Goal: Task Accomplishment & Management: Complete application form

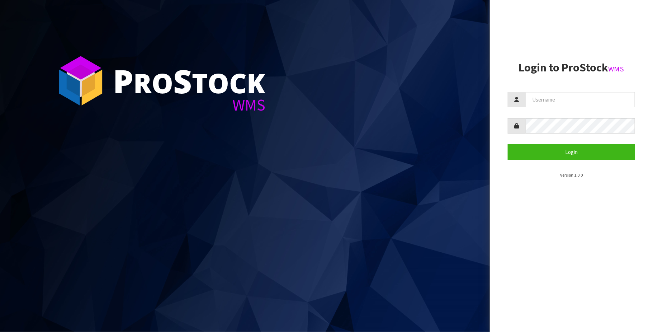
type input "[PERSON_NAME][EMAIL_ADDRESS][DOMAIN_NAME]"
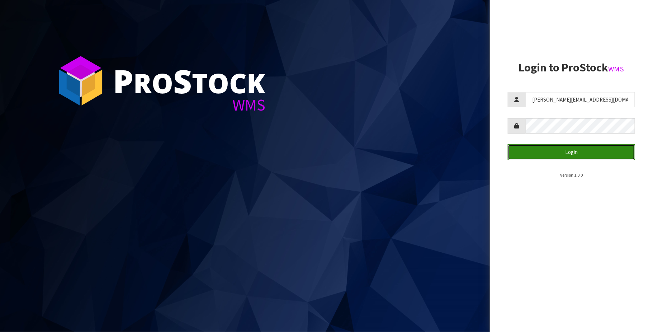
click at [558, 150] on button "Login" at bounding box center [571, 151] width 127 height 15
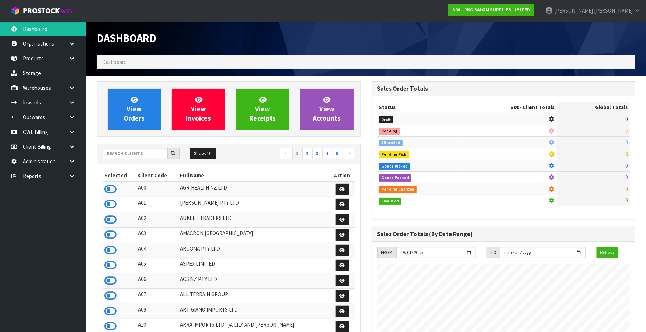
scroll to position [546, 275]
click at [52, 135] on link "CWL Billing" at bounding box center [43, 131] width 86 height 15
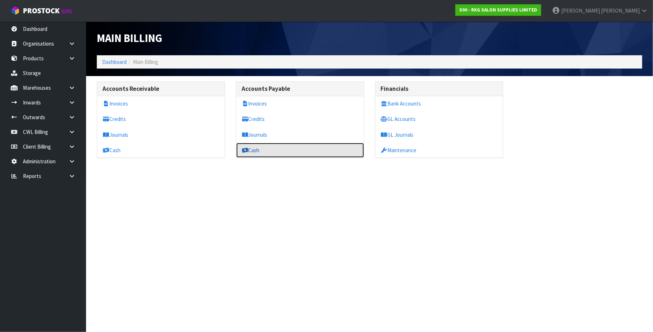
click at [260, 150] on link "Cash" at bounding box center [300, 150] width 128 height 15
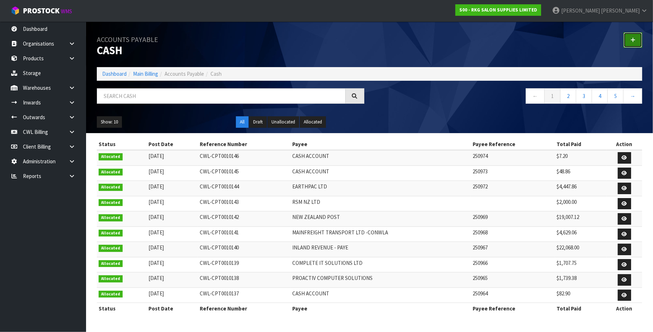
click at [634, 39] on icon at bounding box center [632, 39] width 5 height 5
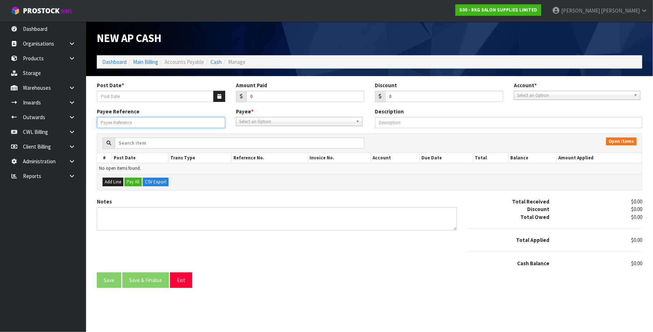
click at [115, 124] on input "Payee Reference" at bounding box center [161, 122] width 128 height 11
paste input "250975"
type input "250975"
click at [216, 98] on button "button" at bounding box center [219, 96] width 12 height 11
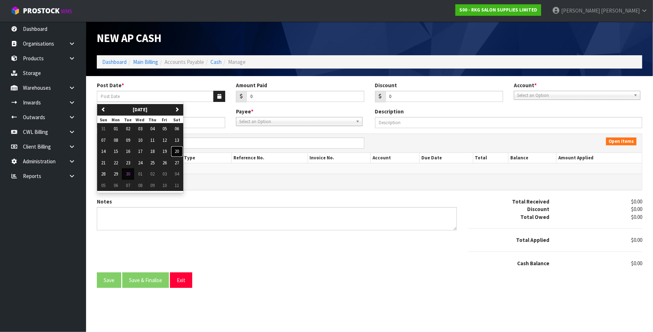
click at [179, 152] on span "20" at bounding box center [177, 151] width 4 height 6
type input "[DATE]"
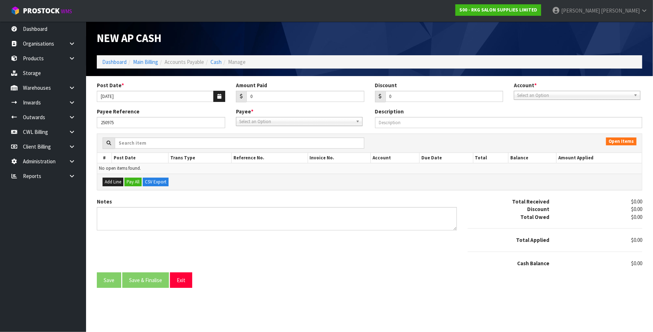
click at [545, 95] on span "Select an Option" at bounding box center [574, 95] width 114 height 9
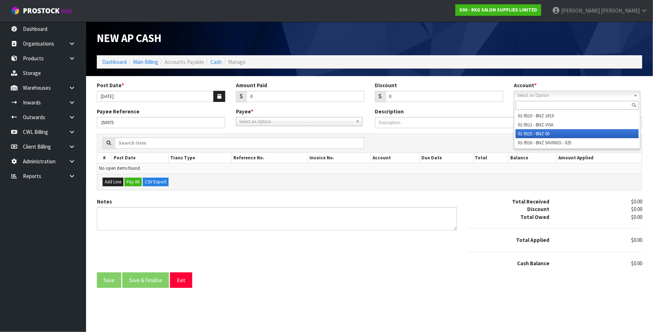
drag, startPoint x: 551, startPoint y: 134, endPoint x: 469, endPoint y: 129, distance: 81.9
click at [550, 134] on li "01-9515 - BNZ 00" at bounding box center [577, 133] width 123 height 9
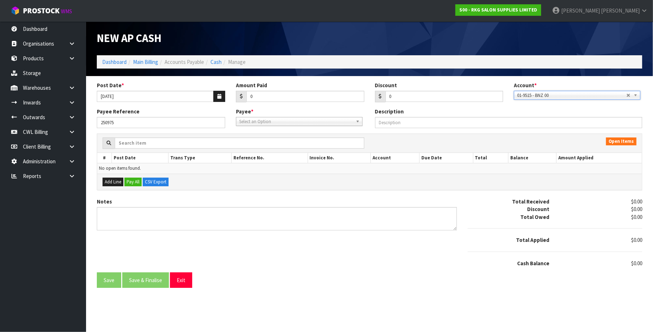
click at [310, 121] on span "Select an Option" at bounding box center [296, 121] width 114 height 9
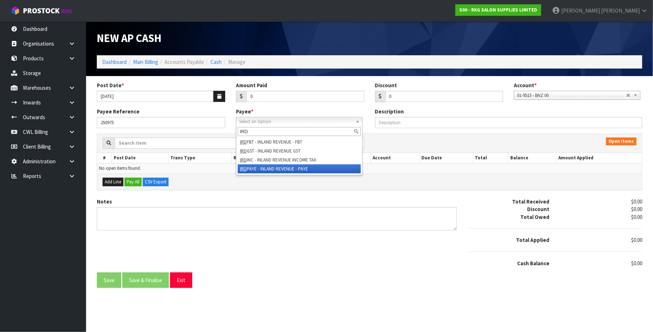
type input "IRD"
click at [303, 168] on li "IRD PAYE - INLAND REVENUE - PAYE" at bounding box center [299, 168] width 123 height 9
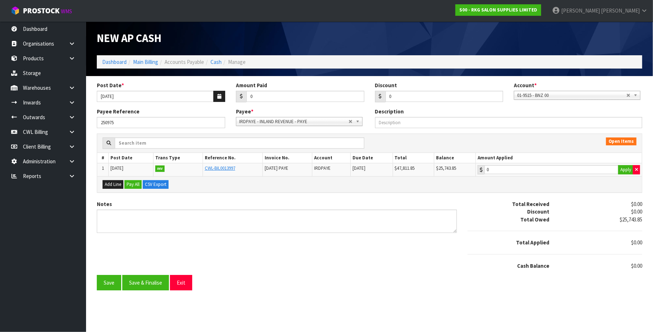
click at [272, 90] on div "Amount Paid 0" at bounding box center [300, 91] width 139 height 21
click at [266, 95] on input "0" at bounding box center [305, 96] width 118 height 11
click at [105, 285] on button "Save" at bounding box center [109, 282] width 24 height 15
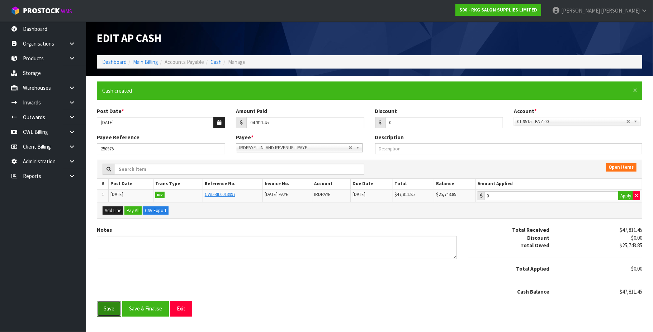
type input "47811.45"
click at [180, 308] on button "Exit" at bounding box center [181, 308] width 22 height 15
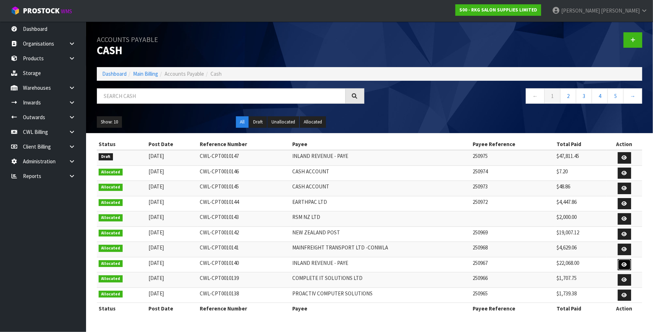
click at [623, 266] on icon at bounding box center [624, 264] width 5 height 5
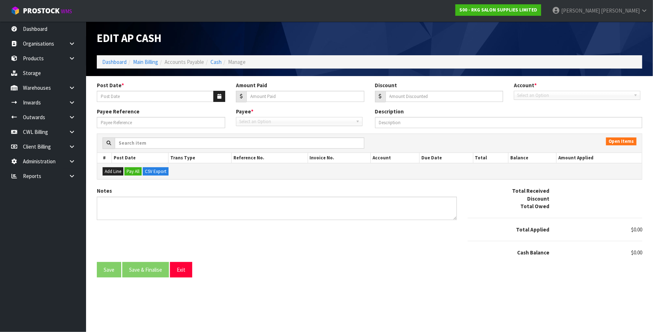
type input "[DATE]"
type input "22068"
type input "0"
type input "250967"
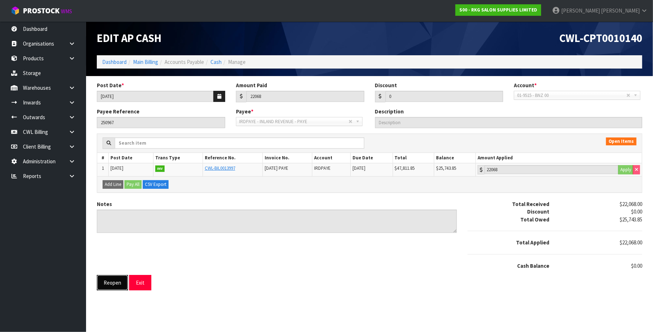
click at [112, 286] on button "Reopen" at bounding box center [112, 282] width 31 height 15
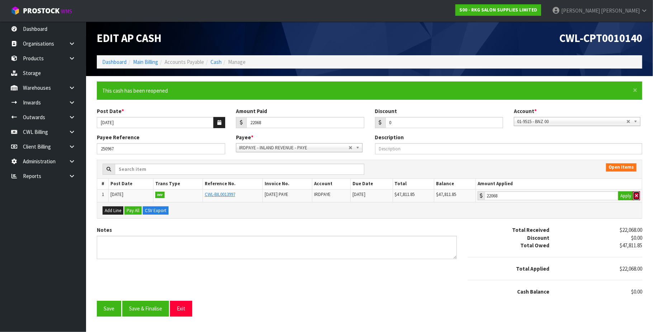
click at [636, 196] on icon "button" at bounding box center [636, 195] width 3 height 5
type input "0"
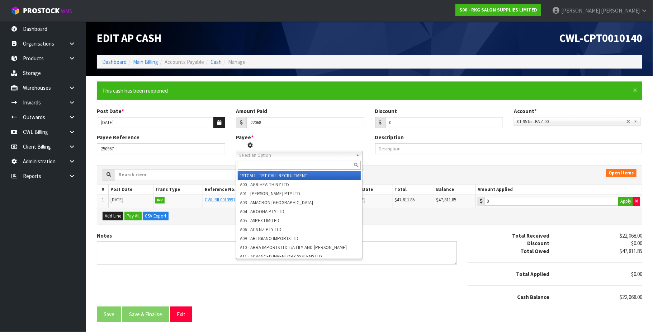
drag, startPoint x: 280, startPoint y: 155, endPoint x: 267, endPoint y: 157, distance: 13.7
click at [279, 155] on span "Select an Option" at bounding box center [293, 155] width 109 height 9
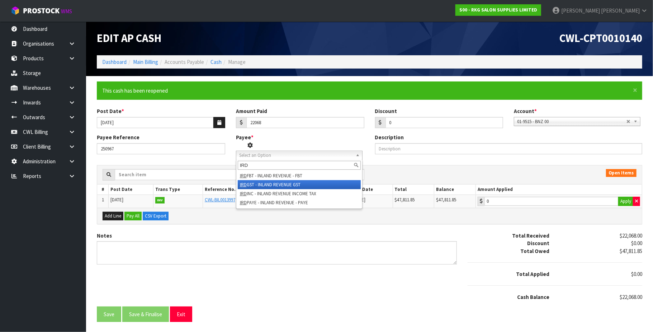
type input "IRD"
click at [302, 181] on li "IRD GST - INLAND REVENUE GST" at bounding box center [299, 184] width 123 height 9
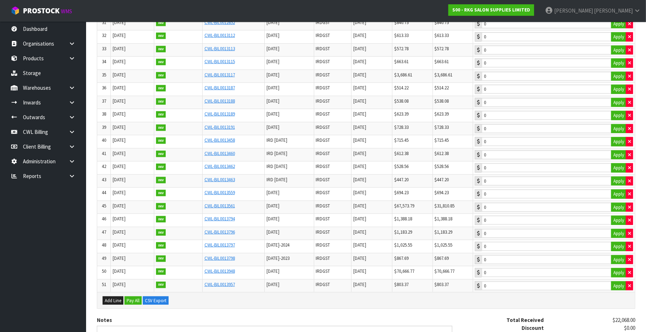
scroll to position [574, 0]
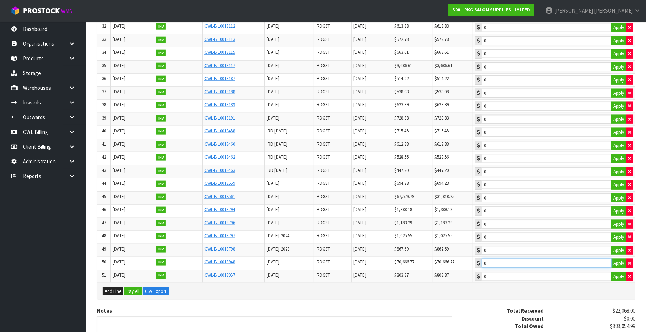
type input "22068"
click at [581, 268] on input "22068" at bounding box center [547, 263] width 130 height 9
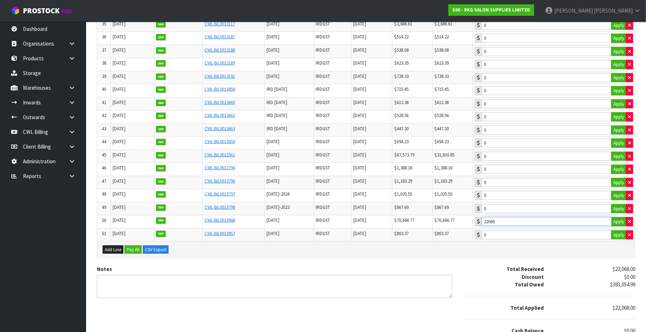
scroll to position [664, 0]
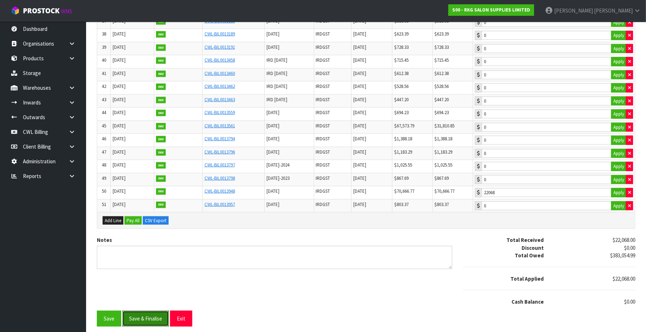
click at [151, 319] on button "Save & Finalise" at bounding box center [145, 318] width 47 height 15
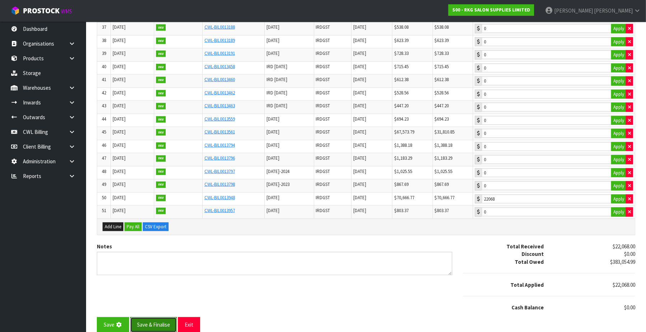
scroll to position [0, 0]
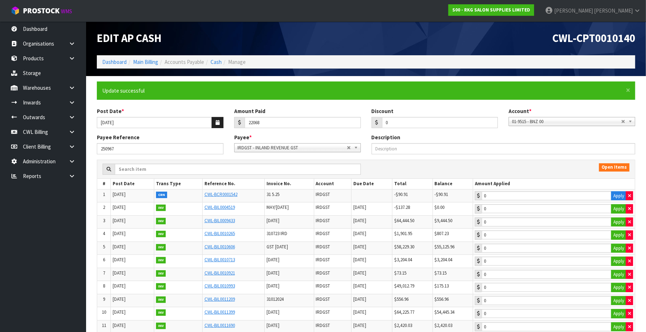
type input "22068"
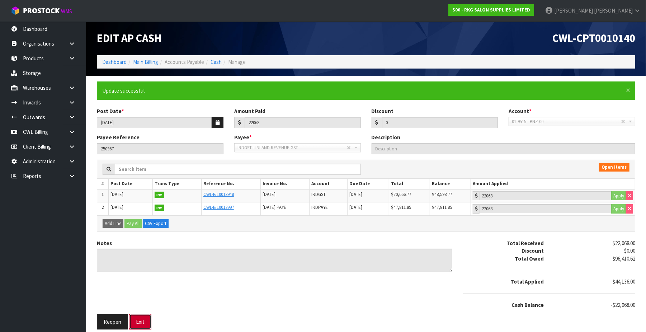
click at [146, 323] on button "Exit" at bounding box center [140, 321] width 22 height 15
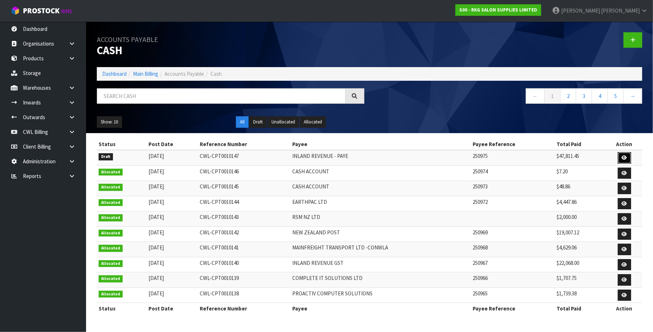
click at [623, 157] on icon at bounding box center [624, 157] width 5 height 5
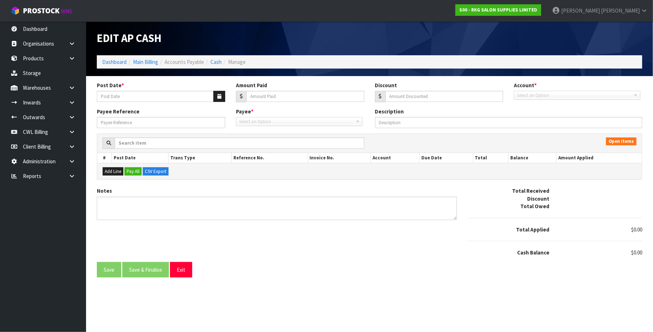
type input "[DATE]"
type input "47811.45"
type input "0"
type input "250975"
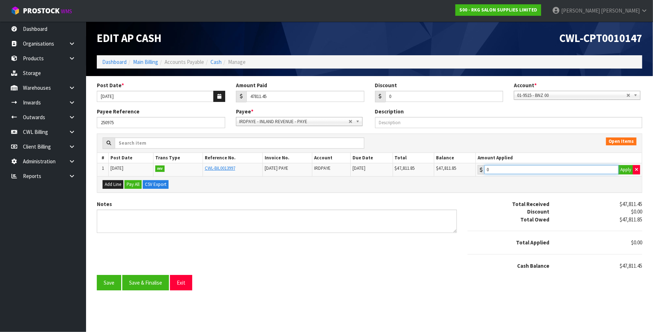
type input "47811.45"
click at [591, 174] on input "47811.45" at bounding box center [551, 169] width 134 height 9
click at [155, 282] on button "Save & Finalise" at bounding box center [145, 282] width 47 height 15
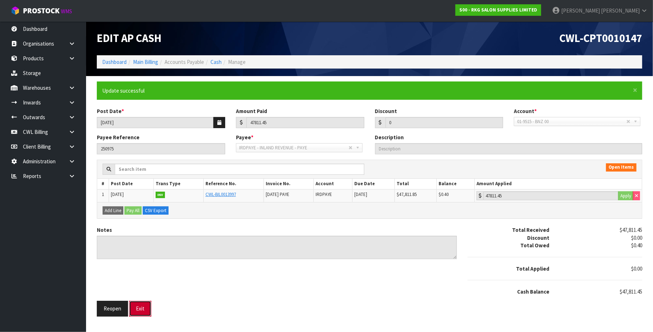
click at [143, 308] on button "Exit" at bounding box center [140, 308] width 22 height 15
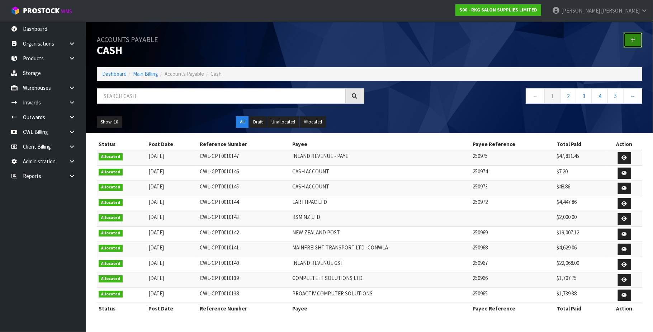
click at [630, 38] on icon at bounding box center [632, 39] width 5 height 5
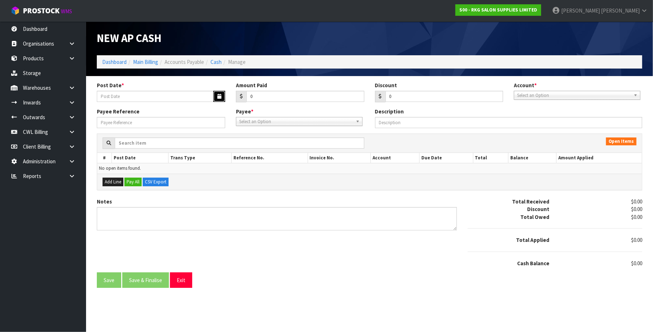
click at [217, 95] on icon "button" at bounding box center [219, 96] width 4 height 5
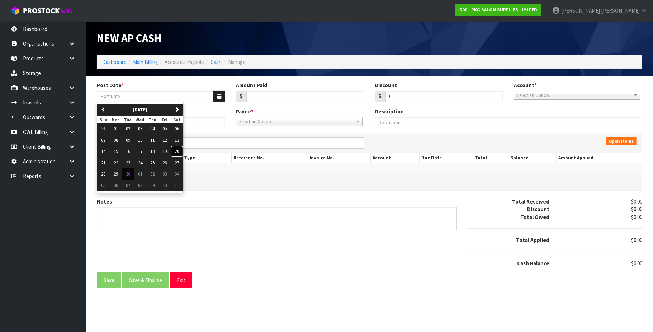
click at [179, 152] on span "20" at bounding box center [177, 151] width 4 height 6
type input "[DATE]"
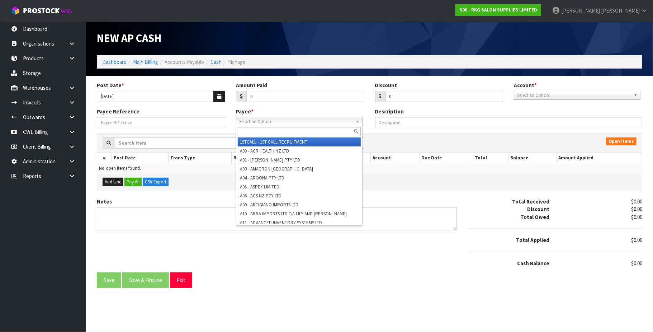
click at [278, 122] on span "Select an Option" at bounding box center [296, 121] width 114 height 9
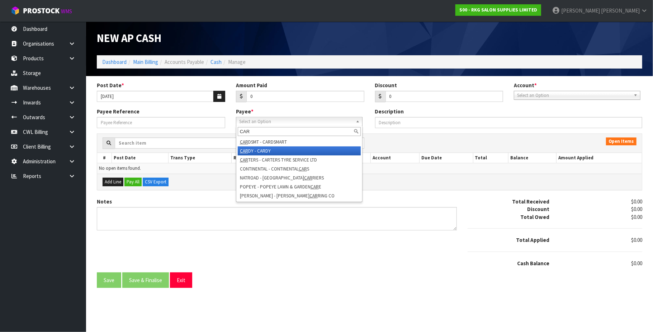
type input "CAR"
drag, startPoint x: 268, startPoint y: 150, endPoint x: 162, endPoint y: 141, distance: 106.5
click at [267, 150] on li "CAR DY - CARDY" at bounding box center [299, 150] width 123 height 9
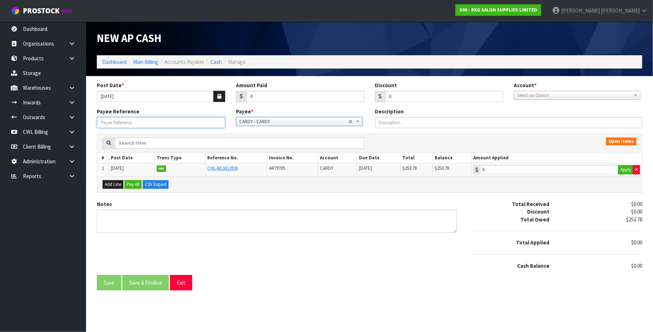
click at [145, 123] on input "Payee Reference" at bounding box center [161, 122] width 128 height 11
paste input "250976"
type input "250976"
click at [271, 94] on input "0" at bounding box center [305, 96] width 118 height 11
type input "0253.78"
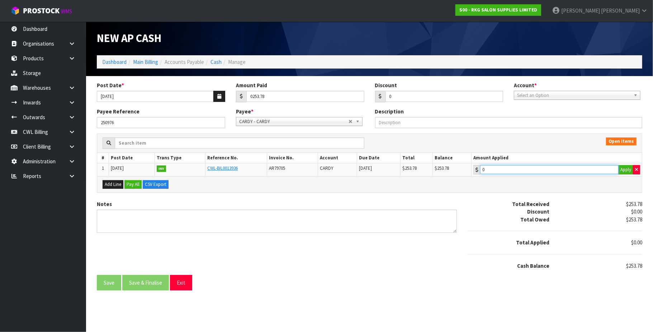
type input "253.78"
click at [520, 166] on input "253.78" at bounding box center [549, 169] width 138 height 9
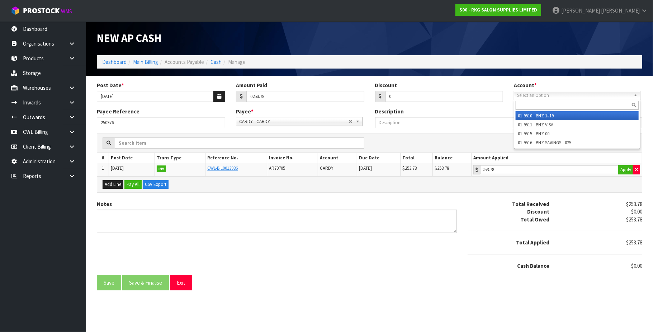
click at [602, 94] on span "Select an Option" at bounding box center [574, 95] width 114 height 9
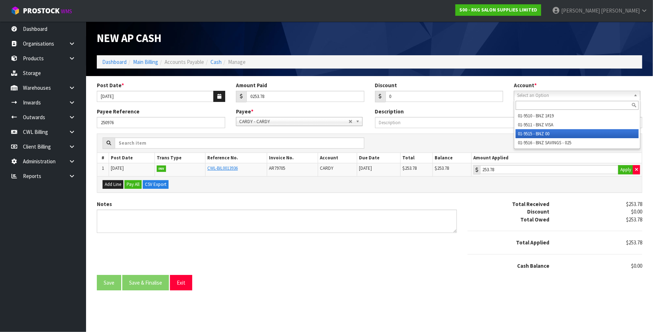
click at [558, 132] on li "01-9515 - BNZ 00" at bounding box center [577, 133] width 123 height 9
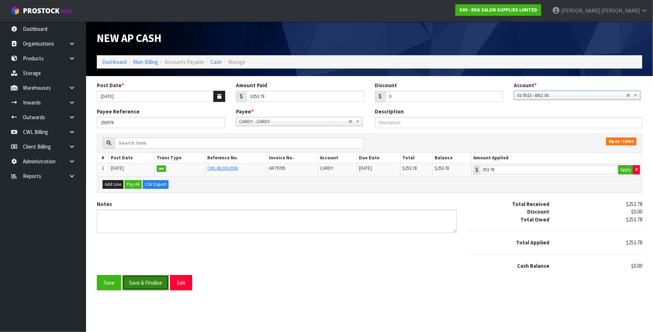
click at [154, 285] on button "Save & Finalise" at bounding box center [145, 282] width 47 height 15
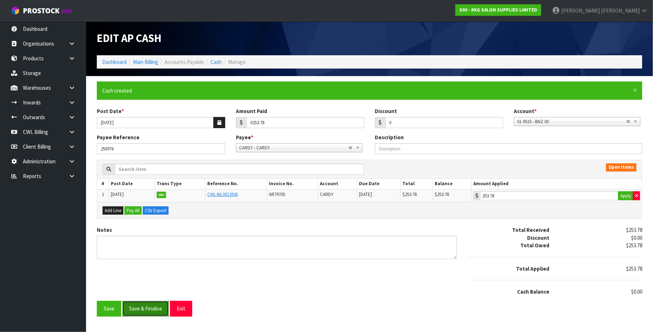
type input "253.78"
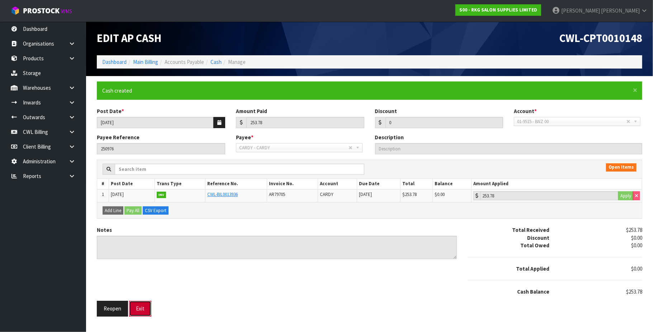
click at [142, 314] on button "Exit" at bounding box center [140, 308] width 22 height 15
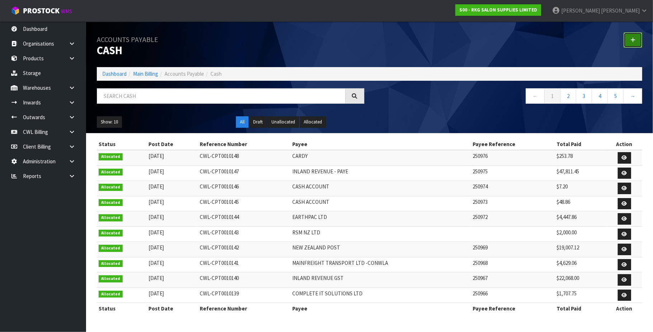
click at [629, 40] on link at bounding box center [633, 39] width 19 height 15
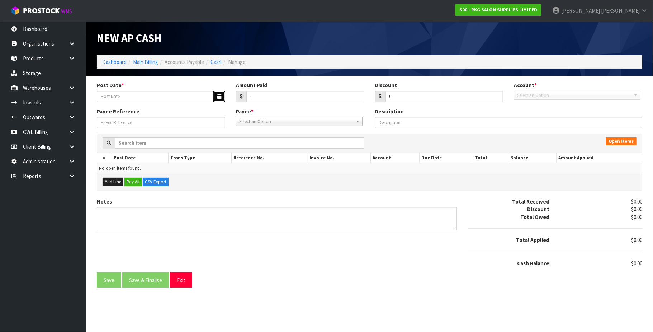
click at [221, 95] on button "button" at bounding box center [219, 96] width 12 height 11
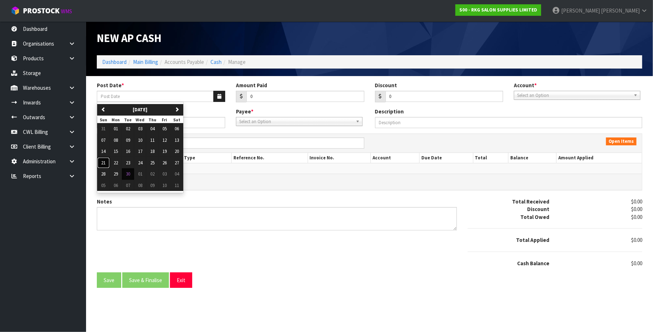
drag, startPoint x: 105, startPoint y: 163, endPoint x: 181, endPoint y: 143, distance: 78.8
click at [105, 162] on span "21" at bounding box center [103, 163] width 4 height 6
type input "[DATE]"
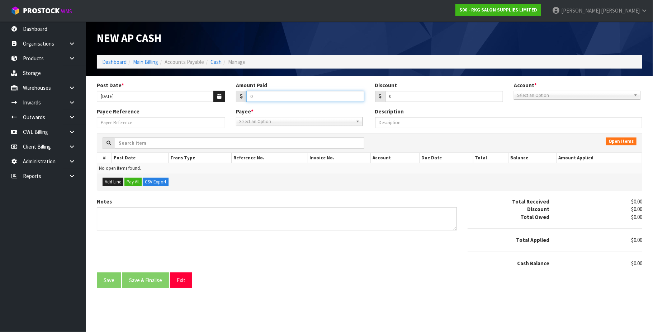
click at [268, 98] on input "0" at bounding box center [305, 96] width 118 height 11
type input "412.96"
click at [148, 121] on input "Payee Reference" at bounding box center [161, 122] width 128 height 11
paste input "250977"
type input "250977"
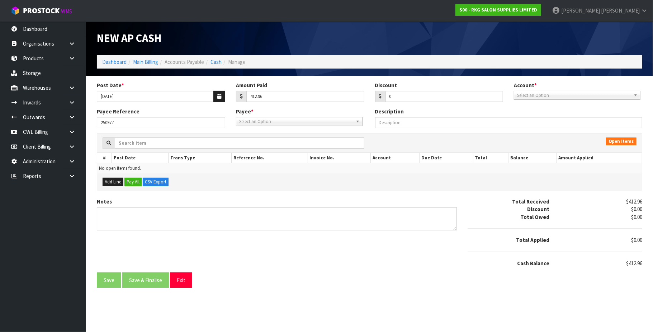
click at [547, 93] on span "Select an Option" at bounding box center [574, 95] width 114 height 9
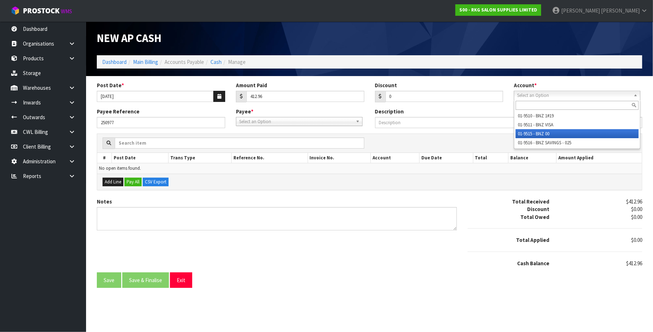
drag, startPoint x: 547, startPoint y: 133, endPoint x: 333, endPoint y: 123, distance: 213.2
click at [541, 133] on li "01-9515 - BNZ 00" at bounding box center [577, 133] width 123 height 9
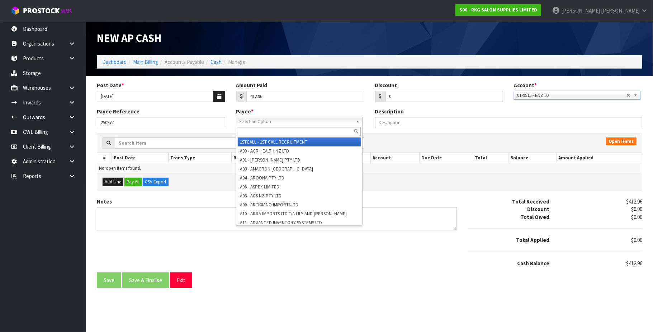
click at [300, 122] on span "Select an Option" at bounding box center [296, 121] width 114 height 9
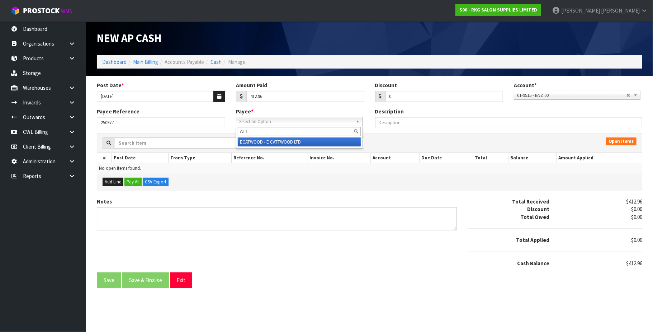
type input "ATT"
click at [287, 141] on li "ECATWOOD - E C ATT WOOD LTD" at bounding box center [299, 141] width 123 height 9
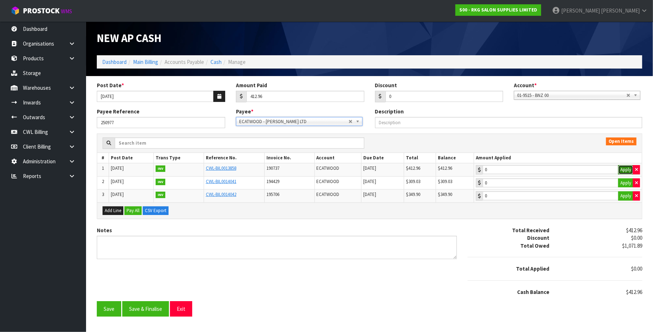
click at [627, 170] on button "Apply" at bounding box center [625, 169] width 15 height 9
type input "412.96"
click at [161, 311] on button "Save & Finalise" at bounding box center [145, 308] width 47 height 15
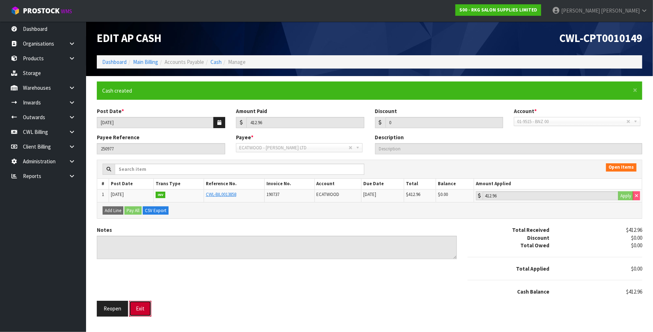
drag, startPoint x: 144, startPoint y: 312, endPoint x: 151, endPoint y: 311, distance: 6.9
click at [145, 312] on button "Exit" at bounding box center [140, 308] width 22 height 15
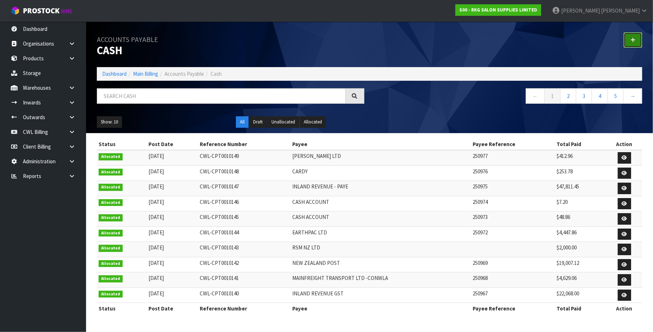
click at [634, 38] on icon at bounding box center [632, 39] width 5 height 5
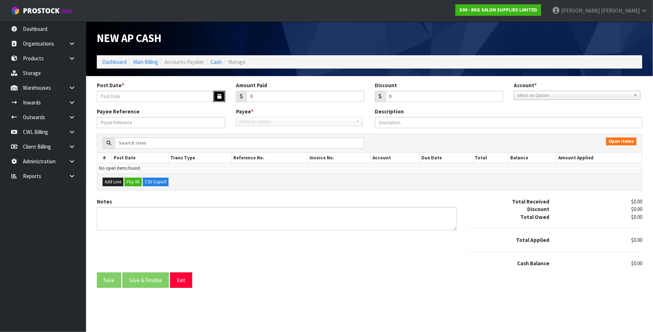
click at [214, 95] on button "button" at bounding box center [219, 96] width 12 height 11
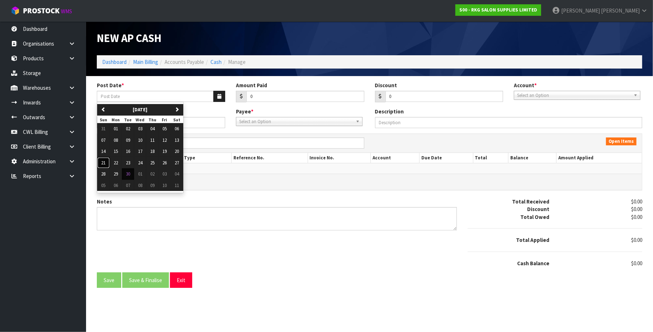
drag, startPoint x: 104, startPoint y: 162, endPoint x: 229, endPoint y: 138, distance: 127.4
click at [107, 162] on button "21" at bounding box center [103, 162] width 13 height 11
type input "[DATE]"
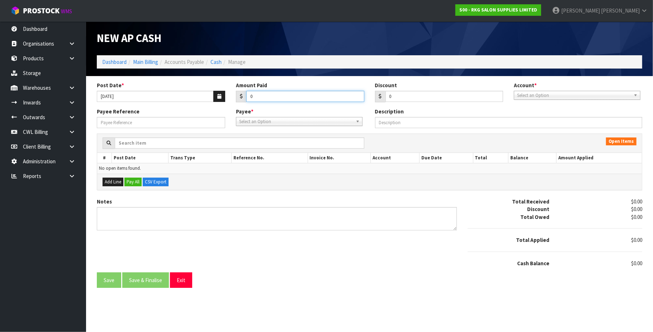
click at [265, 95] on input "0" at bounding box center [305, 96] width 118 height 11
type input "4"
type input "215.59"
click at [527, 96] on span "Select an Option" at bounding box center [574, 95] width 114 height 9
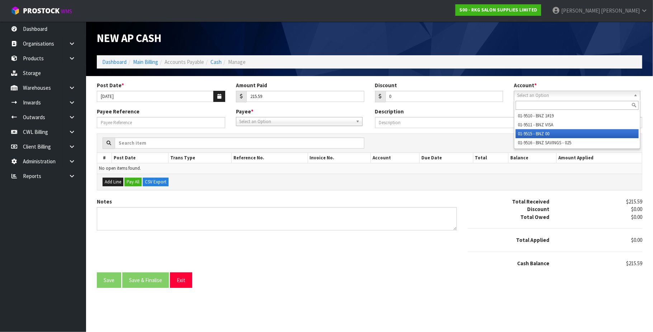
drag, startPoint x: 537, startPoint y: 134, endPoint x: 331, endPoint y: 128, distance: 205.9
click at [537, 134] on li "01-9515 - BNZ 00" at bounding box center [577, 133] width 123 height 9
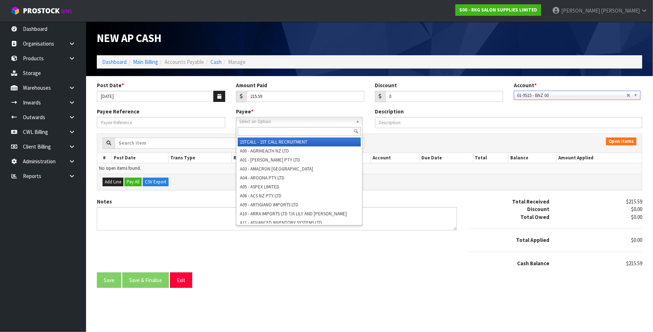
click at [294, 118] on span "Select an Option" at bounding box center [296, 121] width 114 height 9
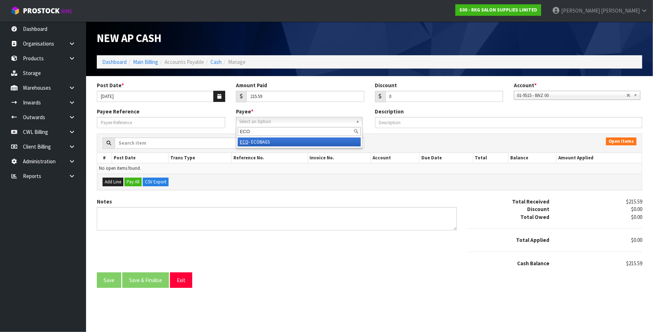
type input "ECO"
click at [270, 141] on li "ECO - ECOBAGS" at bounding box center [299, 141] width 123 height 9
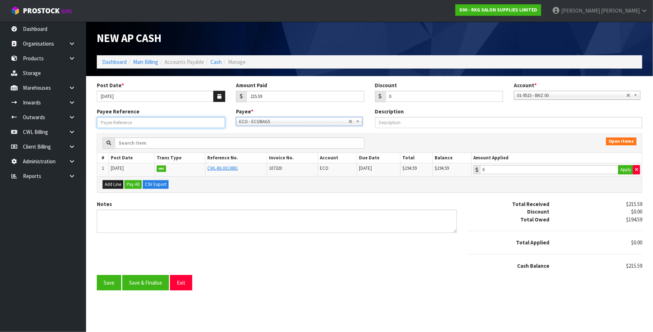
click at [111, 122] on input "Payee Reference" at bounding box center [161, 122] width 128 height 11
paste input "250978"
type input "250978"
click at [281, 95] on input "215.59" at bounding box center [305, 96] width 118 height 11
type input "2"
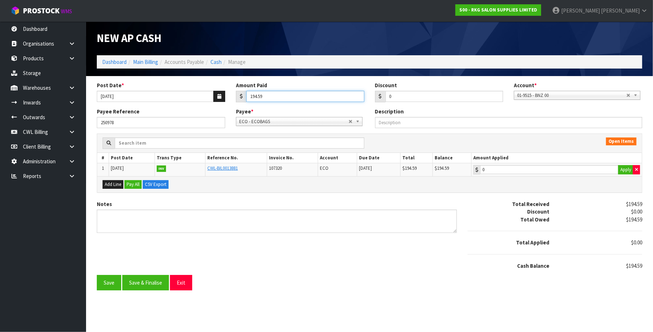
type input "194.59"
click at [521, 171] on input "194.59" at bounding box center [549, 169] width 138 height 9
click at [142, 285] on button "Save & Finalise" at bounding box center [145, 282] width 47 height 15
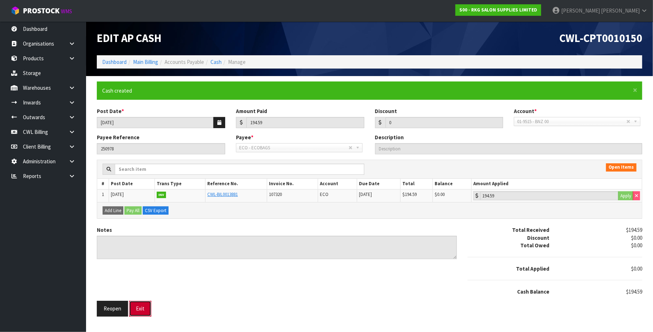
click at [145, 308] on button "Exit" at bounding box center [140, 308] width 22 height 15
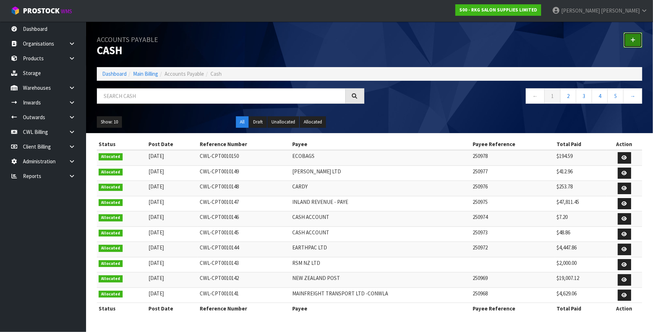
click at [638, 39] on link at bounding box center [633, 39] width 19 height 15
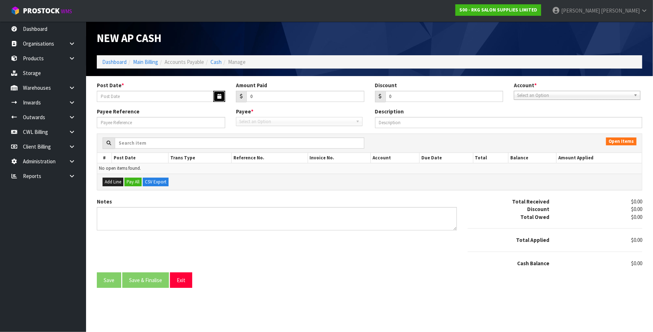
click at [216, 95] on button "button" at bounding box center [219, 96] width 12 height 11
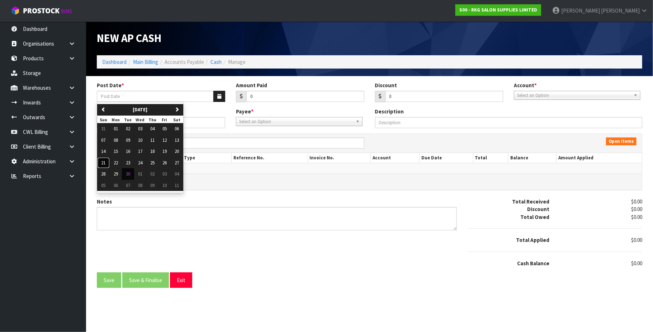
click at [103, 163] on span "21" at bounding box center [103, 163] width 4 height 6
type input "[DATE]"
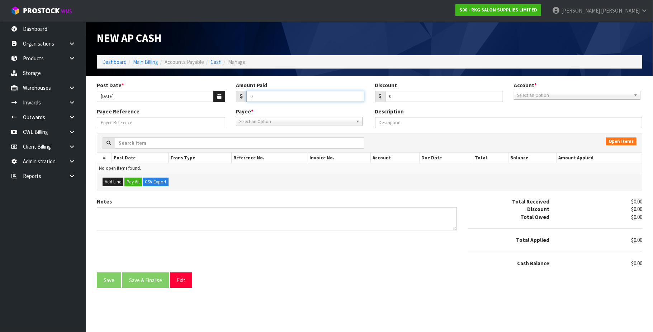
click at [288, 98] on input "0" at bounding box center [305, 96] width 118 height 11
type input "75.05"
click at [549, 95] on span "Select an Option" at bounding box center [574, 95] width 114 height 9
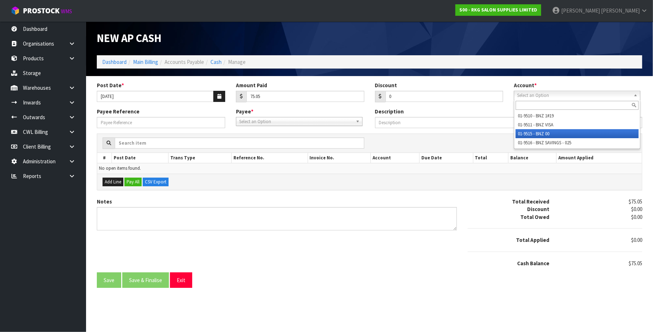
drag, startPoint x: 544, startPoint y: 133, endPoint x: 438, endPoint y: 129, distance: 106.6
click at [541, 132] on li "01-9515 - BNZ 00" at bounding box center [577, 133] width 123 height 9
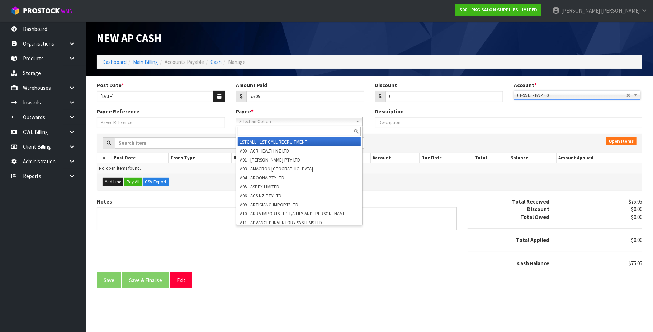
click at [314, 119] on span "Select an Option" at bounding box center [296, 121] width 114 height 9
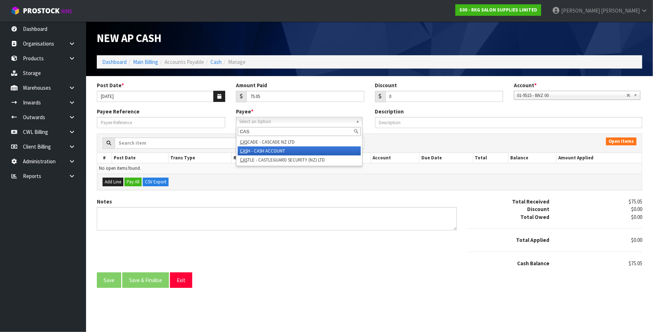
type input "CAS"
click at [283, 150] on li "CAS H - CASH ACCOUNT" at bounding box center [299, 150] width 123 height 9
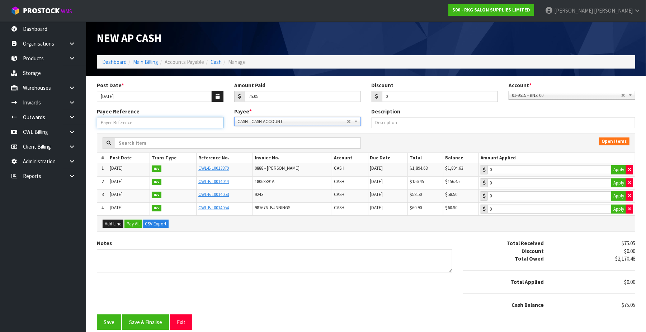
click at [123, 123] on input "Payee Reference" at bounding box center [160, 122] width 127 height 11
paste input "250979"
type input "250979"
click at [109, 321] on button "Save" at bounding box center [109, 321] width 24 height 15
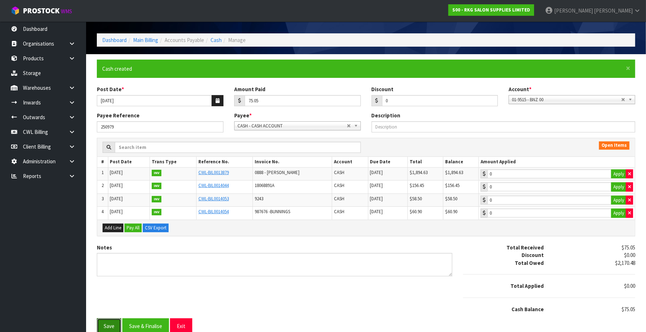
scroll to position [32, 0]
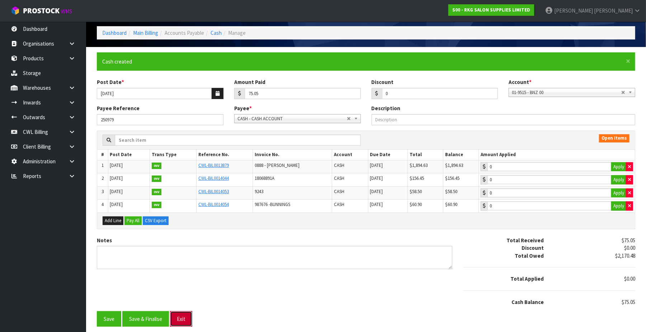
click at [190, 314] on button "Exit" at bounding box center [181, 318] width 22 height 15
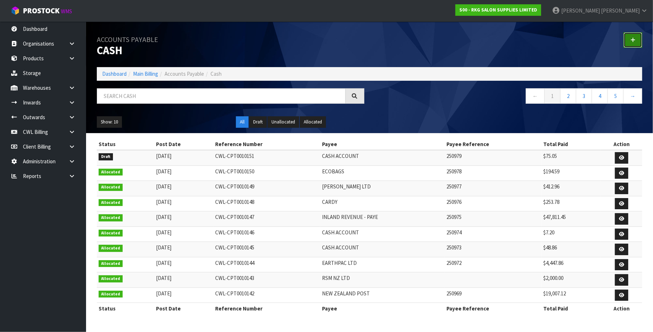
drag, startPoint x: 638, startPoint y: 36, endPoint x: 606, endPoint y: 43, distance: 33.1
click at [638, 36] on link at bounding box center [633, 39] width 19 height 15
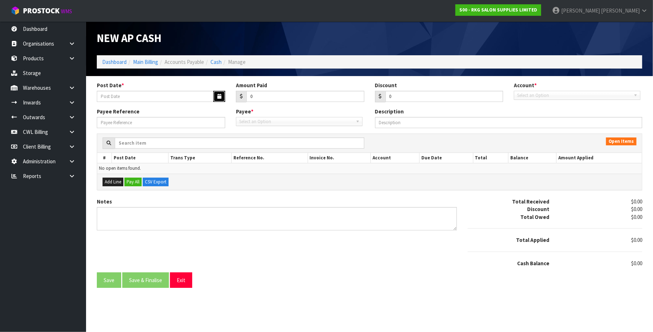
click at [215, 95] on button "button" at bounding box center [219, 96] width 12 height 11
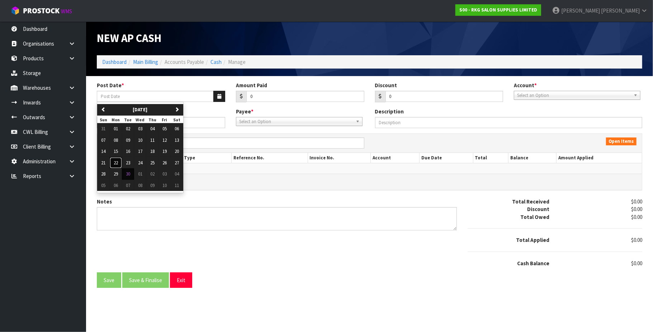
click at [118, 162] on span "22" at bounding box center [116, 163] width 4 height 6
type input "[DATE]"
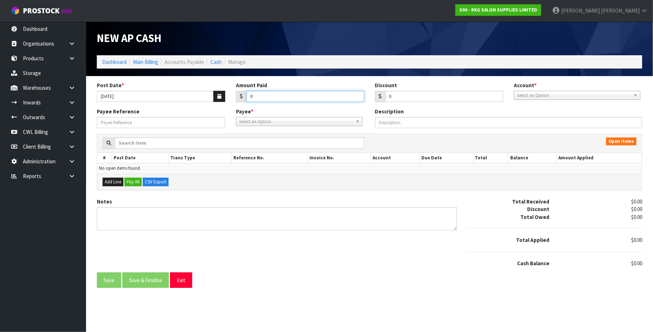
click at [266, 98] on input "0" at bounding box center [305, 96] width 118 height 11
type input "2016.89"
click at [539, 95] on span "Select an Option" at bounding box center [574, 95] width 114 height 9
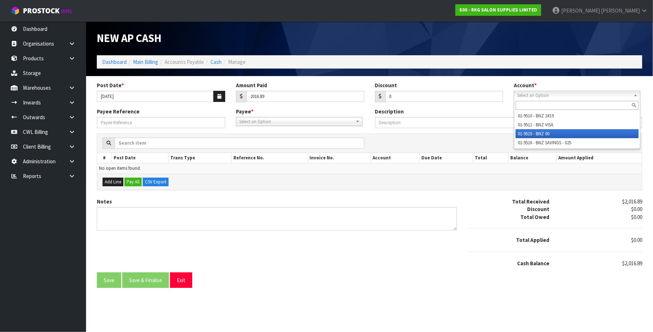
click at [548, 131] on li "01-9515 - BNZ 00" at bounding box center [577, 133] width 123 height 9
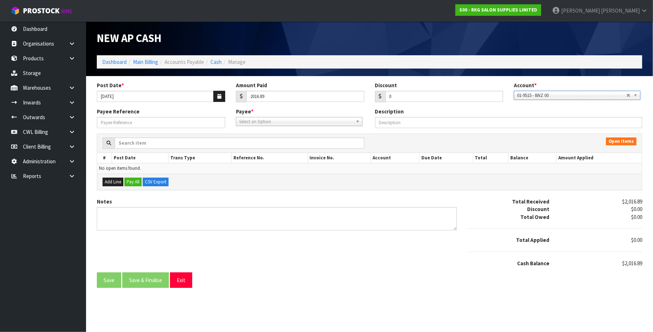
click at [249, 125] on span "Select an Option" at bounding box center [296, 121] width 114 height 9
type input "MOB"
drag, startPoint x: 271, startPoint y: 142, endPoint x: 189, endPoint y: 139, distance: 81.8
click at [270, 142] on li "MOB IL - MOBILCARD" at bounding box center [299, 141] width 123 height 9
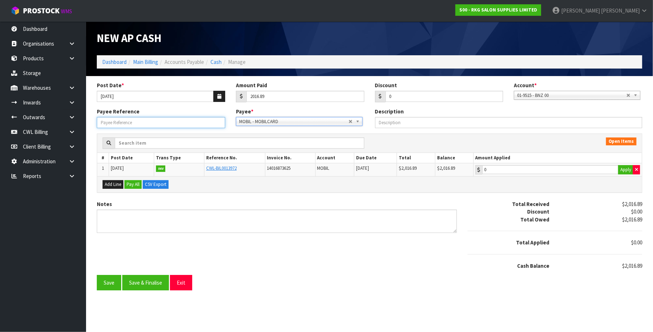
click at [118, 122] on input "Payee Reference" at bounding box center [161, 122] width 128 height 11
paste input "250980"
type input "250980"
type input "2016.89"
click at [575, 167] on input "2016.89" at bounding box center [550, 169] width 136 height 9
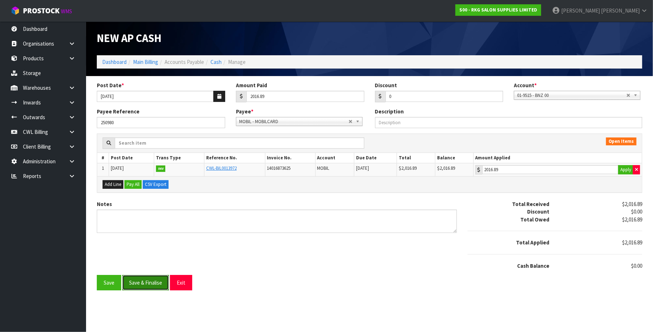
click at [156, 285] on button "Save & Finalise" at bounding box center [145, 282] width 47 height 15
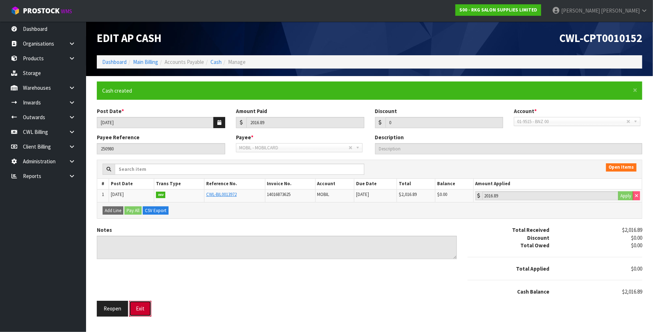
click at [138, 309] on button "Exit" at bounding box center [140, 308] width 22 height 15
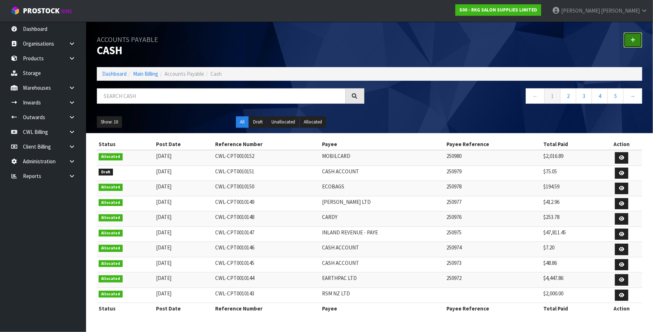
click at [633, 37] on link at bounding box center [633, 39] width 19 height 15
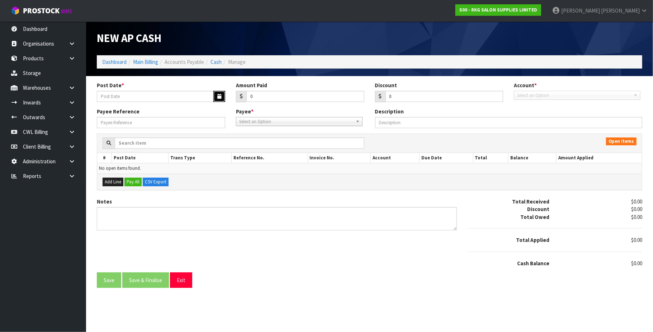
click at [217, 96] on icon "button" at bounding box center [219, 96] width 4 height 5
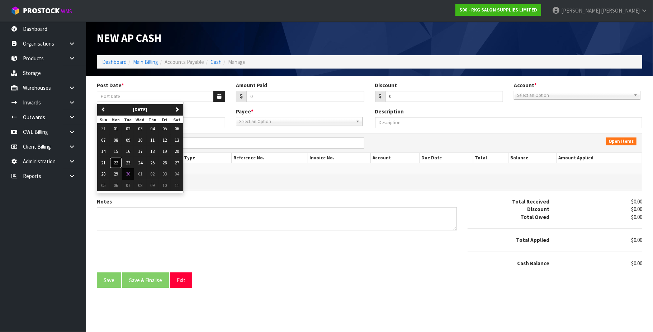
click at [115, 162] on span "22" at bounding box center [116, 163] width 4 height 6
type input "[DATE]"
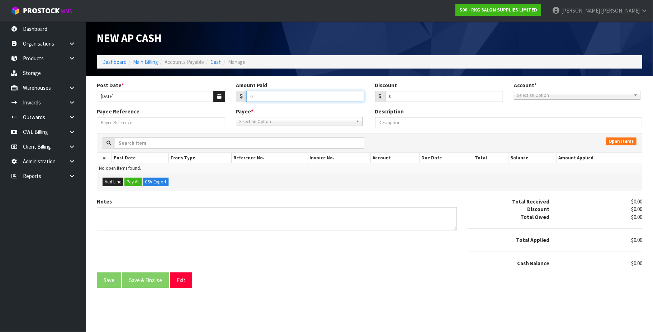
click at [255, 94] on input "0" at bounding box center [305, 96] width 118 height 11
type input "5522.6"
click at [532, 95] on span "Select an Option" at bounding box center [574, 95] width 114 height 9
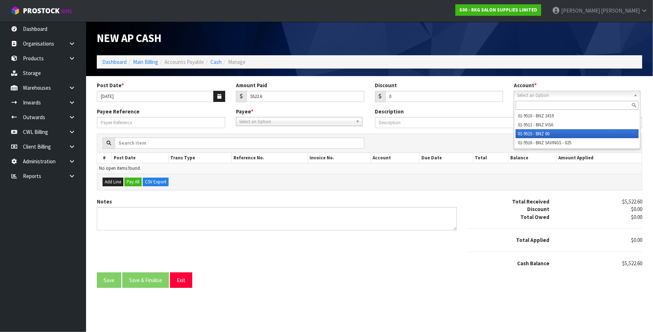
drag, startPoint x: 547, startPoint y: 130, endPoint x: 535, endPoint y: 130, distance: 11.8
click at [545, 130] on li "01-9515 - BNZ 00" at bounding box center [577, 133] width 123 height 9
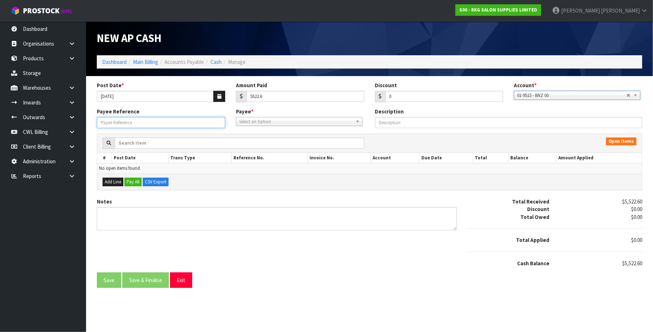
click at [175, 120] on input "Payee Reference" at bounding box center [161, 122] width 128 height 11
paste input "250981"
type input "250981"
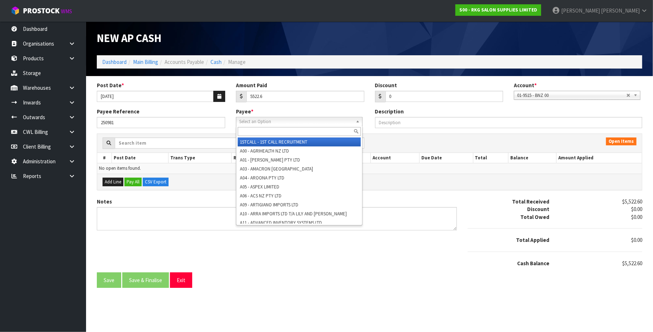
click at [257, 121] on span "Select an Option" at bounding box center [296, 121] width 114 height 9
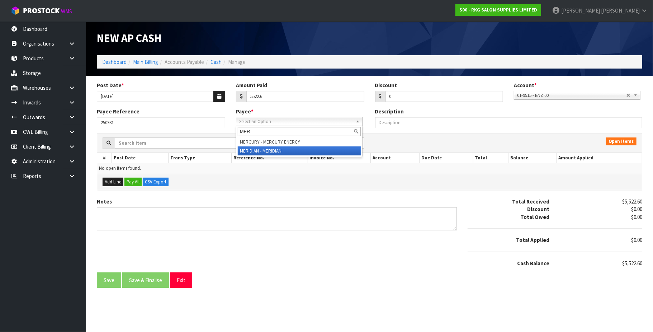
type input "MER"
click at [270, 148] on li "MER IDIAN - MERIDIAN" at bounding box center [299, 150] width 123 height 9
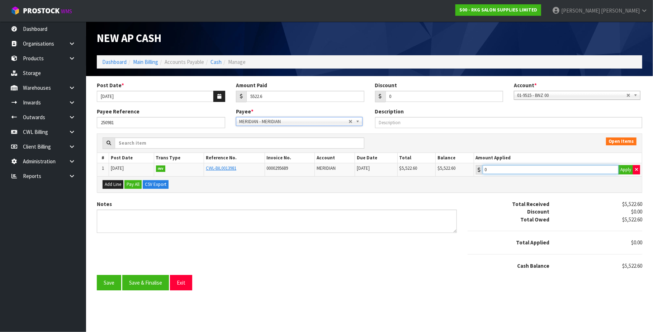
type input "5522.6"
click at [527, 168] on input "5522.6" at bounding box center [551, 169] width 136 height 9
click at [141, 284] on button "Save & Finalise" at bounding box center [145, 282] width 47 height 15
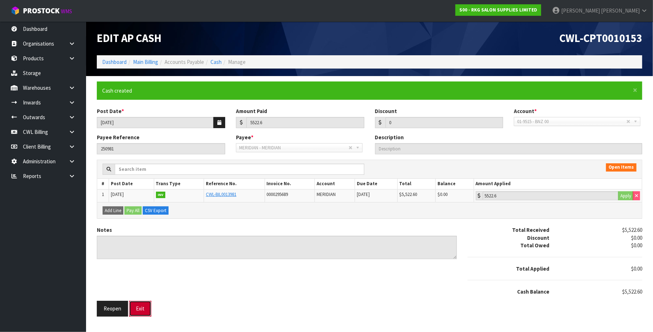
click at [148, 306] on button "Exit" at bounding box center [140, 308] width 22 height 15
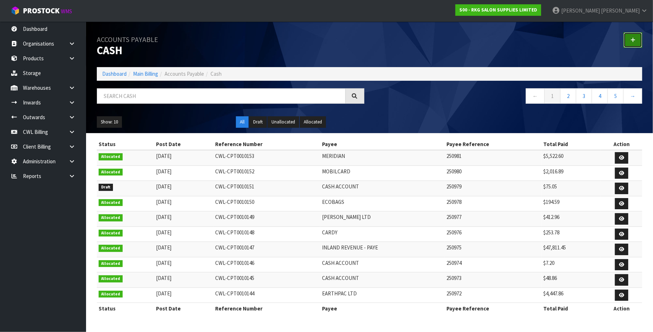
click at [630, 39] on link at bounding box center [633, 39] width 19 height 15
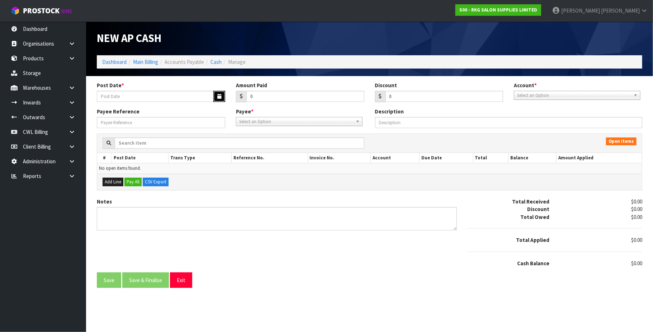
click at [220, 95] on icon "button" at bounding box center [219, 96] width 4 height 5
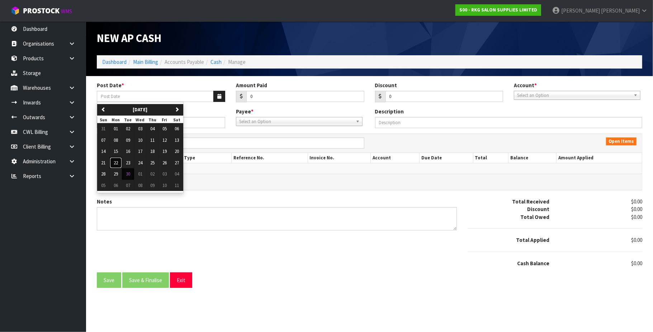
click at [119, 164] on button "22" at bounding box center [116, 162] width 12 height 11
type input "[DATE]"
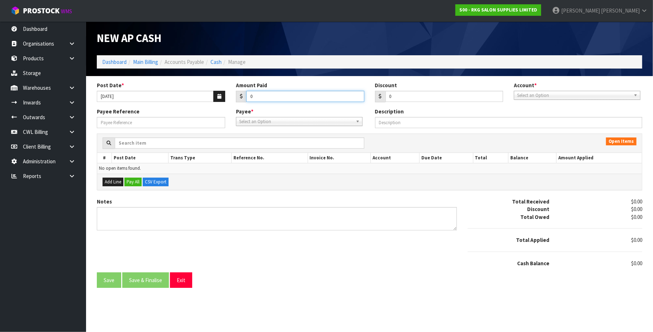
click at [268, 99] on input "0" at bounding box center [305, 96] width 118 height 11
type input "3779.62"
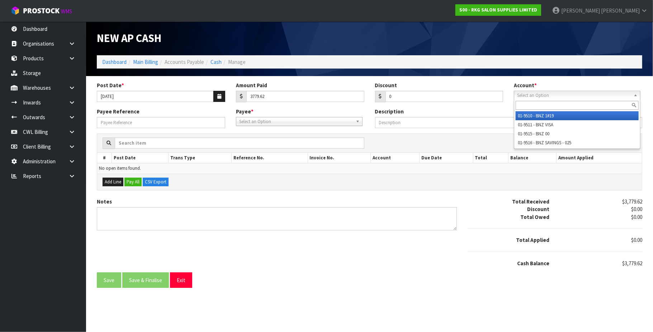
click at [550, 94] on span "Select an Option" at bounding box center [574, 95] width 114 height 9
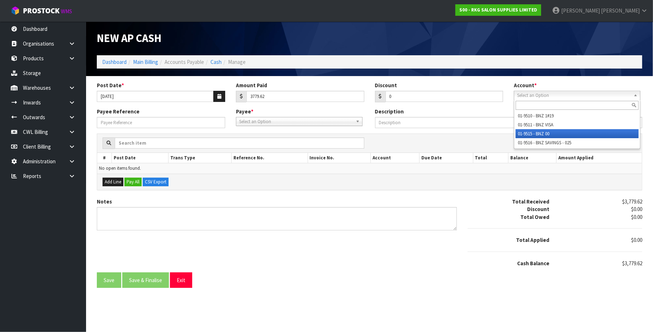
drag, startPoint x: 548, startPoint y: 133, endPoint x: 397, endPoint y: 134, distance: 150.6
click at [547, 133] on li "01-9515 - BNZ 00" at bounding box center [577, 133] width 123 height 9
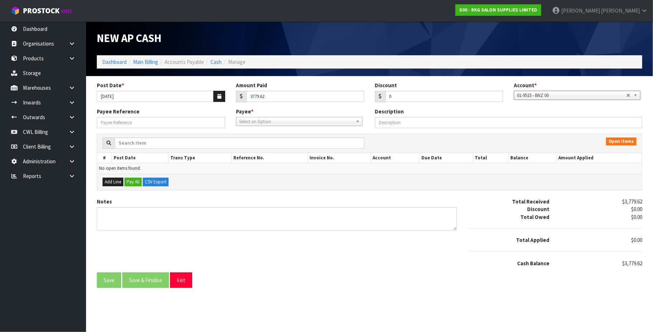
click at [313, 124] on span "Select an Option" at bounding box center [296, 121] width 114 height 9
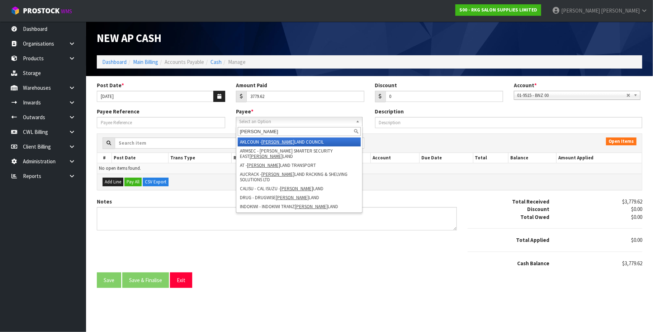
type input "[PERSON_NAME]"
click at [294, 140] on li "AKLCOUN - [PERSON_NAME] LAND COUNCIL" at bounding box center [299, 141] width 123 height 9
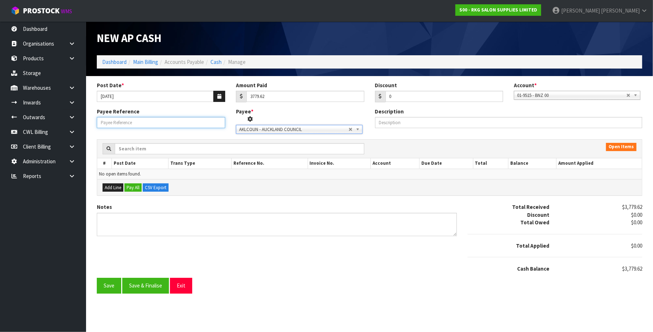
click at [151, 126] on input "Payee Reference" at bounding box center [161, 122] width 128 height 11
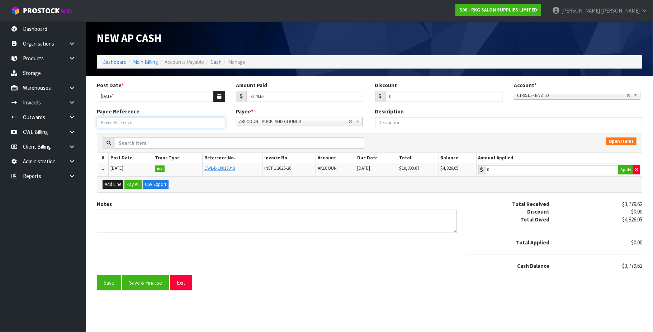
paste input "250982"
type input "250982"
type input "3779.62"
click at [544, 172] on input "3779.62" at bounding box center [551, 169] width 133 height 9
click at [144, 284] on button "Save & Finalise" at bounding box center [145, 282] width 47 height 15
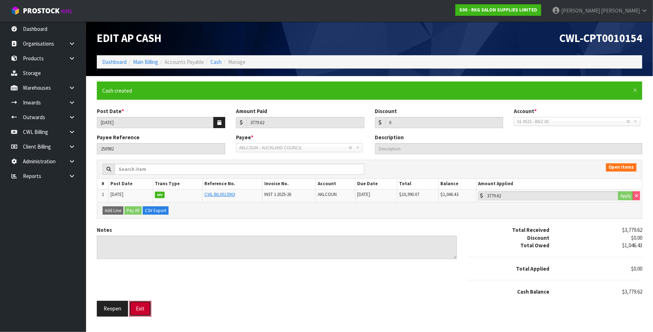
click at [143, 307] on button "Exit" at bounding box center [140, 308] width 22 height 15
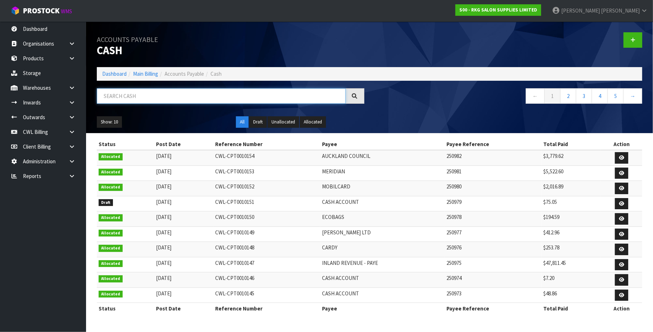
click at [141, 97] on input "text" at bounding box center [221, 95] width 249 height 15
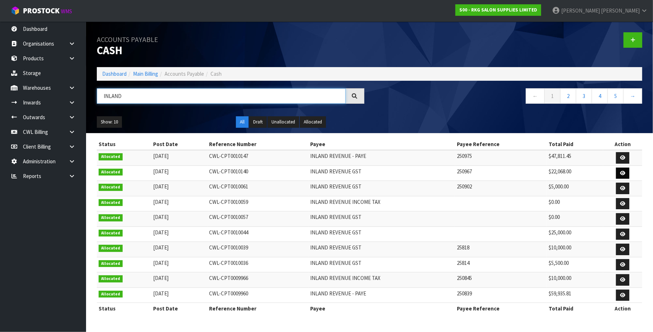
type input "INLAND"
click at [620, 172] on icon at bounding box center [622, 173] width 5 height 5
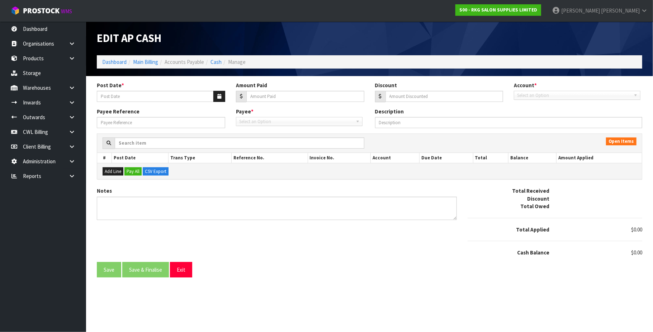
type input "[DATE]"
type input "22068"
type input "0"
type input "250967"
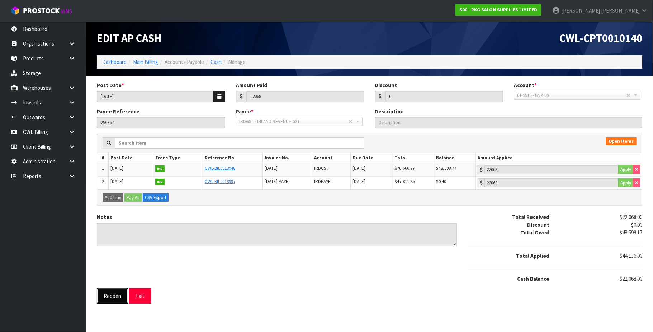
click at [109, 298] on button "Reopen" at bounding box center [112, 295] width 31 height 15
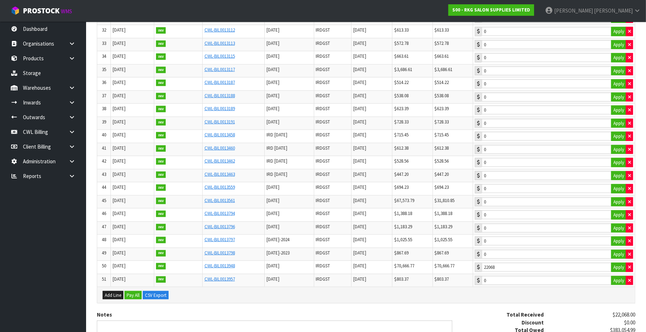
scroll to position [574, 0]
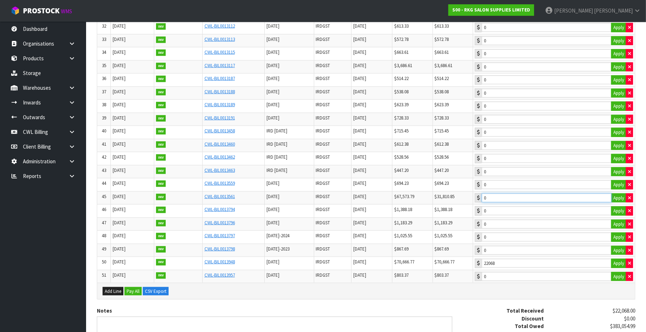
click at [534, 202] on input "0" at bounding box center [547, 197] width 130 height 9
click at [624, 203] on button "Apply" at bounding box center [618, 197] width 15 height 9
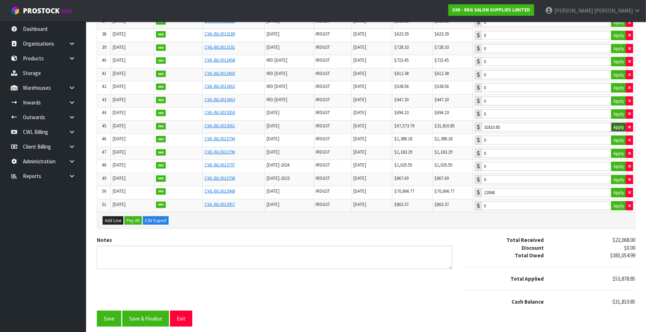
scroll to position [616, 0]
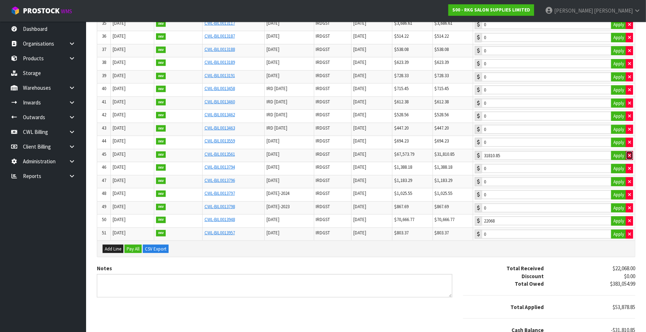
click at [629, 158] on icon "button" at bounding box center [629, 155] width 3 height 5
click at [586, 160] on input "0" at bounding box center [547, 155] width 130 height 9
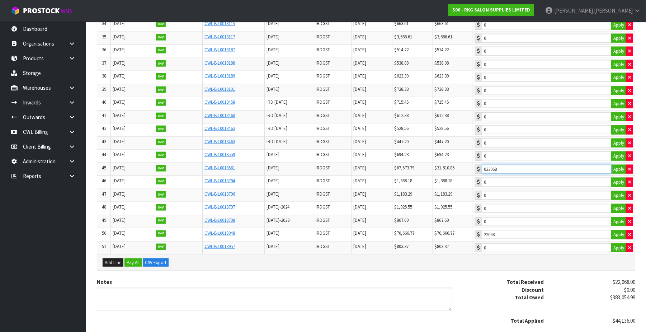
scroll to position [621, 0]
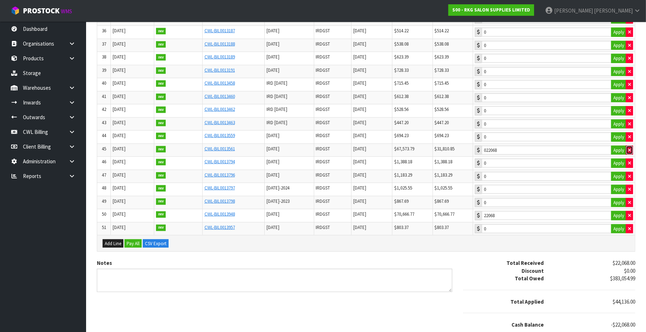
click at [629, 152] on icon "button" at bounding box center [629, 150] width 3 height 5
type input "0"
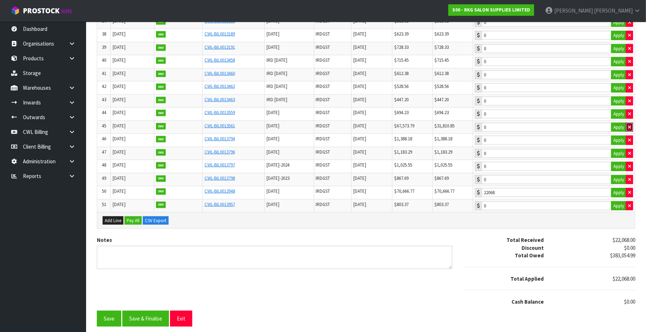
scroll to position [664, 0]
click at [113, 318] on button "Save" at bounding box center [109, 318] width 24 height 15
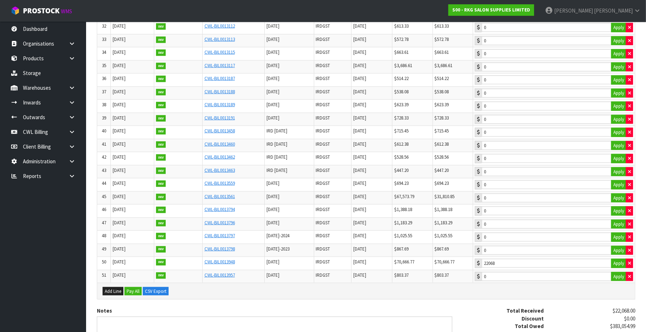
scroll to position [616, 0]
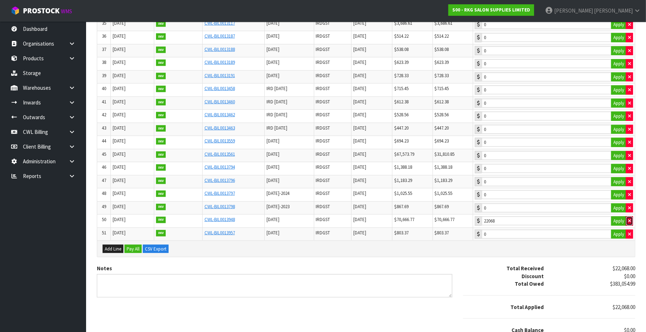
click at [630, 223] on icon "button" at bounding box center [629, 220] width 3 height 5
type input "0"
type input "22068"
click at [566, 160] on input "22068" at bounding box center [547, 155] width 130 height 9
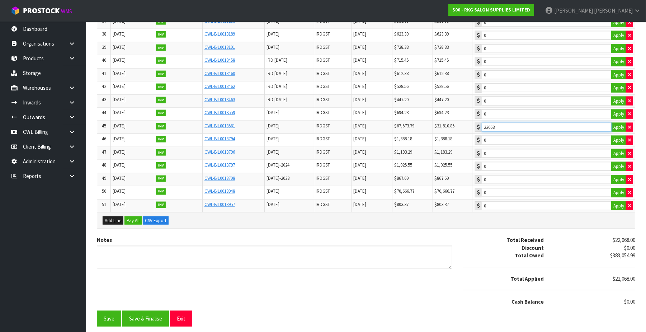
scroll to position [664, 0]
click at [152, 316] on button "Save & Finalise" at bounding box center [145, 318] width 47 height 15
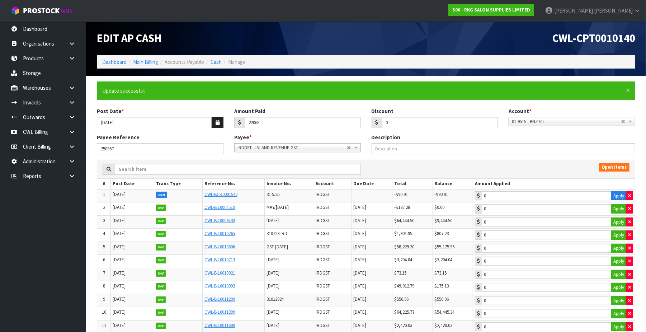
type input "22068"
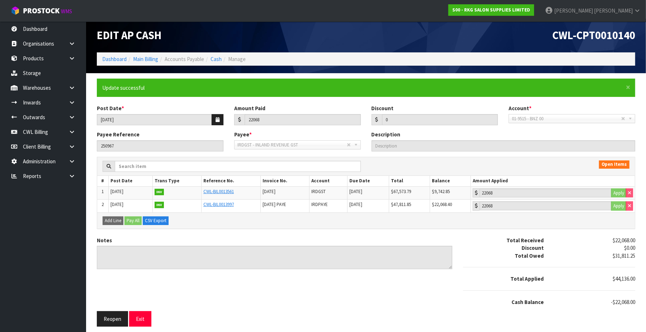
scroll to position [5, 0]
click at [141, 320] on button "Exit" at bounding box center [140, 318] width 22 height 15
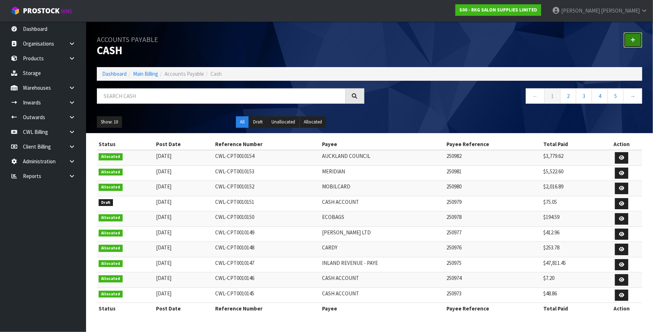
click at [635, 38] on icon at bounding box center [632, 39] width 5 height 5
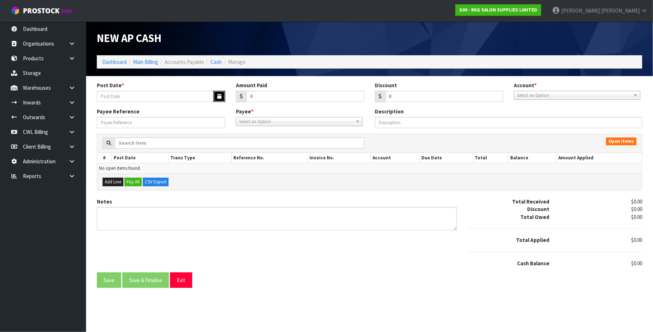
click at [213, 95] on button "button" at bounding box center [219, 96] width 12 height 11
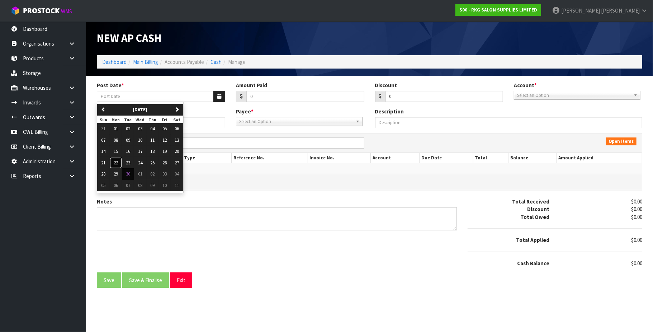
click at [119, 164] on button "22" at bounding box center [116, 162] width 12 height 11
type input "[DATE]"
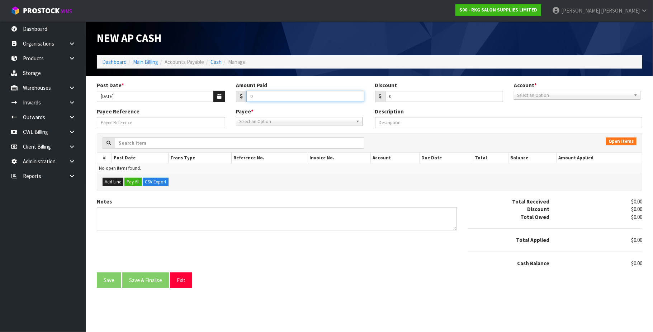
click at [263, 96] on input "0" at bounding box center [305, 96] width 118 height 11
type input "10000"
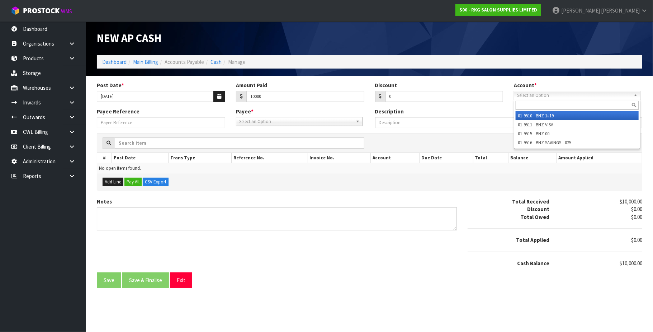
click at [538, 94] on span "Select an Option" at bounding box center [574, 95] width 114 height 9
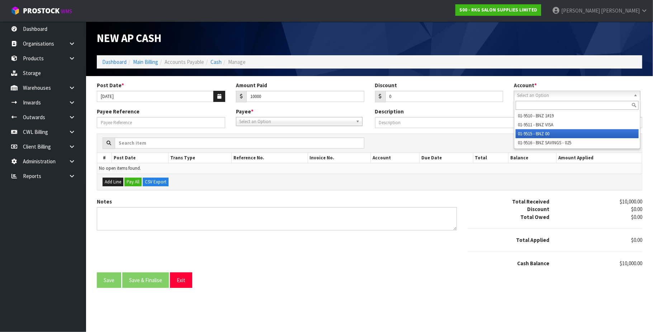
click at [541, 133] on li "01-9515 - BNZ 00" at bounding box center [577, 133] width 123 height 9
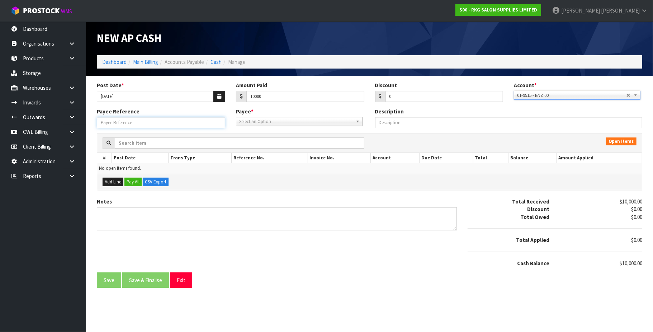
click at [158, 122] on input "Payee Reference" at bounding box center [161, 122] width 128 height 11
paste input "250983"
type input "250983"
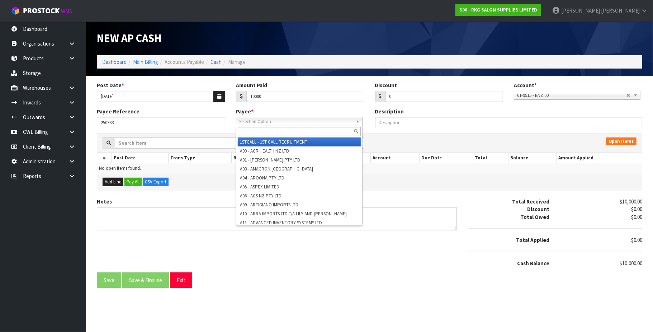
click at [255, 123] on span "Select an Option" at bounding box center [296, 121] width 114 height 9
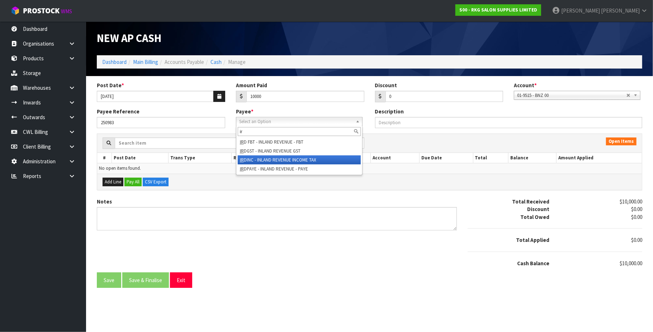
type input "ir"
click at [320, 161] on li "IR DINC - INLAND REVENUE INCOME TAX" at bounding box center [299, 159] width 123 height 9
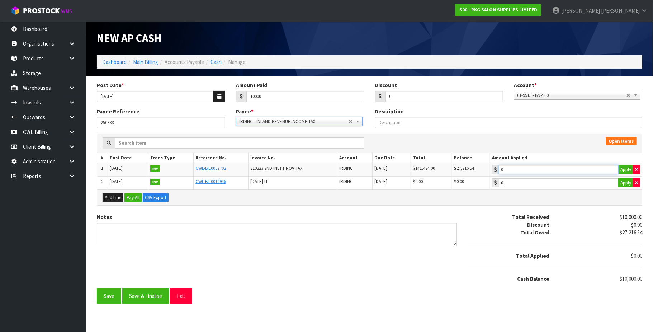
type input "10000"
click at [555, 171] on input "10000" at bounding box center [559, 169] width 120 height 9
click at [159, 294] on button "Save & Finalise" at bounding box center [145, 295] width 47 height 15
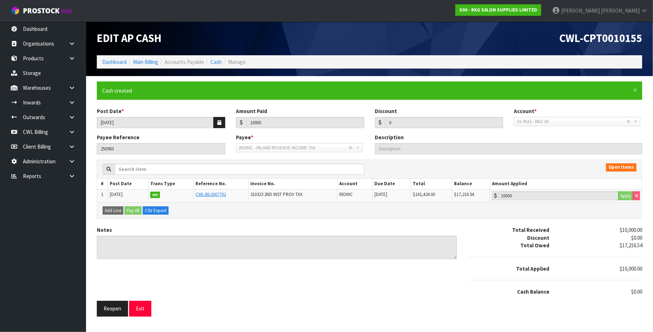
click at [180, 320] on section "× Close Cash created Post Date * [DATE] Amount Paid 10000 Discount 0 Account * …" at bounding box center [369, 199] width 567 height 246
drag, startPoint x: 151, startPoint y: 310, endPoint x: 147, endPoint y: 308, distance: 5.0
click at [148, 309] on div "Reopen Exit" at bounding box center [183, 308] width 185 height 15
click at [148, 308] on button "Exit" at bounding box center [140, 308] width 22 height 15
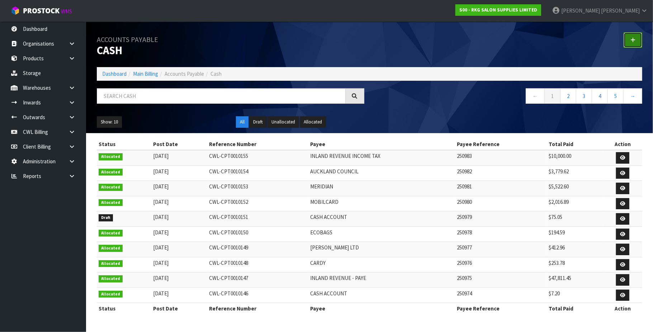
click at [632, 39] on icon at bounding box center [632, 39] width 5 height 5
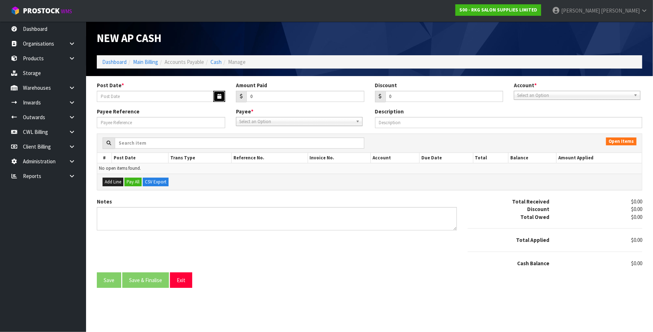
click at [220, 95] on icon "button" at bounding box center [219, 96] width 4 height 5
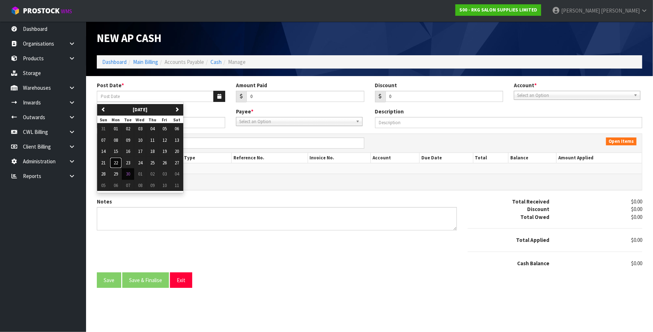
drag, startPoint x: 115, startPoint y: 164, endPoint x: 182, endPoint y: 147, distance: 68.9
click at [118, 163] on span "22" at bounding box center [116, 163] width 4 height 6
type input "[DATE]"
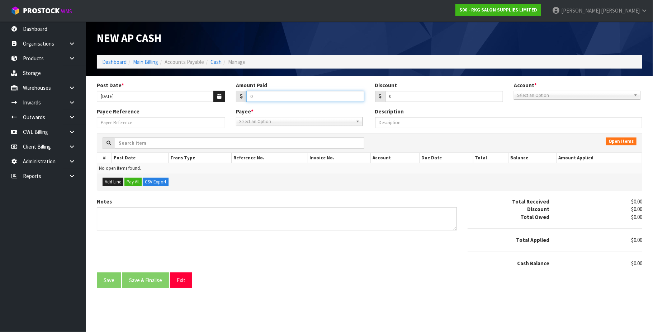
click at [273, 93] on input "0" at bounding box center [305, 96] width 118 height 11
type input "461.97"
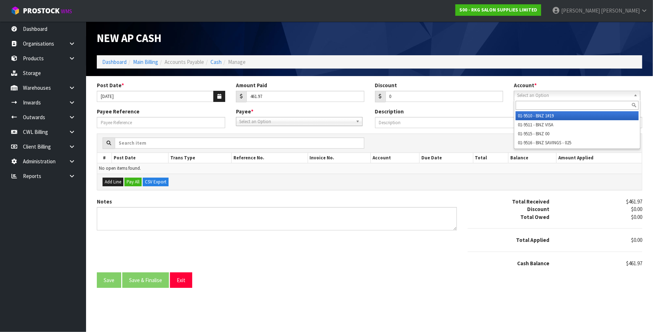
drag, startPoint x: 544, startPoint y: 91, endPoint x: 531, endPoint y: 117, distance: 28.9
click at [544, 91] on span "Select an Option" at bounding box center [574, 95] width 114 height 9
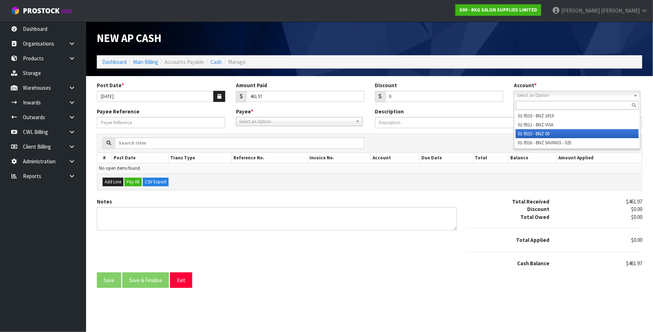
click at [534, 131] on li "01-9515 - BNZ 00" at bounding box center [577, 133] width 123 height 9
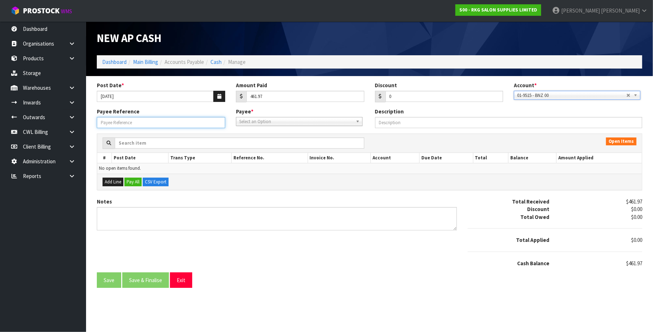
click at [166, 126] on input "Payee Reference" at bounding box center [161, 122] width 128 height 11
paste input "250984"
type input "250984"
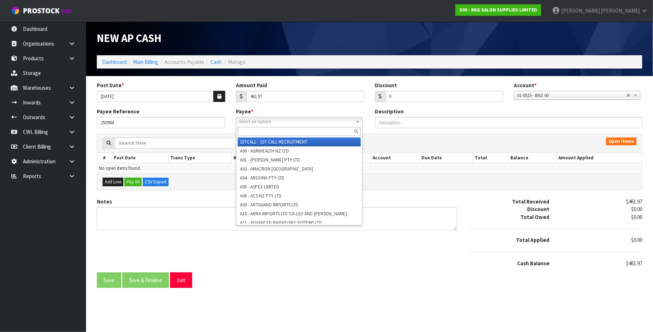
click at [260, 124] on span "Select an Option" at bounding box center [296, 121] width 114 height 9
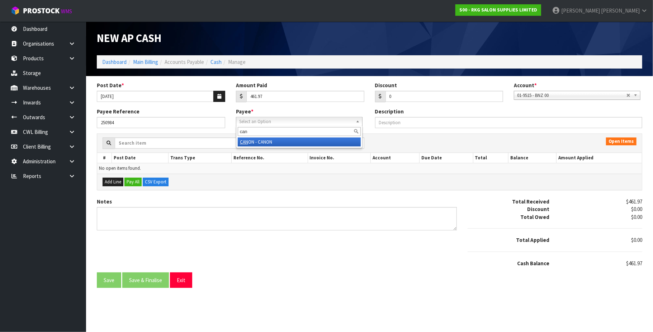
type input "can"
click at [288, 144] on li "CAN ON - CANON" at bounding box center [299, 141] width 123 height 9
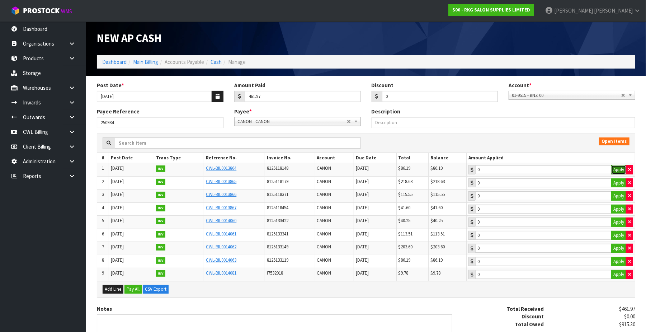
click at [618, 173] on button "Apply" at bounding box center [618, 169] width 15 height 9
type input "86.19"
click at [615, 184] on button "Apply" at bounding box center [618, 182] width 15 height 9
type input "218.63"
click at [616, 195] on button "Apply" at bounding box center [618, 195] width 15 height 9
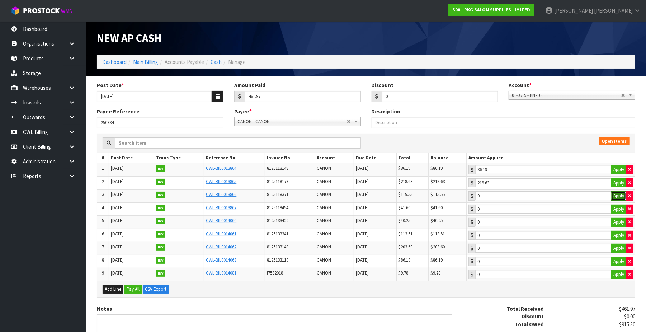
type input "115.55"
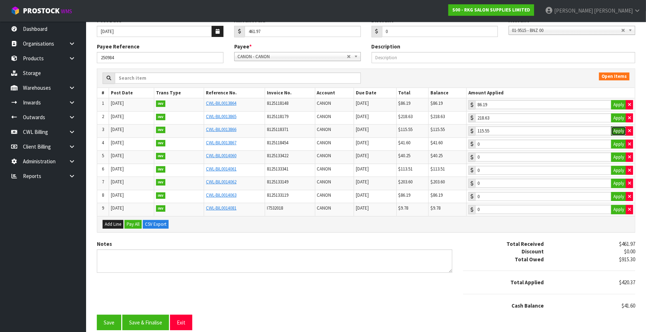
scroll to position [73, 0]
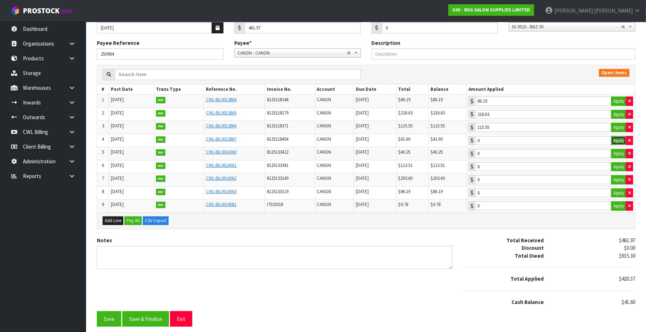
click at [615, 137] on button "Apply" at bounding box center [618, 140] width 15 height 9
type input "41.6"
click at [154, 318] on button "Save & Finalise" at bounding box center [145, 318] width 47 height 15
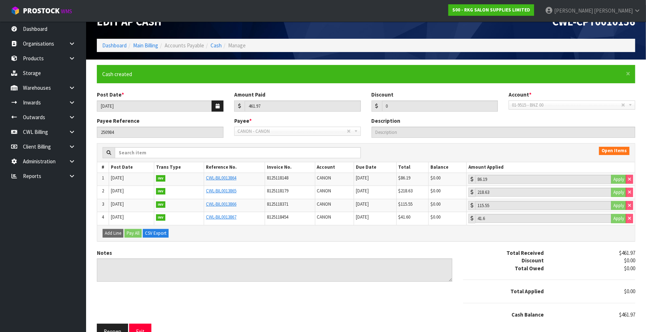
scroll to position [32, 0]
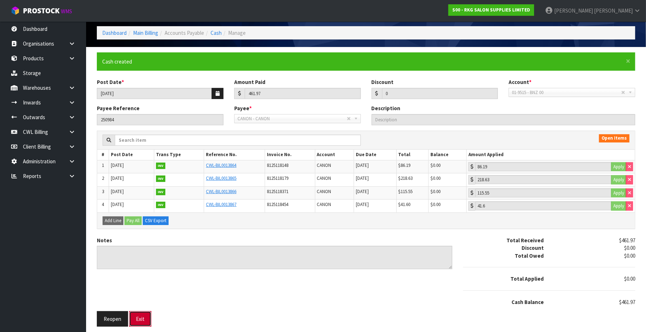
click at [136, 314] on button "Exit" at bounding box center [140, 318] width 22 height 15
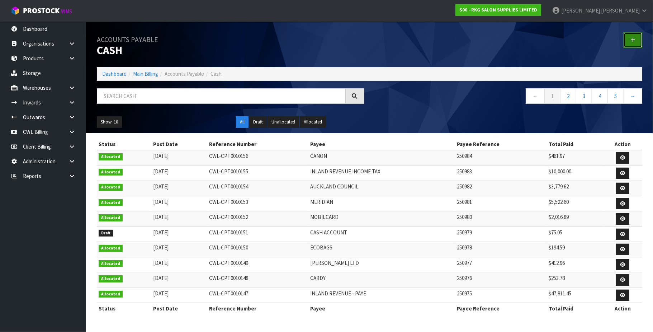
click at [633, 42] on icon at bounding box center [632, 39] width 5 height 5
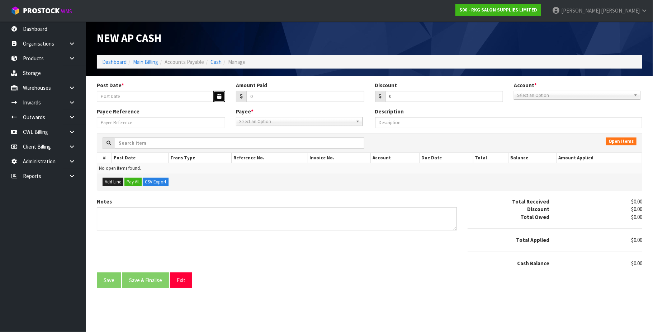
click at [218, 96] on icon "button" at bounding box center [219, 96] width 4 height 5
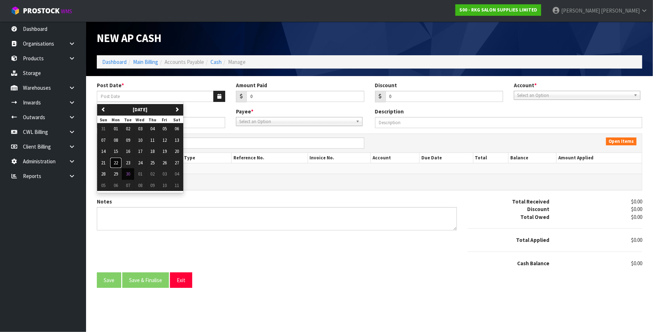
drag, startPoint x: 117, startPoint y: 165, endPoint x: 160, endPoint y: 155, distance: 43.8
click at [118, 164] on span "22" at bounding box center [116, 163] width 4 height 6
type input "[DATE]"
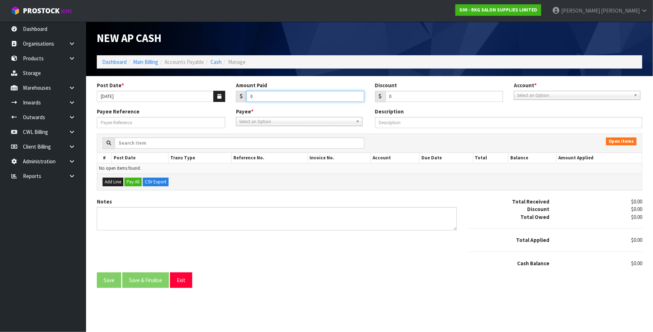
click at [277, 96] on input "0" at bounding box center [305, 96] width 118 height 11
type input "1109.22"
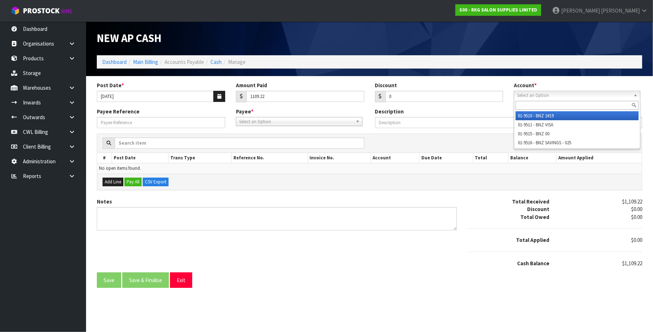
drag, startPoint x: 551, startPoint y: 92, endPoint x: 547, endPoint y: 112, distance: 20.5
click at [551, 92] on span "Select an Option" at bounding box center [574, 95] width 114 height 9
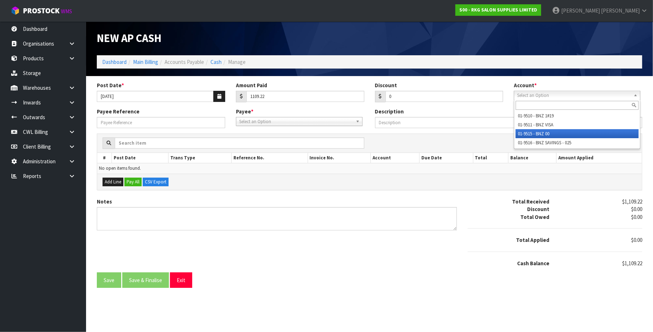
drag, startPoint x: 544, startPoint y: 131, endPoint x: 389, endPoint y: 127, distance: 154.6
click at [543, 131] on li "01-9515 - BNZ 00" at bounding box center [577, 133] width 123 height 9
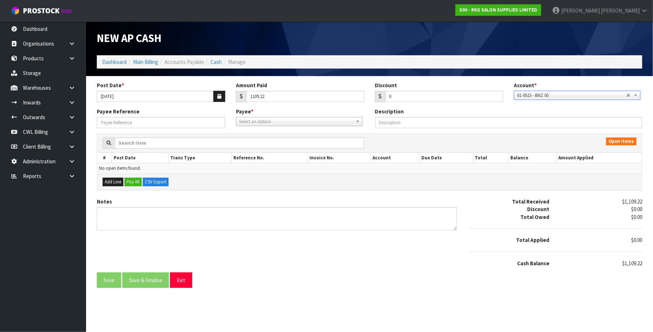
click at [309, 121] on span "Select an Option" at bounding box center [296, 121] width 114 height 9
type input "udc"
click at [269, 142] on li "UDC - UDC FINANCE" at bounding box center [299, 141] width 123 height 9
click at [131, 121] on input "Payee Reference" at bounding box center [161, 122] width 128 height 11
paste input "250985"
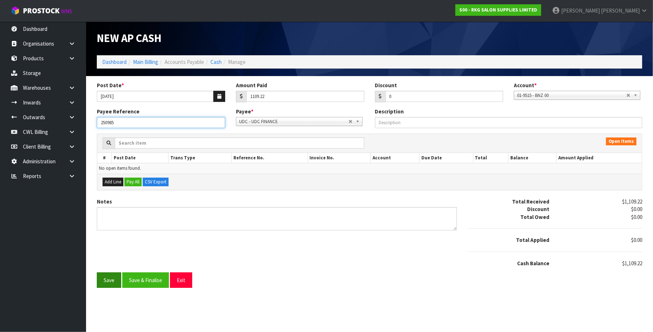
type input "250985"
click at [114, 280] on button "Save" at bounding box center [109, 279] width 24 height 15
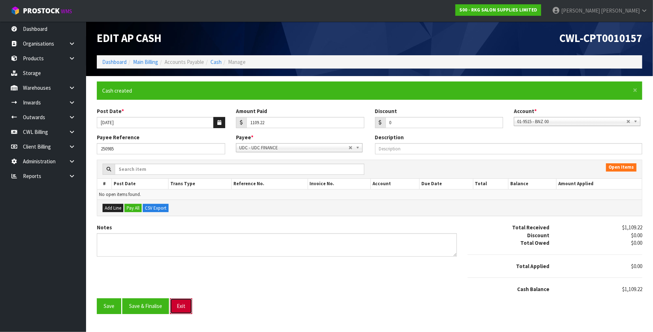
click at [184, 304] on button "Exit" at bounding box center [181, 305] width 22 height 15
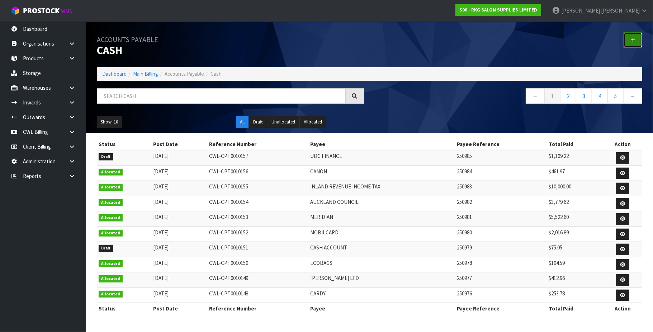
click at [635, 41] on icon at bounding box center [632, 39] width 5 height 5
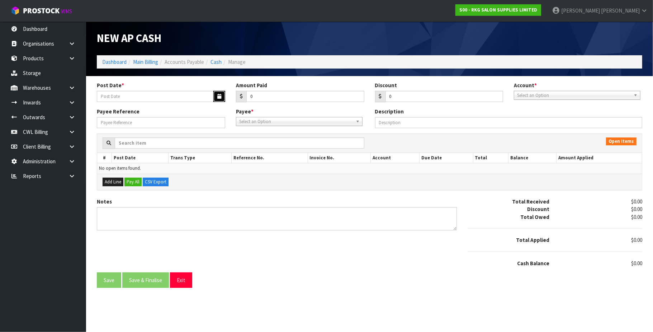
click at [216, 95] on button "button" at bounding box center [219, 96] width 12 height 11
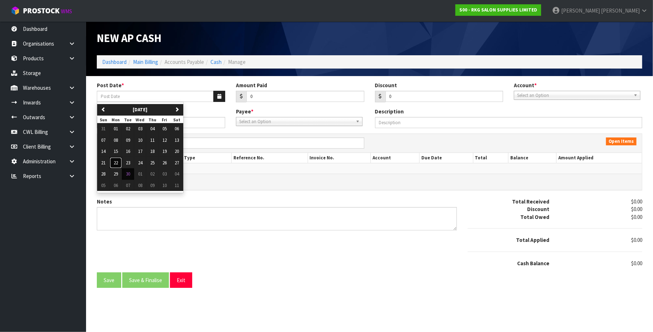
click at [118, 162] on span "22" at bounding box center [116, 163] width 4 height 6
type input "[DATE]"
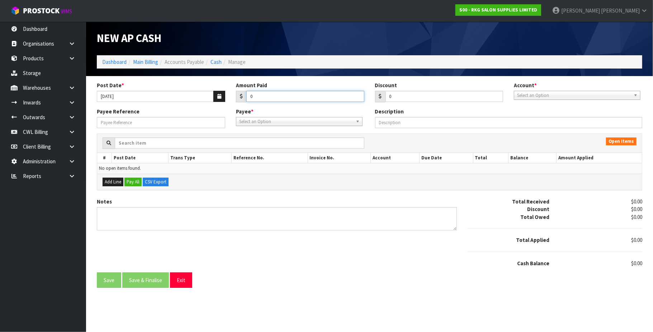
click at [259, 96] on input "0" at bounding box center [305, 96] width 118 height 11
type input "0690.43"
click at [525, 95] on span "Select an Option" at bounding box center [574, 95] width 114 height 9
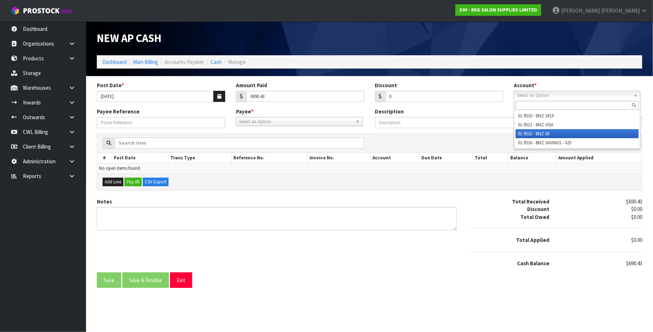
drag, startPoint x: 540, startPoint y: 134, endPoint x: 265, endPoint y: 120, distance: 275.0
click at [536, 133] on li "01-9515 - BNZ 00" at bounding box center [577, 133] width 123 height 9
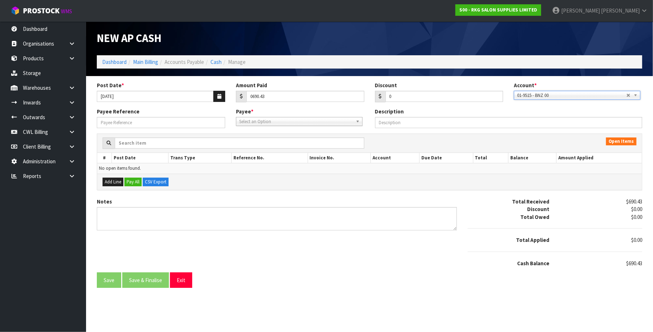
click at [267, 120] on span "Select an Option" at bounding box center [296, 121] width 114 height 9
type input "mer"
drag, startPoint x: 277, startPoint y: 140, endPoint x: 184, endPoint y: 141, distance: 93.2
click at [276, 140] on li "MER CURY - MERCURY ENERGY" at bounding box center [299, 141] width 123 height 9
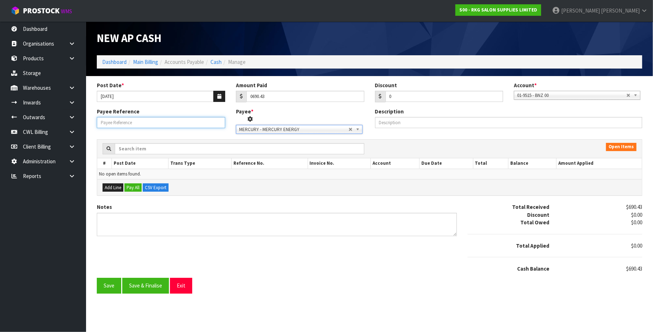
click at [133, 120] on input "Payee Reference" at bounding box center [161, 122] width 128 height 11
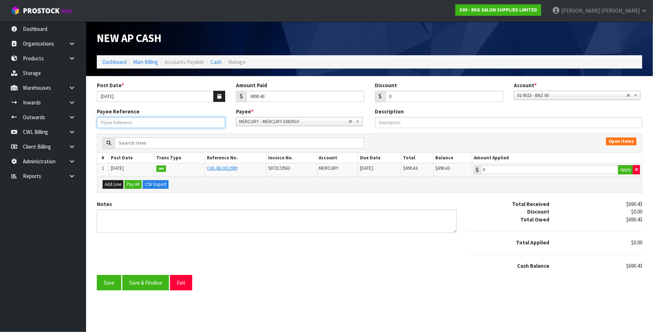
paste input "250989"
type input "250989"
type input "690.43"
click at [532, 173] on input "690.43" at bounding box center [550, 169] width 138 height 9
click at [160, 284] on button "Save & Finalise" at bounding box center [145, 282] width 47 height 15
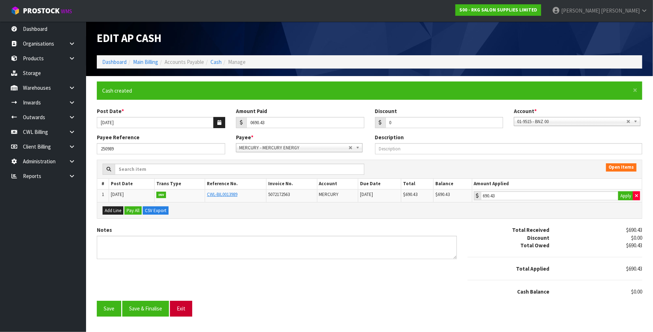
type input "690.43"
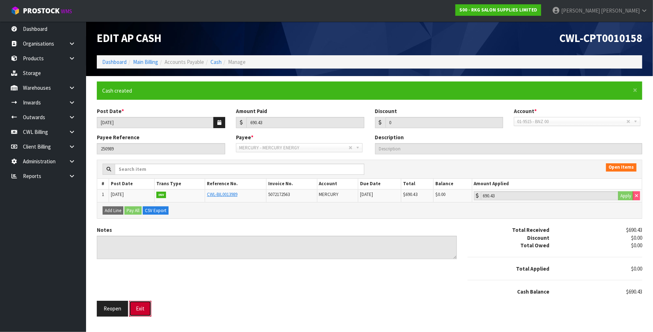
drag, startPoint x: 141, startPoint y: 311, endPoint x: 148, endPoint y: 312, distance: 7.2
click at [141, 311] on button "Exit" at bounding box center [140, 308] width 22 height 15
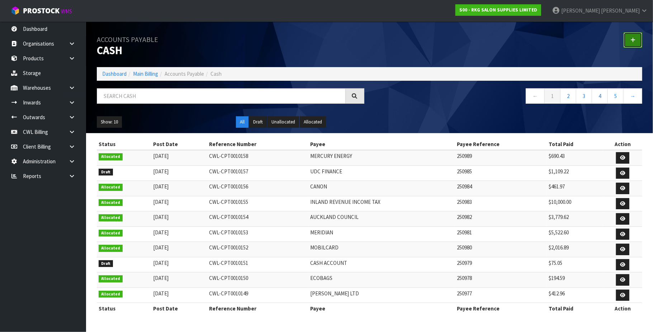
drag, startPoint x: 633, startPoint y: 43, endPoint x: 626, endPoint y: 42, distance: 7.2
click at [633, 42] on link at bounding box center [633, 39] width 19 height 15
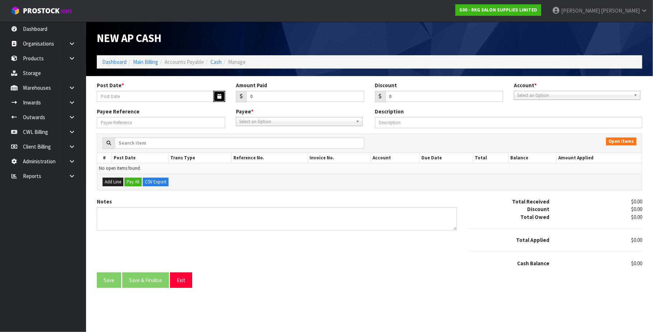
click at [218, 95] on icon "button" at bounding box center [219, 96] width 4 height 5
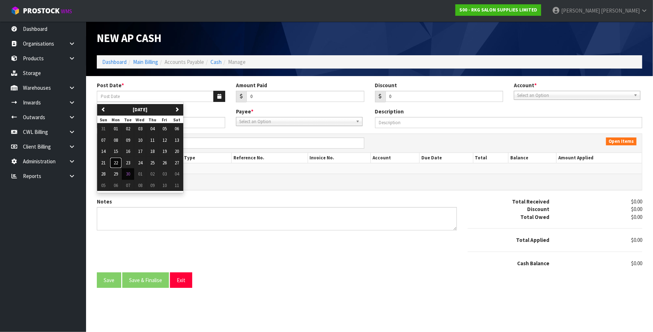
click at [118, 162] on span "22" at bounding box center [116, 163] width 4 height 6
type input "[DATE]"
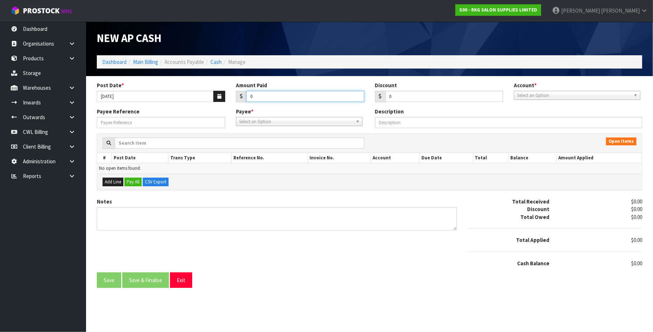
click at [259, 95] on input "0" at bounding box center [305, 96] width 118 height 11
type input "01894.63"
click at [541, 94] on span "Select an Option" at bounding box center [574, 95] width 114 height 9
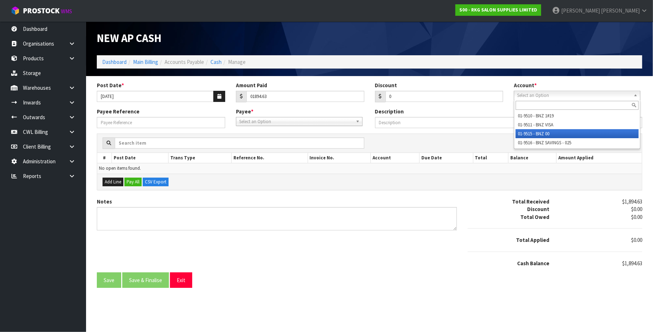
click at [545, 131] on li "01-9515 - BNZ 00" at bounding box center [577, 133] width 123 height 9
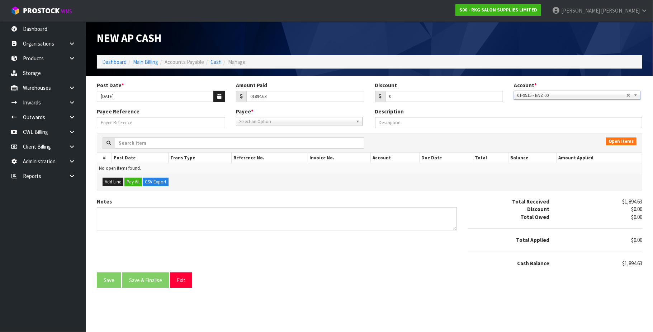
click at [268, 123] on span "Select an Option" at bounding box center [296, 121] width 114 height 9
type input "d"
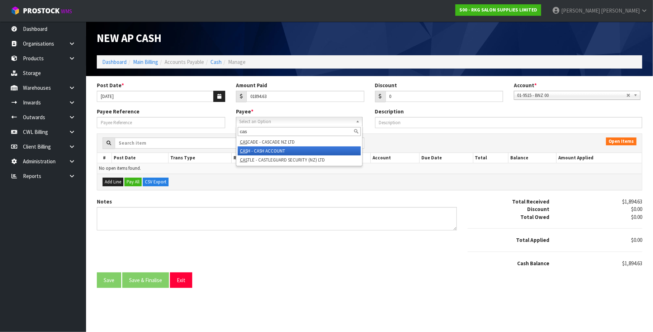
type input "cas"
drag, startPoint x: 268, startPoint y: 148, endPoint x: 264, endPoint y: 147, distance: 4.2
click at [267, 148] on li "CAS H - CASH ACCOUNT" at bounding box center [299, 150] width 123 height 9
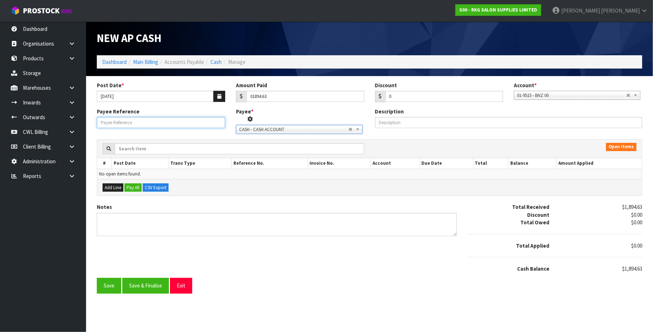
click at [148, 123] on input "Payee Reference" at bounding box center [161, 122] width 128 height 11
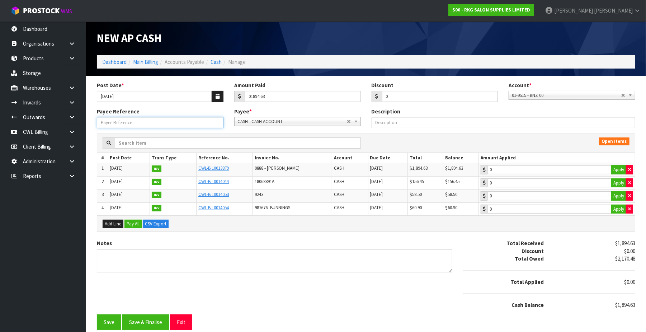
paste input "250990"
type input "250990"
click at [616, 169] on button "Apply" at bounding box center [618, 169] width 15 height 9
type input "1894.63"
click at [145, 326] on button "Save & Finalise" at bounding box center [145, 321] width 47 height 15
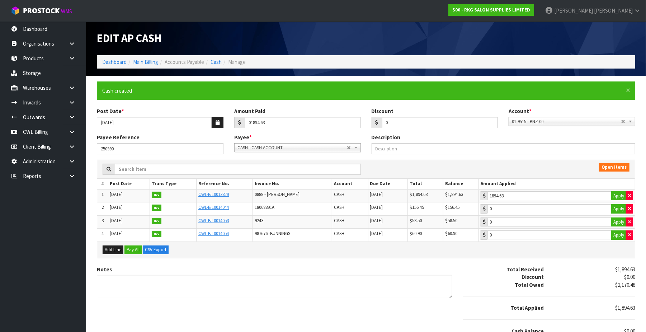
type input "1894.63"
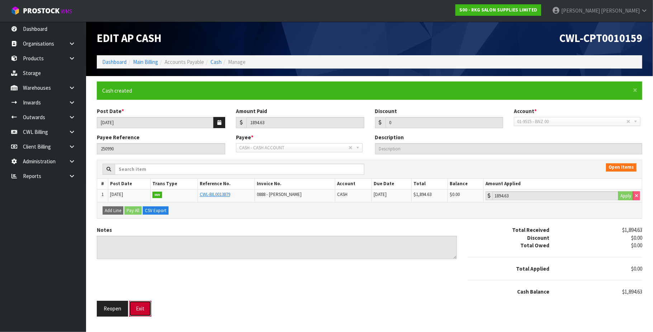
click at [142, 309] on button "Exit" at bounding box center [140, 308] width 22 height 15
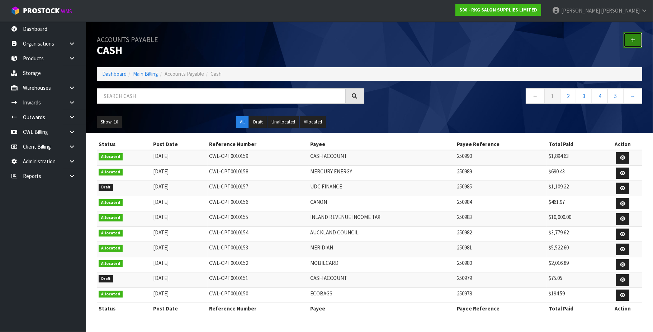
click at [634, 45] on link at bounding box center [633, 39] width 19 height 15
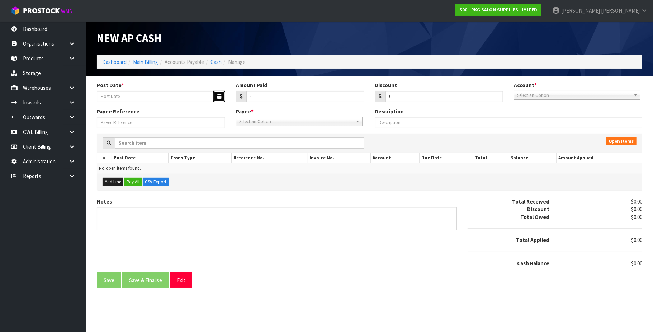
drag, startPoint x: 220, startPoint y: 95, endPoint x: 216, endPoint y: 95, distance: 4.0
click at [219, 95] on icon "button" at bounding box center [219, 96] width 4 height 5
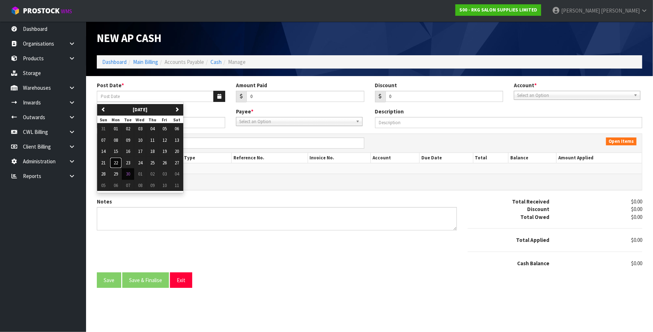
click at [117, 162] on span "22" at bounding box center [116, 163] width 4 height 6
type input "[DATE]"
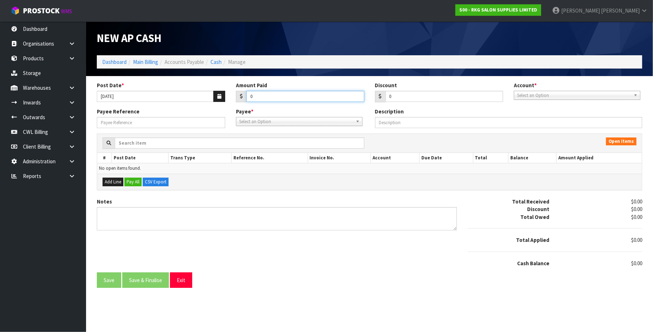
click at [260, 96] on input "0" at bounding box center [305, 96] width 118 height 11
type input "161.12"
click at [524, 96] on span "Select an Option" at bounding box center [574, 95] width 114 height 9
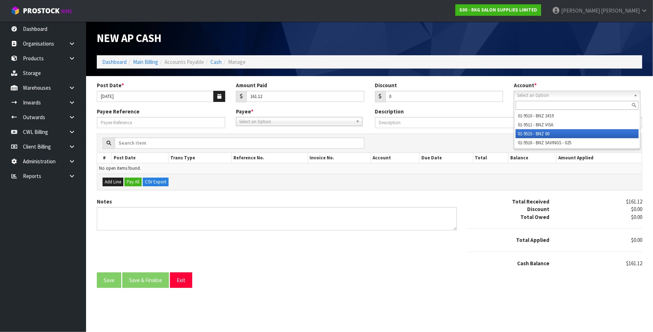
click at [540, 132] on li "01-9515 - BNZ 00" at bounding box center [577, 133] width 123 height 9
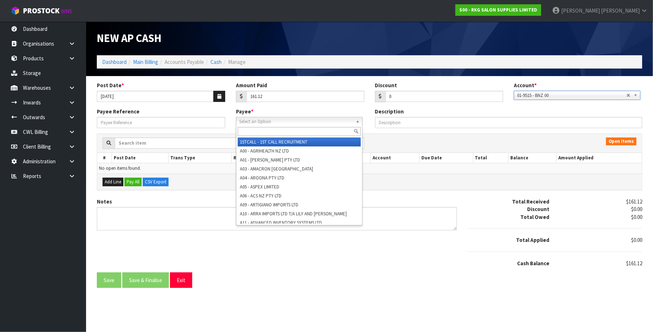
click at [271, 121] on span "Select an Option" at bounding box center [296, 121] width 114 height 9
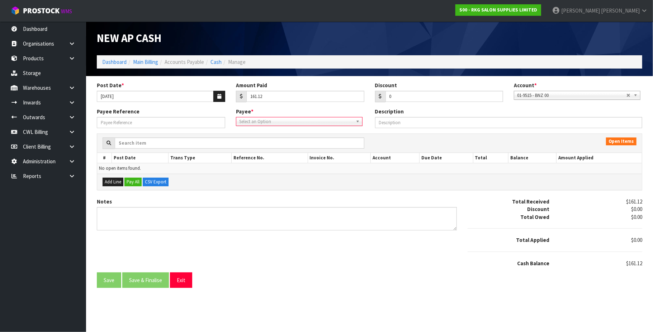
click at [253, 120] on span "Select an Option" at bounding box center [296, 121] width 114 height 9
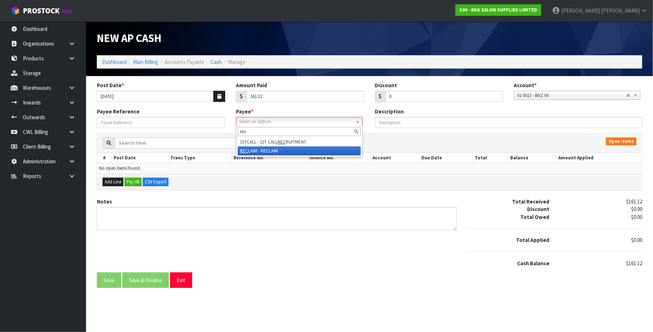
type input "rec"
drag, startPoint x: 269, startPoint y: 151, endPoint x: 254, endPoint y: 148, distance: 15.3
click at [268, 151] on li "REC LAIM - RECLAIM" at bounding box center [299, 150] width 123 height 9
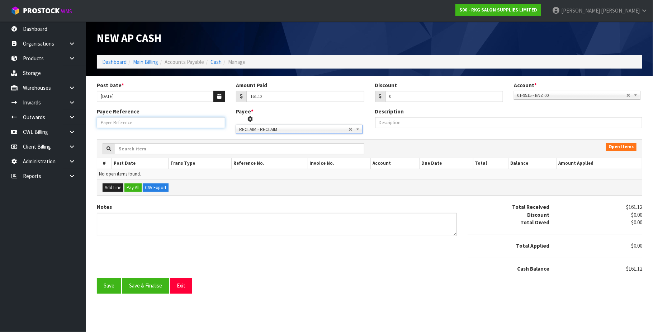
click at [142, 125] on input "Payee Reference" at bounding box center [161, 122] width 128 height 11
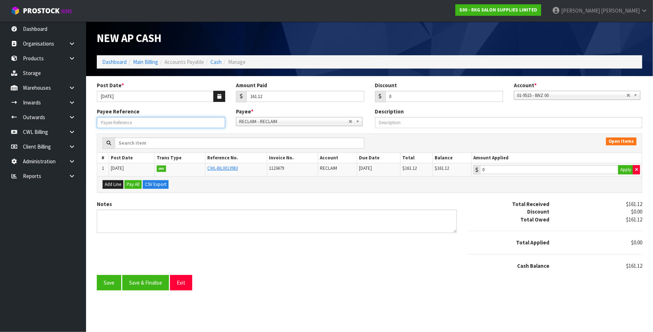
paste input "250992"
type input "250992"
type input "161.12"
click at [547, 172] on input "161.12" at bounding box center [549, 169] width 138 height 9
click at [151, 283] on button "Save & Finalise" at bounding box center [145, 282] width 47 height 15
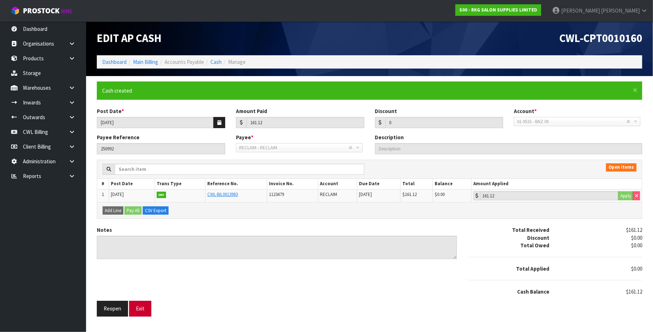
click at [177, 307] on div "Reopen Exit" at bounding box center [183, 308] width 185 height 15
click at [139, 308] on button "Exit" at bounding box center [140, 308] width 22 height 15
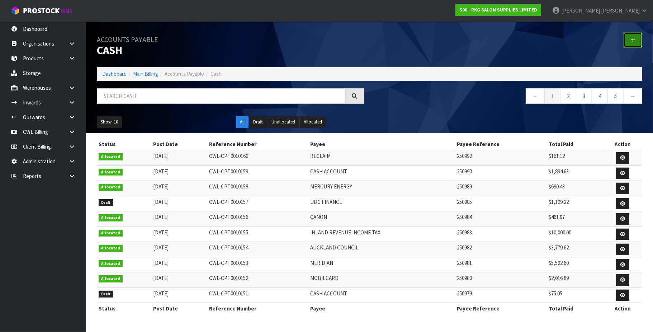
click at [634, 39] on icon at bounding box center [632, 39] width 5 height 5
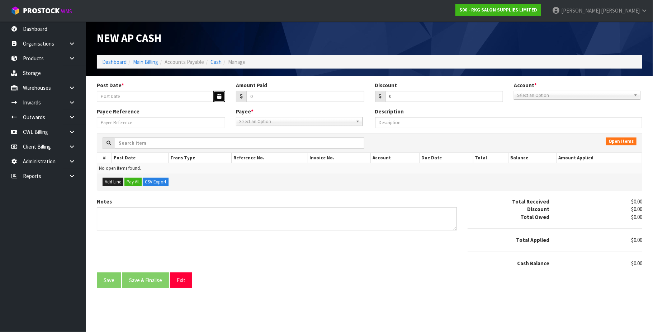
click at [218, 94] on icon "button" at bounding box center [219, 96] width 4 height 5
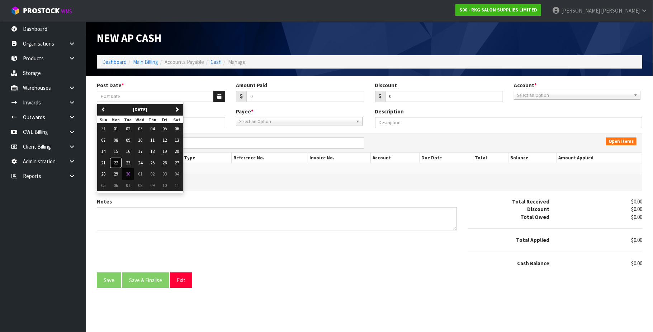
click at [119, 162] on button "22" at bounding box center [116, 162] width 12 height 11
type input "[DATE]"
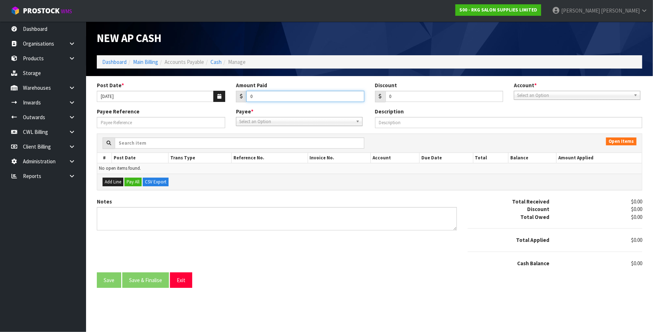
click at [274, 96] on input "0" at bounding box center [305, 96] width 118 height 11
type input "986.89"
click at [549, 95] on span "Select an Option" at bounding box center [574, 95] width 114 height 9
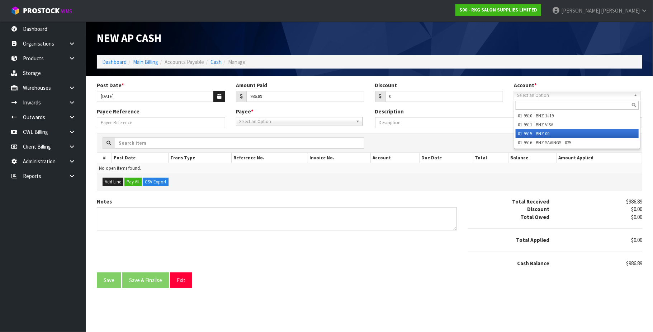
drag, startPoint x: 536, startPoint y: 137, endPoint x: 501, endPoint y: 133, distance: 35.7
click at [535, 136] on li "01-9515 - BNZ 00" at bounding box center [577, 133] width 123 height 9
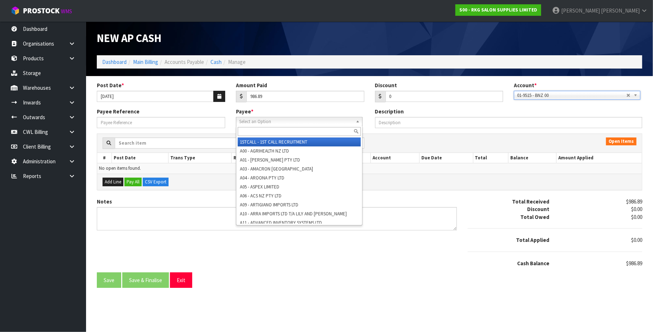
click at [286, 121] on span "Select an Option" at bounding box center [296, 121] width 114 height 9
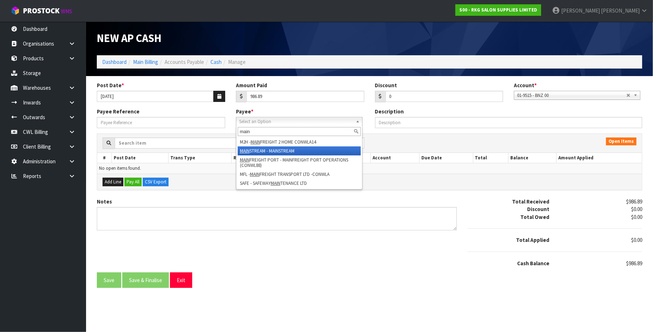
type input "main"
click at [300, 148] on li "MAIN STREAM - MAINSTREAM" at bounding box center [299, 150] width 123 height 9
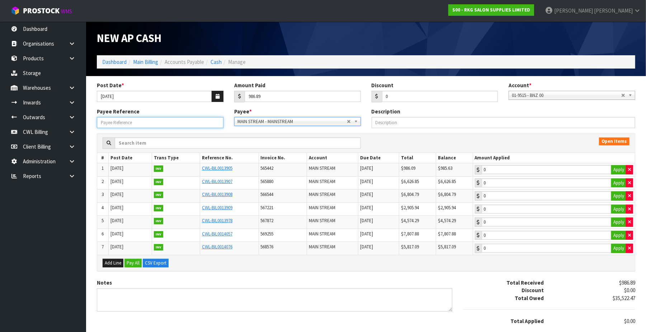
click at [108, 123] on input "Payee Reference" at bounding box center [160, 122] width 127 height 11
paste input "250993"
type input "250993"
click at [265, 97] on input "986.89" at bounding box center [303, 96] width 116 height 11
type input "986.09"
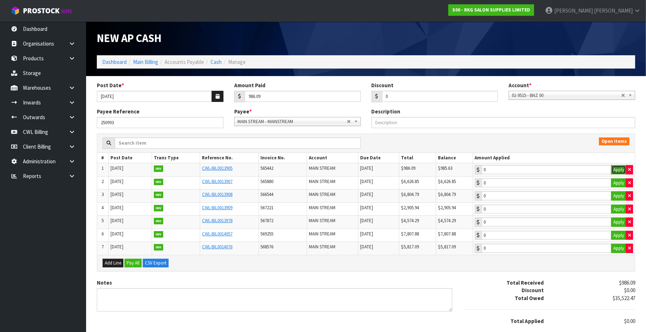
click at [620, 169] on button "Apply" at bounding box center [618, 169] width 15 height 9
type input "985.63"
type input "0.46"
click at [557, 181] on input "0.46" at bounding box center [547, 182] width 130 height 9
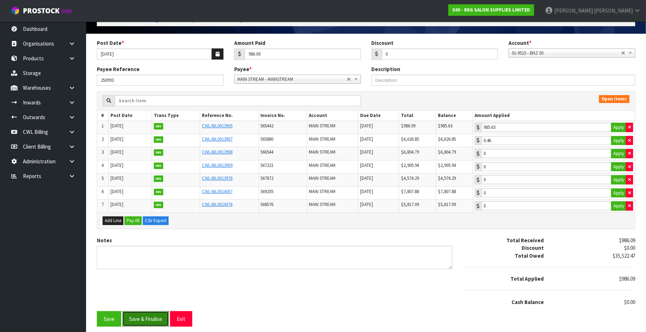
click at [164, 318] on button "Save & Finalise" at bounding box center [145, 318] width 47 height 15
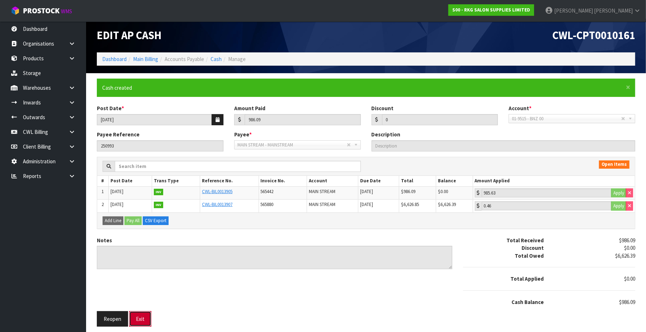
scroll to position [5, 0]
click at [186, 316] on div "Reopen Exit" at bounding box center [182, 318] width 183 height 15
click at [137, 318] on button "Exit" at bounding box center [140, 318] width 22 height 15
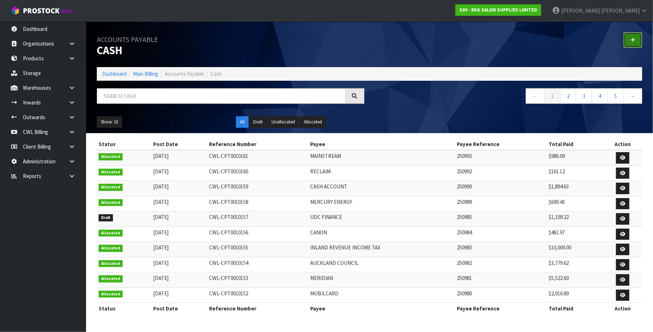
click at [631, 41] on icon at bounding box center [632, 39] width 5 height 5
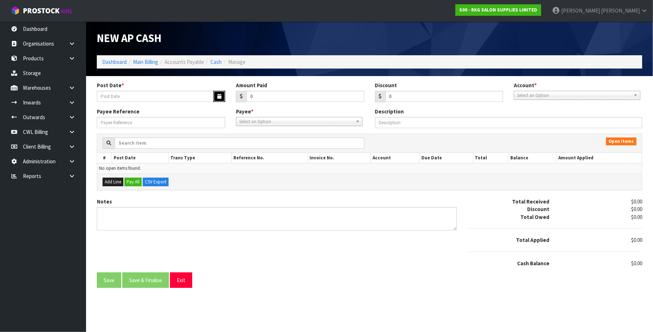
click at [214, 92] on button "button" at bounding box center [219, 96] width 12 height 11
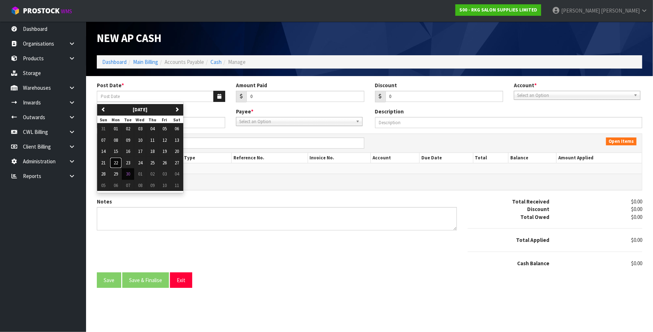
click at [117, 162] on span "22" at bounding box center [116, 163] width 4 height 6
type input "[DATE]"
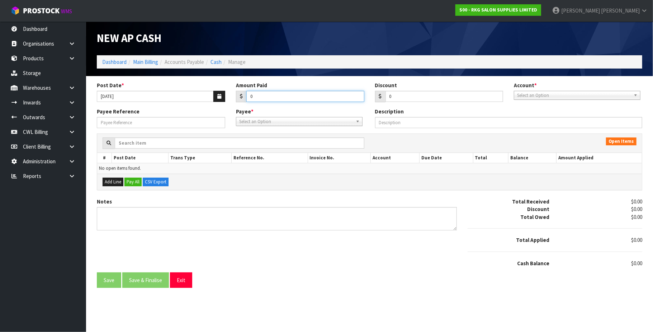
click at [274, 98] on input "0" at bounding box center [305, 96] width 118 height 11
type input "017365.24"
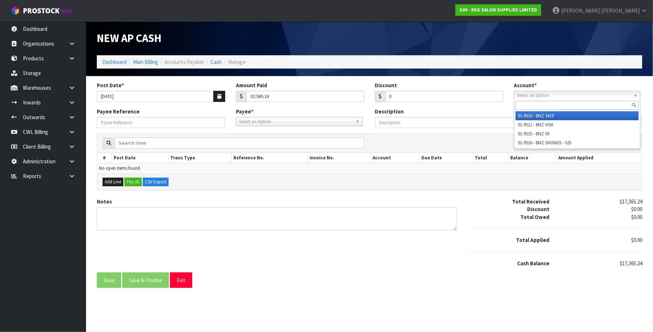
click at [559, 95] on span "Select an Option" at bounding box center [574, 95] width 114 height 9
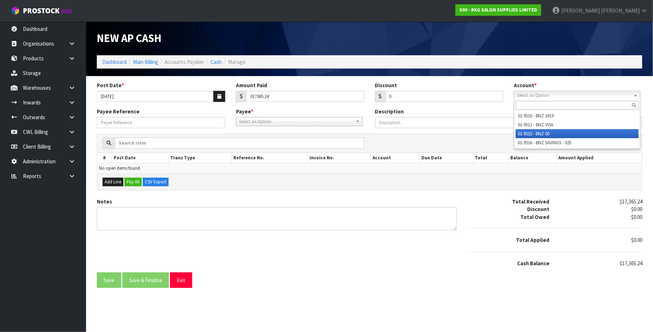
drag, startPoint x: 548, startPoint y: 131, endPoint x: 541, endPoint y: 131, distance: 7.2
click at [548, 131] on li "01-9515 - BNZ 00" at bounding box center [577, 133] width 123 height 9
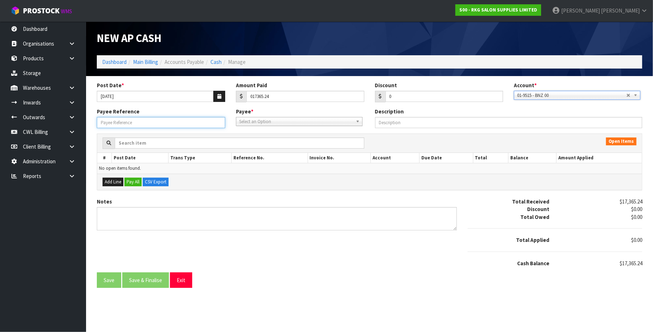
click at [145, 124] on input "Payee Reference" at bounding box center [161, 122] width 128 height 11
paste input "250994"
type input "250994"
click at [262, 120] on span "Select an Option" at bounding box center [296, 121] width 114 height 9
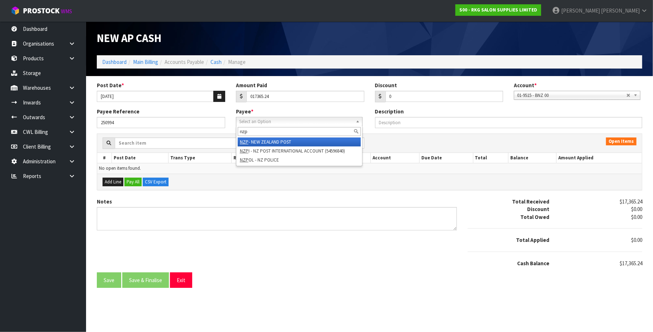
type input "nzp"
click at [285, 141] on li "NZP - NEW ZEALAND POST" at bounding box center [299, 141] width 123 height 9
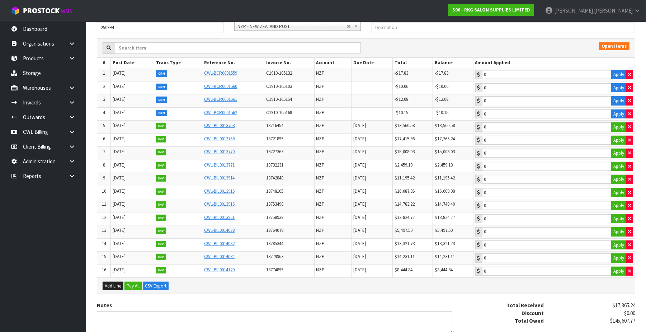
scroll to position [95, 0]
click at [617, 141] on button "Apply" at bounding box center [618, 139] width 15 height 9
type input "17365.24"
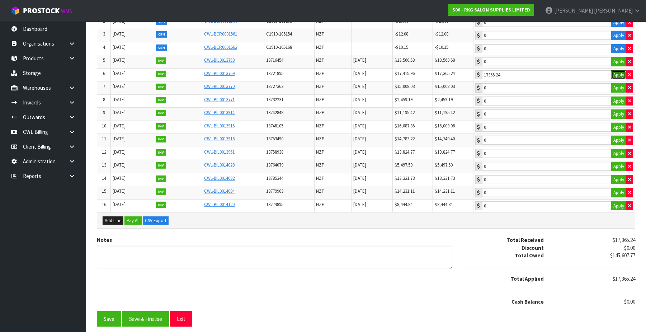
scroll to position [167, 0]
click at [151, 319] on button "Save & Finalise" at bounding box center [145, 318] width 47 height 15
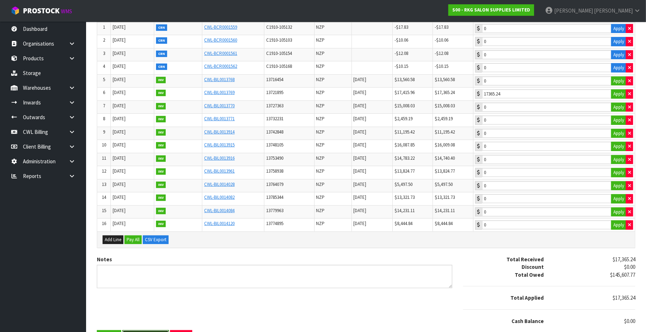
scroll to position [0, 0]
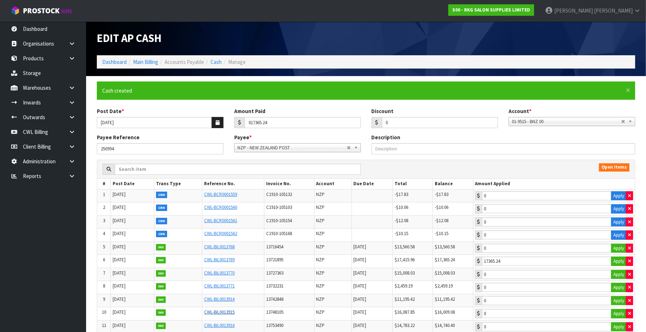
type input "17365.24"
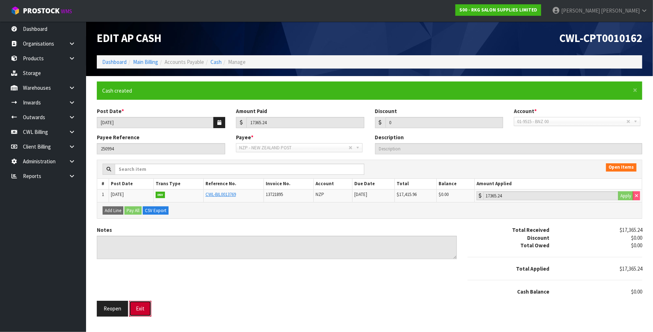
click at [147, 312] on button "Exit" at bounding box center [140, 308] width 22 height 15
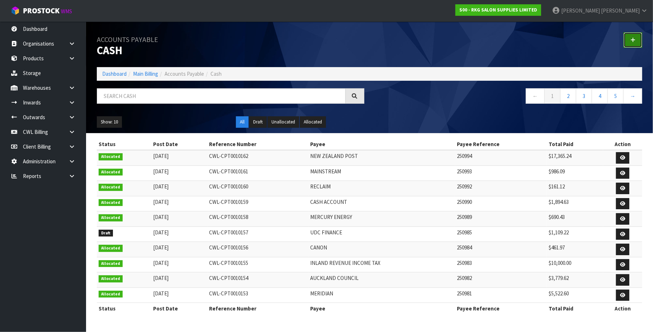
click at [629, 35] on link at bounding box center [633, 39] width 19 height 15
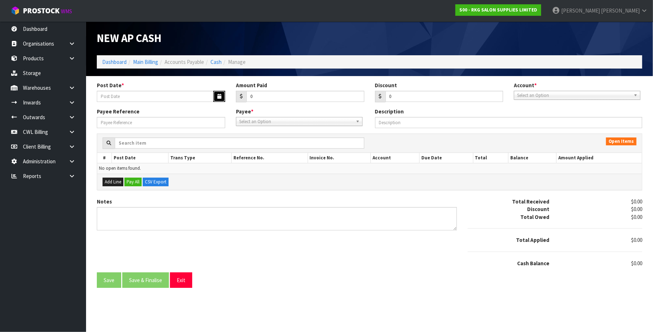
click at [218, 95] on icon "button" at bounding box center [219, 96] width 4 height 5
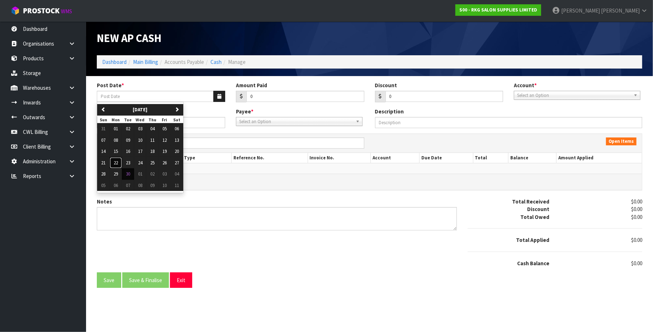
drag, startPoint x: 116, startPoint y: 163, endPoint x: 244, endPoint y: 128, distance: 132.6
click at [119, 162] on button "22" at bounding box center [116, 162] width 12 height 11
type input "[DATE]"
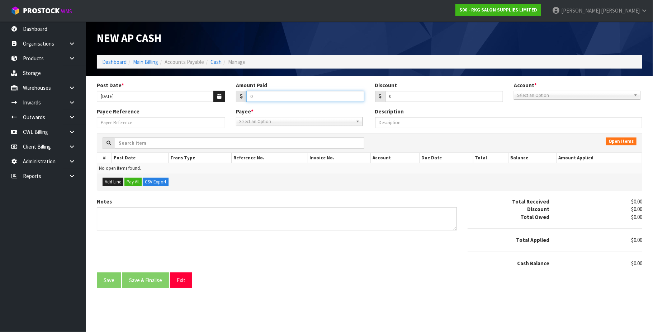
click at [262, 98] on input "0" at bounding box center [305, 96] width 118 height 11
type input "288"
click at [553, 92] on span "Select an Option" at bounding box center [574, 95] width 114 height 9
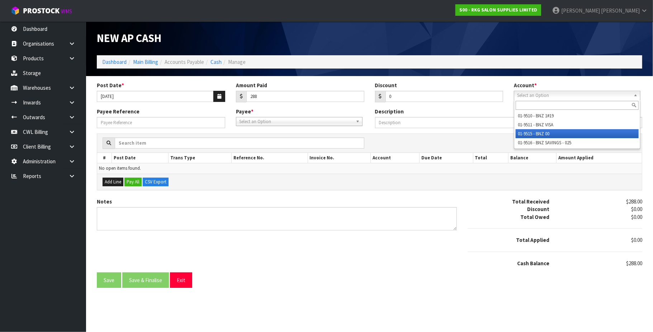
drag, startPoint x: 540, startPoint y: 131, endPoint x: 394, endPoint y: 131, distance: 145.2
click at [537, 131] on li "01-9515 - BNZ 00" at bounding box center [577, 133] width 123 height 9
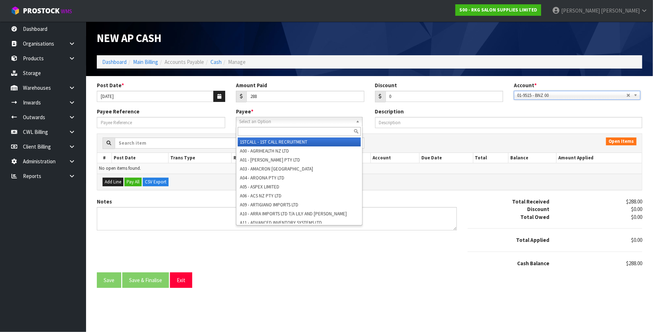
click at [316, 122] on span "Select an Option" at bounding box center [296, 121] width 114 height 9
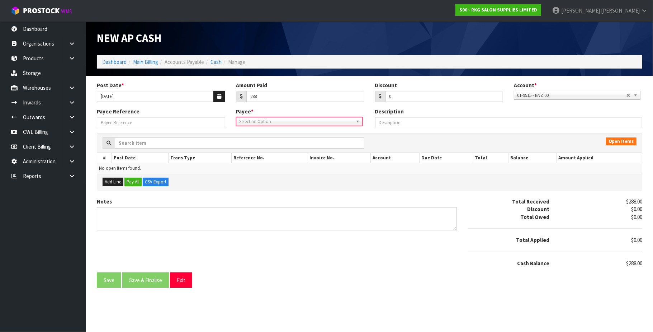
click at [316, 122] on span "Select an Option" at bounding box center [296, 121] width 114 height 9
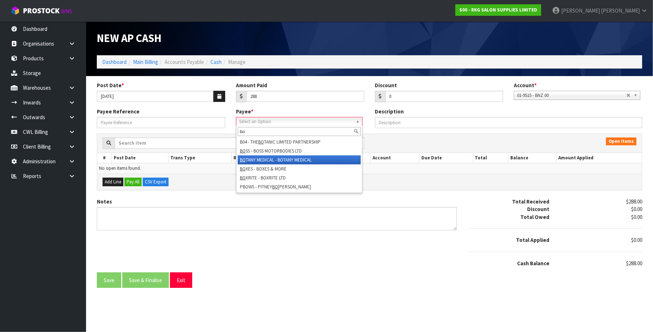
type input "bo"
click at [292, 158] on li "BO TANY MEDICAL - BOTANY MEDICAL" at bounding box center [299, 159] width 123 height 9
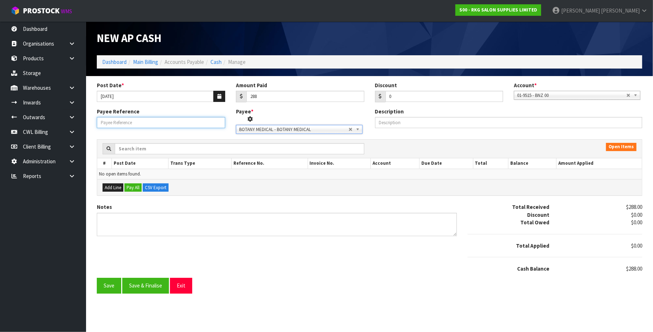
click at [178, 123] on input "Payee Reference" at bounding box center [161, 122] width 128 height 11
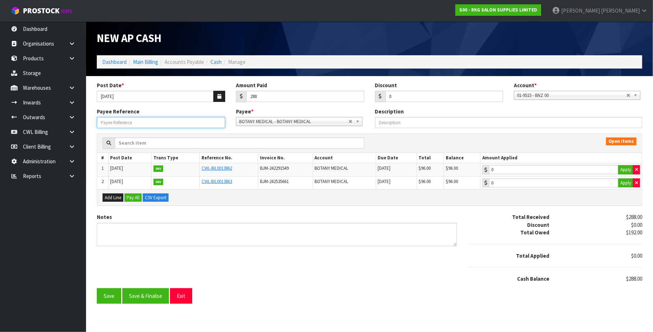
paste input "250995"
type input "250995"
click at [620, 169] on button "Apply" at bounding box center [625, 169] width 15 height 9
type input "96"
drag, startPoint x: 626, startPoint y: 184, endPoint x: 498, endPoint y: 196, distance: 127.9
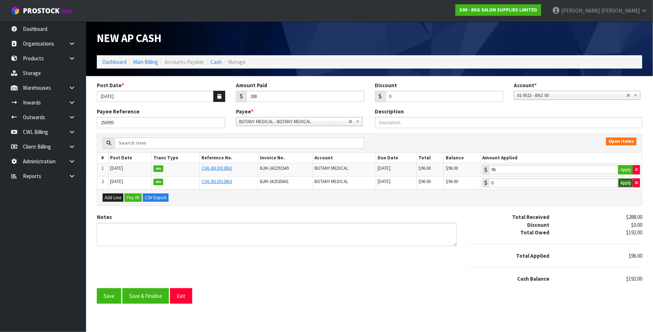
click at [625, 183] on button "Apply" at bounding box center [625, 182] width 15 height 9
type input "96"
click at [120, 202] on button "Add Line" at bounding box center [113, 197] width 21 height 9
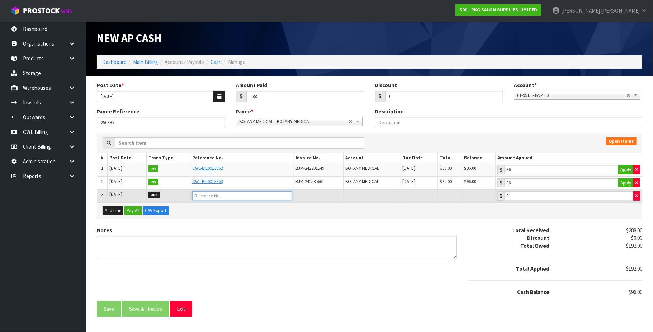
click at [206, 198] on input "text" at bounding box center [242, 195] width 100 height 9
type input "OVERPAYMENT [DATE]"
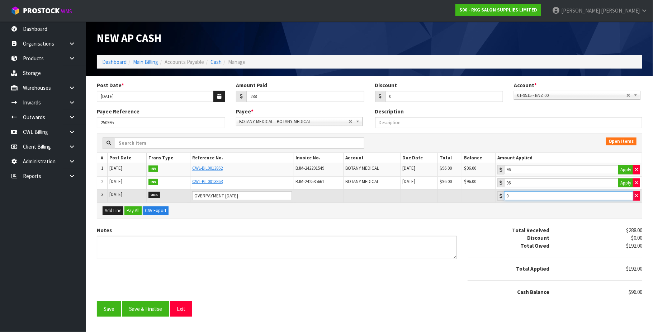
click at [531, 200] on input "0" at bounding box center [568, 195] width 129 height 9
click at [146, 310] on button "Save & Finalise" at bounding box center [145, 308] width 47 height 15
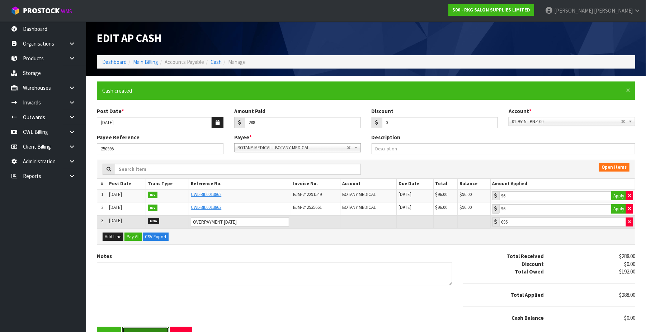
type input "96"
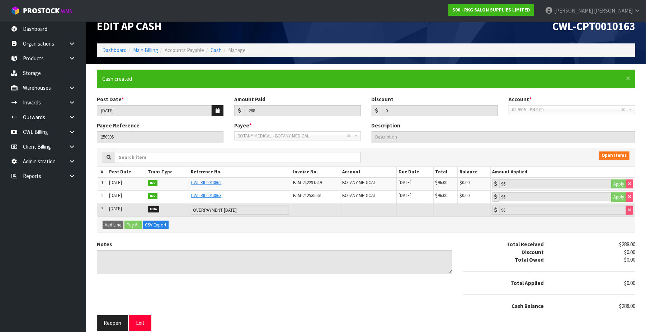
scroll to position [19, 0]
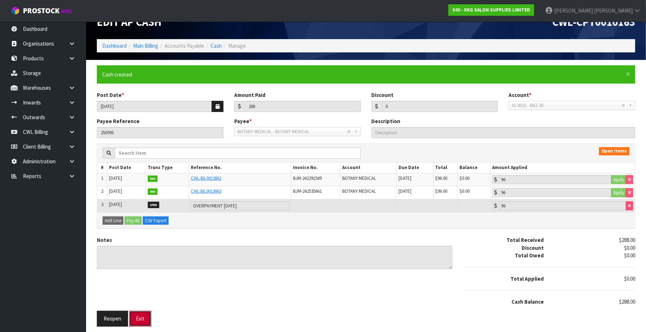
click at [145, 318] on button "Exit" at bounding box center [140, 318] width 22 height 15
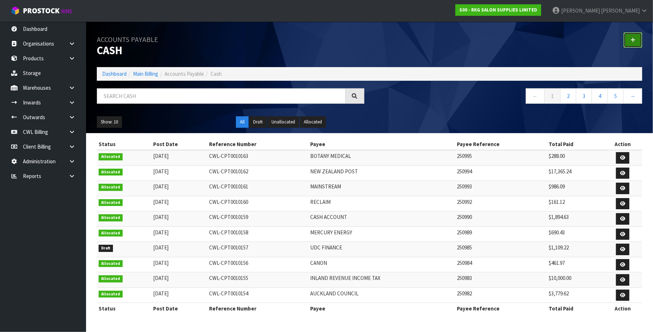
click at [630, 40] on link at bounding box center [633, 39] width 19 height 15
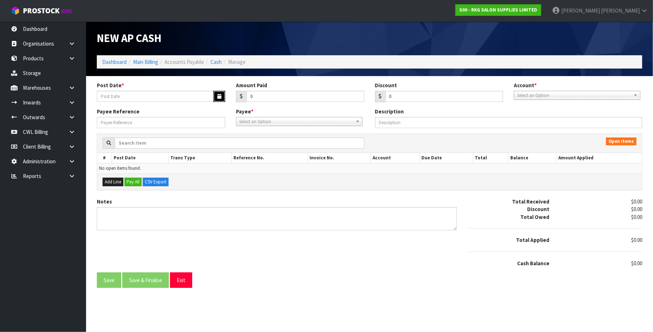
click at [217, 93] on button "button" at bounding box center [219, 96] width 12 height 11
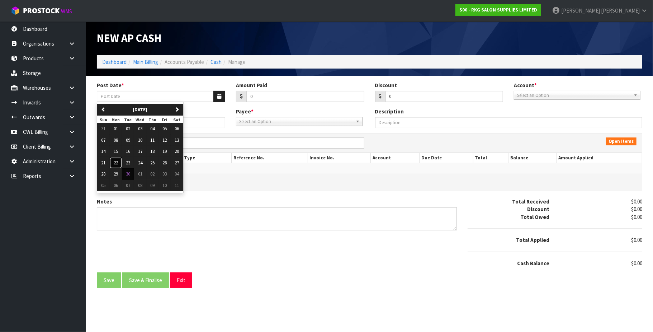
drag, startPoint x: 118, startPoint y: 162, endPoint x: 128, endPoint y: 159, distance: 10.2
click at [118, 162] on span "22" at bounding box center [116, 163] width 4 height 6
type input "[DATE]"
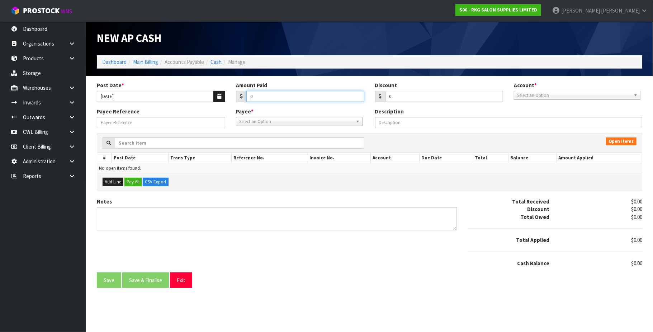
click at [262, 99] on input "0" at bounding box center [305, 96] width 118 height 11
type input "0388.11"
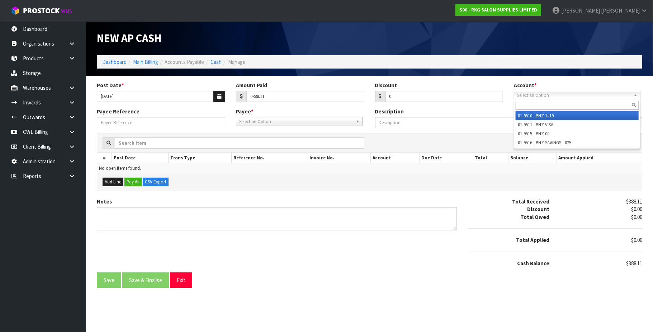
click at [535, 93] on span "Select an Option" at bounding box center [574, 95] width 114 height 9
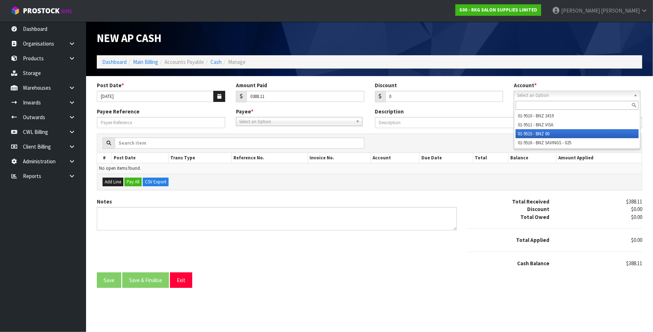
drag, startPoint x: 534, startPoint y: 133, endPoint x: 383, endPoint y: 121, distance: 151.5
click at [533, 133] on li "01-9515 - BNZ 00" at bounding box center [577, 133] width 123 height 9
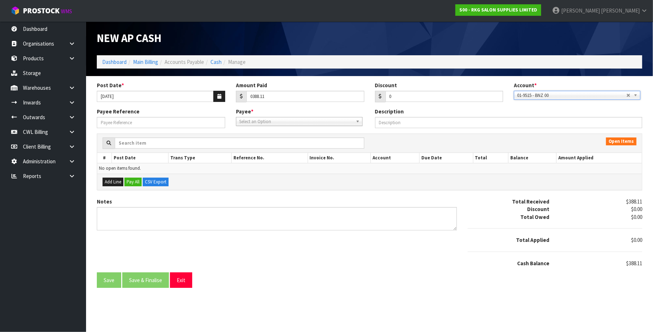
click at [296, 122] on span "Select an Option" at bounding box center [296, 121] width 114 height 9
type input "ang"
click at [278, 142] on li "ANG EL - ANGEL TRANSPORT" at bounding box center [299, 141] width 123 height 9
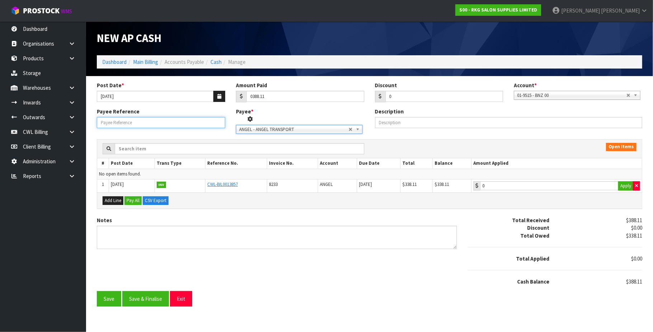
click at [119, 123] on input "Payee Reference" at bounding box center [161, 122] width 128 height 11
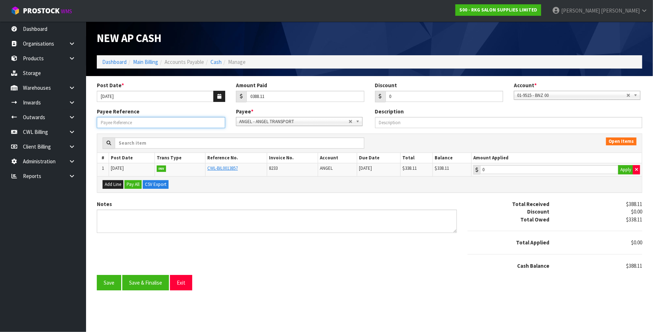
paste input "250996"
type input "250996"
type input "338.11"
click at [551, 171] on input "338.11" at bounding box center [549, 169] width 138 height 9
drag, startPoint x: 257, startPoint y: 97, endPoint x: 266, endPoint y: 96, distance: 9.3
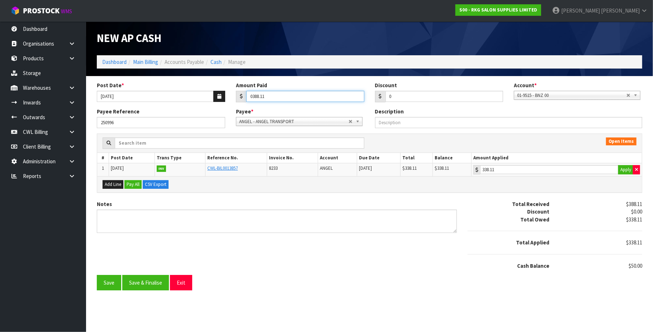
click at [257, 97] on input "0388.11" at bounding box center [305, 96] width 118 height 11
click at [150, 285] on button "Save & Finalise" at bounding box center [145, 282] width 47 height 15
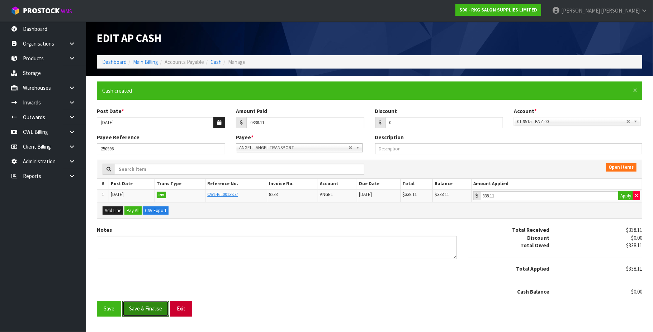
type input "338.11"
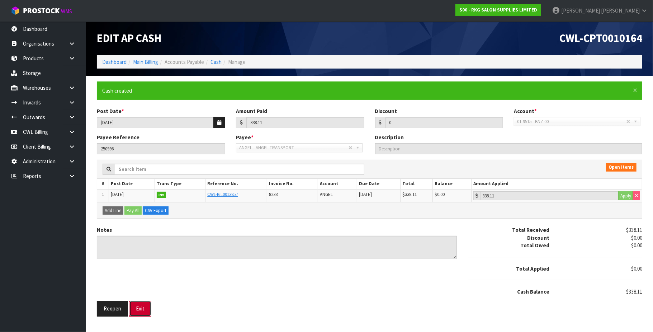
click at [147, 307] on button "Exit" at bounding box center [140, 308] width 22 height 15
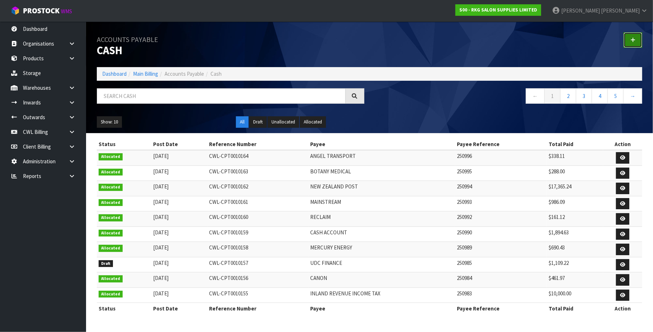
click at [631, 41] on icon at bounding box center [632, 39] width 5 height 5
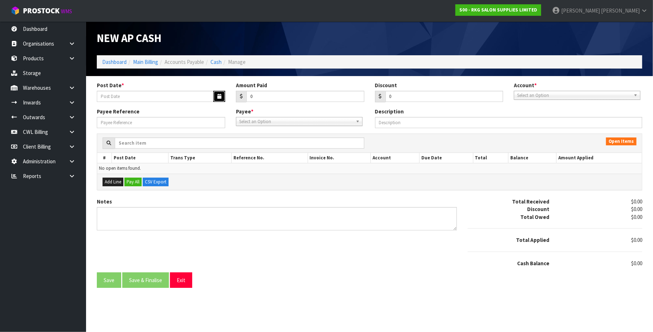
click at [218, 96] on icon "button" at bounding box center [219, 96] width 4 height 5
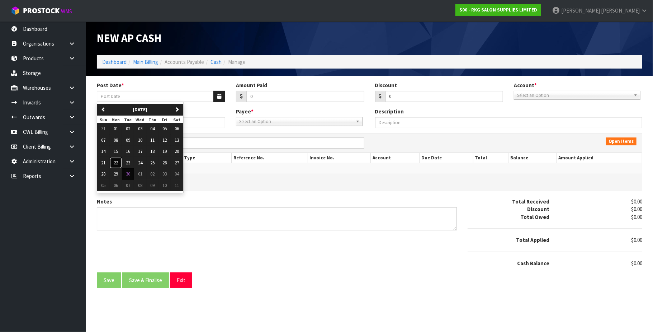
click at [115, 163] on span "22" at bounding box center [116, 163] width 4 height 6
type input "[DATE]"
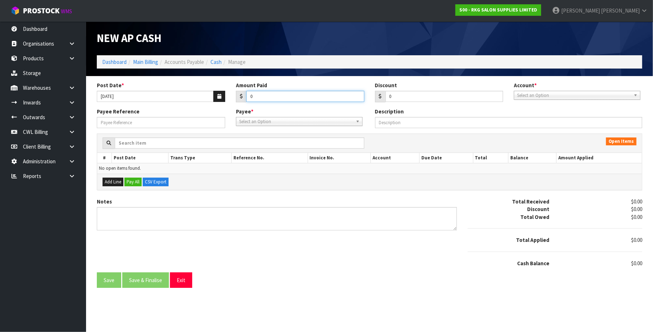
click at [273, 93] on input "0" at bounding box center [305, 96] width 118 height 11
type input "60000"
click at [550, 95] on span "Select an Option" at bounding box center [574, 95] width 114 height 9
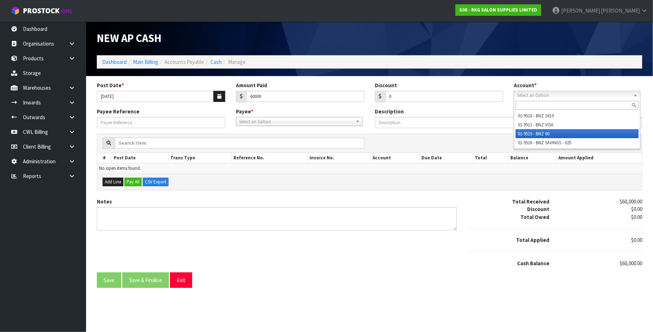
drag, startPoint x: 552, startPoint y: 133, endPoint x: 377, endPoint y: 127, distance: 175.8
click at [552, 133] on li "01-9515 - BNZ 00" at bounding box center [577, 133] width 123 height 9
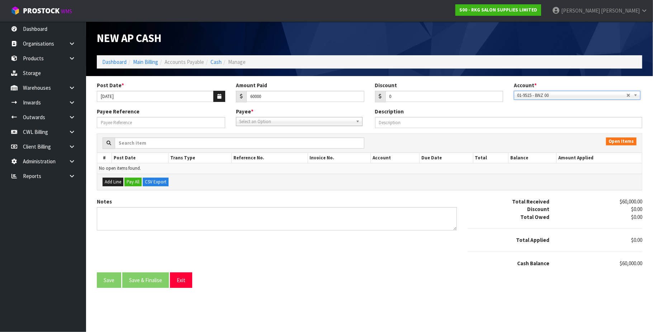
click at [282, 122] on span "Select an Option" at bounding box center [296, 121] width 114 height 9
type input "pfi"
drag, startPoint x: 280, startPoint y: 142, endPoint x: 199, endPoint y: 136, distance: 81.6
click at [279, 142] on li "PFI - P.F.I PROPERTY NO.1 LIMITED" at bounding box center [299, 141] width 123 height 9
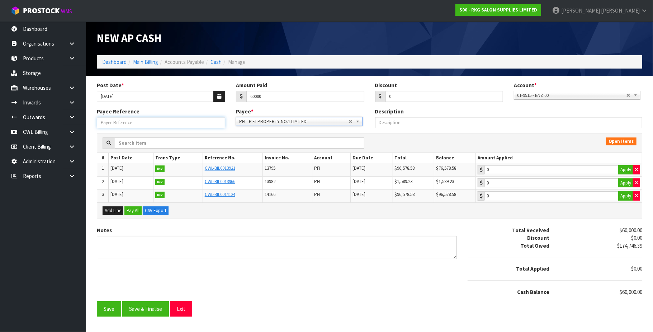
click at [122, 121] on input "Payee Reference" at bounding box center [161, 122] width 128 height 11
paste input "250997"
type input "250997"
type input "60000"
click at [563, 171] on input "60000" at bounding box center [551, 169] width 134 height 9
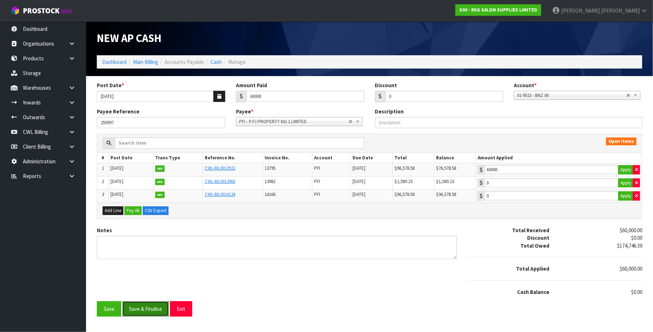
click at [156, 311] on button "Save & Finalise" at bounding box center [145, 308] width 47 height 15
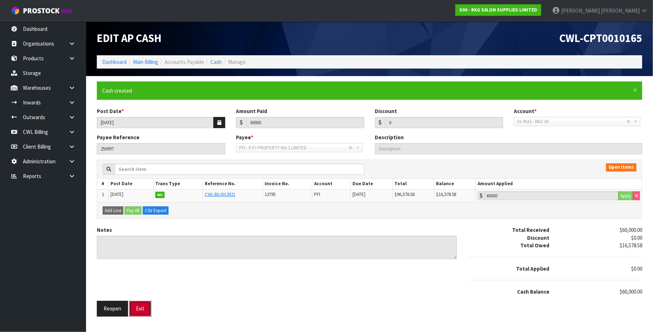
click at [139, 313] on button "Exit" at bounding box center [140, 308] width 22 height 15
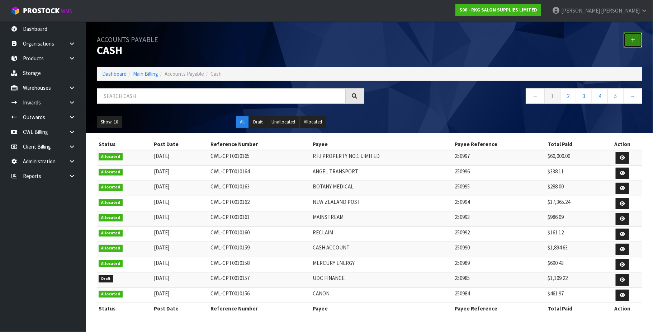
click at [629, 39] on link at bounding box center [633, 39] width 19 height 15
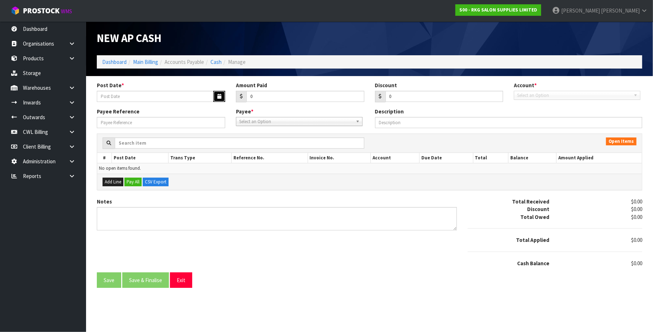
click at [217, 95] on icon "button" at bounding box center [219, 96] width 4 height 5
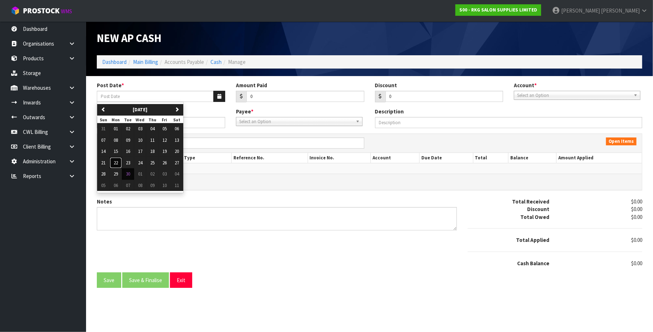
click at [118, 164] on span "22" at bounding box center [116, 163] width 4 height 6
type input "[DATE]"
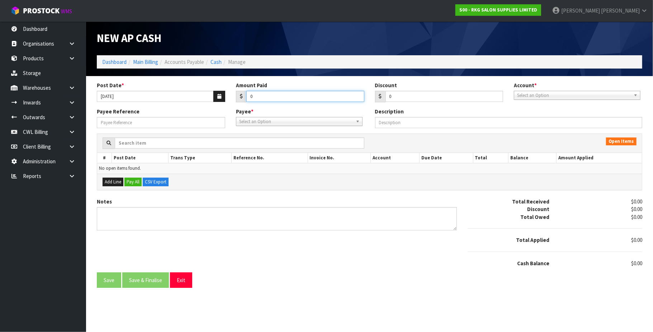
click at [275, 95] on input "0" at bounding box center [305, 96] width 118 height 11
type input "116.15"
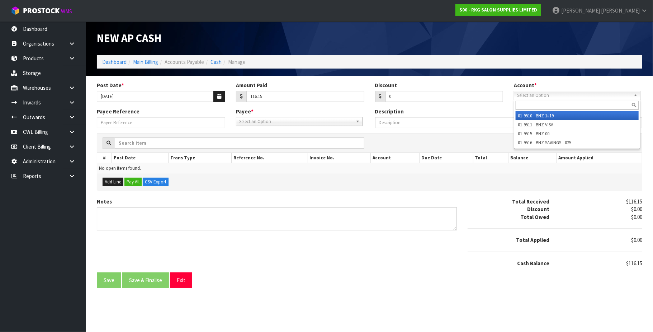
click at [544, 95] on span "Select an Option" at bounding box center [574, 95] width 114 height 9
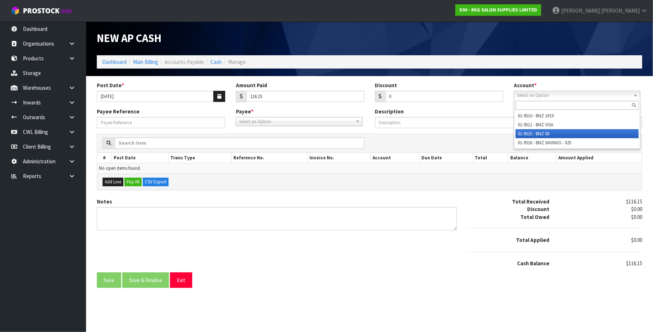
drag, startPoint x: 544, startPoint y: 132, endPoint x: 379, endPoint y: 126, distance: 164.3
click at [543, 132] on li "01-9515 - BNZ 00" at bounding box center [577, 133] width 123 height 9
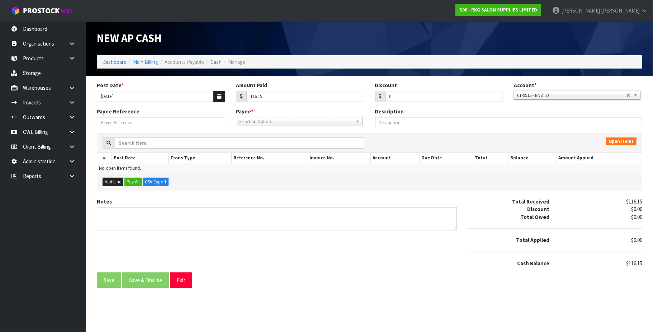
click at [269, 124] on span "Select an Option" at bounding box center [296, 121] width 114 height 9
type input "ros"
drag, startPoint x: 271, startPoint y: 142, endPoint x: 151, endPoint y: 128, distance: 121.7
click at [265, 141] on li "EAGLE - EAGLE ALARMS - ROS EVIEW SYSTEMS LTD" at bounding box center [299, 141] width 123 height 9
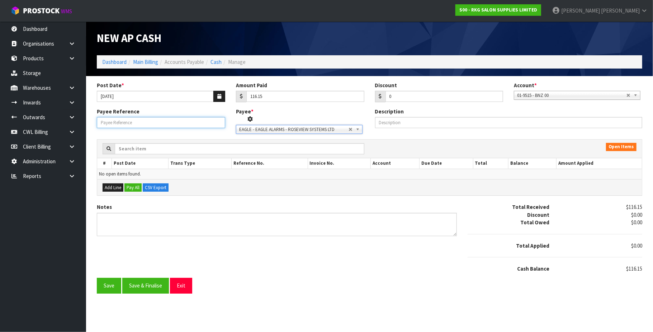
click at [135, 121] on input "Payee Reference" at bounding box center [161, 122] width 128 height 11
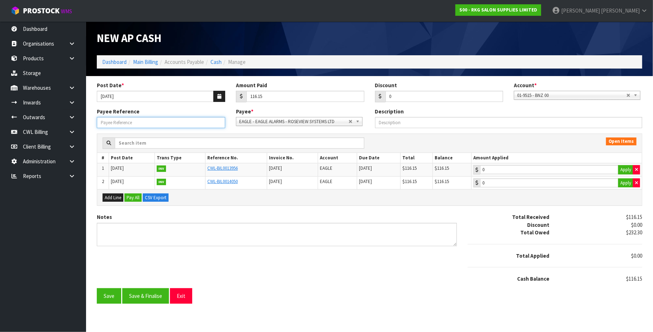
paste input "250998"
type input "250998"
type input "116.15"
click at [569, 170] on input "116.15" at bounding box center [549, 169] width 138 height 9
click at [155, 299] on button "Save & Finalise" at bounding box center [145, 295] width 47 height 15
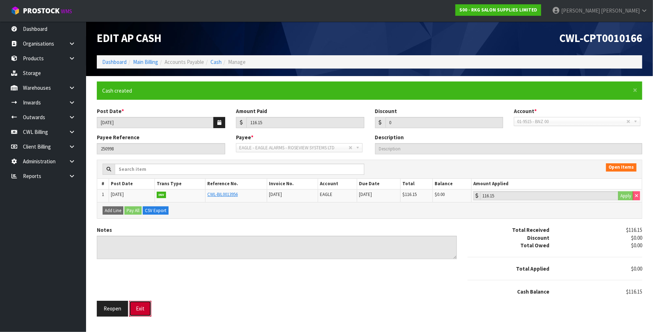
click at [147, 309] on button "Exit" at bounding box center [140, 308] width 22 height 15
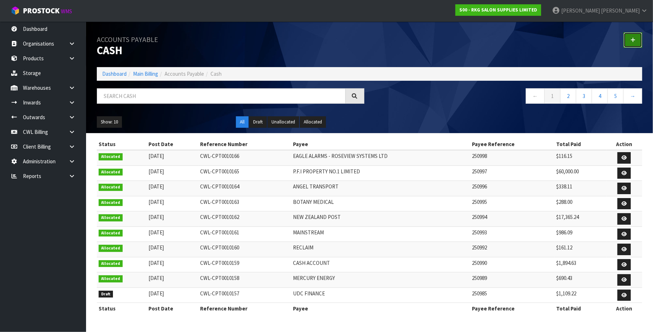
click at [631, 37] on icon at bounding box center [632, 39] width 5 height 5
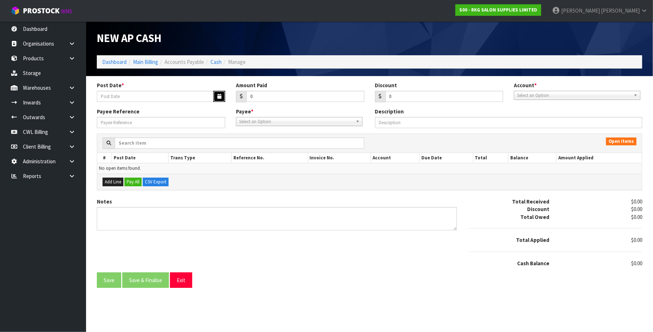
click at [218, 95] on icon "button" at bounding box center [219, 96] width 4 height 5
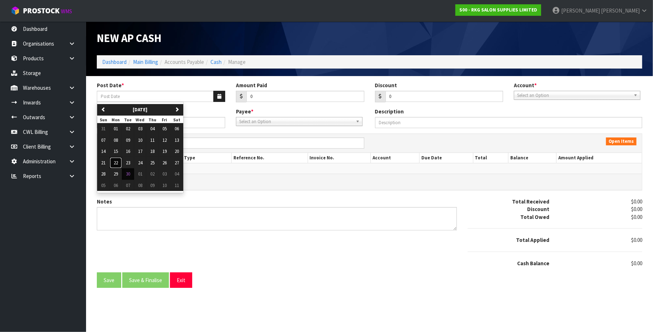
click at [118, 164] on span "22" at bounding box center [116, 163] width 4 height 6
type input "[DATE]"
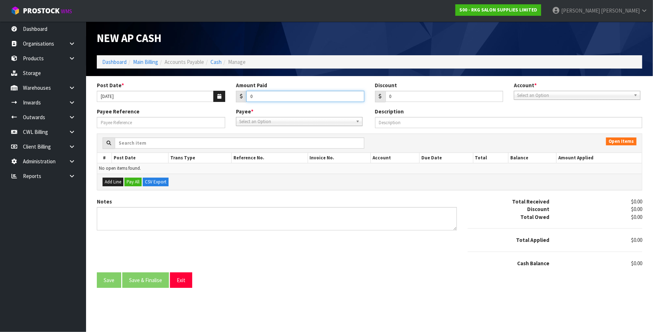
click at [270, 94] on input "0" at bounding box center [305, 96] width 118 height 11
type input "806.41"
click at [535, 95] on span "Select an Option" at bounding box center [574, 95] width 114 height 9
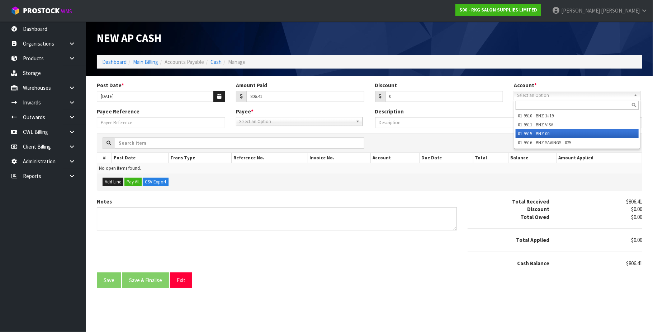
drag, startPoint x: 540, startPoint y: 132, endPoint x: 467, endPoint y: 128, distance: 73.3
click at [540, 132] on li "01-9515 - BNZ 00" at bounding box center [577, 133] width 123 height 9
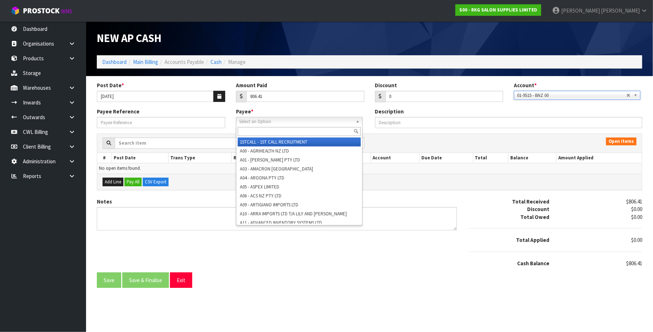
click at [298, 119] on span "Select an Option" at bounding box center [296, 121] width 114 height 9
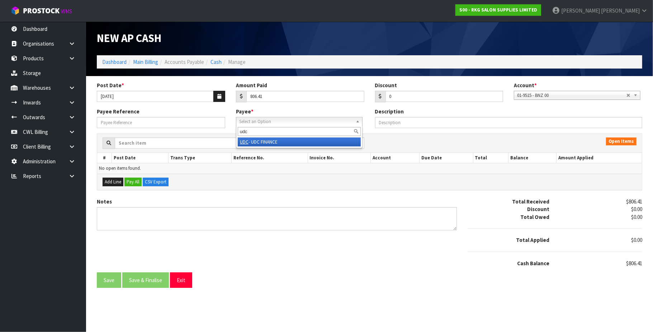
type input "udc"
drag, startPoint x: 273, startPoint y: 141, endPoint x: 250, endPoint y: 139, distance: 22.3
click at [270, 141] on li "UDC - UDC FINANCE" at bounding box center [299, 141] width 123 height 9
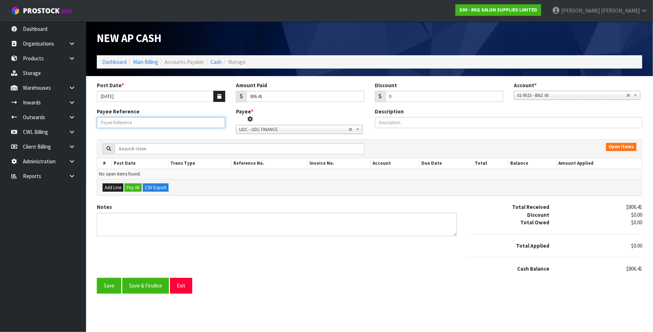
click at [151, 123] on input "Payee Reference" at bounding box center [161, 122] width 128 height 11
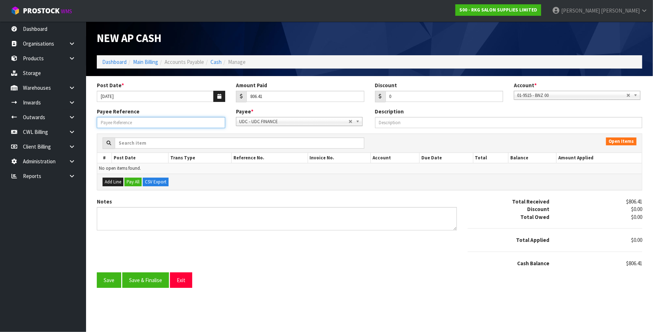
paste input "250999"
type input "250999"
click at [109, 282] on button "Save" at bounding box center [109, 279] width 24 height 15
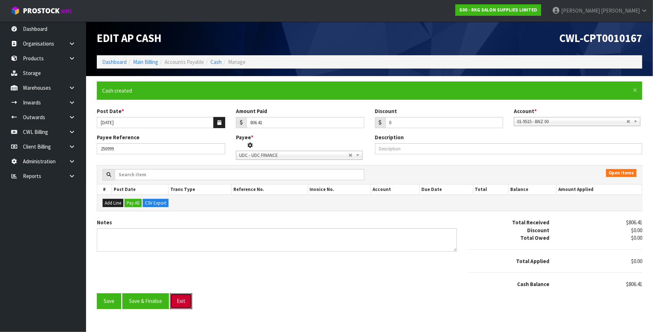
drag, startPoint x: 187, startPoint y: 302, endPoint x: 193, endPoint y: 296, distance: 8.4
click at [191, 300] on button "Exit" at bounding box center [181, 300] width 22 height 15
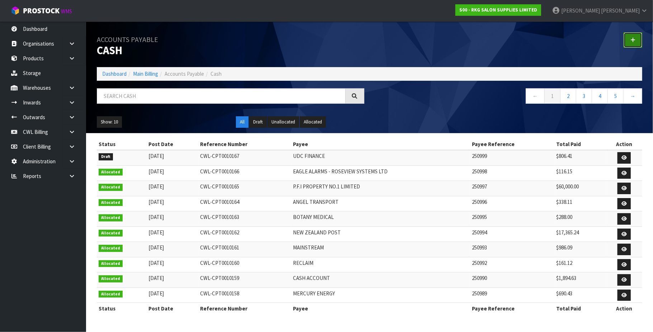
click at [633, 42] on icon at bounding box center [632, 39] width 5 height 5
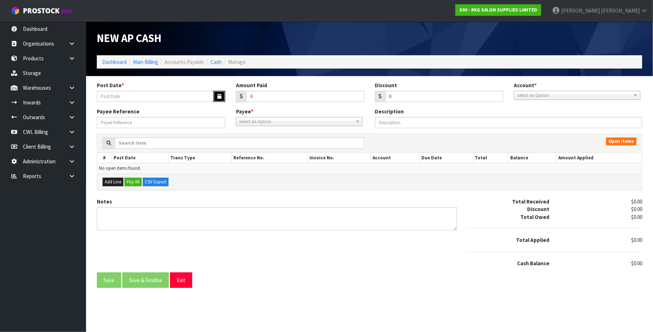
click at [218, 94] on icon "button" at bounding box center [219, 96] width 4 height 5
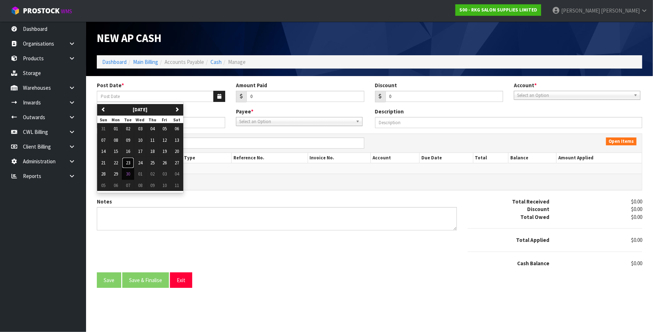
click at [129, 166] on span "23" at bounding box center [128, 163] width 4 height 6
type input "[DATE]"
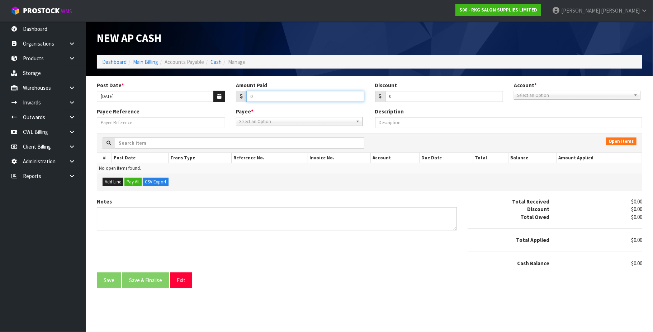
click at [258, 99] on input "0" at bounding box center [305, 96] width 118 height 11
type input "0753.57"
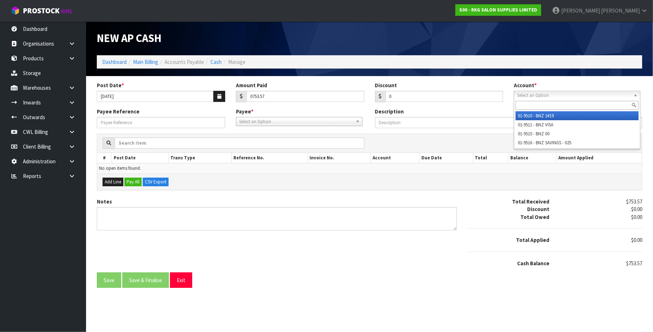
drag, startPoint x: 537, startPoint y: 95, endPoint x: 534, endPoint y: 115, distance: 20.6
click at [536, 95] on span "Select an Option" at bounding box center [574, 95] width 114 height 9
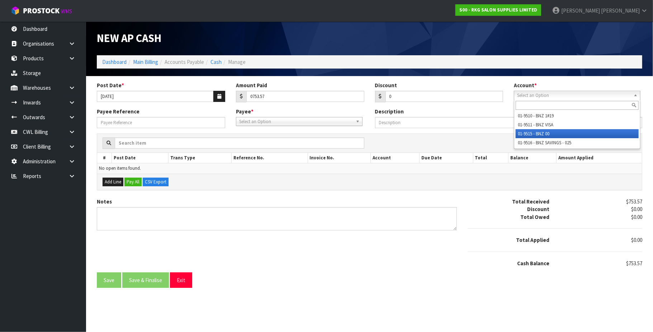
click at [532, 135] on li "01-9515 - BNZ 00" at bounding box center [577, 133] width 123 height 9
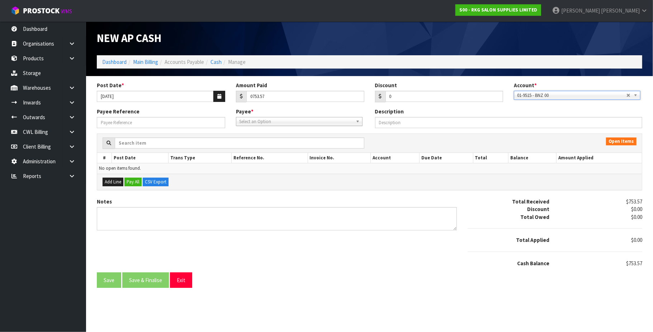
click at [285, 120] on span "Select an Option" at bounding box center [296, 121] width 114 height 9
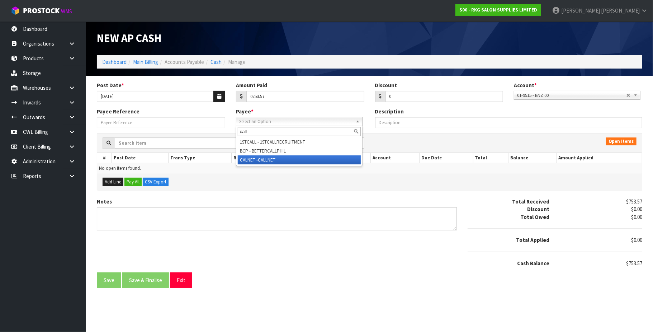
type input "call"
click at [273, 162] on li "CALNET - CALL NET" at bounding box center [299, 159] width 123 height 9
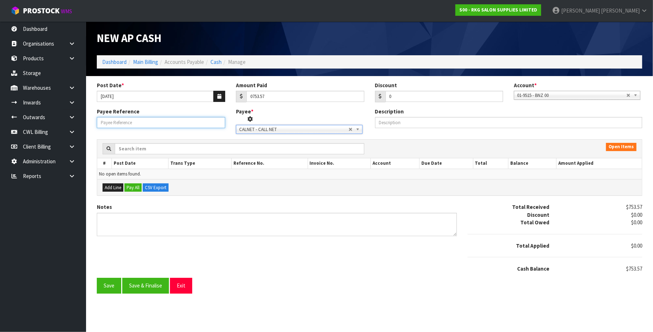
click at [118, 120] on input "Payee Reference" at bounding box center [161, 122] width 128 height 11
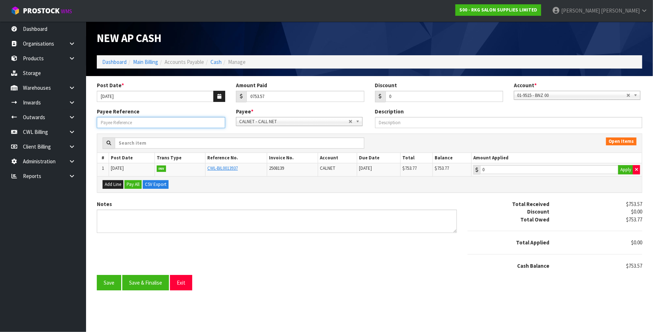
paste input "25901"
type input "25901"
type input "753.57"
click at [547, 170] on input "753.57" at bounding box center [549, 169] width 138 height 9
click at [111, 285] on button "Save" at bounding box center [109, 282] width 24 height 15
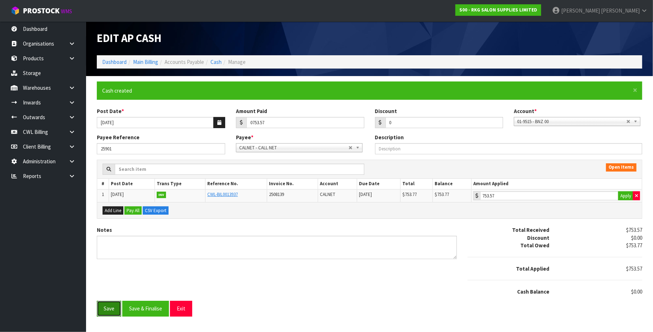
type input "753.57"
click at [188, 312] on button "Exit" at bounding box center [181, 308] width 22 height 15
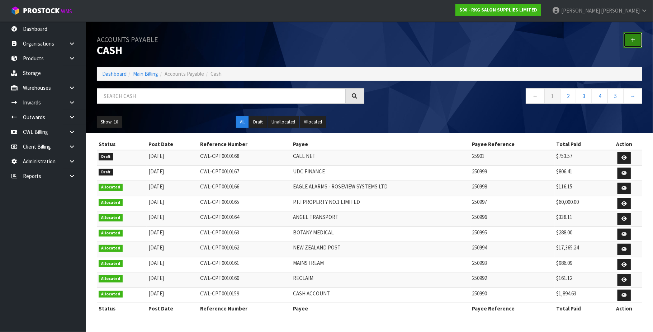
click at [633, 41] on icon at bounding box center [632, 39] width 5 height 5
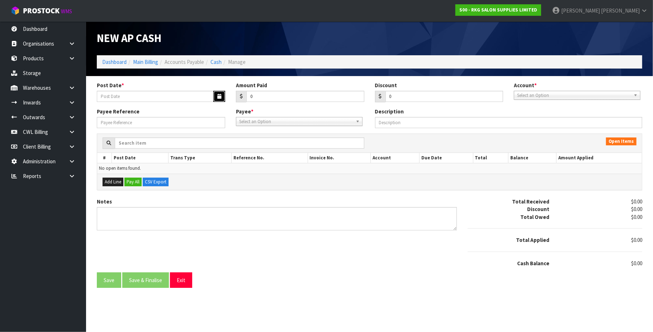
click at [217, 95] on icon "button" at bounding box center [219, 96] width 4 height 5
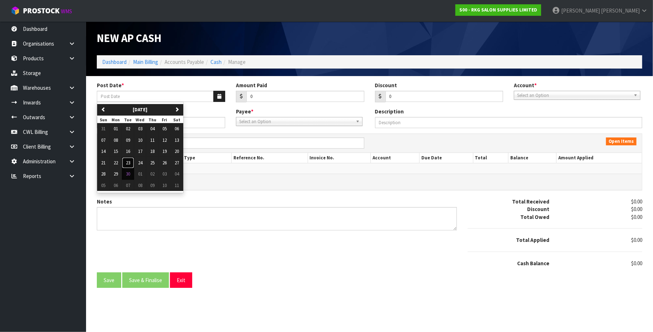
drag, startPoint x: 129, startPoint y: 164, endPoint x: 249, endPoint y: 119, distance: 127.9
click at [129, 164] on span "23" at bounding box center [128, 163] width 4 height 6
type input "[DATE]"
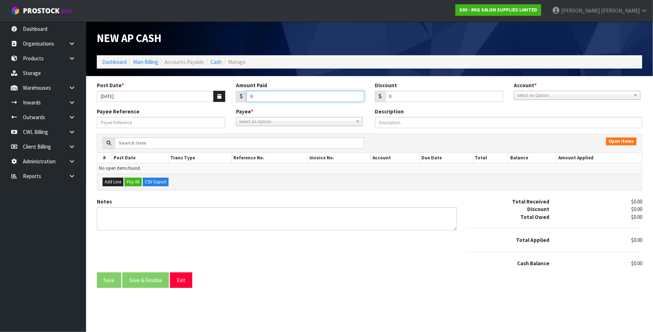
click at [260, 94] on input "0" at bounding box center [305, 96] width 118 height 11
type input "022"
click at [533, 94] on span "Select an Option" at bounding box center [574, 95] width 114 height 9
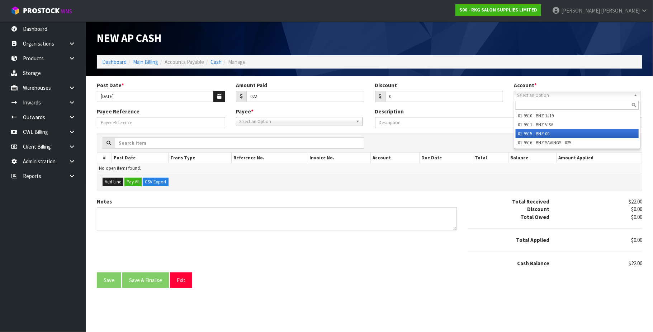
drag, startPoint x: 537, startPoint y: 132, endPoint x: 300, endPoint y: 128, distance: 237.4
click at [534, 132] on li "01-9515 - BNZ 00" at bounding box center [577, 133] width 123 height 9
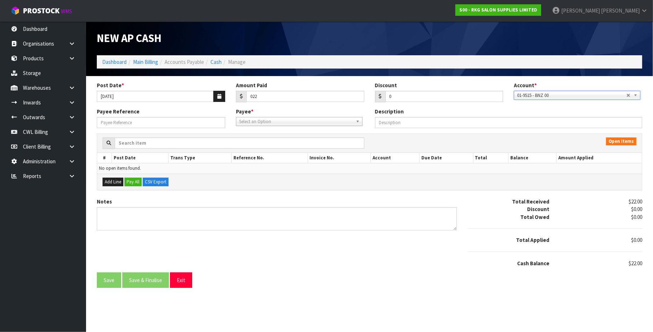
click at [259, 119] on span "Select an Option" at bounding box center [296, 121] width 114 height 9
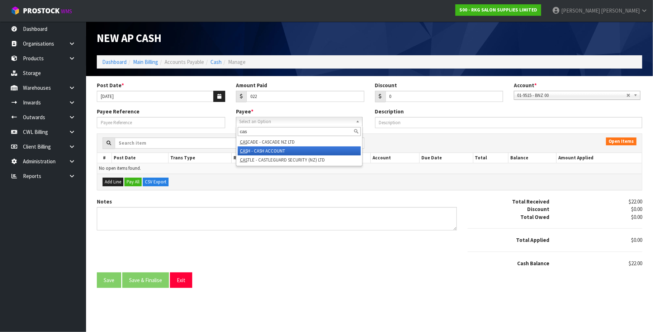
type input "cas"
drag, startPoint x: 257, startPoint y: 150, endPoint x: 178, endPoint y: 141, distance: 79.7
click at [256, 150] on li "CAS H - CASH ACCOUNT" at bounding box center [299, 150] width 123 height 9
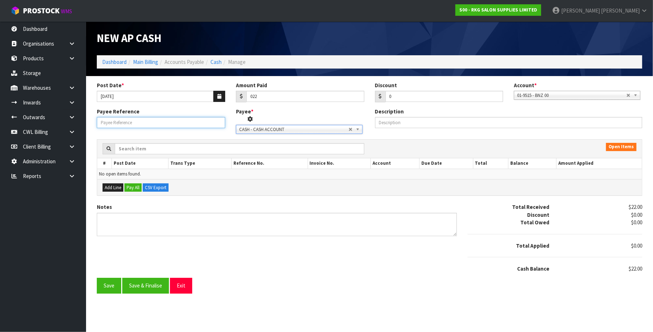
click at [142, 119] on input "Payee Reference" at bounding box center [161, 122] width 128 height 11
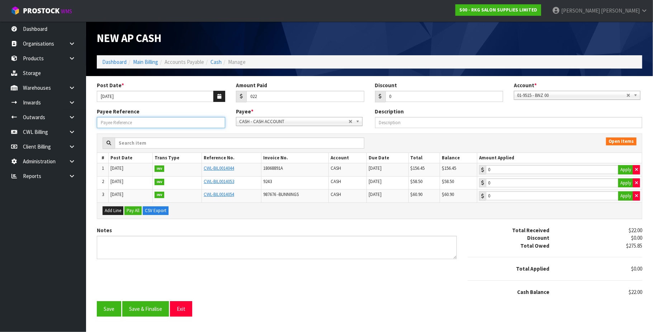
paste input "25902"
type input "25902"
click at [105, 311] on button "Save" at bounding box center [109, 308] width 24 height 15
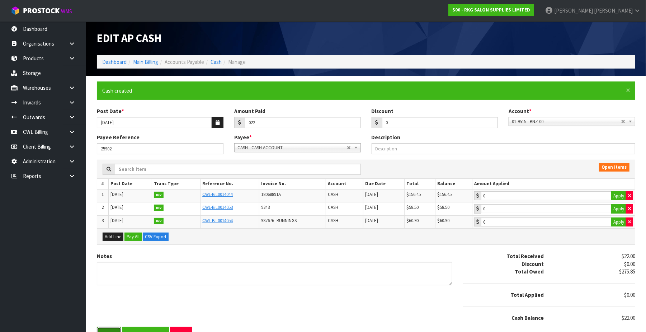
type input "22"
click at [182, 304] on div "Notes Total Received $22.00 Discount $0.00 Total Owed $275.85 Total Applied $0.…" at bounding box center [365, 289] width 549 height 75
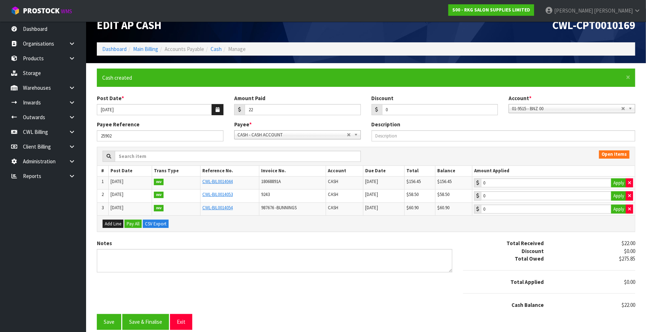
scroll to position [19, 0]
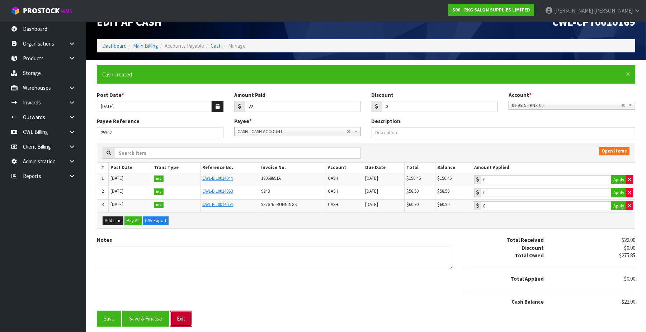
click at [179, 318] on button "Exit" at bounding box center [181, 318] width 22 height 15
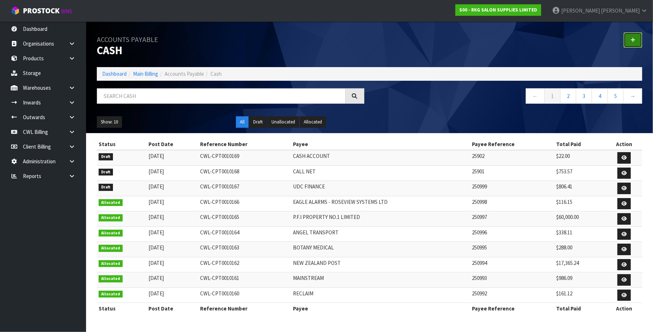
click at [635, 42] on link at bounding box center [633, 39] width 19 height 15
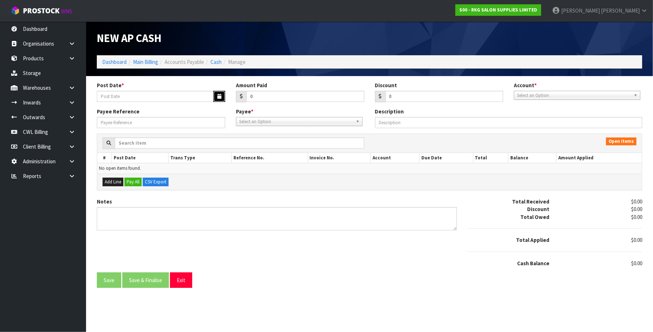
click at [217, 95] on icon "button" at bounding box center [219, 96] width 4 height 5
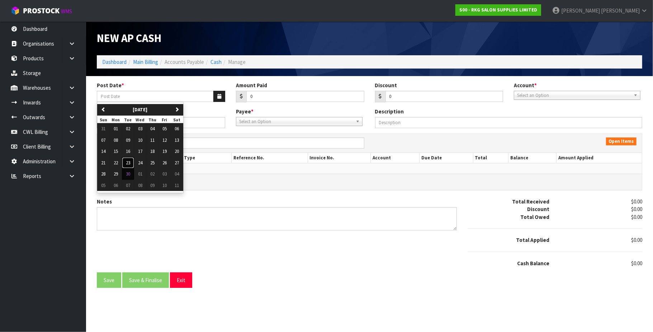
click at [130, 164] on span "23" at bounding box center [128, 163] width 4 height 6
type input "[DATE]"
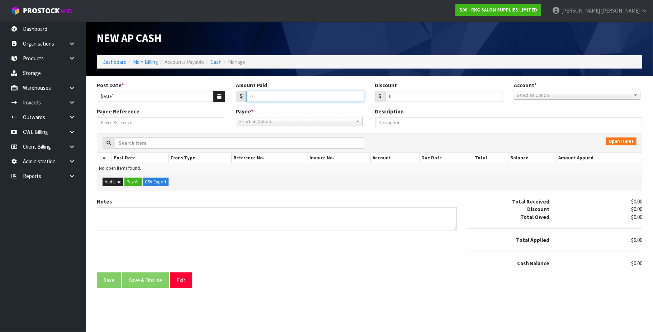
click at [293, 95] on input "0" at bounding box center [305, 96] width 118 height 11
type input "355.31"
click at [540, 96] on span "Select an Option" at bounding box center [574, 95] width 114 height 9
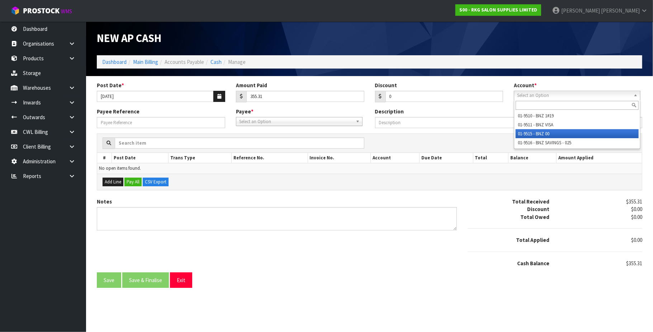
click at [534, 131] on li "01-9515 - BNZ 00" at bounding box center [577, 133] width 123 height 9
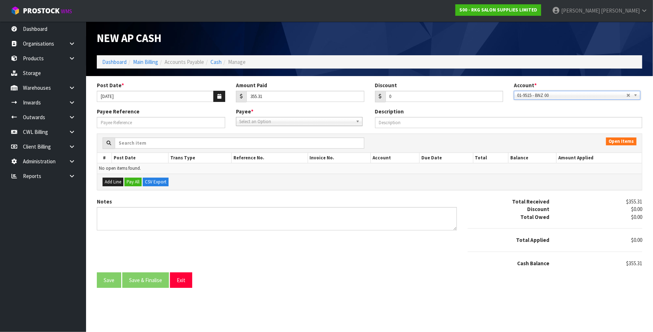
click at [242, 124] on span "Select an Option" at bounding box center [296, 121] width 114 height 9
type input "rhg"
click at [265, 141] on li "RHG - RHG DRAWINGS" at bounding box center [299, 141] width 123 height 9
click at [124, 120] on input "Payee Reference" at bounding box center [161, 122] width 128 height 11
paste input "25903"
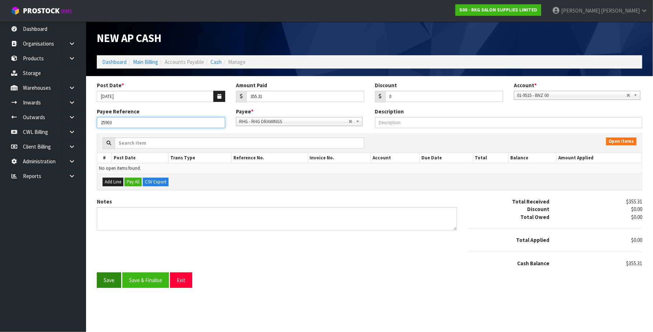
type input "25903"
click at [104, 283] on button "Save" at bounding box center [109, 279] width 24 height 15
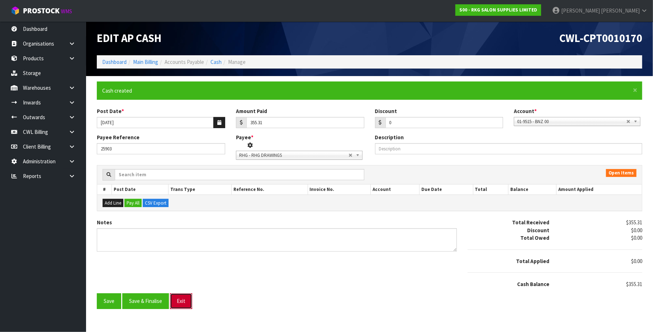
click at [182, 305] on button "Exit" at bounding box center [181, 300] width 22 height 15
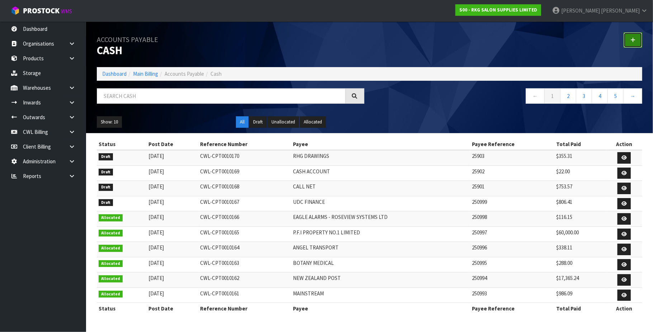
click at [633, 36] on link at bounding box center [633, 39] width 19 height 15
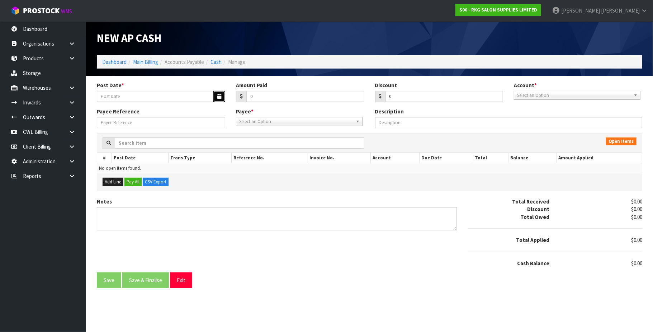
drag, startPoint x: 221, startPoint y: 96, endPoint x: 209, endPoint y: 102, distance: 12.8
click at [220, 96] on icon "button" at bounding box center [219, 96] width 4 height 5
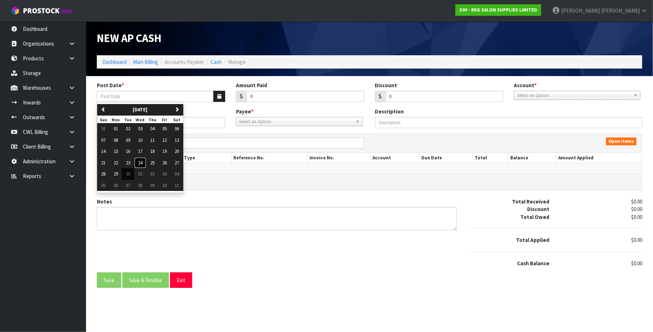
click at [142, 162] on span "24" at bounding box center [140, 163] width 4 height 6
type input "[DATE]"
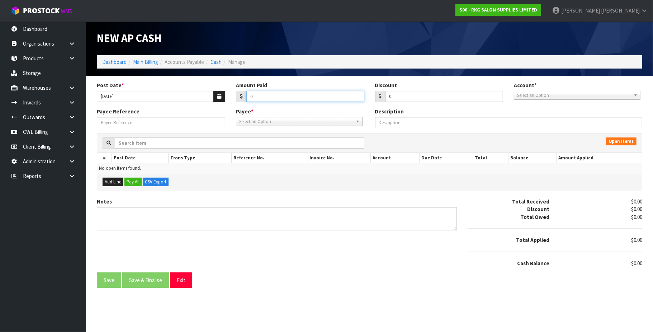
click at [259, 95] on input "0" at bounding box center [305, 96] width 118 height 11
type input "032926.44"
click at [532, 96] on span "Select an Option" at bounding box center [574, 95] width 114 height 9
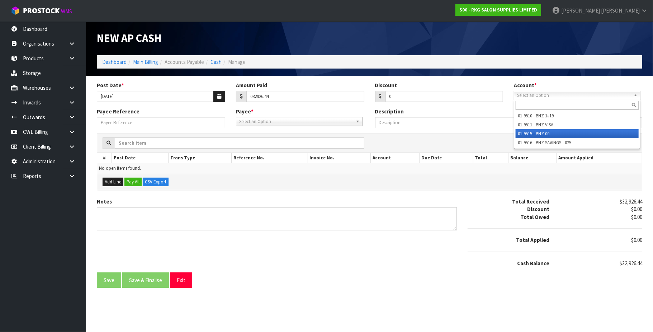
drag, startPoint x: 533, startPoint y: 132, endPoint x: 379, endPoint y: 127, distance: 153.9
click at [532, 132] on li "01-9515 - BNZ 00" at bounding box center [577, 133] width 123 height 9
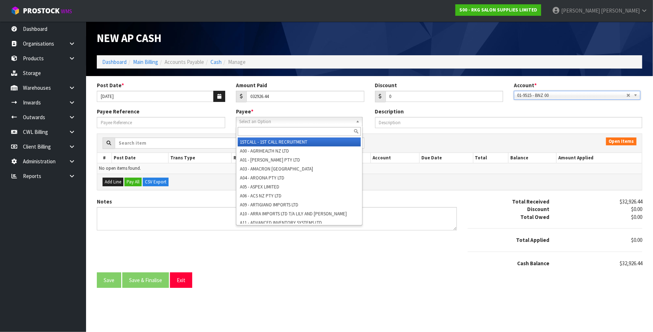
click at [297, 121] on span "Select an Option" at bounding box center [296, 121] width 114 height 9
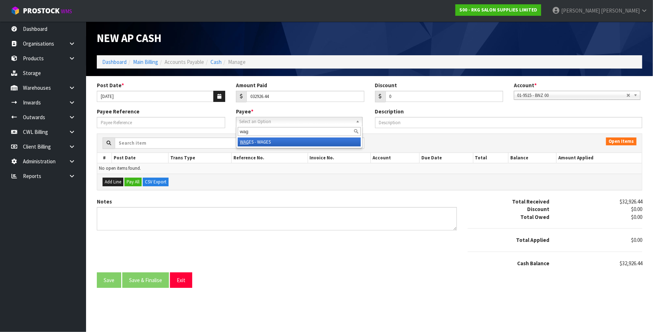
type input "wag"
drag, startPoint x: 261, startPoint y: 141, endPoint x: 253, endPoint y: 141, distance: 8.3
click at [261, 141] on li "WAG ES - WAGES" at bounding box center [299, 141] width 123 height 9
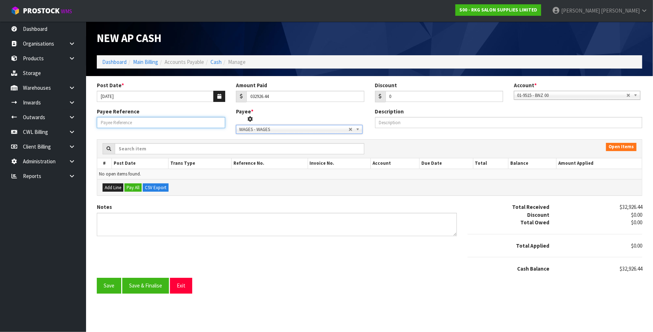
click at [128, 121] on input "Payee Reference" at bounding box center [161, 122] width 128 height 11
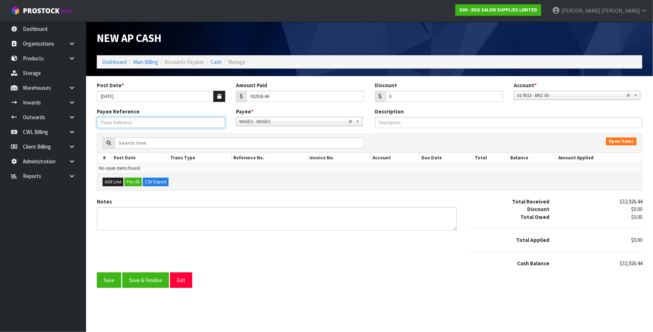
paste input "25904"
type input "25904"
click at [107, 277] on button "Save" at bounding box center [109, 279] width 24 height 15
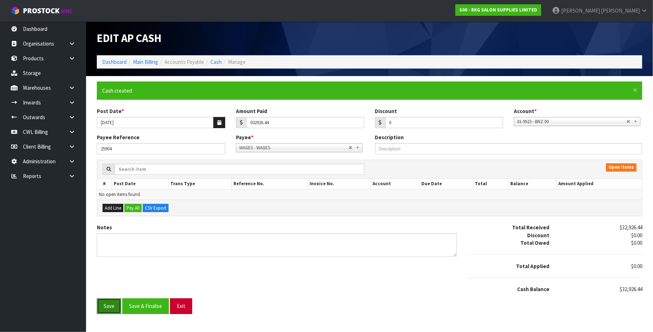
type input "32926.44"
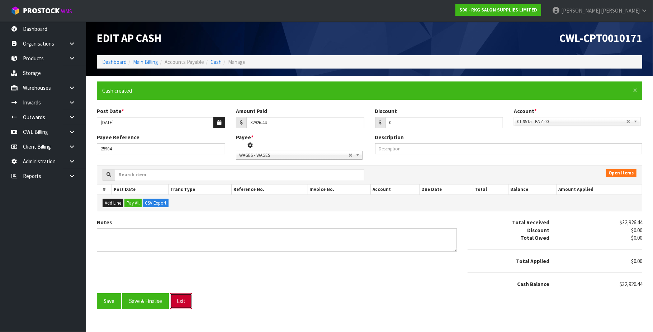
click at [182, 303] on button "Exit" at bounding box center [181, 300] width 22 height 15
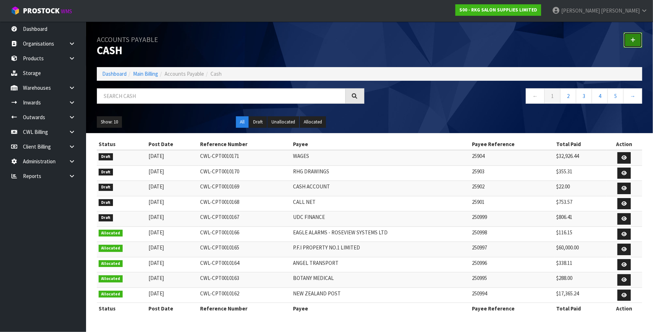
click at [633, 41] on icon at bounding box center [632, 39] width 5 height 5
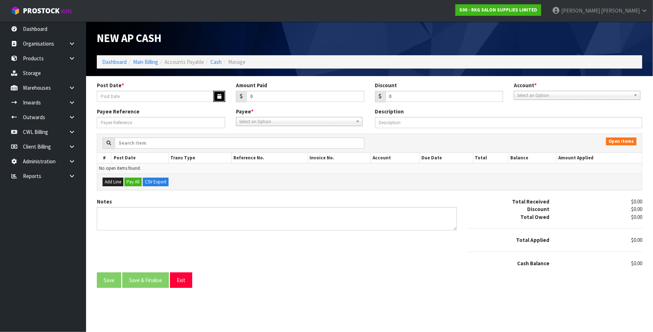
click at [217, 96] on icon "button" at bounding box center [219, 96] width 4 height 5
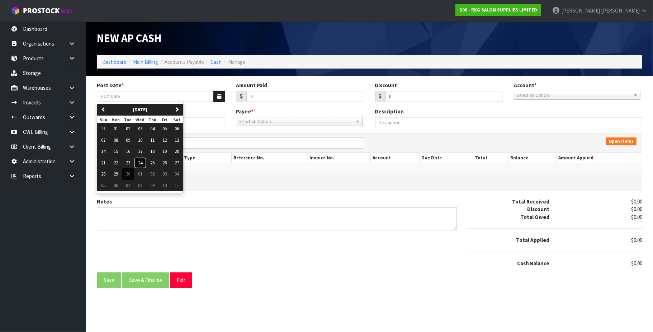
click at [139, 164] on button "24" at bounding box center [140, 162] width 12 height 11
type input "[DATE]"
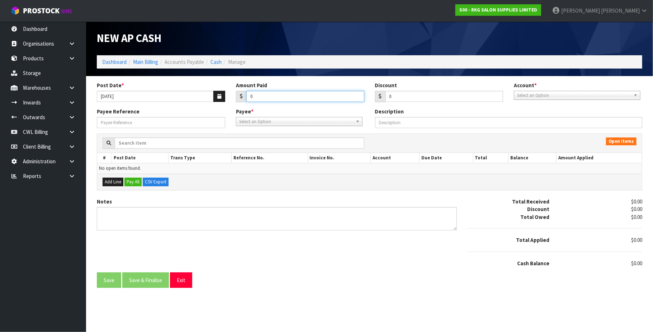
click at [271, 95] on input "0" at bounding box center [305, 96] width 118 height 11
type input "0120.99"
click at [536, 94] on span "Select an Option" at bounding box center [574, 95] width 114 height 9
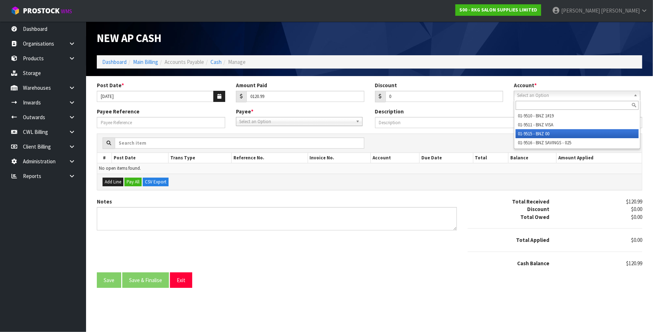
drag, startPoint x: 540, startPoint y: 132, endPoint x: 376, endPoint y: 126, distance: 164.0
click at [535, 132] on li "01-9515 - BNZ 00" at bounding box center [577, 133] width 123 height 9
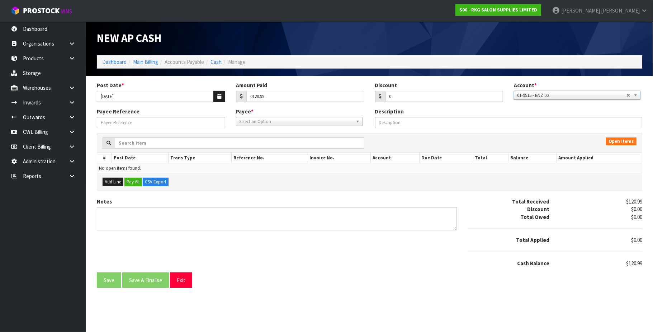
click at [300, 122] on span "Select an Option" at bounding box center [296, 121] width 114 height 9
type input "one"
drag, startPoint x: 265, startPoint y: 142, endPoint x: 165, endPoint y: 135, distance: 99.6
click at [264, 141] on em "ONE" at bounding box center [260, 142] width 9 height 6
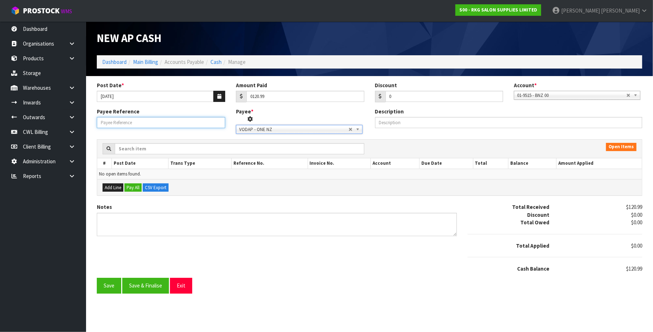
click at [109, 121] on input "Payee Reference" at bounding box center [161, 122] width 128 height 11
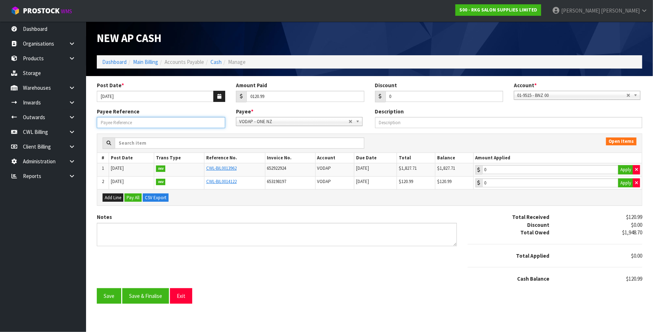
paste input "25905"
type input "25905"
type input "120.99"
click at [553, 184] on input "120.99" at bounding box center [550, 182] width 136 height 9
click at [148, 298] on button "Save & Finalise" at bounding box center [145, 295] width 47 height 15
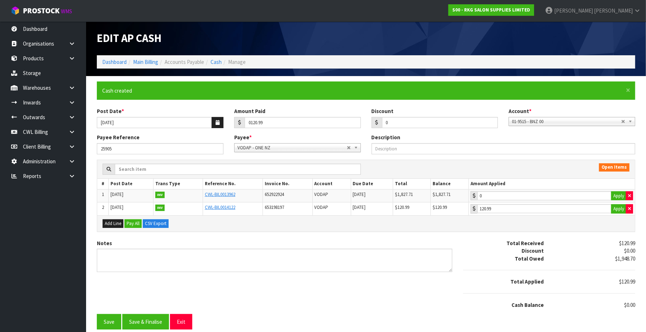
type input "120.99"
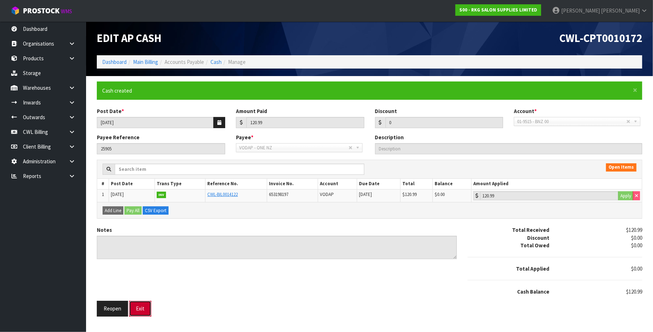
click at [144, 307] on button "Exit" at bounding box center [140, 308] width 22 height 15
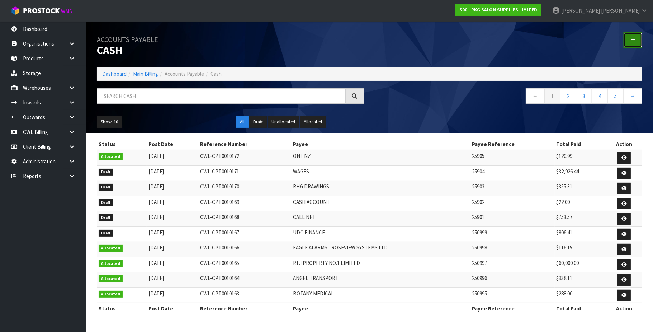
click at [633, 41] on icon at bounding box center [632, 39] width 5 height 5
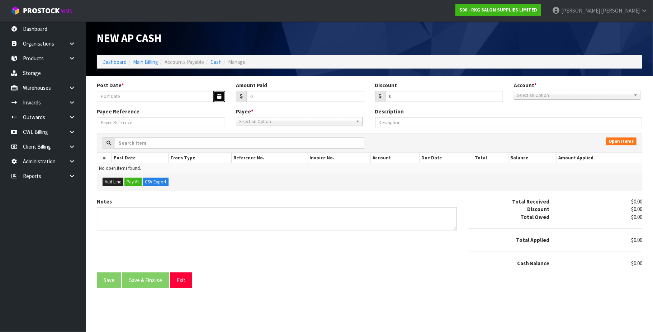
click at [216, 95] on button "button" at bounding box center [219, 96] width 12 height 11
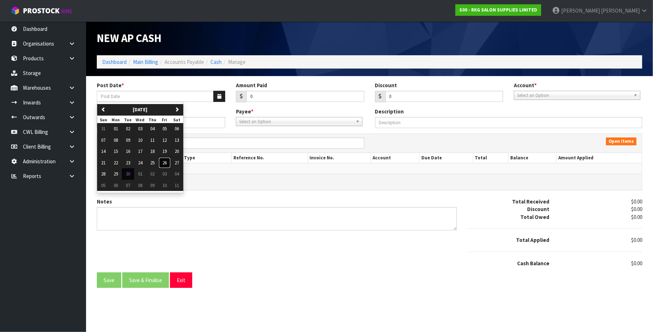
click at [165, 164] on span "26" at bounding box center [164, 163] width 4 height 6
type input "[DATE]"
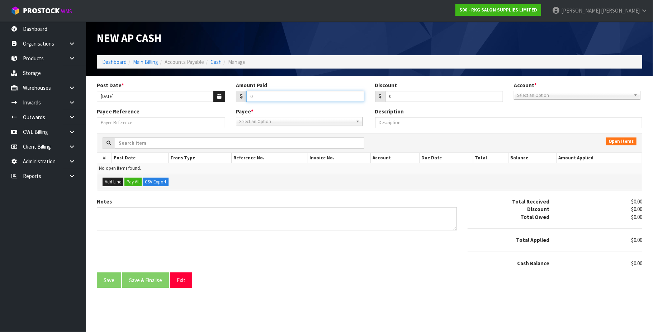
click at [269, 91] on input "0" at bounding box center [305, 96] width 118 height 11
type input "470"
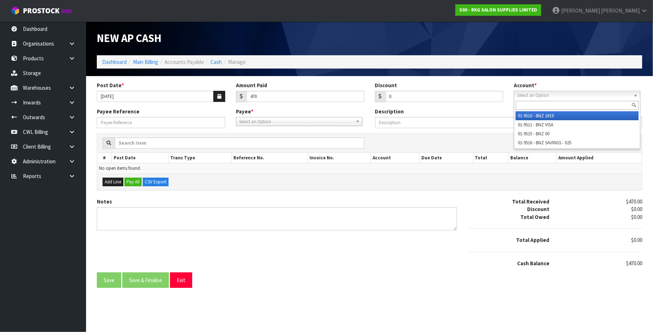
drag, startPoint x: 553, startPoint y: 94, endPoint x: 553, endPoint y: 126, distance: 32.3
click at [553, 94] on span "Select an Option" at bounding box center [574, 95] width 114 height 9
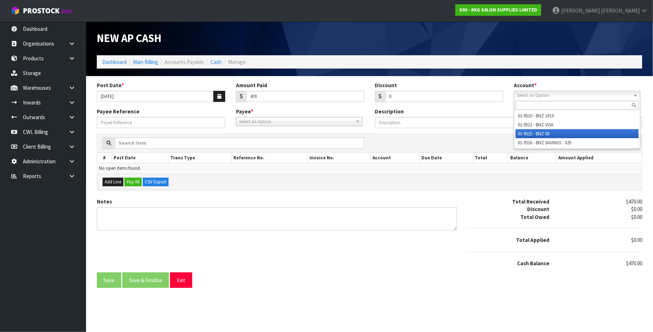
drag, startPoint x: 545, startPoint y: 134, endPoint x: 322, endPoint y: 128, distance: 223.1
click at [544, 134] on li "01-9515 - BNZ 00" at bounding box center [577, 133] width 123 height 9
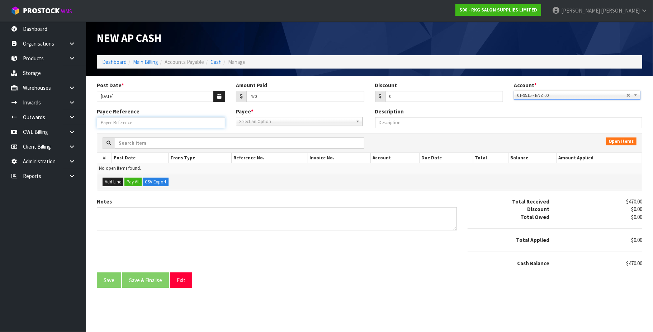
click at [146, 120] on input "Payee Reference" at bounding box center [161, 122] width 128 height 11
paste input "25906"
type input "25906"
click at [250, 123] on span "Select an Option" at bounding box center [296, 121] width 114 height 9
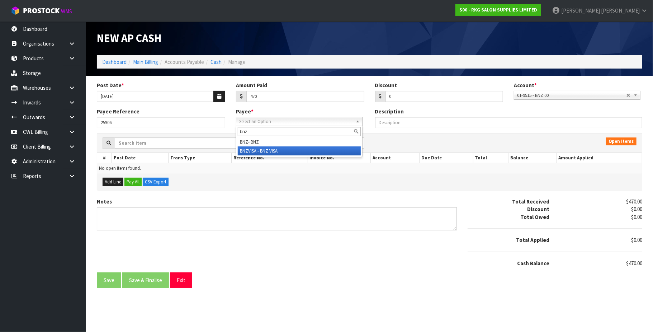
type input "bnz"
click at [269, 151] on li "BNZ VISA - BNZ VISA" at bounding box center [299, 150] width 123 height 9
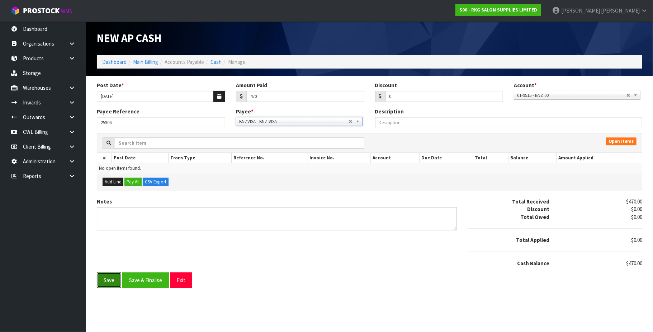
click at [105, 279] on button "Save" at bounding box center [109, 279] width 24 height 15
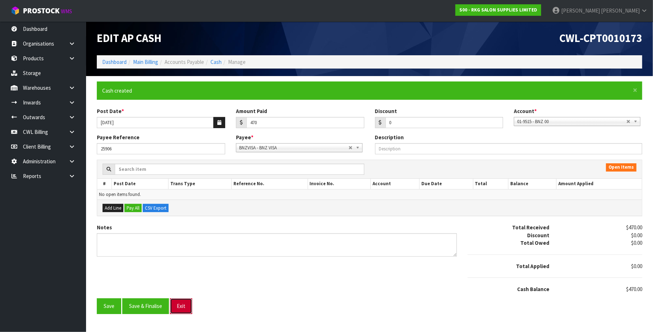
click at [184, 308] on button "Exit" at bounding box center [181, 305] width 22 height 15
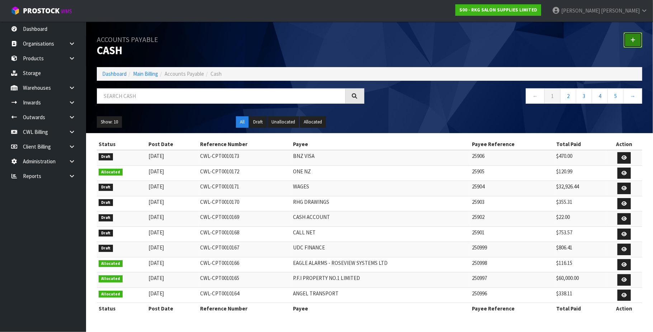
click at [634, 37] on link at bounding box center [633, 39] width 19 height 15
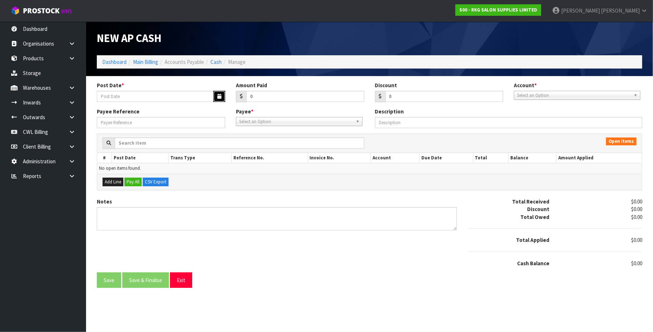
click at [217, 96] on icon "button" at bounding box center [219, 96] width 4 height 5
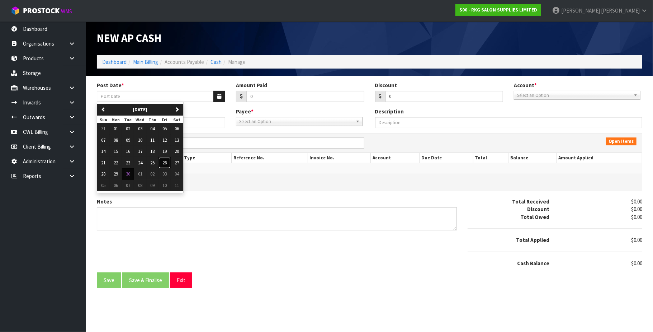
click at [167, 162] on span "26" at bounding box center [164, 163] width 4 height 6
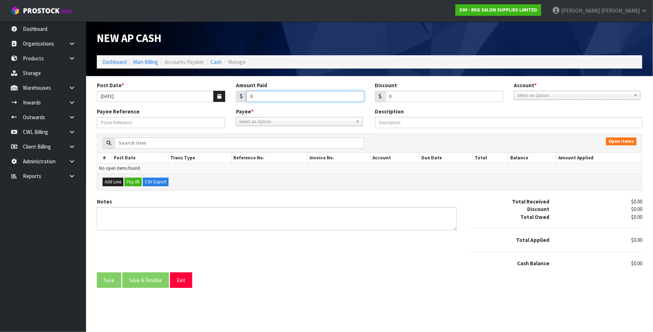
click at [260, 100] on input "0" at bounding box center [305, 96] width 118 height 11
click at [557, 93] on span "Select an Option" at bounding box center [574, 95] width 114 height 9
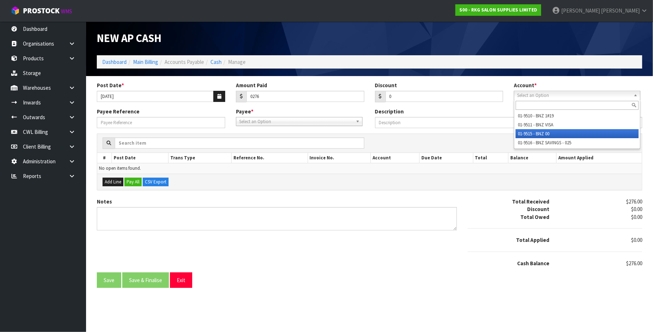
click at [544, 132] on li "01-9515 - BNZ 00" at bounding box center [577, 133] width 123 height 9
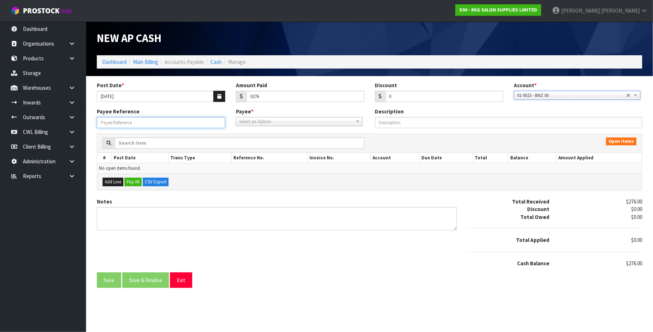
click at [181, 124] on input "Payee Reference" at bounding box center [161, 122] width 128 height 11
paste input "25907"
click at [259, 121] on span "Select an Option" at bounding box center [296, 121] width 114 height 9
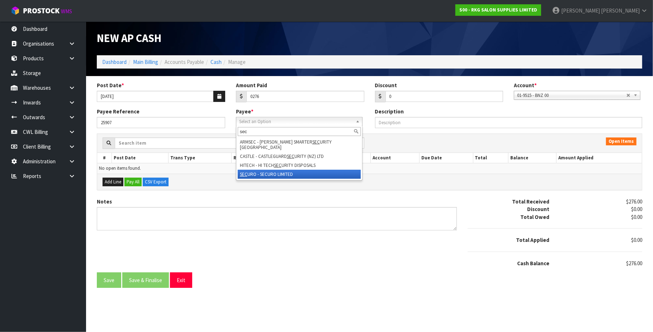
click at [268, 170] on li "SEC URO - SECURO LIMITED" at bounding box center [299, 174] width 123 height 9
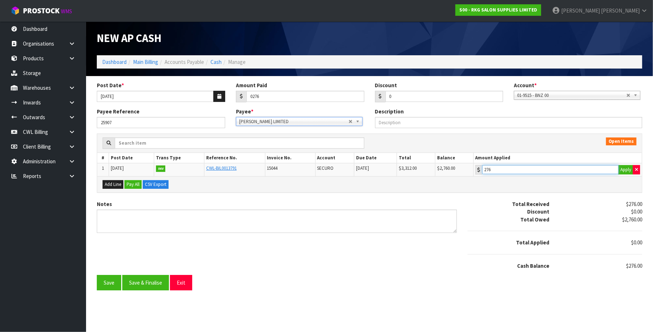
click at [535, 170] on input "276" at bounding box center [550, 169] width 136 height 9
click at [158, 284] on button "Save & Finalise" at bounding box center [145, 282] width 47 height 15
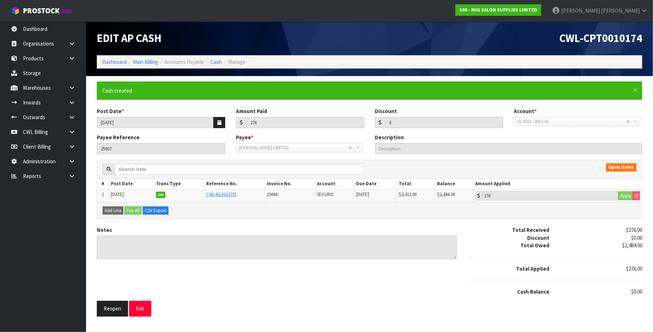
click at [176, 310] on div "Reopen Exit" at bounding box center [183, 308] width 185 height 15
click at [148, 310] on button "Exit" at bounding box center [140, 308] width 22 height 15
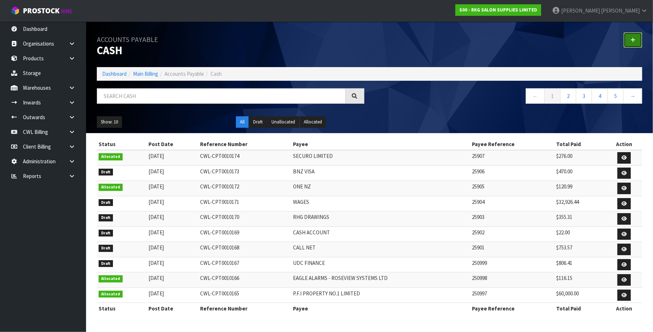
click at [635, 42] on icon at bounding box center [632, 39] width 5 height 5
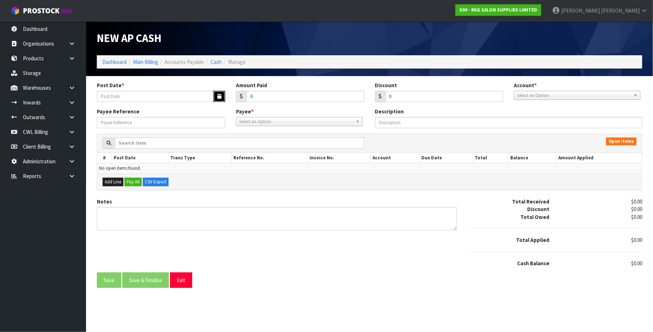
click at [217, 95] on icon "button" at bounding box center [219, 96] width 4 height 5
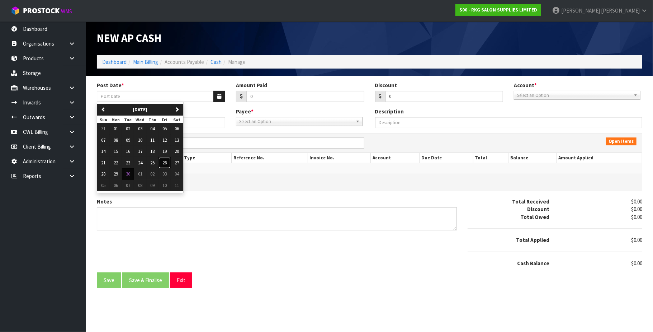
click at [166, 165] on span "26" at bounding box center [164, 163] width 4 height 6
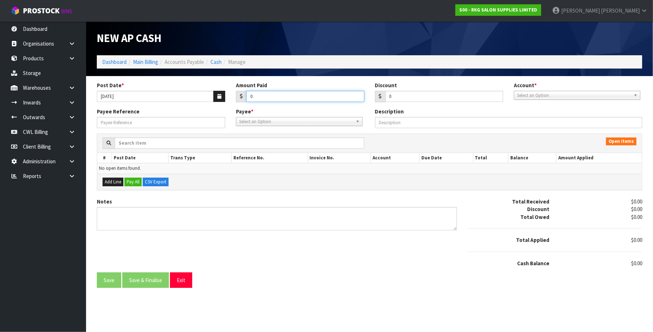
click at [258, 97] on input "0" at bounding box center [305, 96] width 118 height 11
drag, startPoint x: 547, startPoint y: 94, endPoint x: 543, endPoint y: 100, distance: 7.4
click at [546, 94] on span "Select an Option" at bounding box center [574, 95] width 114 height 9
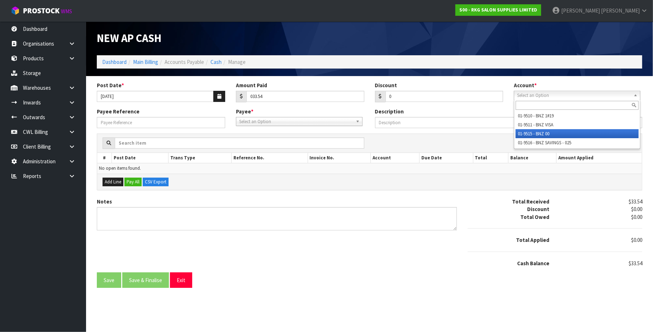
click at [531, 131] on li "01-9515 - BNZ 00" at bounding box center [577, 133] width 123 height 9
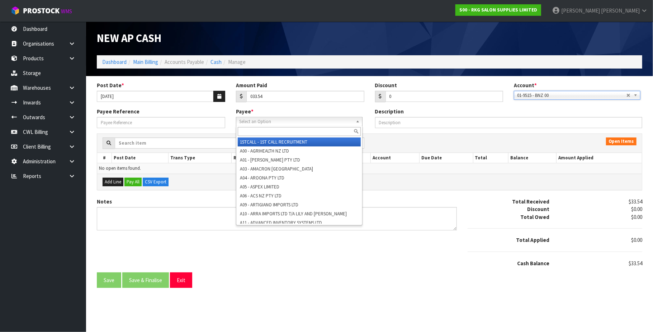
click at [316, 119] on span "Select an Option" at bounding box center [296, 121] width 114 height 9
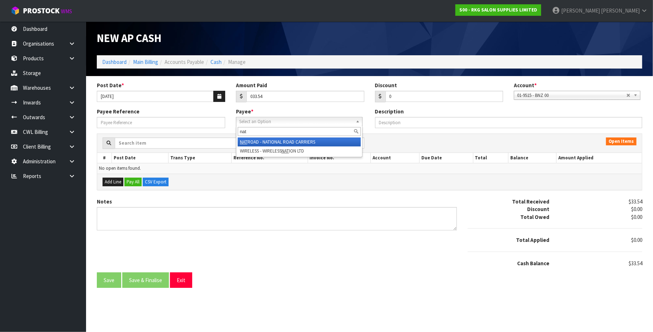
drag, startPoint x: 260, startPoint y: 141, endPoint x: 232, endPoint y: 135, distance: 28.9
click at [259, 141] on li "[GEOGRAPHIC_DATA] - NATIONAL ROAD CARRIERS" at bounding box center [299, 141] width 123 height 9
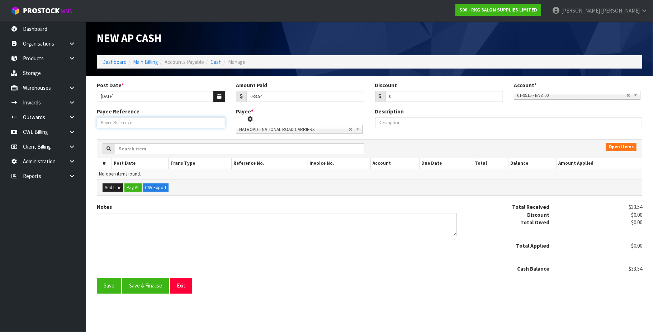
click at [113, 121] on input "Payee Reference" at bounding box center [161, 122] width 128 height 11
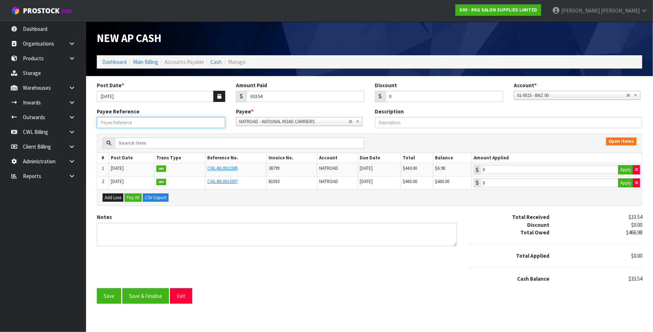
paste input "25908"
click at [515, 169] on input "6.98" at bounding box center [550, 169] width 138 height 9
click at [509, 186] on input "26.56" at bounding box center [550, 182] width 138 height 9
click at [143, 297] on button "Save & Finalise" at bounding box center [145, 295] width 47 height 15
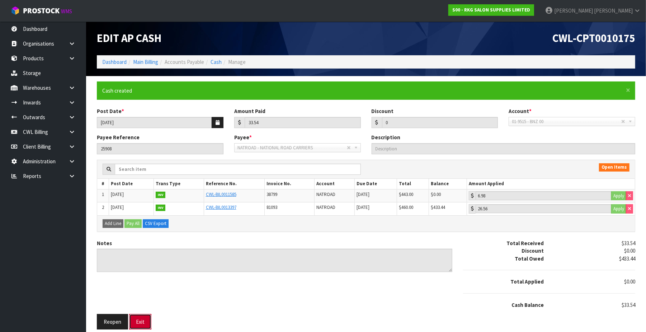
click at [142, 323] on button "Exit" at bounding box center [140, 321] width 22 height 15
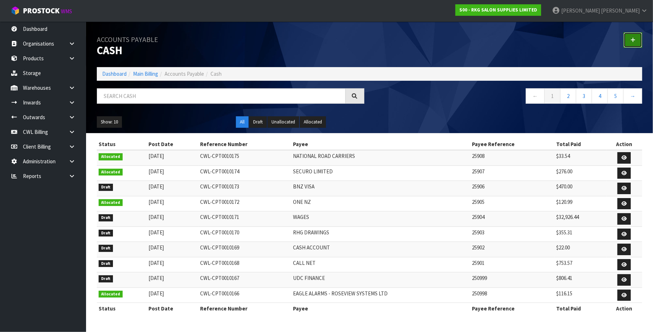
click at [631, 40] on icon at bounding box center [632, 39] width 5 height 5
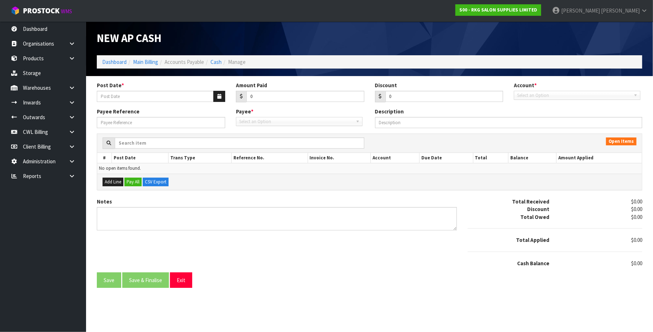
click at [632, 41] on div "New AP Cash" at bounding box center [369, 39] width 556 height 34
click at [218, 99] on button "button" at bounding box center [219, 96] width 12 height 11
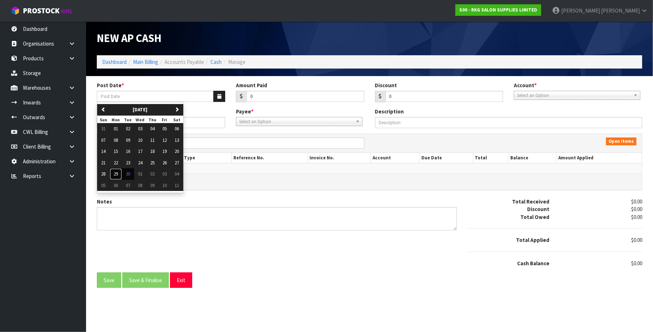
click at [118, 177] on span "29" at bounding box center [116, 174] width 4 height 6
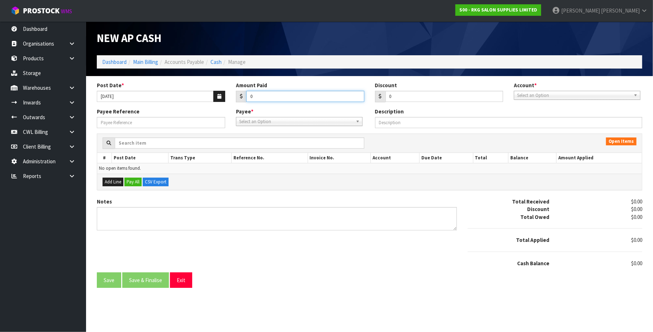
click at [260, 99] on input "0" at bounding box center [305, 96] width 118 height 11
click at [540, 95] on span "Select an Option" at bounding box center [574, 95] width 114 height 9
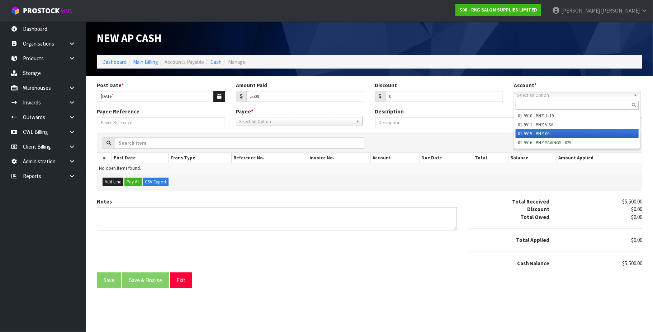
drag, startPoint x: 539, startPoint y: 134, endPoint x: 382, endPoint y: 127, distance: 156.5
click at [537, 134] on li "01-9515 - BNZ 00" at bounding box center [577, 133] width 123 height 9
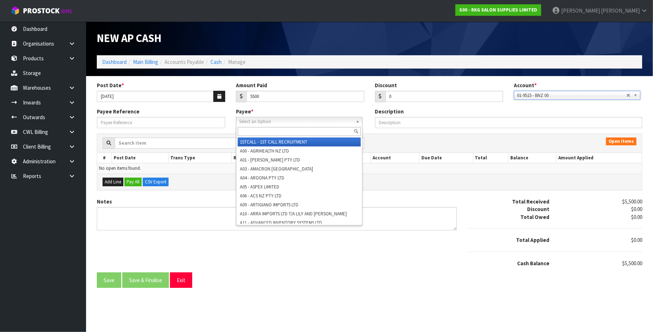
click at [292, 122] on span "Select an Option" at bounding box center [296, 121] width 114 height 9
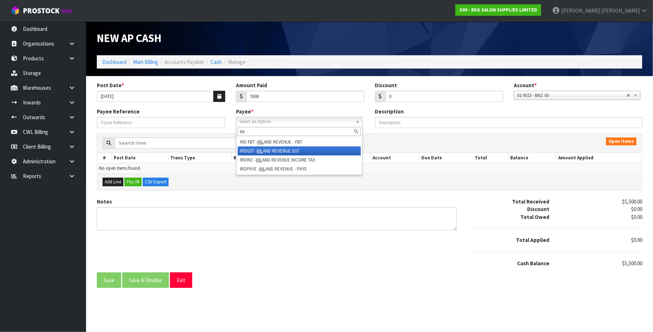
drag, startPoint x: 288, startPoint y: 149, endPoint x: 172, endPoint y: 133, distance: 116.2
click at [286, 149] on li "IRDGST - INL AND REVENUE GST" at bounding box center [299, 150] width 123 height 9
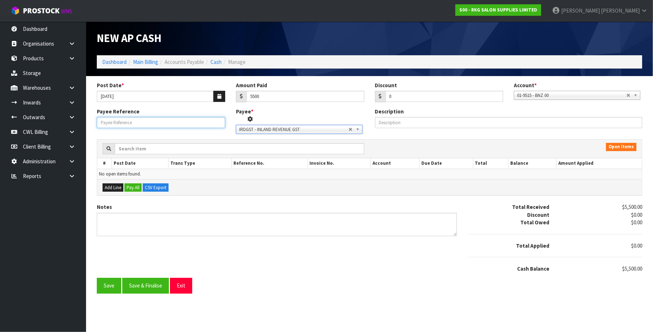
click at [151, 121] on input "Payee Reference" at bounding box center [161, 122] width 128 height 11
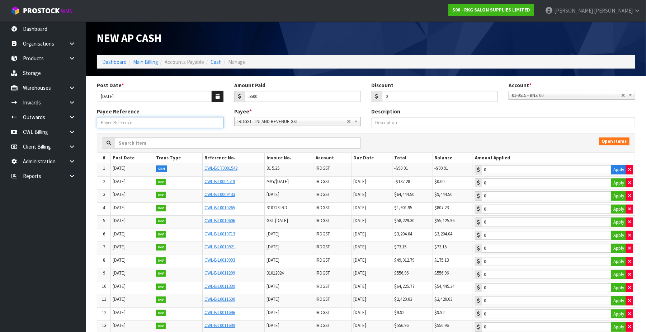
paste input "25909"
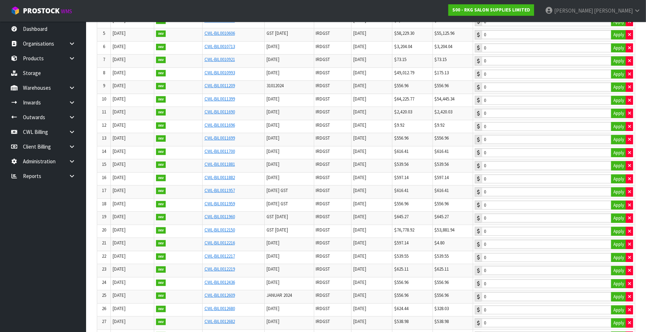
scroll to position [191, 0]
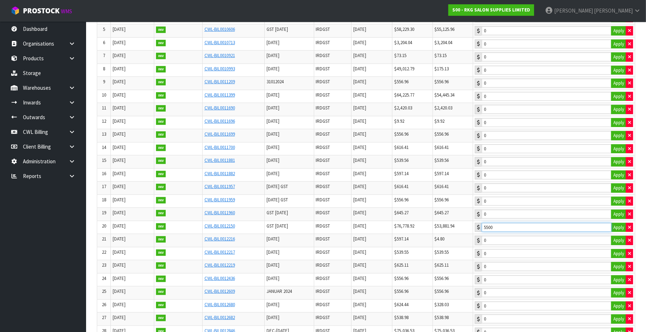
click at [549, 232] on input "5500" at bounding box center [547, 227] width 130 height 9
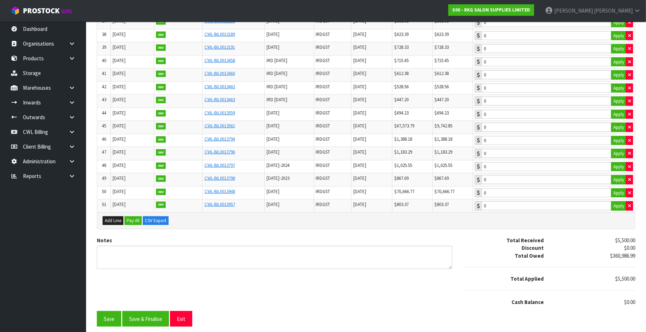
scroll to position [638, 0]
click at [152, 320] on button "Save & Finalise" at bounding box center [145, 318] width 47 height 15
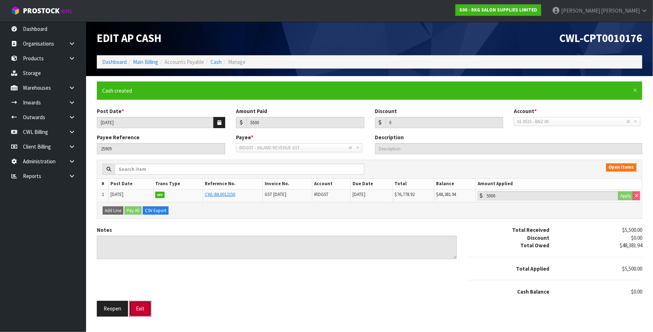
click at [142, 311] on button "Exit" at bounding box center [140, 308] width 22 height 15
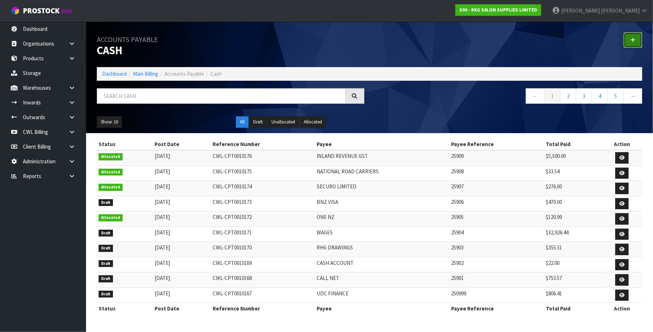
click at [637, 42] on link at bounding box center [633, 39] width 19 height 15
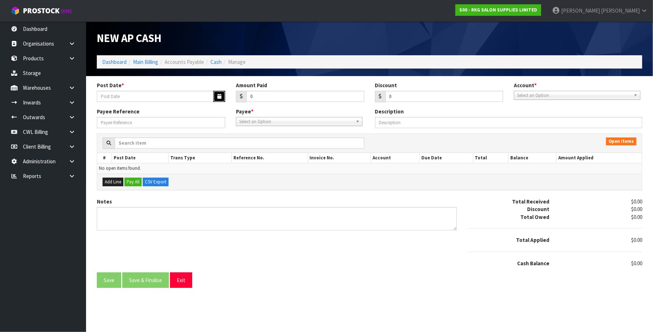
click at [217, 94] on icon "button" at bounding box center [219, 96] width 4 height 5
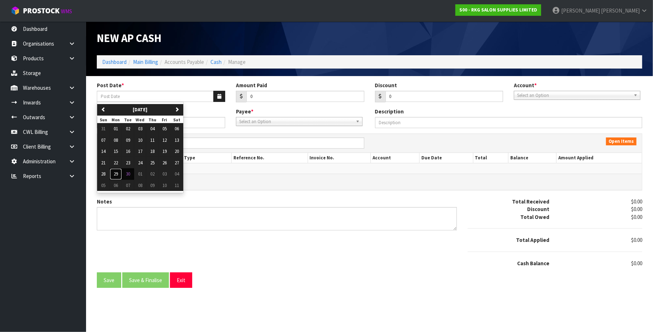
click at [118, 176] on span "29" at bounding box center [116, 174] width 4 height 6
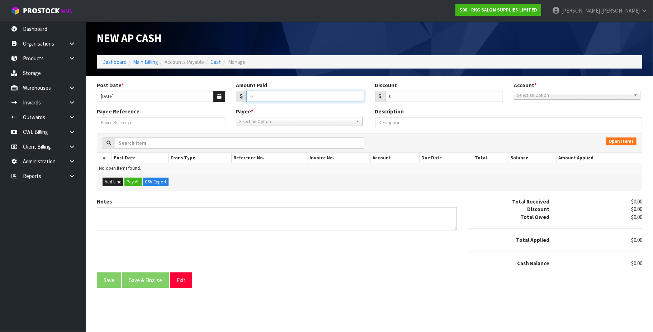
click at [259, 96] on input "0" at bounding box center [305, 96] width 118 height 11
drag, startPoint x: 535, startPoint y: 93, endPoint x: 536, endPoint y: 111, distance: 18.3
click at [535, 94] on span "Select an Option" at bounding box center [574, 95] width 114 height 9
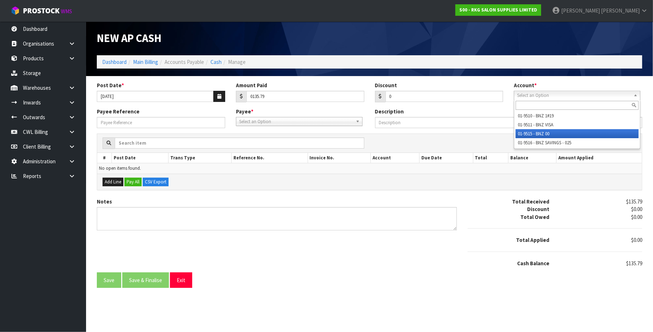
drag, startPoint x: 541, startPoint y: 135, endPoint x: 499, endPoint y: 128, distance: 43.0
click at [539, 134] on li "01-9515 - BNZ 00" at bounding box center [577, 133] width 123 height 9
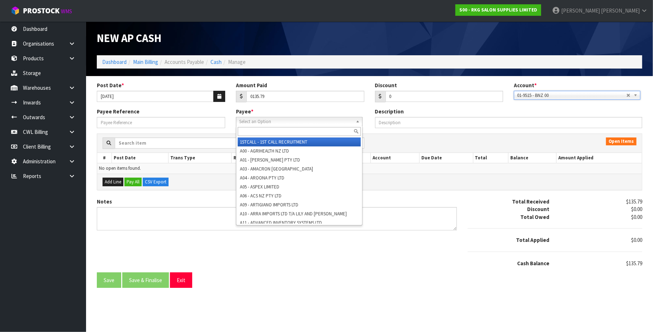
click at [281, 121] on span "Select an Option" at bounding box center [296, 121] width 114 height 9
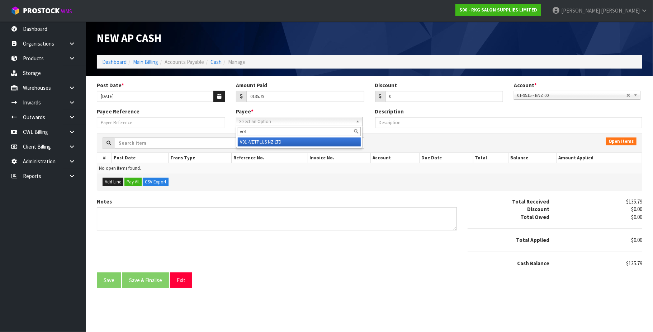
click at [274, 141] on li "V01 - VET PLUS NZ LTD" at bounding box center [299, 141] width 123 height 9
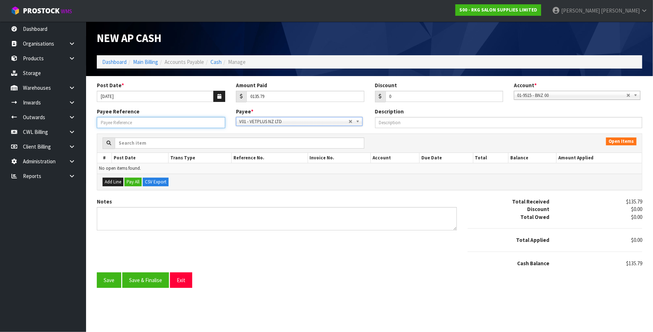
click at [129, 123] on input "Payee Reference" at bounding box center [161, 122] width 128 height 11
paste input "25910"
click at [109, 282] on button "Save" at bounding box center [109, 279] width 24 height 15
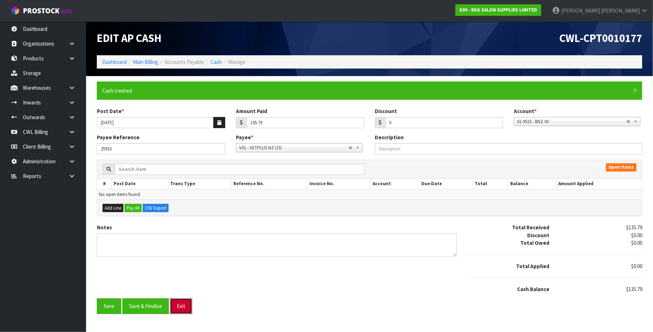
click at [186, 304] on button "Exit" at bounding box center [181, 305] width 22 height 15
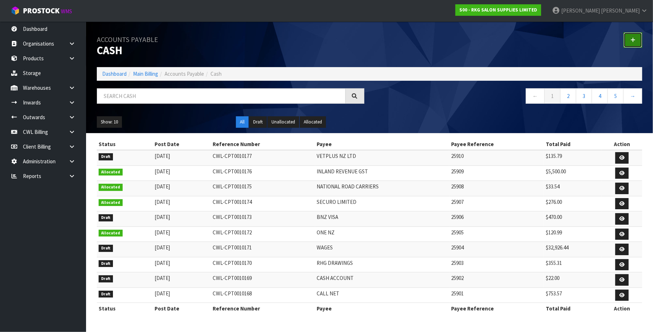
click at [631, 38] on icon at bounding box center [632, 39] width 5 height 5
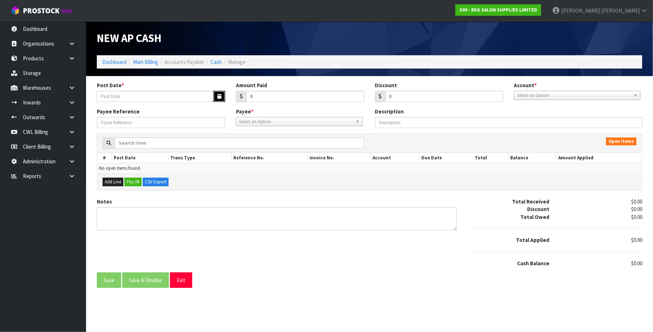
click at [218, 96] on icon "button" at bounding box center [219, 96] width 4 height 5
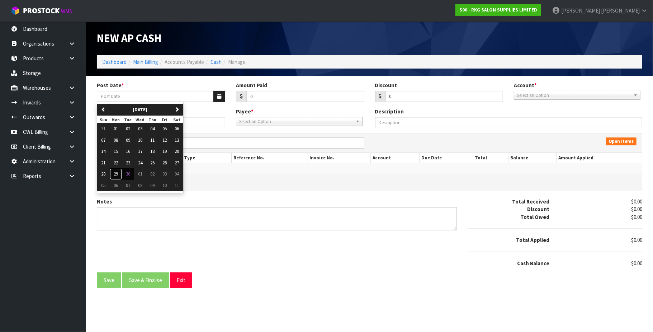
click at [118, 176] on span "29" at bounding box center [116, 174] width 4 height 6
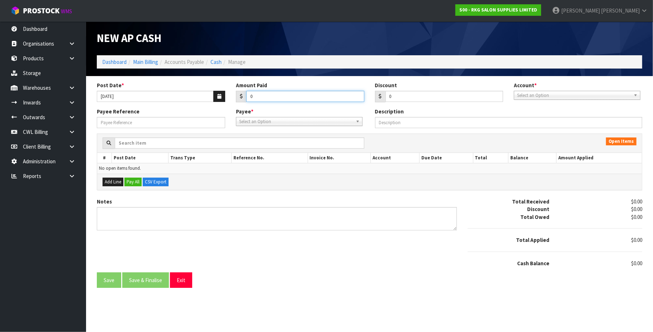
click at [266, 95] on input "0" at bounding box center [305, 96] width 118 height 11
click at [544, 94] on span "Select an Option" at bounding box center [574, 95] width 114 height 9
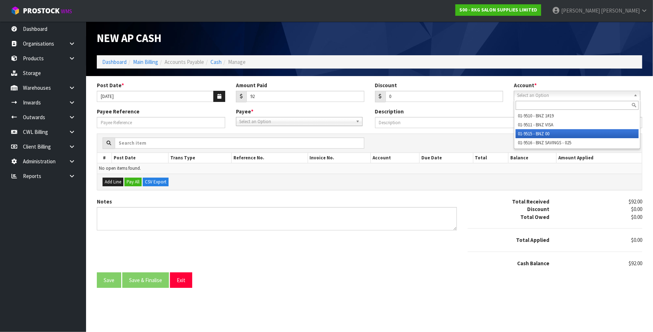
drag, startPoint x: 535, startPoint y: 131, endPoint x: 524, endPoint y: 131, distance: 10.8
click at [533, 131] on li "01-9515 - BNZ 00" at bounding box center [577, 133] width 123 height 9
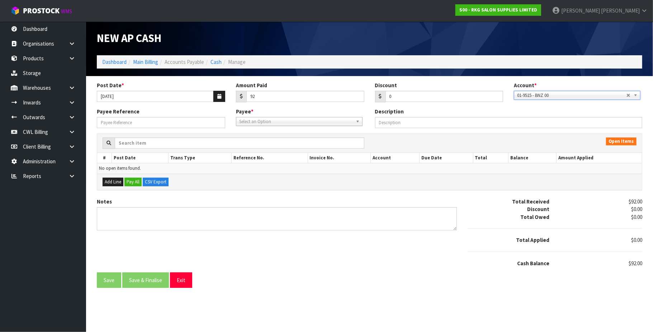
click at [273, 118] on span "Select an Option" at bounding box center [296, 121] width 114 height 9
click at [278, 142] on li "GRASS - GRASS & BLAST" at bounding box center [299, 141] width 123 height 9
click at [114, 121] on input "Payee Reference" at bounding box center [161, 122] width 128 height 11
paste input "25911"
click at [113, 282] on button "Save" at bounding box center [109, 279] width 24 height 15
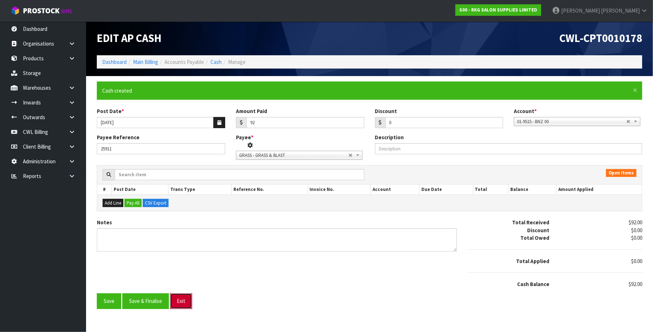
click at [182, 302] on button "Exit" at bounding box center [181, 300] width 22 height 15
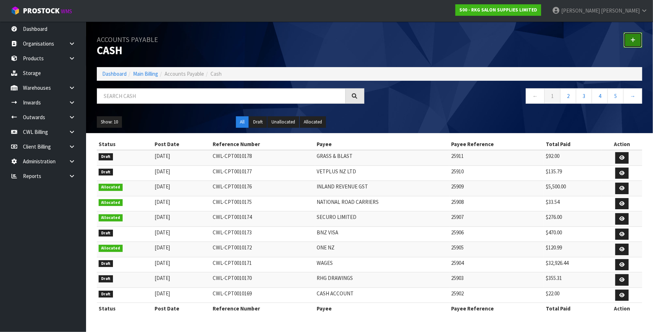
click at [633, 38] on icon at bounding box center [632, 39] width 5 height 5
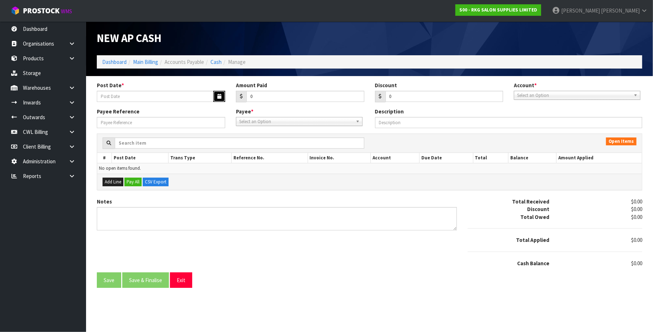
click at [219, 94] on icon "button" at bounding box center [219, 96] width 4 height 5
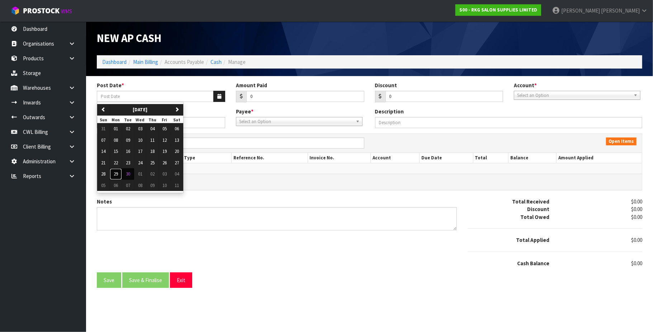
click at [119, 174] on button "29" at bounding box center [116, 173] width 12 height 11
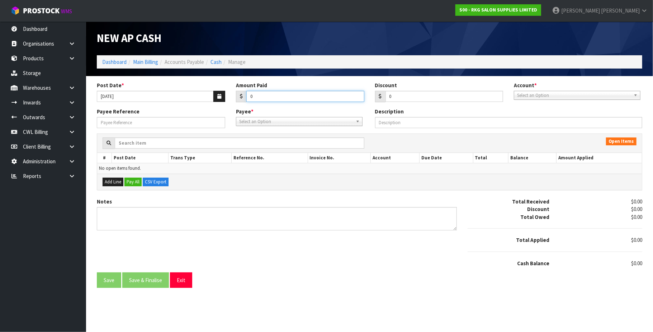
click at [263, 98] on input "0" at bounding box center [305, 96] width 118 height 11
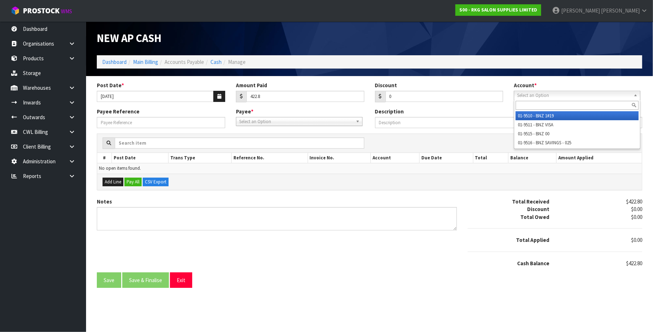
click at [540, 95] on span "Select an Option" at bounding box center [574, 95] width 114 height 9
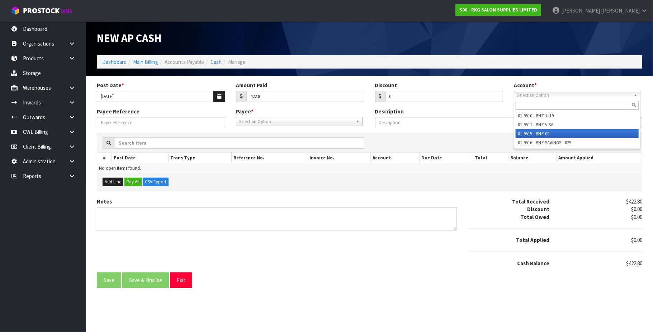
click at [536, 131] on li "01-9515 - BNZ 00" at bounding box center [577, 133] width 123 height 9
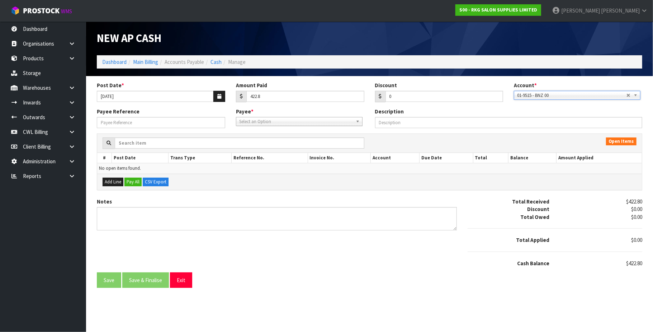
click at [276, 125] on span "Select an Option" at bounding box center [296, 121] width 114 height 9
click at [273, 138] on li "WAT ER - WATERCARE" at bounding box center [299, 141] width 123 height 9
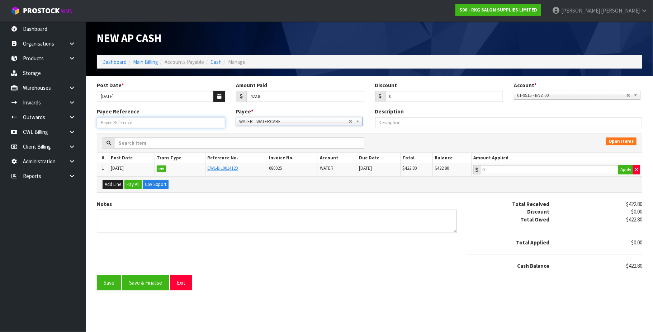
click at [148, 120] on input "Payee Reference" at bounding box center [161, 122] width 128 height 11
paste input "25912"
click at [514, 168] on input "422.8" at bounding box center [549, 169] width 138 height 9
click at [153, 282] on button "Save & Finalise" at bounding box center [145, 282] width 47 height 15
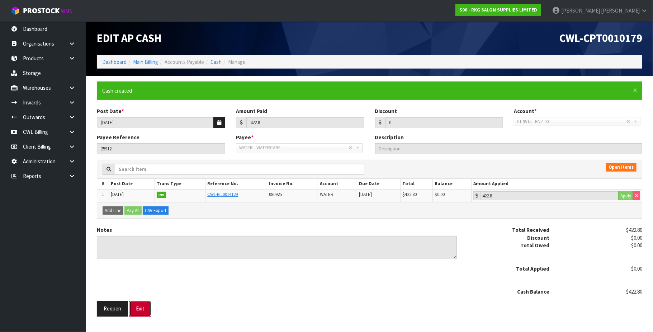
click at [149, 308] on button "Exit" at bounding box center [140, 308] width 22 height 15
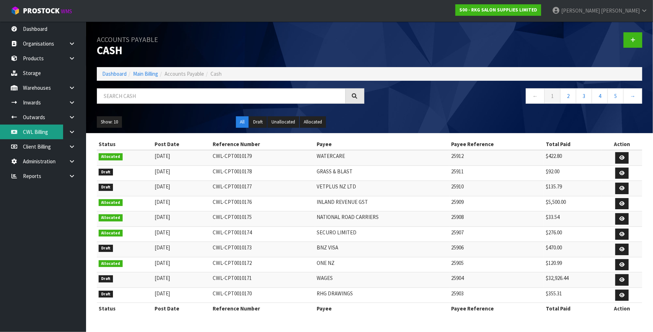
click at [44, 132] on link "CWL Billing" at bounding box center [43, 131] width 86 height 15
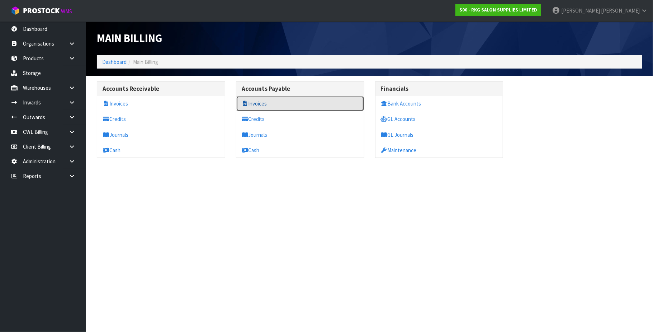
click at [263, 104] on link "Invoices" at bounding box center [300, 103] width 128 height 15
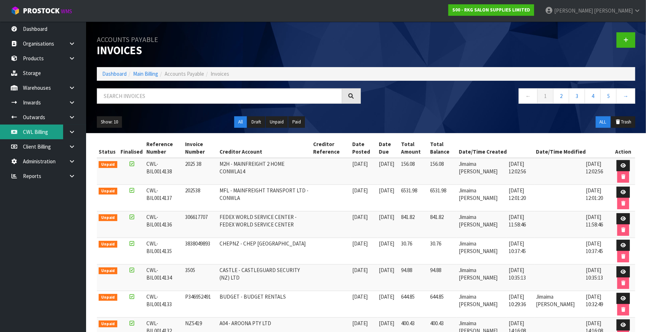
click at [43, 132] on link "CWL Billing" at bounding box center [43, 131] width 86 height 15
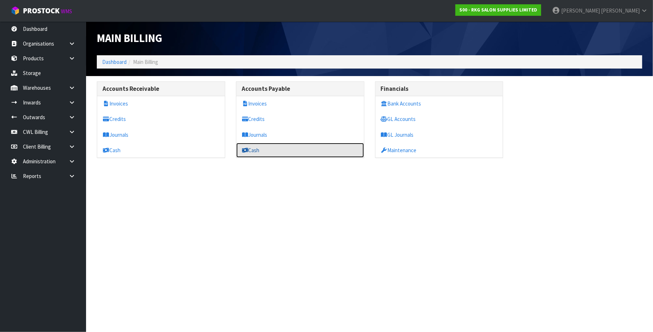
click at [252, 148] on link "Cash" at bounding box center [300, 150] width 128 height 15
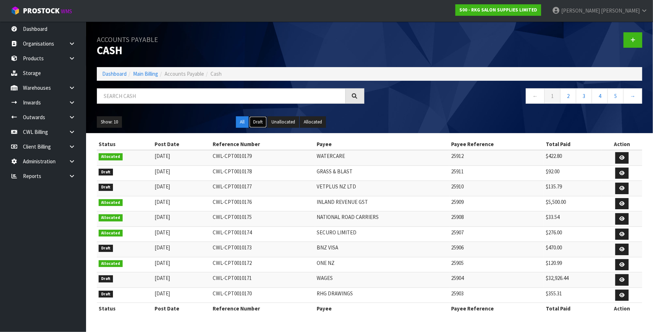
click at [257, 122] on button "Draft" at bounding box center [258, 121] width 18 height 11
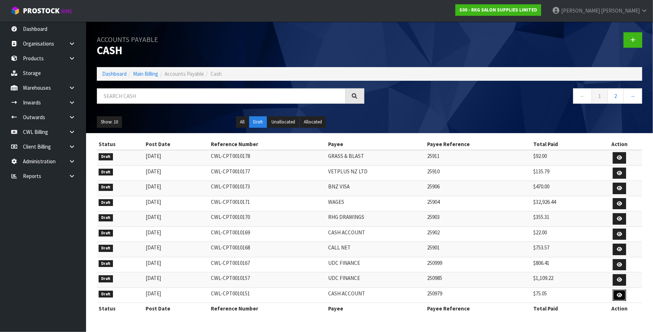
click at [621, 297] on icon at bounding box center [619, 295] width 5 height 5
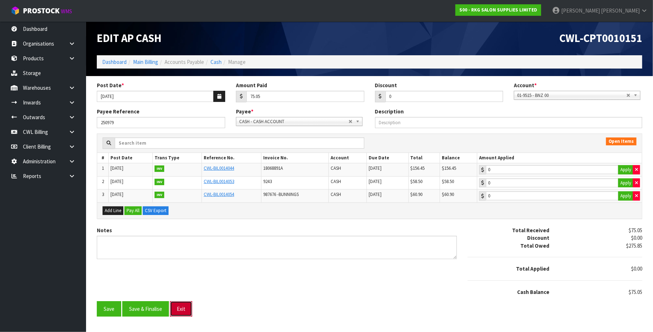
click at [184, 314] on button "Exit" at bounding box center [181, 308] width 22 height 15
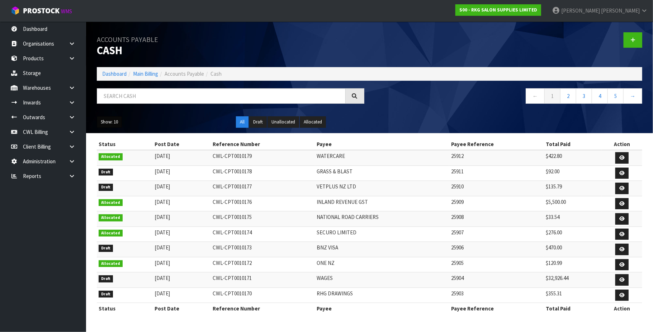
click at [117, 124] on button "Show: 10" at bounding box center [109, 121] width 25 height 11
click at [118, 167] on link "50" at bounding box center [125, 165] width 57 height 10
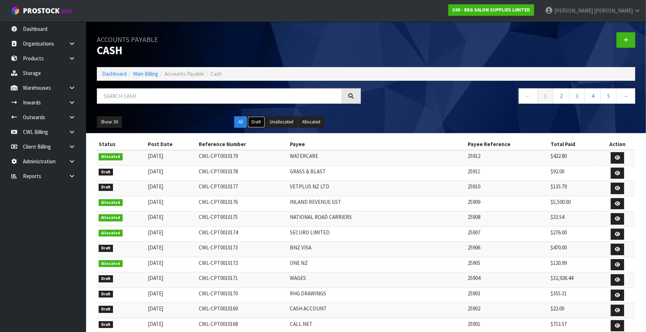
click at [257, 123] on button "Draft" at bounding box center [256, 121] width 18 height 11
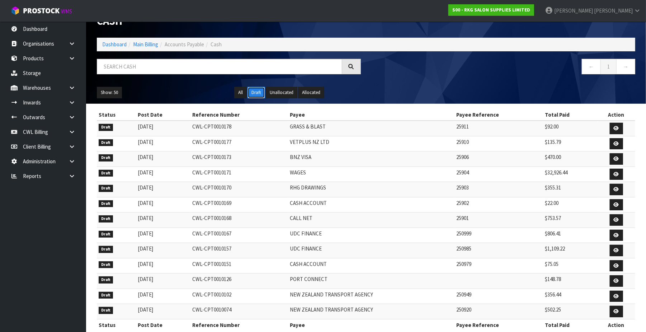
scroll to position [46, 0]
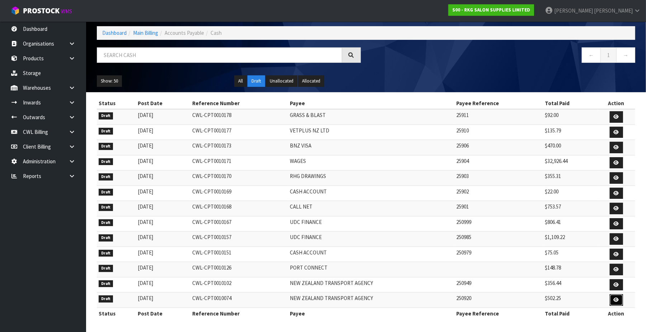
click at [614, 299] on icon at bounding box center [616, 299] width 5 height 5
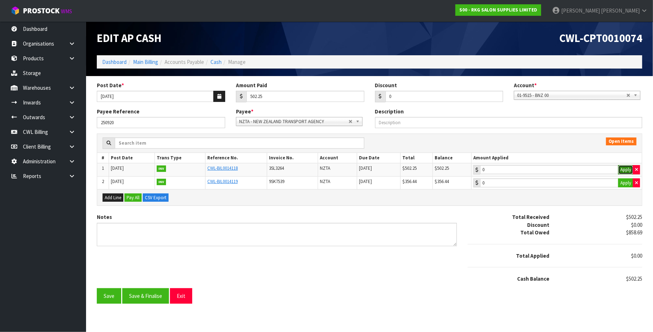
click at [629, 170] on button "Apply" at bounding box center [625, 169] width 15 height 9
click at [150, 297] on button "Save & Finalise" at bounding box center [145, 295] width 47 height 15
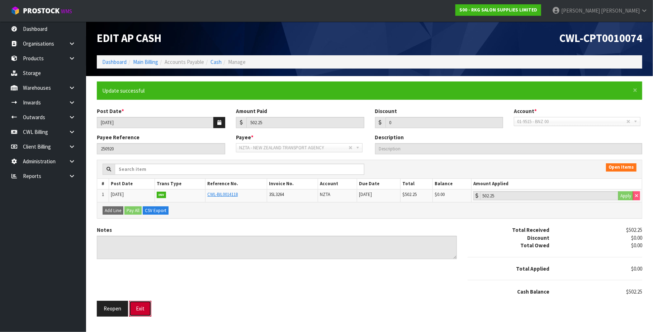
click at [141, 312] on button "Exit" at bounding box center [140, 308] width 22 height 15
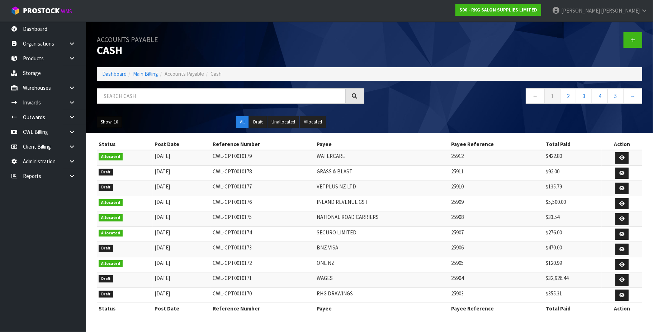
click at [108, 125] on button "Show: 10" at bounding box center [109, 121] width 25 height 11
click at [123, 165] on link "50" at bounding box center [125, 165] width 57 height 10
click at [261, 122] on button "Draft" at bounding box center [258, 121] width 18 height 11
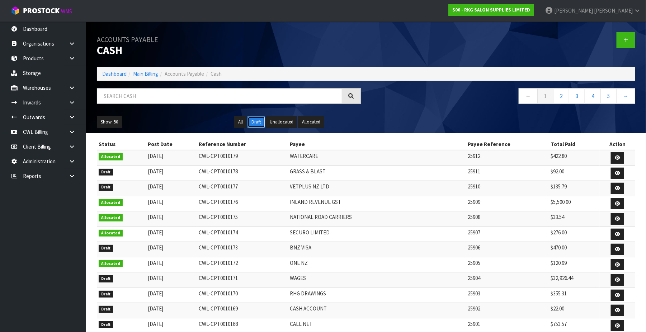
click at [255, 120] on button "Draft" at bounding box center [256, 121] width 18 height 11
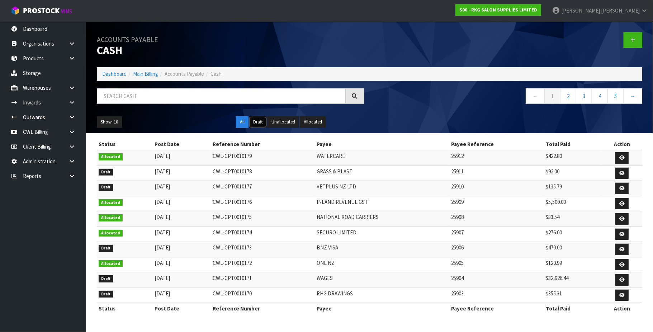
click at [260, 121] on button "Draft" at bounding box center [258, 121] width 18 height 11
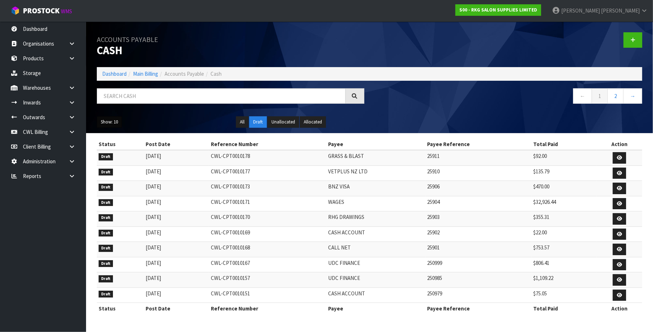
click at [113, 126] on button "Show: 10" at bounding box center [109, 121] width 25 height 11
click at [123, 166] on link "50" at bounding box center [125, 165] width 57 height 10
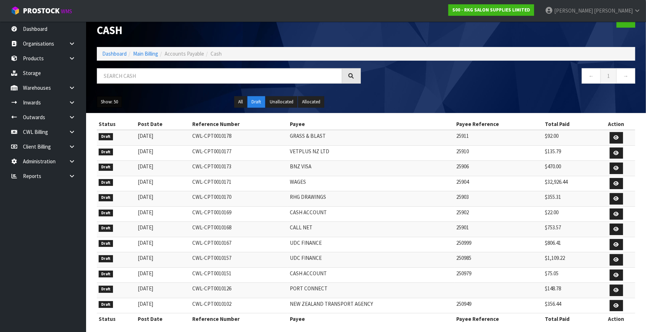
scroll to position [30, 0]
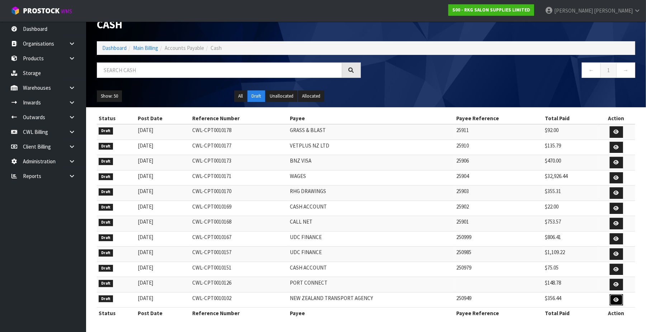
click at [617, 301] on icon at bounding box center [616, 299] width 5 height 5
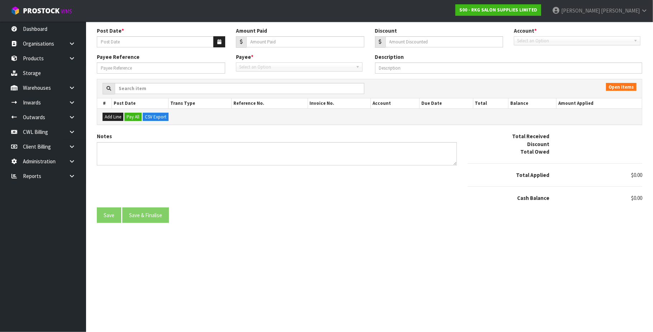
type input "[DATE]"
type input "356.44"
type input "0"
type input "250949"
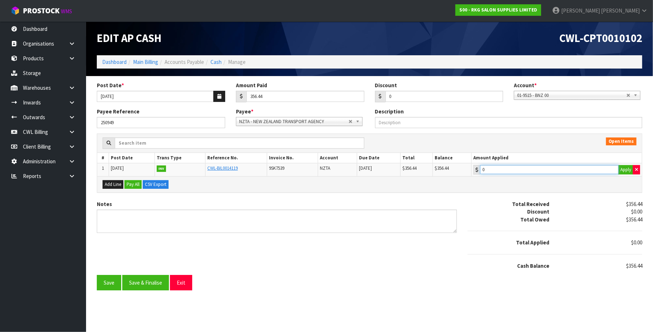
type input "356.44"
click at [555, 167] on input "356.44" at bounding box center [549, 169] width 138 height 9
click at [156, 283] on button "Save & Finalise" at bounding box center [145, 282] width 47 height 15
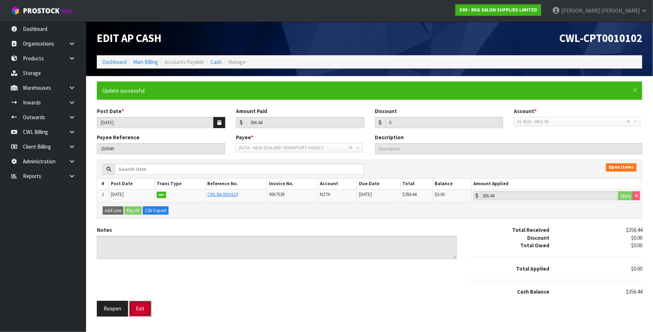
click at [146, 309] on button "Exit" at bounding box center [140, 308] width 22 height 15
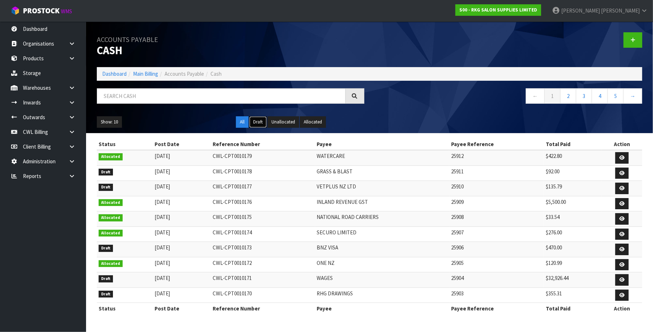
click at [259, 121] on button "Draft" at bounding box center [258, 121] width 18 height 11
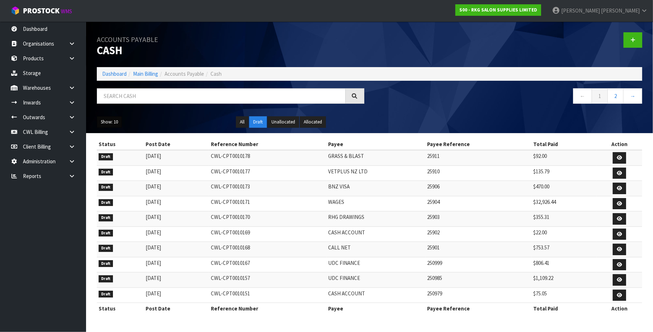
click at [109, 123] on button "Show: 10" at bounding box center [109, 121] width 25 height 11
click at [116, 164] on link "50" at bounding box center [125, 165] width 57 height 10
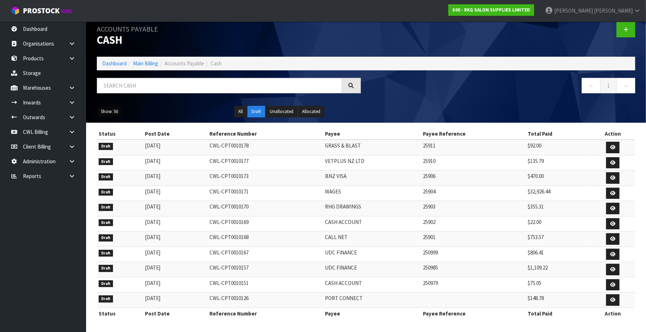
scroll to position [14, 0]
click at [611, 297] on icon at bounding box center [612, 299] width 5 height 5
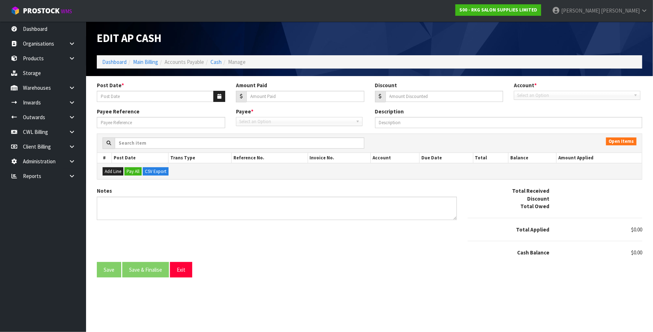
type input "[DATE]"
type input "148.78"
type input "0"
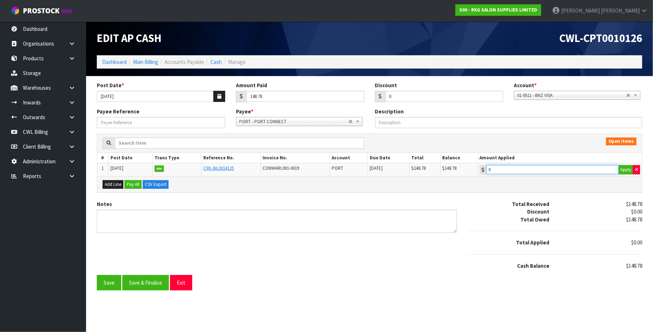
type input "148.78"
click at [569, 166] on input "148.78" at bounding box center [553, 169] width 132 height 9
click at [155, 283] on button "Save & Finalise" at bounding box center [145, 282] width 47 height 15
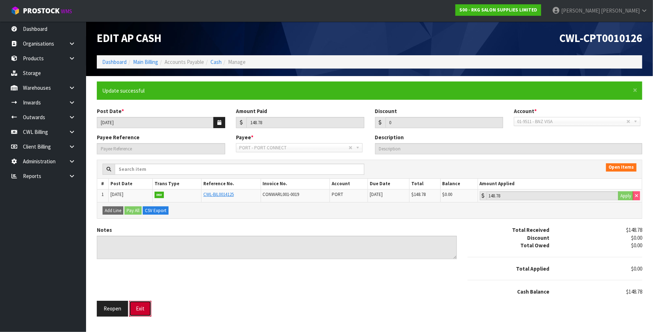
click at [144, 311] on button "Exit" at bounding box center [140, 308] width 22 height 15
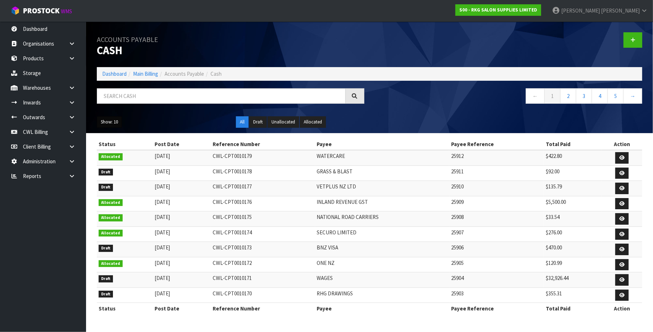
click at [104, 122] on button "Show: 10" at bounding box center [109, 121] width 25 height 11
click at [261, 123] on button "Draft" at bounding box center [258, 121] width 18 height 11
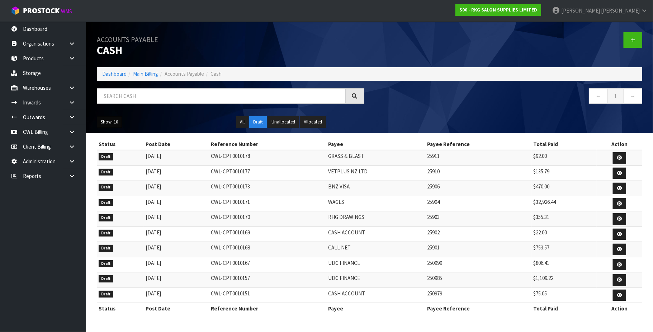
click at [117, 121] on button "Show: 10" at bounding box center [109, 121] width 25 height 11
drag, startPoint x: 108, startPoint y: 163, endPoint x: 111, endPoint y: 166, distance: 3.8
click at [110, 165] on link "50" at bounding box center [125, 165] width 57 height 10
click at [619, 296] on icon at bounding box center [619, 295] width 5 height 5
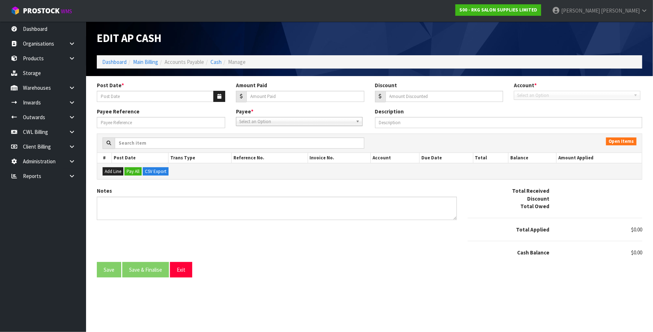
type input "[DATE]"
type input "75.05"
type input "0"
type input "250979"
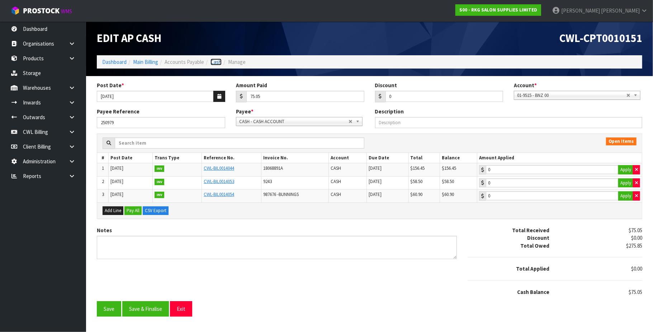
click at [219, 62] on link "Cash" at bounding box center [215, 61] width 11 height 7
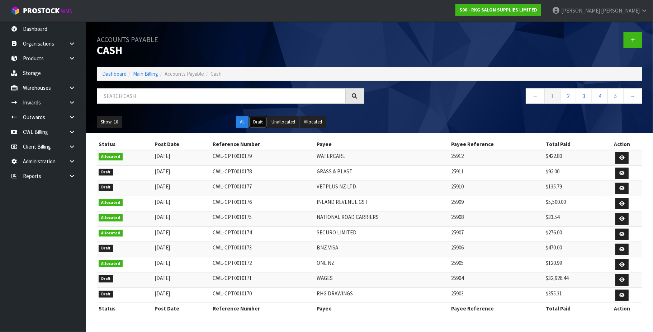
click at [257, 122] on button "Draft" at bounding box center [258, 121] width 18 height 11
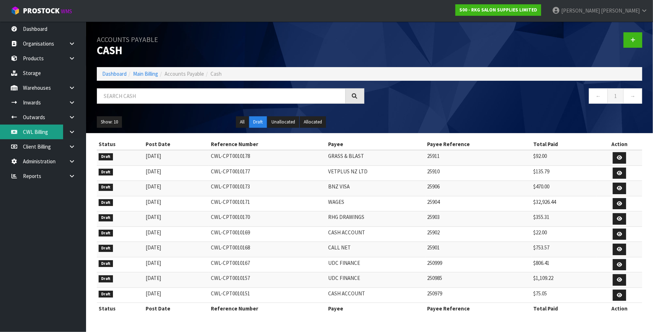
click at [38, 131] on link "CWL Billing" at bounding box center [43, 131] width 86 height 15
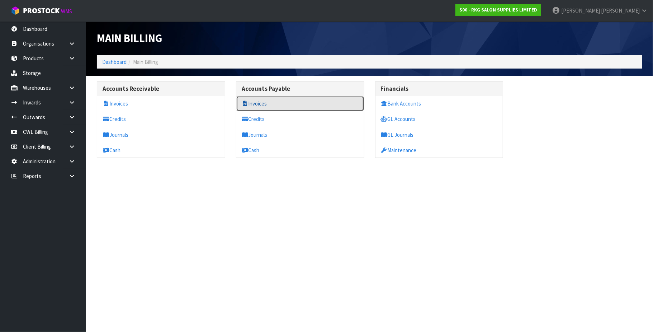
click at [273, 102] on link "Invoices" at bounding box center [300, 103] width 128 height 15
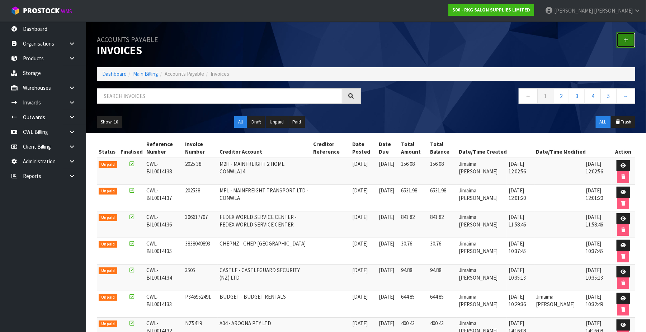
click at [626, 41] on icon at bounding box center [625, 39] width 5 height 5
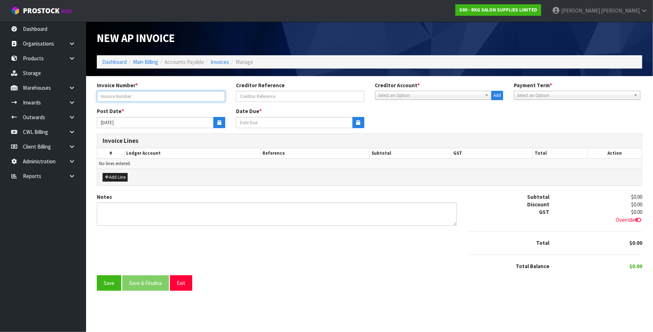
click at [134, 95] on input "text" at bounding box center [161, 96] width 128 height 11
type input "220925 UDC"
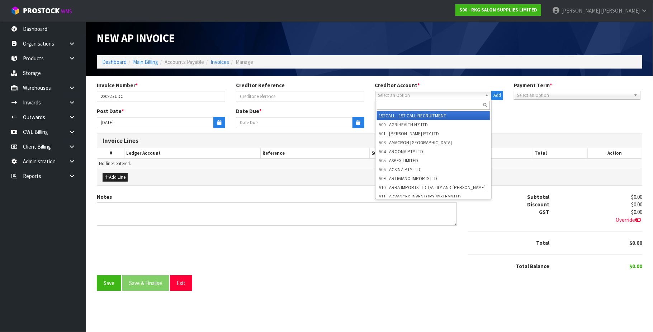
click at [393, 95] on span "Select an Option" at bounding box center [430, 95] width 104 height 9
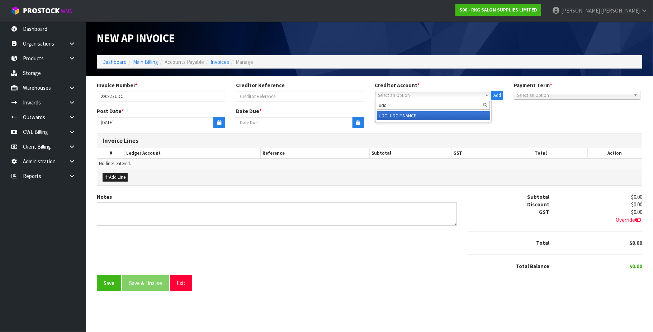
type input "udc"
click at [402, 114] on li "UDC - UDC FINANCE" at bounding box center [433, 115] width 113 height 9
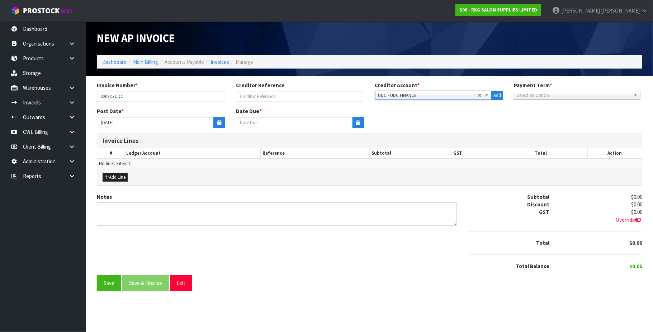
type input "30/09/2025"
click at [217, 123] on icon "button" at bounding box center [219, 122] width 4 height 5
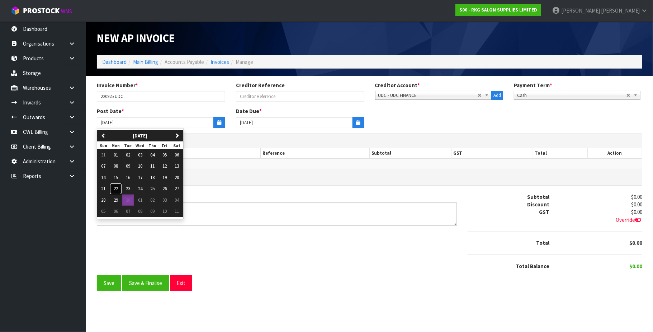
click at [113, 191] on button "22" at bounding box center [116, 188] width 12 height 11
type input "[DATE]"
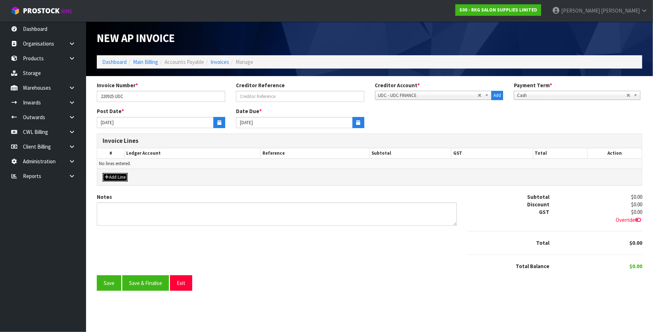
click at [122, 178] on button "Add Line" at bounding box center [115, 177] width 25 height 9
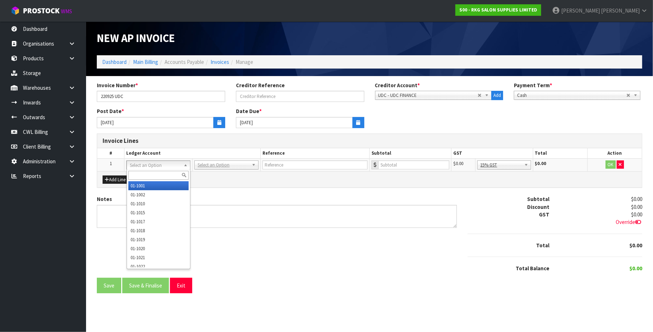
click at [138, 173] on input "text" at bounding box center [158, 175] width 61 height 9
type input "9530"
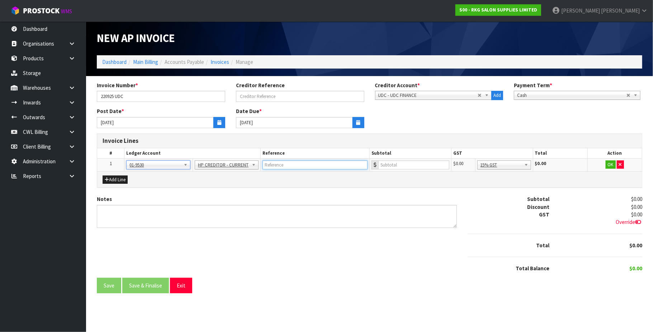
click at [300, 165] on input "text" at bounding box center [314, 164] width 105 height 9
type input "UDC"
paste input "1109.22"
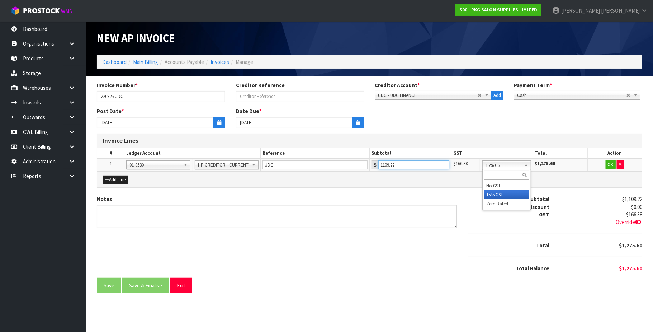
drag, startPoint x: 522, startPoint y: 165, endPoint x: 526, endPoint y: 168, distance: 4.1
type input "1109.22"
drag, startPoint x: 611, startPoint y: 163, endPoint x: 516, endPoint y: 214, distance: 108.0
click at [611, 163] on button "OK" at bounding box center [611, 164] width 10 height 9
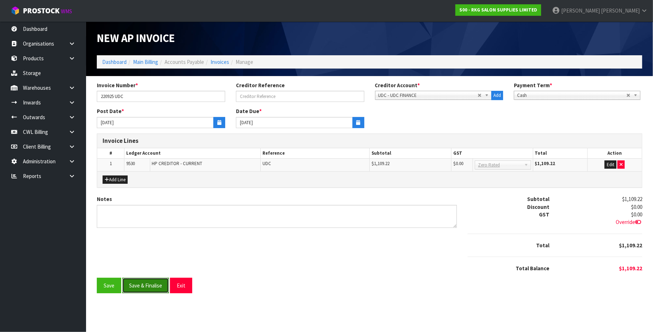
click at [140, 287] on button "Save & Finalise" at bounding box center [145, 285] width 47 height 15
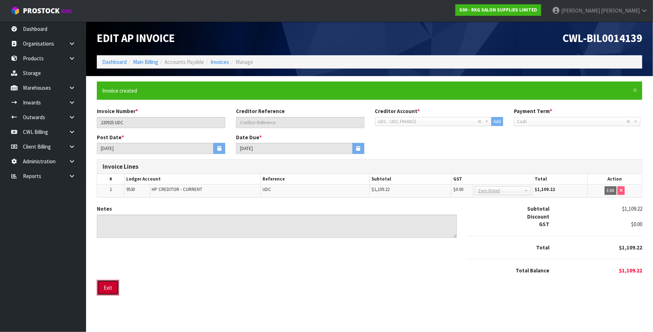
click at [111, 289] on button "Exit" at bounding box center [108, 287] width 22 height 15
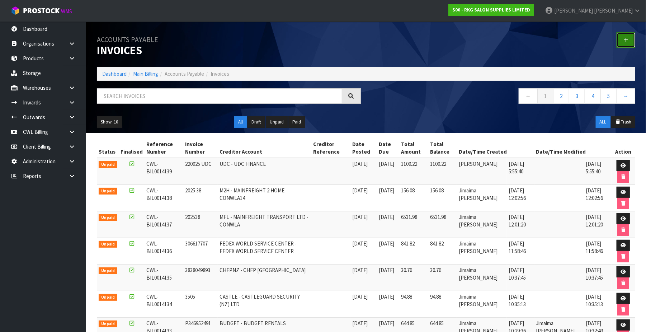
click at [624, 42] on icon at bounding box center [625, 39] width 5 height 5
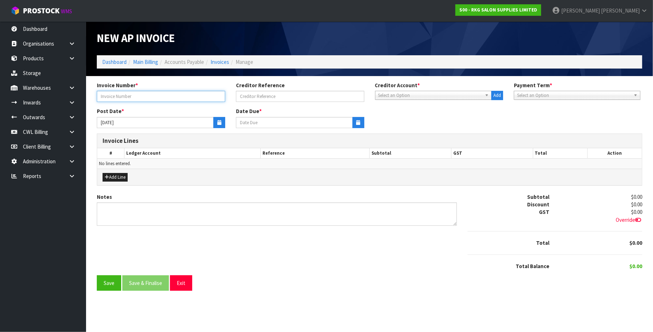
click at [161, 98] on input "text" at bounding box center [161, 96] width 128 height 11
type input "22.9.25"
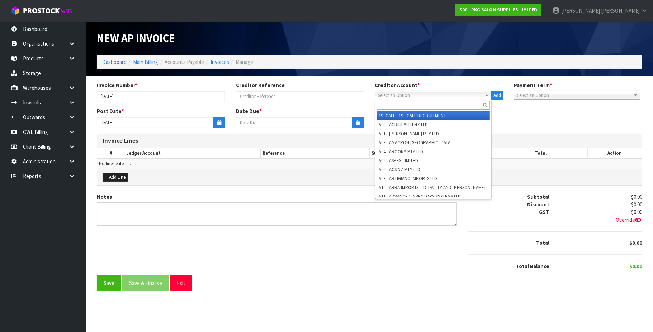
click at [386, 95] on span "Select an Option" at bounding box center [430, 95] width 104 height 9
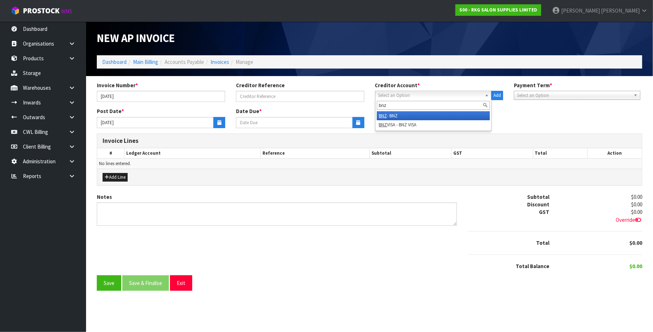
type input "bnz"
drag, startPoint x: 398, startPoint y: 114, endPoint x: 354, endPoint y: 112, distance: 43.8
click at [397, 114] on li "BNZ - BNZ" at bounding box center [433, 115] width 113 height 9
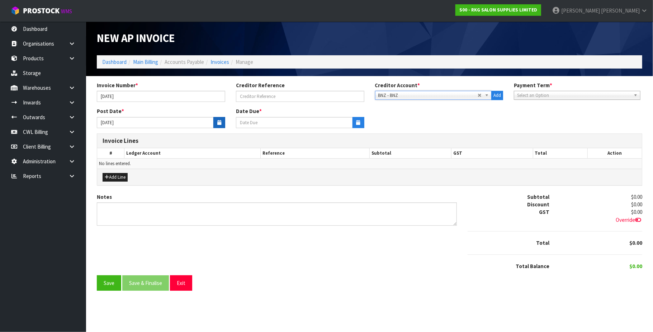
type input "30/09/2025"
click at [217, 120] on icon "button" at bounding box center [219, 122] width 4 height 5
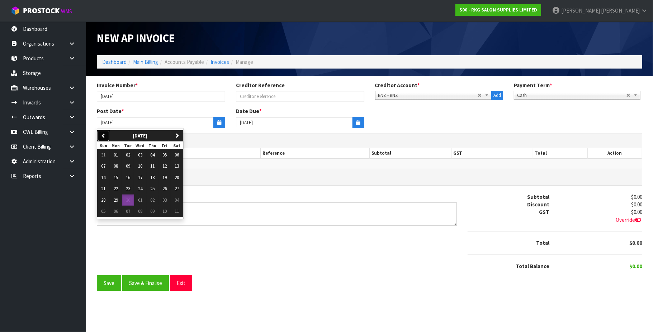
click at [107, 135] on button "previous" at bounding box center [103, 135] width 13 height 11
drag, startPoint x: 171, startPoint y: 191, endPoint x: 161, endPoint y: 190, distance: 10.1
click at [170, 191] on button "22" at bounding box center [165, 188] width 12 height 11
type input "22/08/2025"
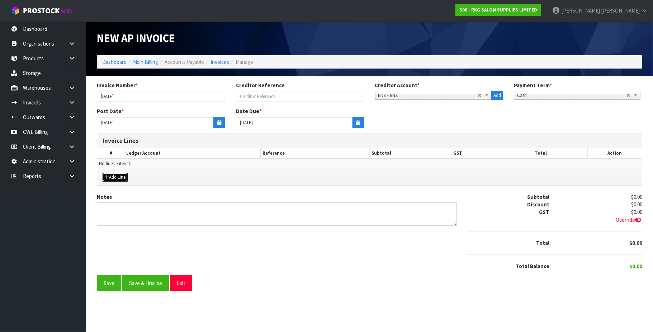
click at [120, 178] on button "Add Line" at bounding box center [115, 177] width 25 height 9
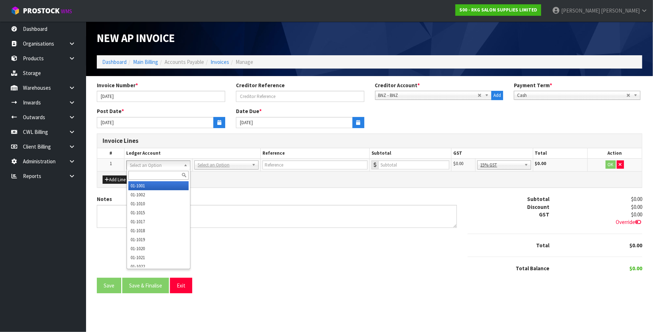
click at [136, 178] on input "text" at bounding box center [158, 175] width 61 height 9
type input "3910"
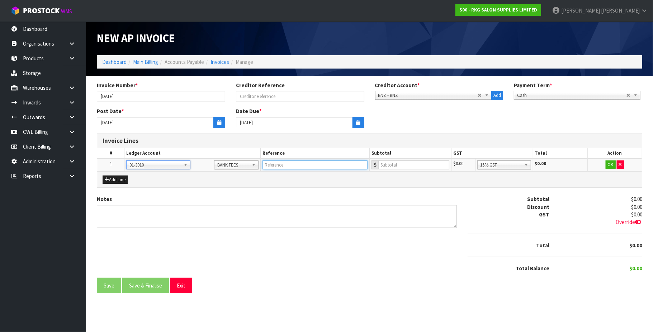
click at [273, 164] on input "text" at bounding box center [314, 164] width 105 height 9
type input "B"
type input "TT FEE"
type input "12"
drag, startPoint x: 523, startPoint y: 165, endPoint x: 524, endPoint y: 170, distance: 4.8
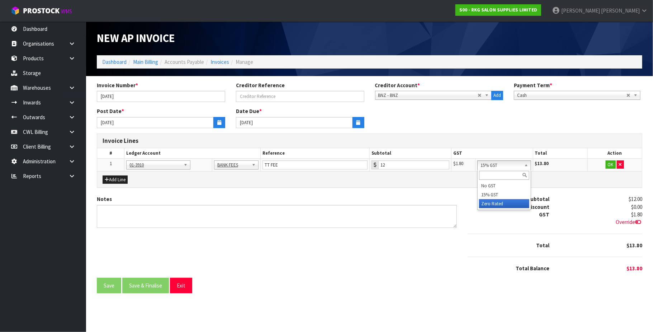
drag, startPoint x: 524, startPoint y: 204, endPoint x: 583, endPoint y: 184, distance: 62.8
click at [610, 164] on button "OK" at bounding box center [611, 164] width 10 height 9
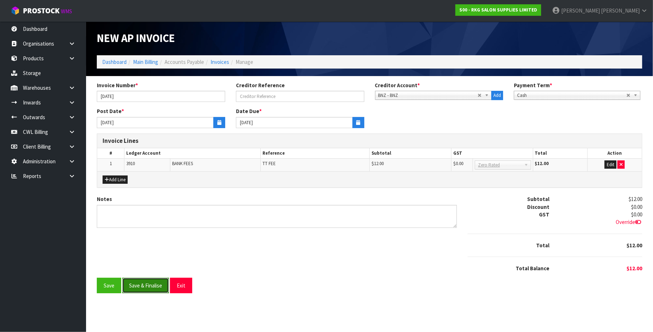
click at [146, 284] on button "Save & Finalise" at bounding box center [145, 285] width 47 height 15
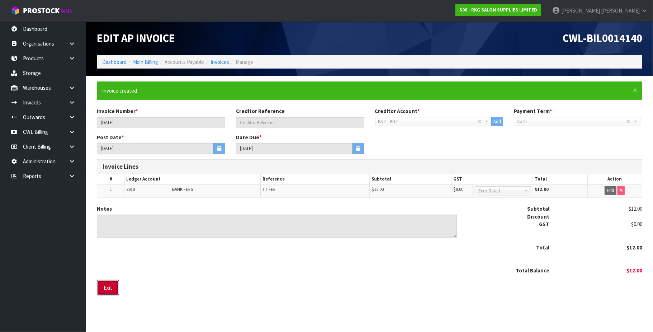
click at [115, 286] on button "Exit" at bounding box center [108, 287] width 22 height 15
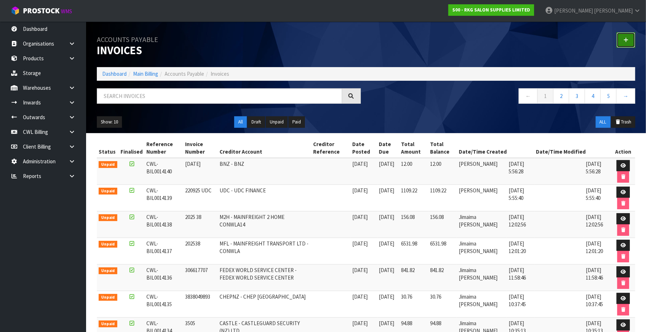
click at [628, 38] on link at bounding box center [625, 39] width 19 height 15
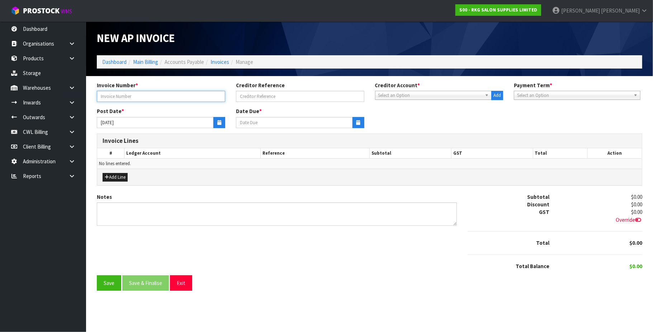
click at [123, 95] on input "text" at bounding box center [161, 96] width 128 height 11
type input "230925"
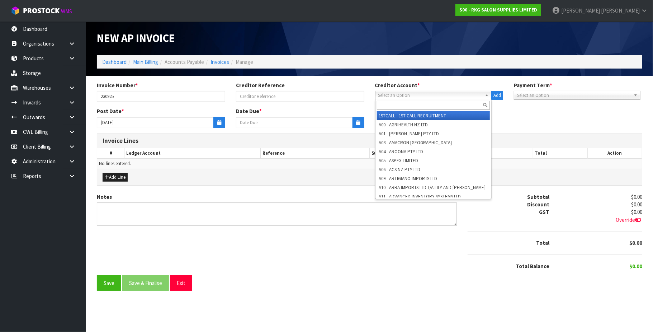
click at [385, 94] on span "Select an Option" at bounding box center [430, 95] width 104 height 9
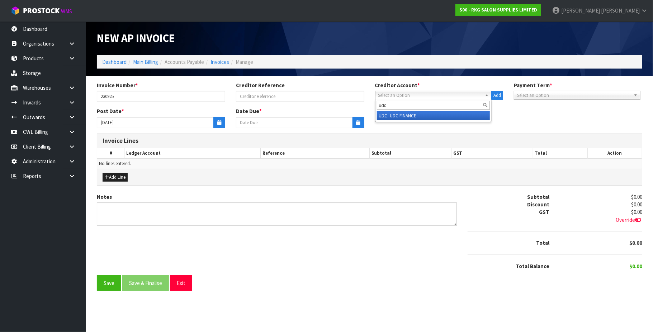
type input "udc"
drag, startPoint x: 413, startPoint y: 115, endPoint x: 311, endPoint y: 114, distance: 102.2
click at [411, 115] on li "UDC - UDC FINANCE" at bounding box center [433, 115] width 113 height 9
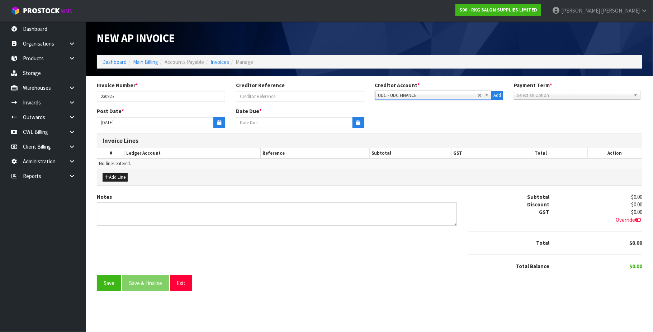
type input "30/09/2025"
click at [216, 122] on button "button" at bounding box center [219, 122] width 12 height 11
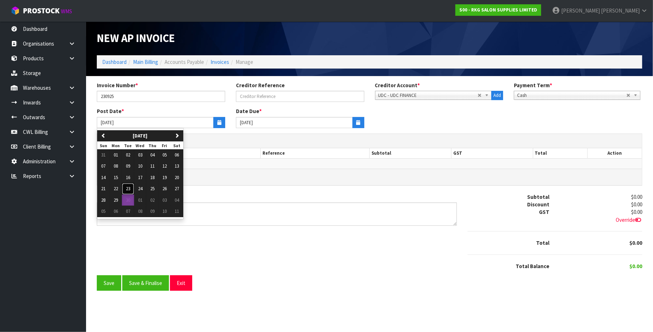
drag, startPoint x: 127, startPoint y: 189, endPoint x: 174, endPoint y: 170, distance: 50.6
click at [128, 189] on span "23" at bounding box center [128, 188] width 4 height 6
type input "[DATE]"
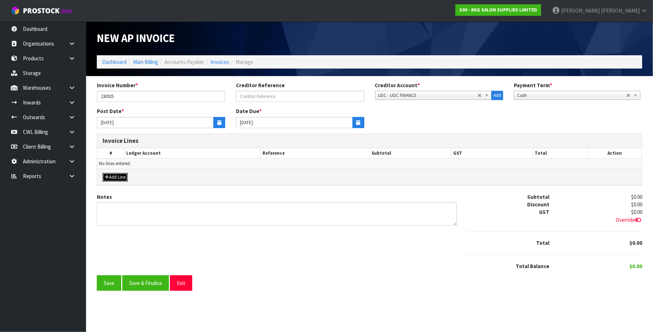
click at [118, 176] on button "Add Line" at bounding box center [115, 177] width 25 height 9
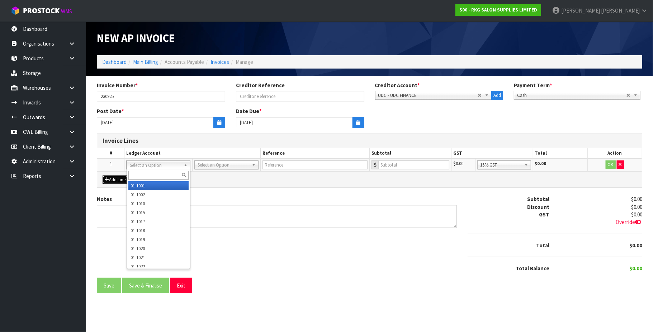
drag, startPoint x: 144, startPoint y: 165, endPoint x: 141, endPoint y: 171, distance: 6.8
click at [137, 171] on input "text" at bounding box center [158, 175] width 61 height 9
type input "9530"
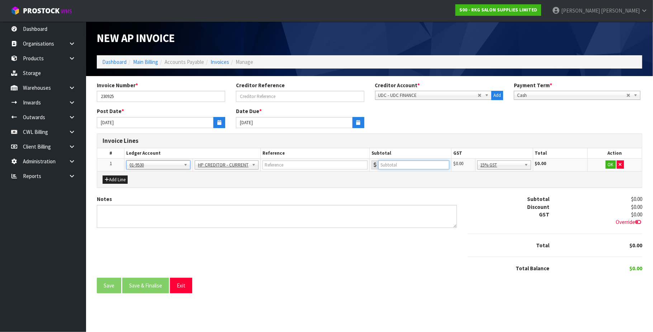
click at [389, 162] on input "number" at bounding box center [413, 164] width 71 height 9
type input "806.41"
click at [295, 165] on input "text" at bounding box center [314, 164] width 105 height 9
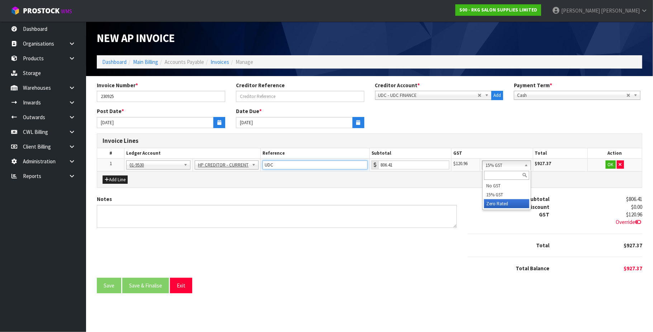
type input "UDC"
click at [608, 164] on button "OK" at bounding box center [611, 164] width 10 height 9
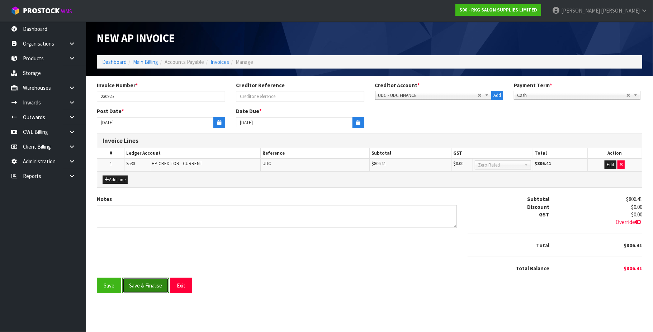
click at [153, 287] on button "Save & Finalise" at bounding box center [145, 285] width 47 height 15
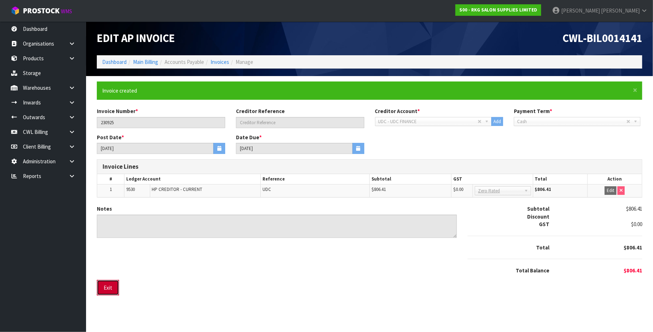
click at [111, 285] on button "Exit" at bounding box center [108, 287] width 22 height 15
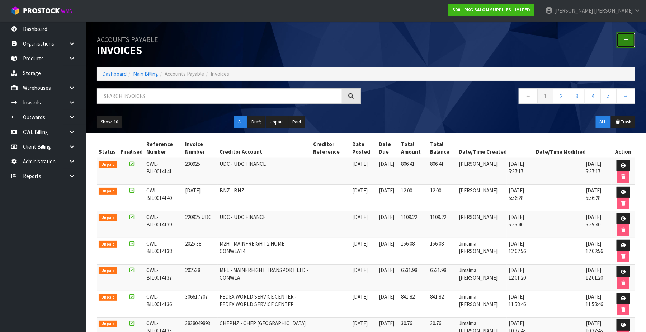
click at [628, 41] on link at bounding box center [625, 39] width 19 height 15
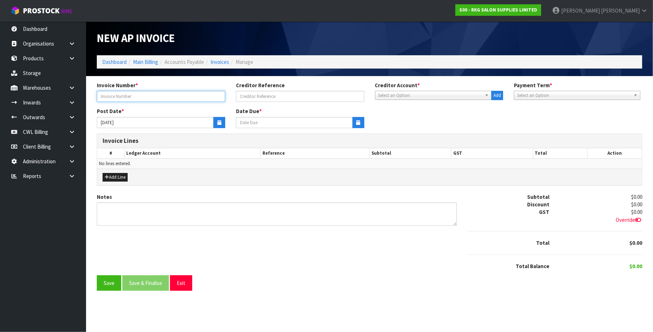
click at [191, 95] on input "text" at bounding box center [161, 96] width 128 height 11
type input "23.9.25 MOBIL SMALES"
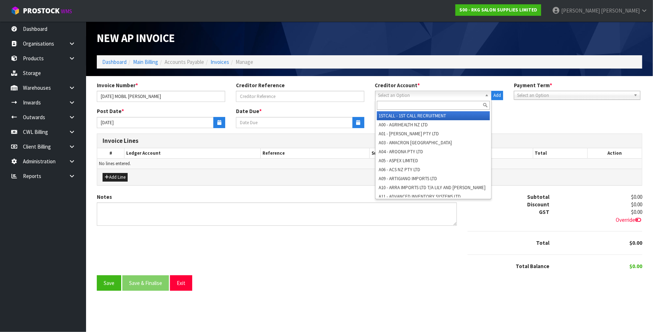
click at [415, 95] on span "Select an Option" at bounding box center [430, 95] width 104 height 9
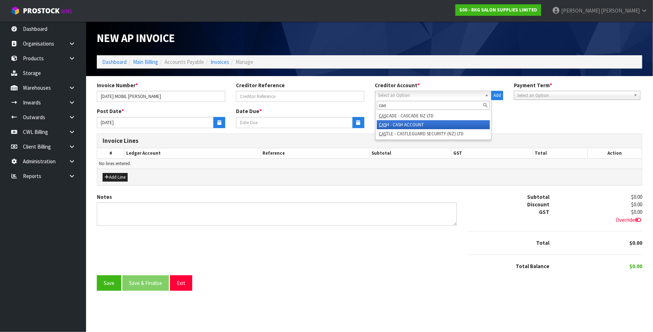
type input "cas"
click at [410, 123] on li "CAS H - CASH ACCOUNT" at bounding box center [433, 124] width 113 height 9
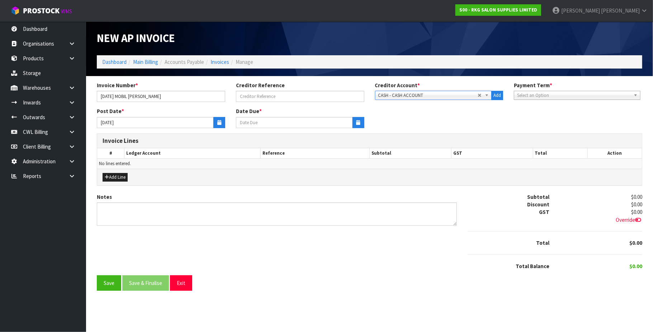
type input "30/09/2025"
drag, startPoint x: 216, startPoint y: 121, endPoint x: 211, endPoint y: 121, distance: 5.0
click at [215, 121] on button "button" at bounding box center [219, 122] width 12 height 11
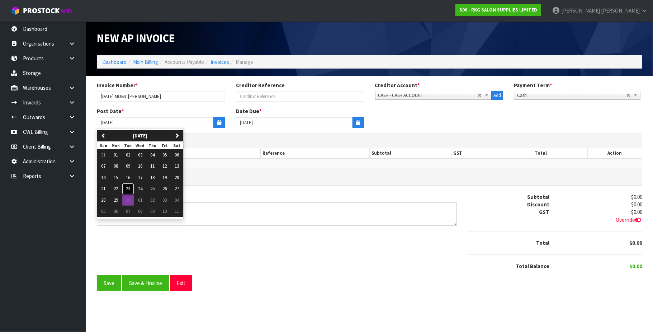
click at [128, 189] on span "23" at bounding box center [128, 188] width 4 height 6
type input "[DATE]"
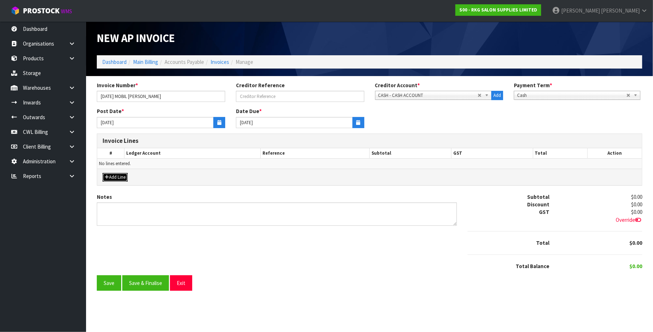
drag, startPoint x: 119, startPoint y: 176, endPoint x: 123, endPoint y: 177, distance: 4.0
click at [120, 176] on button "Add Line" at bounding box center [115, 177] width 25 height 9
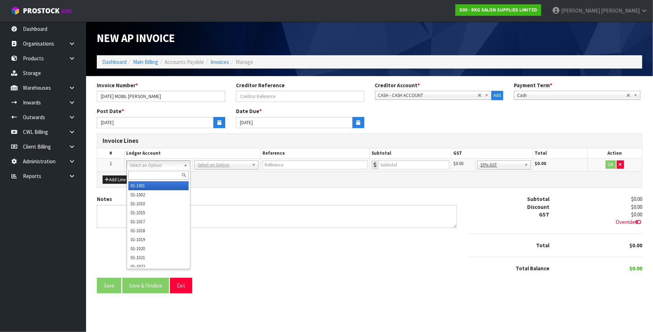
click at [138, 174] on input "text" at bounding box center [158, 175] width 61 height 9
type input "30745"
drag, startPoint x: 137, startPoint y: 165, endPoint x: 142, endPoint y: 174, distance: 10.6
click at [139, 175] on input "text" at bounding box center [158, 175] width 61 height 9
type input "3075"
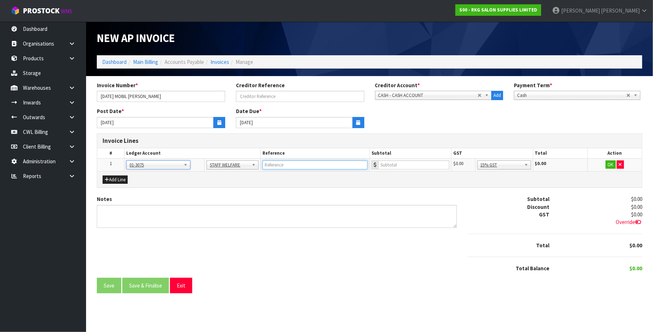
click at [281, 161] on input "text" at bounding box center [314, 164] width 105 height 9
type input "MOBIL SMALES"
click at [404, 168] on input "number" at bounding box center [413, 164] width 71 height 9
click at [393, 165] on input "number" at bounding box center [413, 164] width 71 height 9
type input "19.13"
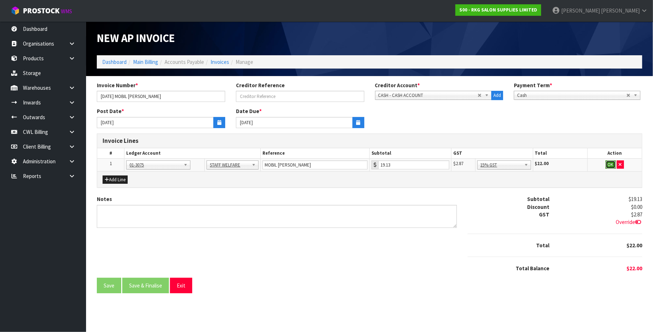
click at [611, 164] on button "OK" at bounding box center [611, 164] width 10 height 9
click at [151, 290] on button "Save & Finalise" at bounding box center [145, 285] width 47 height 15
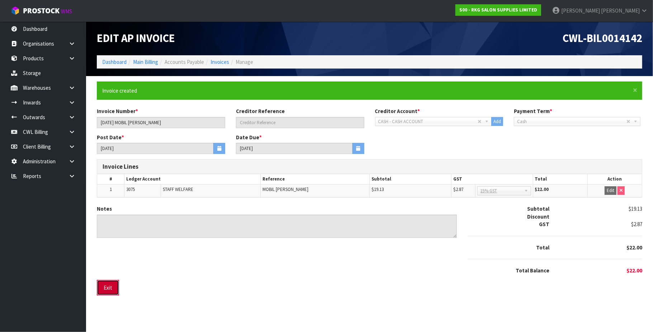
click at [113, 286] on button "Exit" at bounding box center [108, 287] width 22 height 15
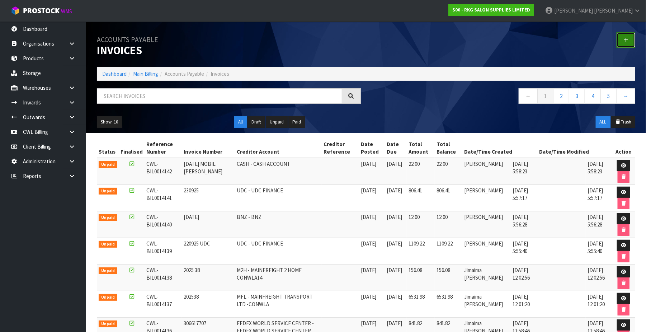
click at [625, 42] on icon at bounding box center [625, 39] width 5 height 5
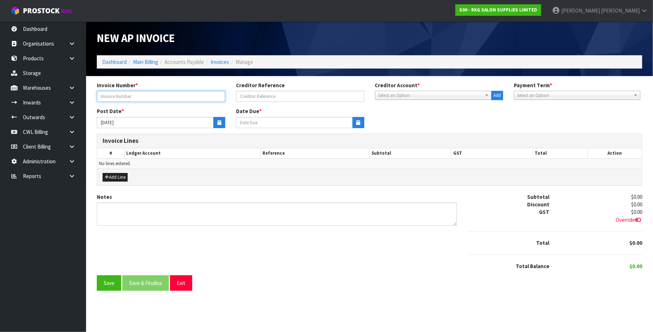
click at [181, 96] on input "text" at bounding box center [161, 96] width 128 height 11
type input "23.9.25 LIFE ASS"
click at [391, 94] on span "Select an Option" at bounding box center [430, 95] width 104 height 9
type input "rhg"
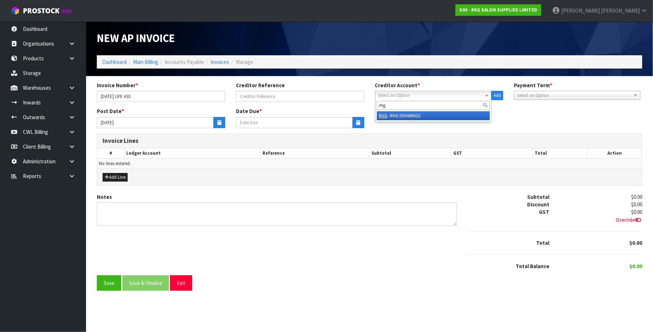
drag, startPoint x: 398, startPoint y: 115, endPoint x: 353, endPoint y: 115, distance: 45.2
click at [397, 115] on li "RHG - RHG DRAWINGS" at bounding box center [433, 115] width 113 height 9
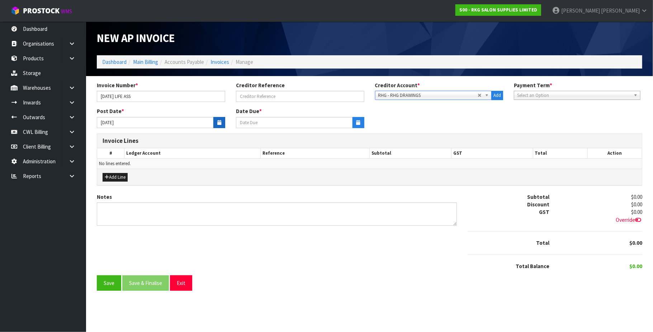
type input "30/09/2025"
click at [219, 119] on button "button" at bounding box center [219, 122] width 12 height 11
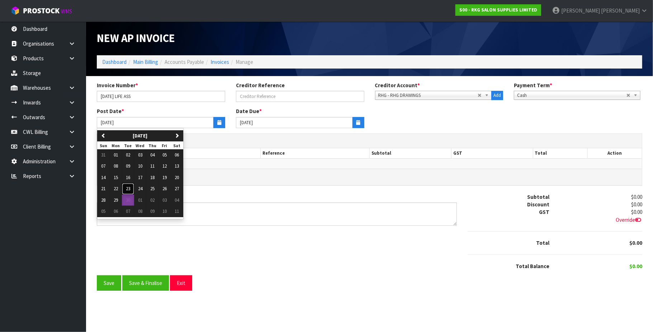
click at [126, 187] on button "23" at bounding box center [128, 188] width 12 height 11
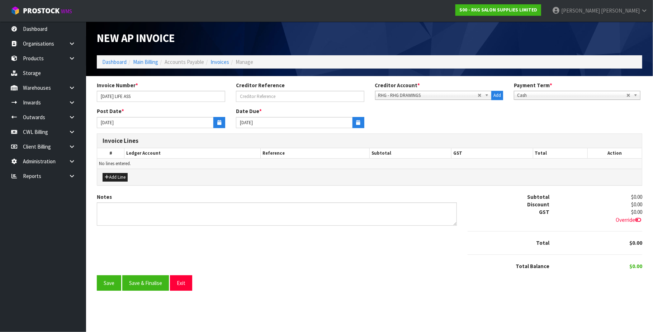
type input "[DATE]"
click at [122, 178] on button "Add Line" at bounding box center [115, 177] width 25 height 9
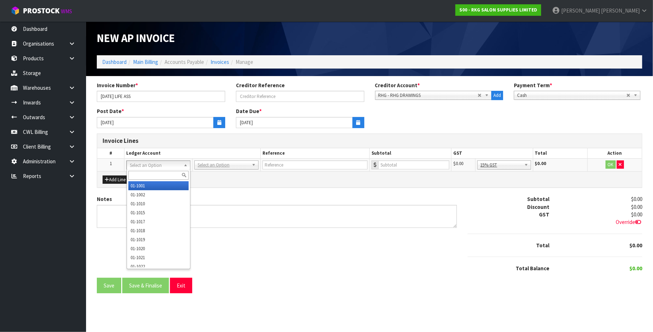
click at [147, 171] on input "text" at bounding box center [158, 175] width 61 height 9
type input "345"
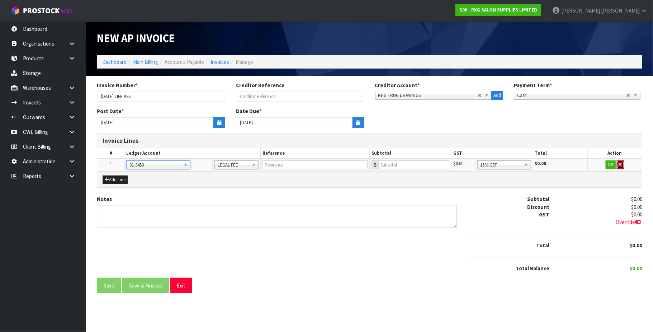
click at [618, 165] on button "button" at bounding box center [620, 164] width 7 height 9
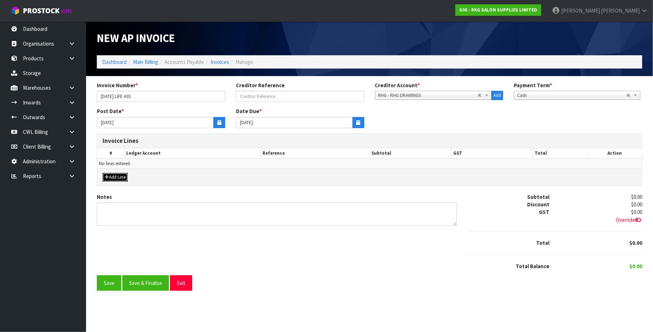
drag, startPoint x: 122, startPoint y: 177, endPoint x: 130, endPoint y: 175, distance: 8.0
click at [122, 176] on button "Add Line" at bounding box center [115, 177] width 25 height 9
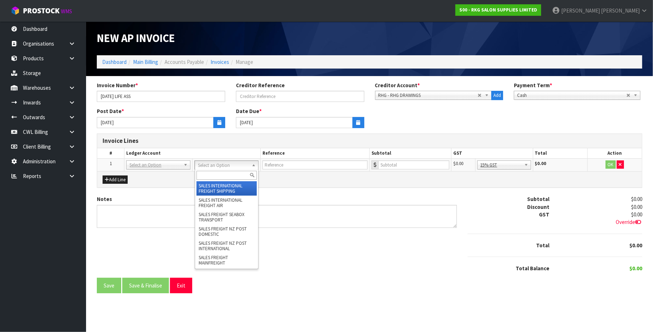
click at [208, 175] on input "text" at bounding box center [227, 175] width 61 height 9
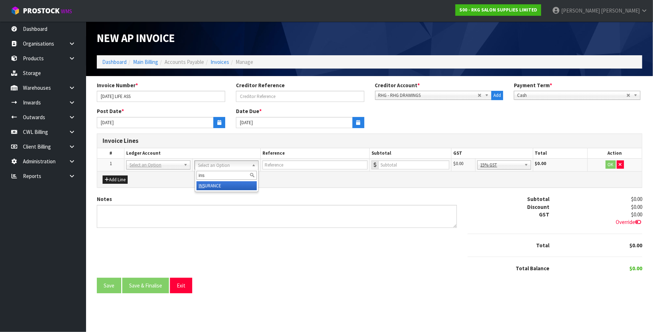
type input "ins"
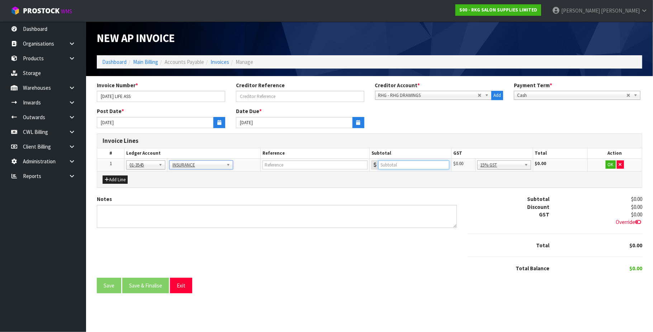
click at [396, 167] on input "number" at bounding box center [413, 164] width 71 height 9
type input "355.31"
click at [302, 166] on input "text" at bounding box center [314, 164] width 105 height 9
type input "RHG LIFE"
type input "308.97"
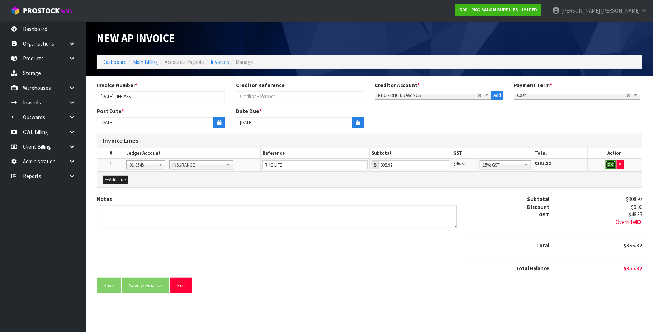
click at [609, 164] on button "OK" at bounding box center [611, 164] width 10 height 9
click at [624, 221] on span "Override" at bounding box center [629, 221] width 27 height 7
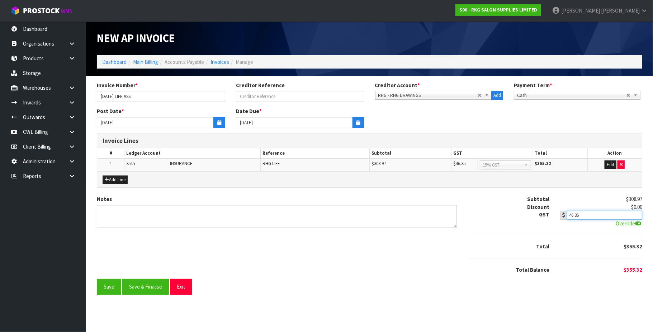
click at [604, 216] on input "46.35" at bounding box center [604, 214] width 75 height 9
type input "46.34"
click at [148, 286] on button "Save & Finalise" at bounding box center [145, 286] width 47 height 15
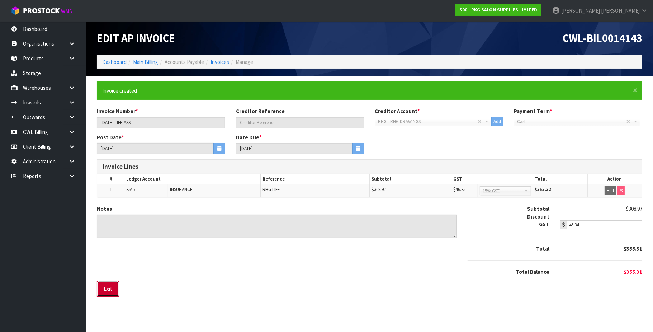
click at [108, 292] on button "Exit" at bounding box center [108, 288] width 22 height 15
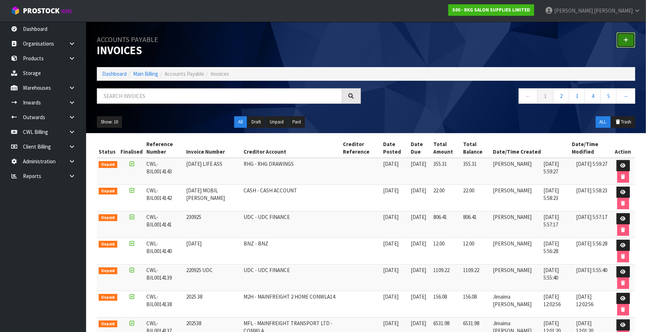
click at [623, 41] on icon at bounding box center [625, 39] width 5 height 5
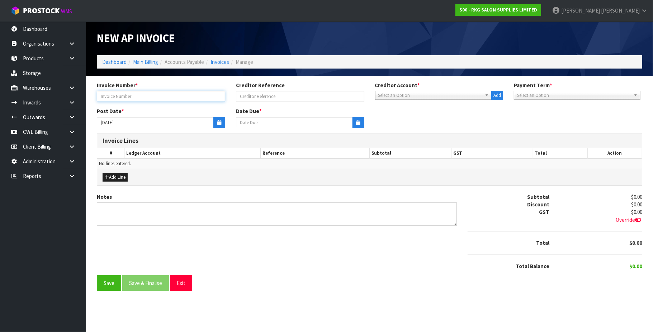
click at [183, 95] on input "text" at bounding box center [161, 96] width 128 height 11
type input "24.9.25 WAGE"
click at [392, 95] on span "Select an Option" at bounding box center [430, 95] width 104 height 9
type input "wag"
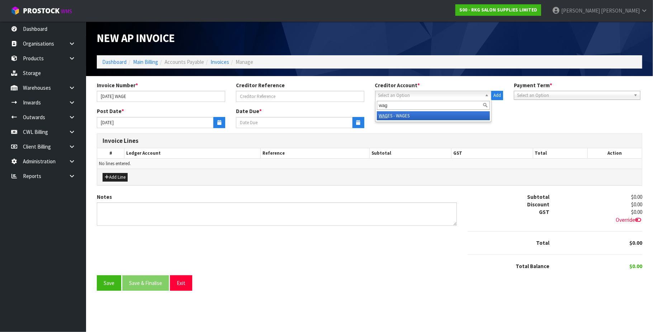
drag, startPoint x: 394, startPoint y: 114, endPoint x: 367, endPoint y: 113, distance: 27.3
click at [394, 114] on li "WAG ES - WAGES" at bounding box center [433, 115] width 113 height 9
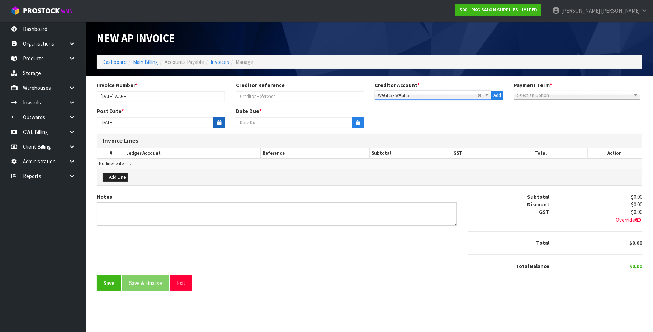
type input "30/09/2025"
drag, startPoint x: 218, startPoint y: 119, endPoint x: 210, endPoint y: 123, distance: 9.1
click at [218, 120] on icon "button" at bounding box center [219, 122] width 4 height 5
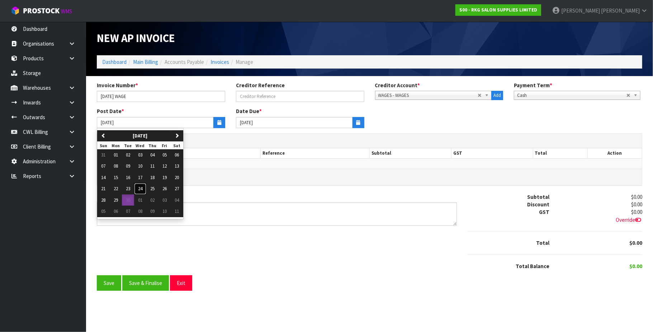
click at [140, 189] on span "24" at bounding box center [140, 188] width 4 height 6
type input "[DATE]"
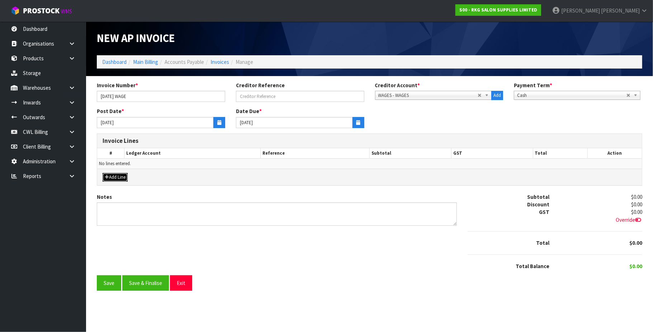
click at [126, 177] on button "Add Line" at bounding box center [115, 177] width 25 height 9
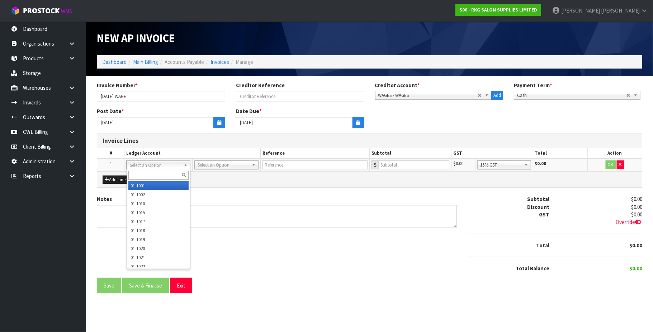
click at [138, 171] on input "text" at bounding box center [158, 175] width 61 height 9
type input "3320"
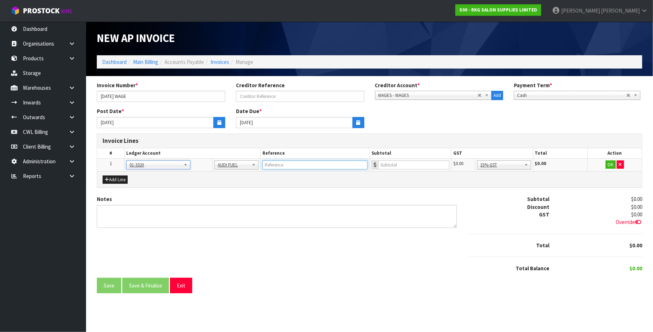
click at [292, 167] on input "text" at bounding box center [314, 164] width 105 height 9
click at [620, 165] on icon "button" at bounding box center [620, 164] width 3 height 5
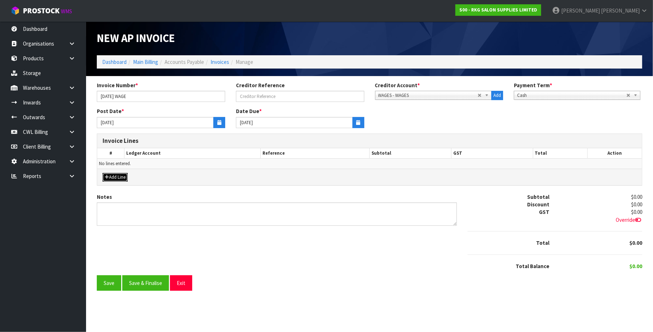
click at [123, 178] on button "Add Line" at bounding box center [115, 177] width 25 height 9
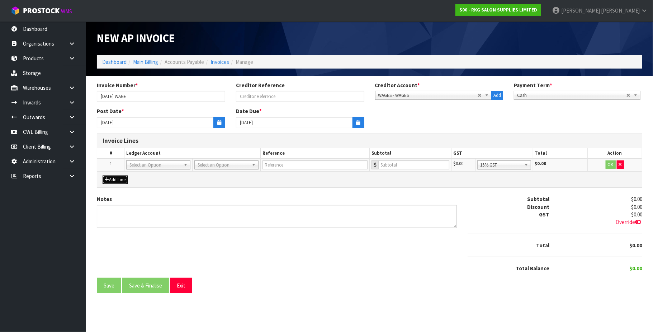
drag, startPoint x: 133, startPoint y: 167, endPoint x: 136, endPoint y: 172, distance: 6.1
click at [134, 174] on input "text" at bounding box center [158, 175] width 61 height 9
type input "3020"
click at [292, 169] on input "text" at bounding box center [314, 164] width 105 height 9
type input "WAGE 24.9.25"
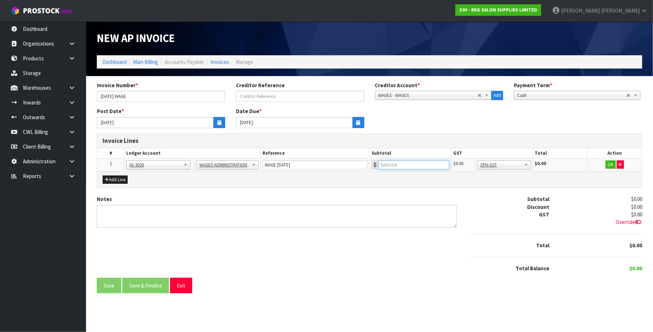
click at [394, 164] on input "number" at bounding box center [413, 164] width 71 height 9
paste input "32946.24"
type input "32946.24"
click at [609, 163] on button "OK" at bounding box center [611, 164] width 10 height 9
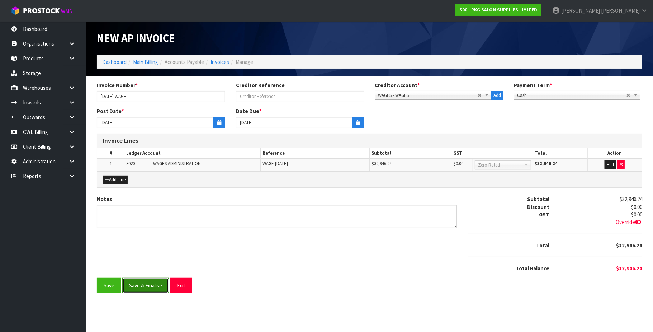
click at [162, 286] on button "Save & Finalise" at bounding box center [145, 285] width 47 height 15
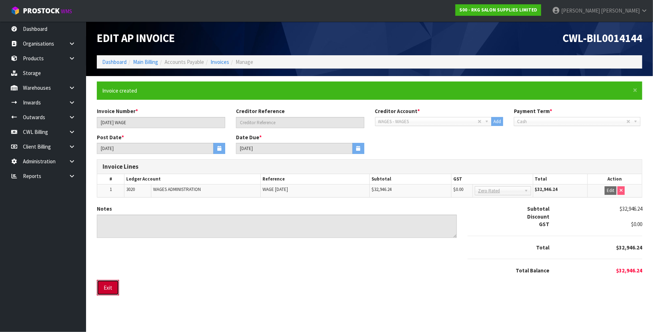
click at [112, 286] on button "Exit" at bounding box center [108, 287] width 22 height 15
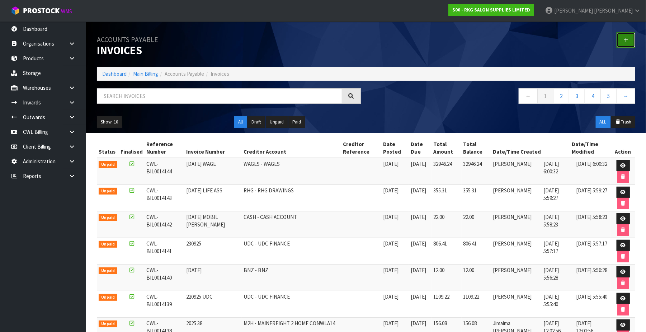
click at [627, 39] on icon at bounding box center [625, 39] width 5 height 5
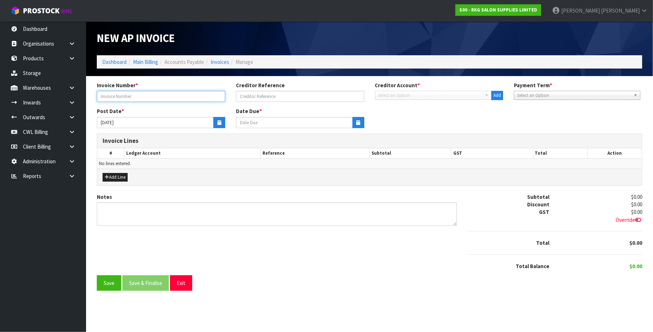
click at [141, 97] on input "text" at bounding box center [161, 96] width 128 height 11
type input "26.9.25 TRF"
click at [392, 94] on span "Select an Option" at bounding box center [430, 95] width 104 height 9
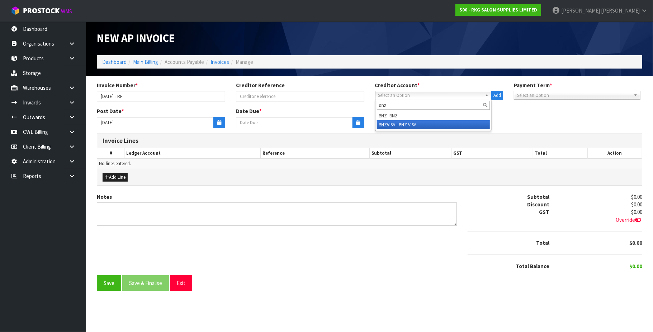
type input "bnz"
click at [414, 123] on li "BNZ VISA - BNZ VISA" at bounding box center [433, 124] width 113 height 9
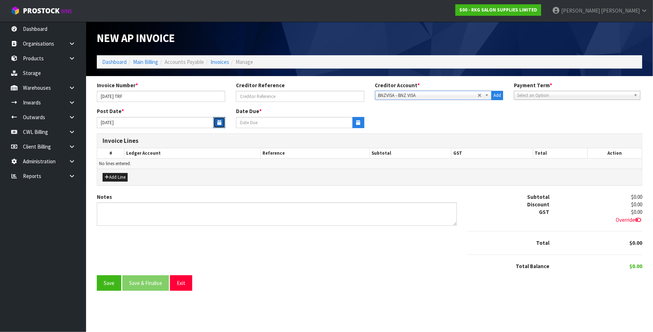
click at [216, 121] on button "button" at bounding box center [219, 122] width 12 height 11
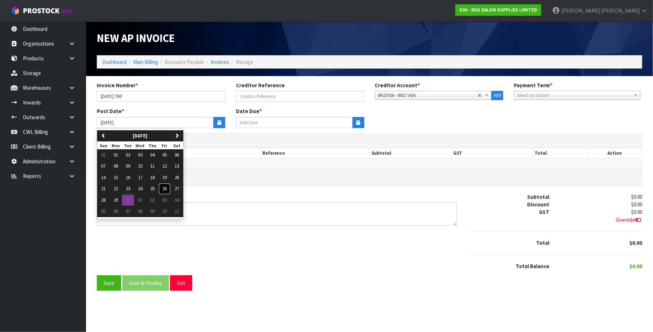
click at [167, 191] on span "26" at bounding box center [164, 188] width 4 height 6
type input "[DATE]"
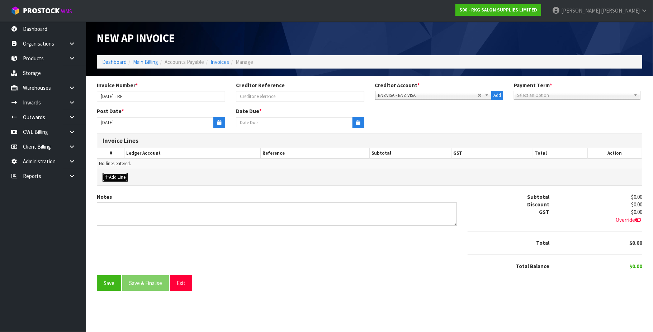
click at [123, 176] on button "Add Line" at bounding box center [115, 177] width 25 height 9
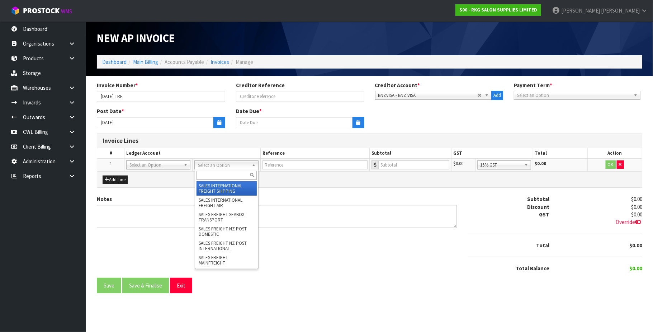
click at [212, 178] on input "text" at bounding box center [227, 175] width 61 height 9
type input "bnz"
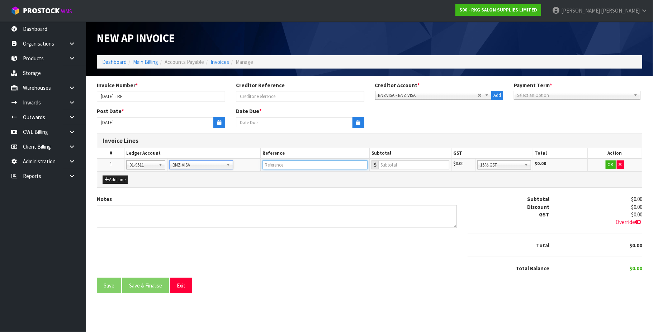
click at [292, 166] on input "text" at bounding box center [314, 164] width 105 height 9
type input "TRF 26.9.25"
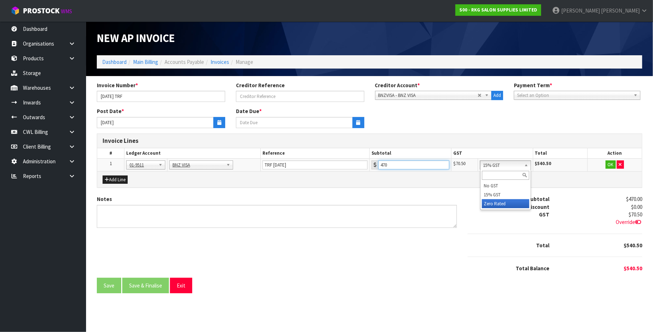
type input "470"
click at [610, 164] on button "OK" at bounding box center [611, 164] width 10 height 9
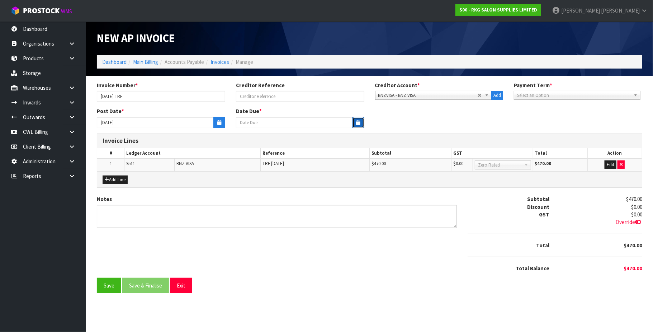
click at [356, 122] on icon "button" at bounding box center [358, 122] width 4 height 5
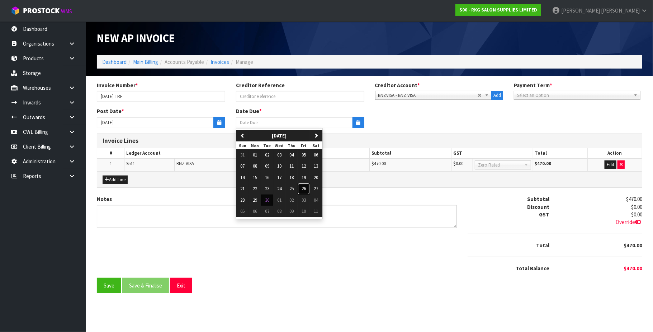
click at [306, 191] on span "26" at bounding box center [304, 188] width 4 height 6
type input "[DATE]"
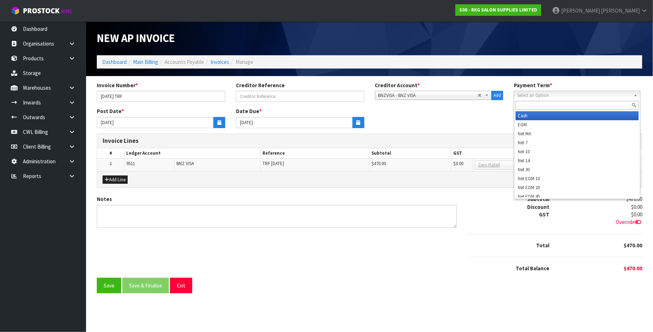
drag, startPoint x: 553, startPoint y: 94, endPoint x: 551, endPoint y: 104, distance: 10.3
click at [553, 95] on span "Select an Option" at bounding box center [574, 95] width 114 height 9
click at [531, 115] on li "Cash" at bounding box center [577, 115] width 123 height 9
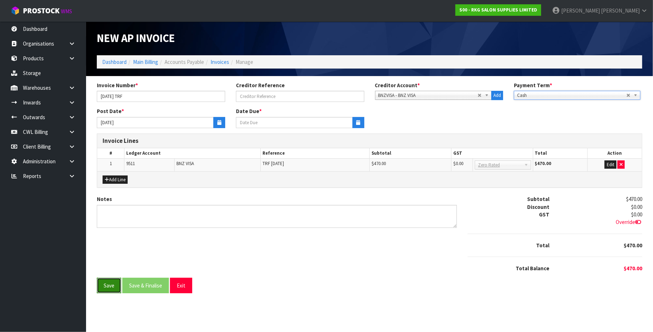
click at [112, 286] on button "Save" at bounding box center [109, 285] width 24 height 15
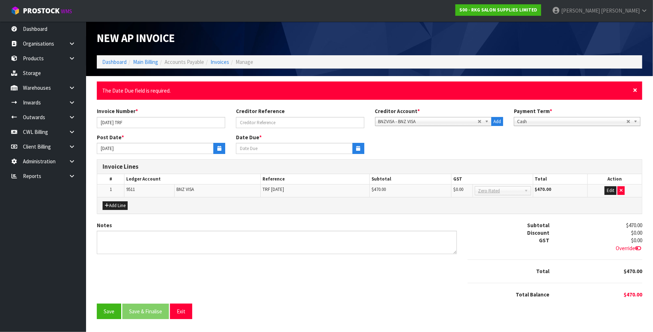
click at [636, 88] on span "×" at bounding box center [635, 90] width 4 height 10
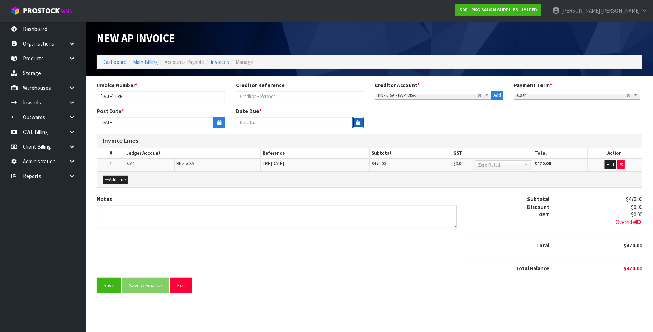
click at [358, 122] on icon "button" at bounding box center [358, 122] width 4 height 5
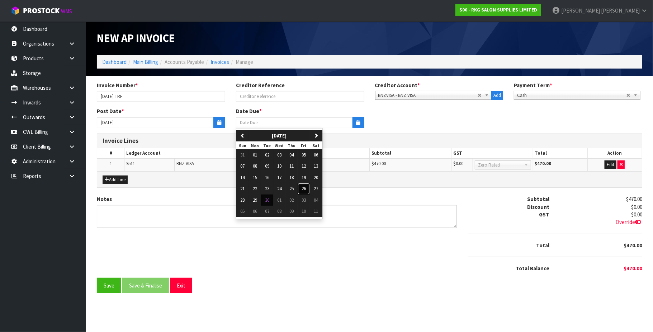
click at [304, 189] on span "26" at bounding box center [304, 188] width 4 height 6
type input "[DATE]"
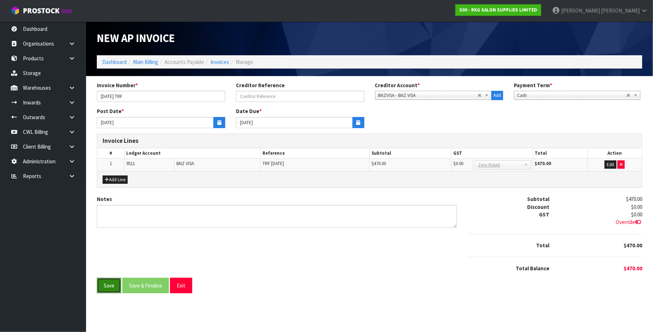
click at [108, 283] on button "Save" at bounding box center [109, 285] width 24 height 15
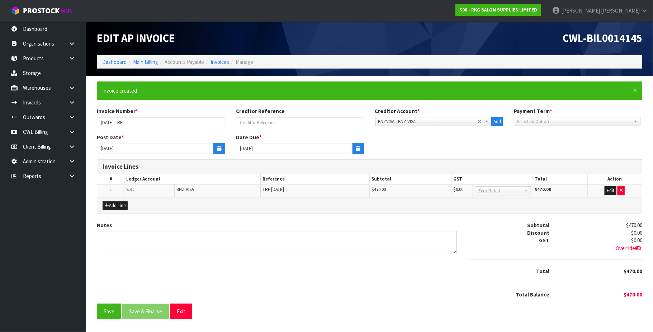
click at [562, 123] on span "Select an Option" at bounding box center [571, 121] width 109 height 9
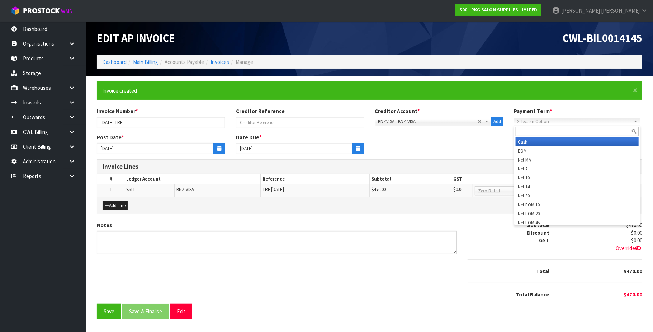
click at [536, 139] on li "Cash" at bounding box center [577, 141] width 123 height 9
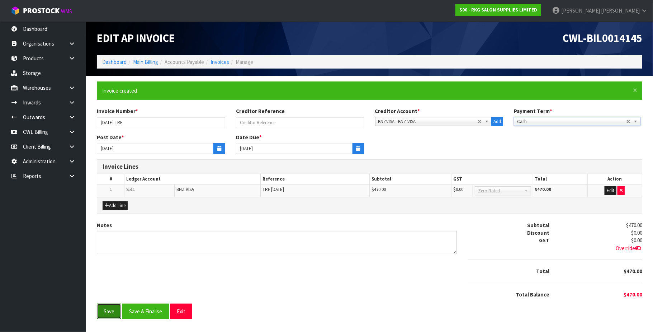
click at [110, 312] on button "Save" at bounding box center [109, 310] width 24 height 15
click at [163, 316] on button "Save & Finalise" at bounding box center [145, 310] width 47 height 15
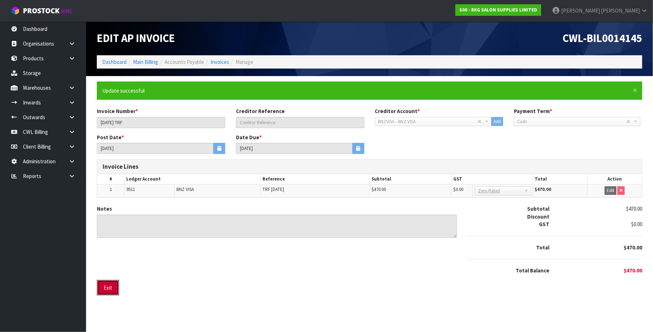
click at [110, 287] on button "Exit" at bounding box center [108, 287] width 22 height 15
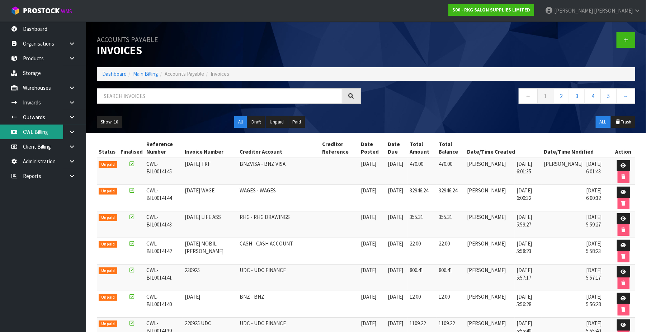
click at [39, 133] on link "CWL Billing" at bounding box center [43, 131] width 86 height 15
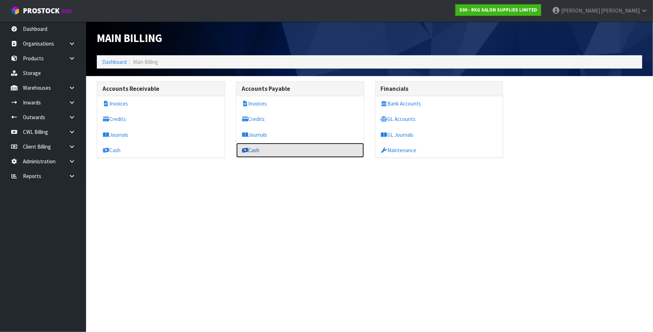
click at [255, 153] on link "Cash" at bounding box center [300, 150] width 128 height 15
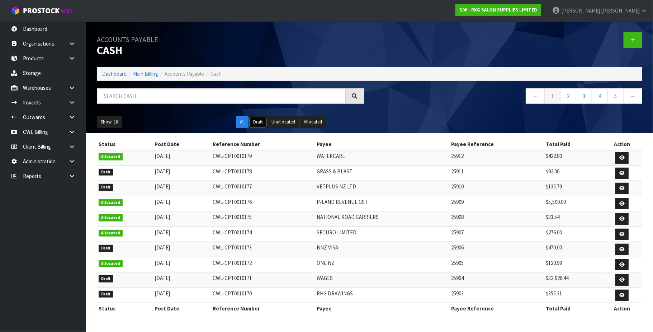
click at [257, 123] on button "Draft" at bounding box center [258, 121] width 18 height 11
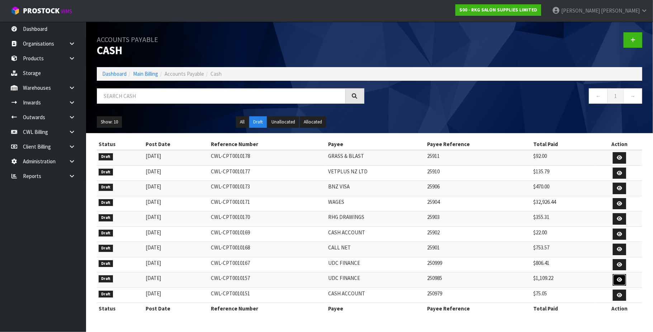
click at [617, 282] on icon at bounding box center [619, 279] width 5 height 5
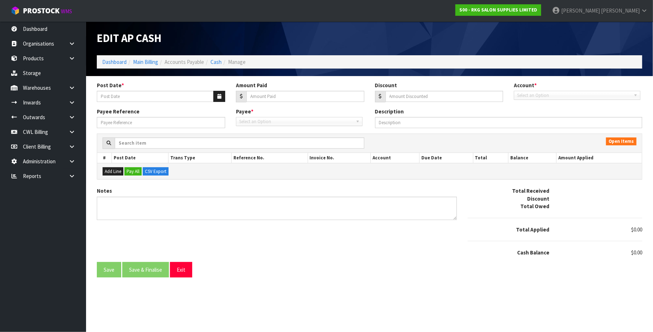
type input "[DATE]"
type input "1109.22"
type input "0"
type input "250985"
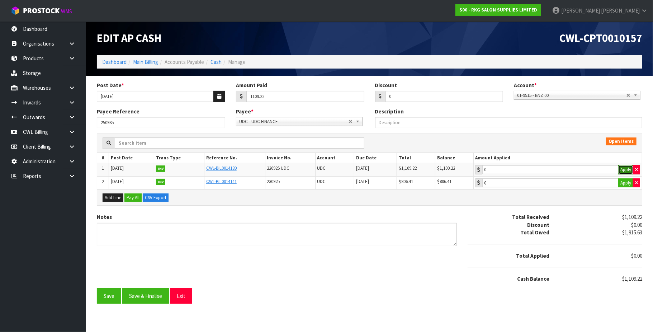
click at [625, 169] on button "Apply" at bounding box center [625, 169] width 15 height 9
type input "1109.22"
click at [156, 296] on button "Save & Finalise" at bounding box center [145, 295] width 47 height 15
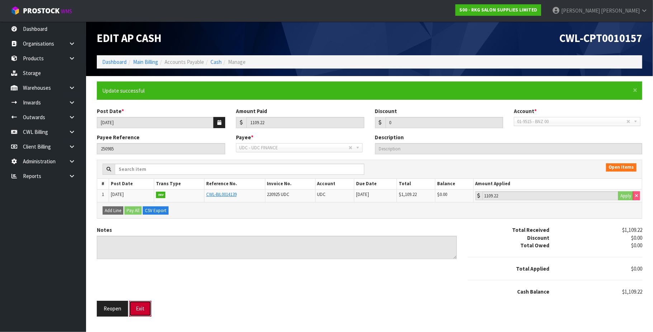
click at [142, 312] on button "Exit" at bounding box center [140, 308] width 22 height 15
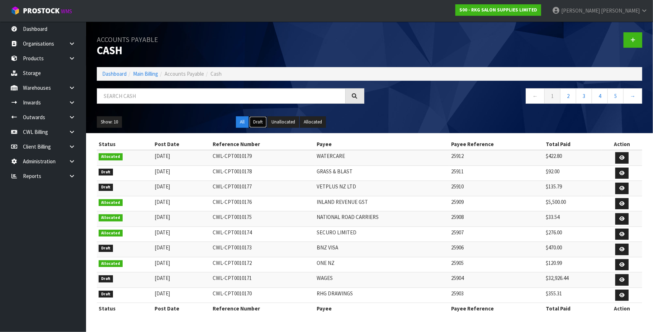
click at [259, 121] on button "Draft" at bounding box center [258, 121] width 18 height 11
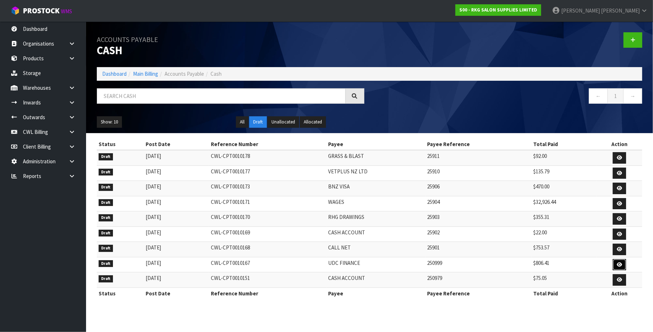
click at [621, 266] on icon at bounding box center [619, 264] width 5 height 5
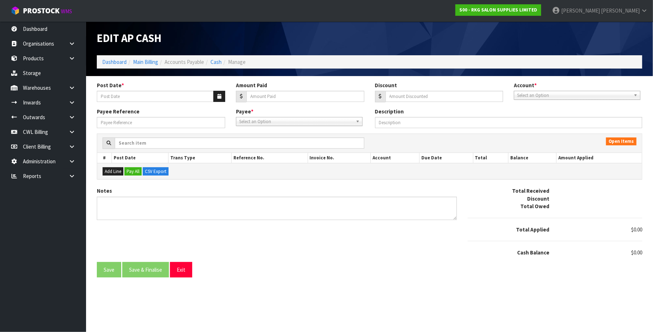
type input "[DATE]"
type input "806.41"
type input "0"
type input "250999"
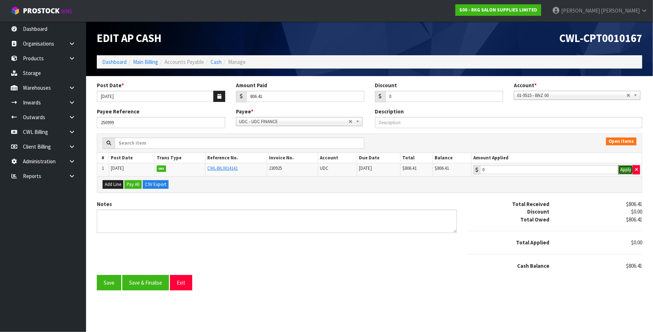
click at [624, 171] on button "Apply" at bounding box center [625, 169] width 15 height 9
type input "806.41"
click at [154, 283] on button "Save & Finalise" at bounding box center [145, 282] width 47 height 15
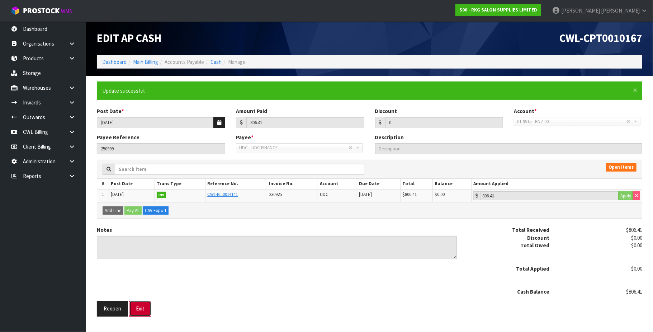
click at [137, 309] on button "Exit" at bounding box center [140, 308] width 22 height 15
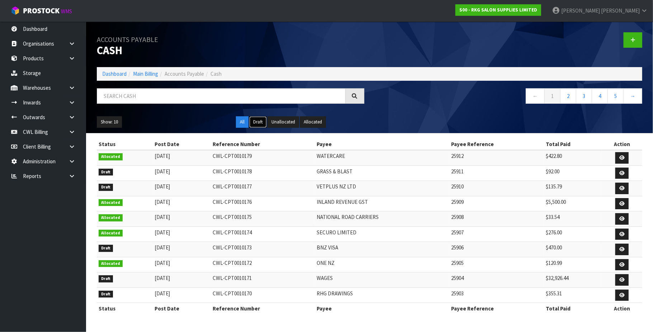
click at [255, 120] on button "Draft" at bounding box center [258, 121] width 18 height 11
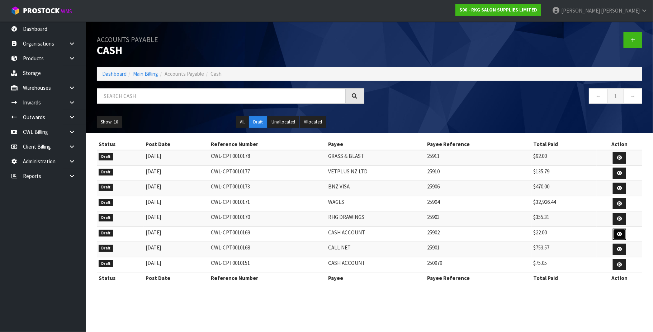
click at [618, 235] on icon at bounding box center [619, 234] width 5 height 5
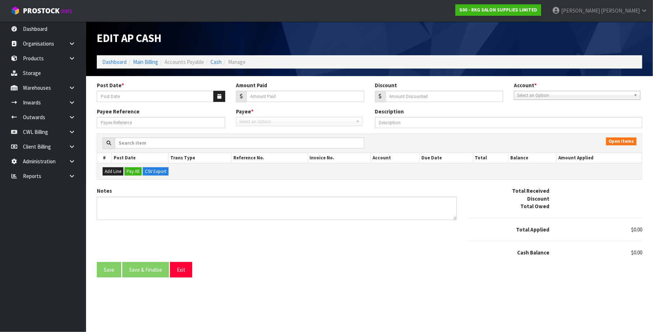
type input "[DATE]"
type input "22"
type input "0"
type input "25902"
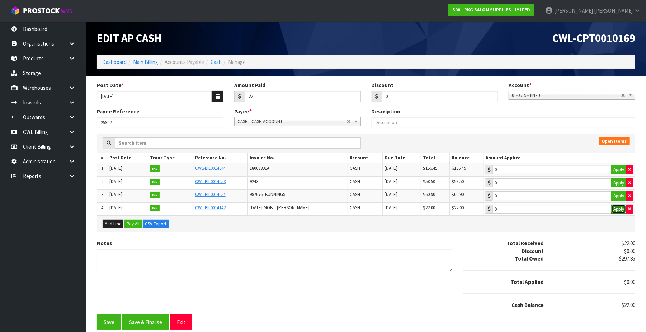
click at [621, 211] on button "Apply" at bounding box center [618, 208] width 15 height 9
type input "22"
click at [148, 321] on button "Save & Finalise" at bounding box center [145, 321] width 47 height 15
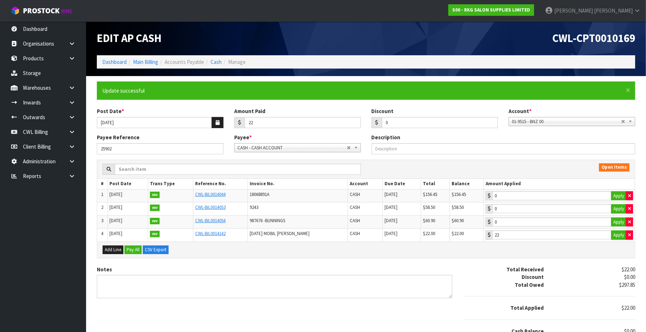
type input "22"
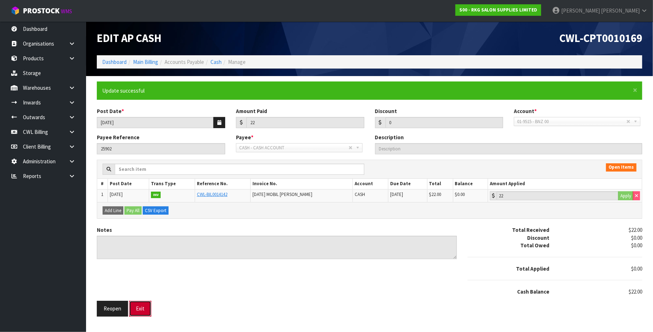
click at [139, 308] on button "Exit" at bounding box center [140, 308] width 22 height 15
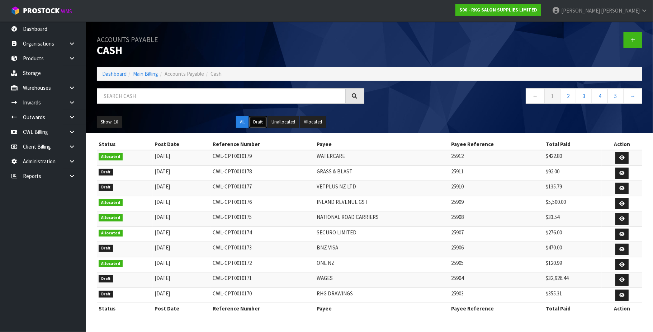
click at [259, 122] on button "Draft" at bounding box center [258, 121] width 18 height 11
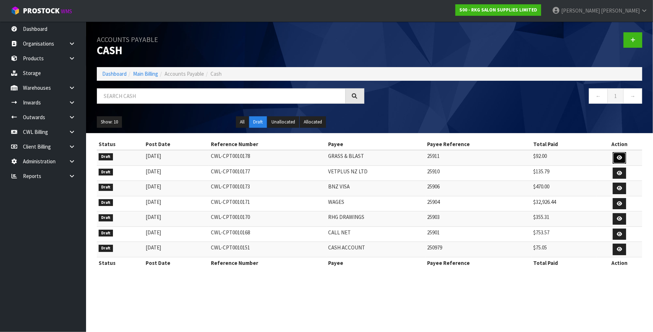
click at [619, 157] on icon at bounding box center [619, 157] width 5 height 5
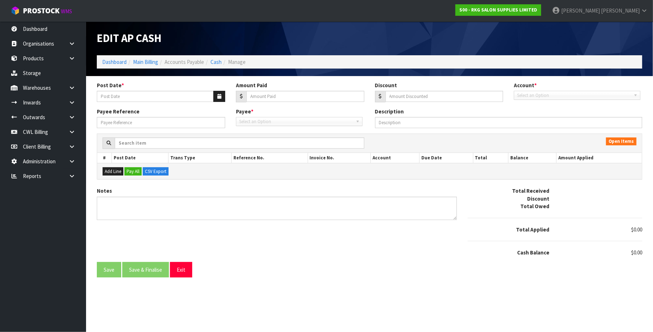
type input "[DATE]"
type input "92"
type input "0"
type input "25911"
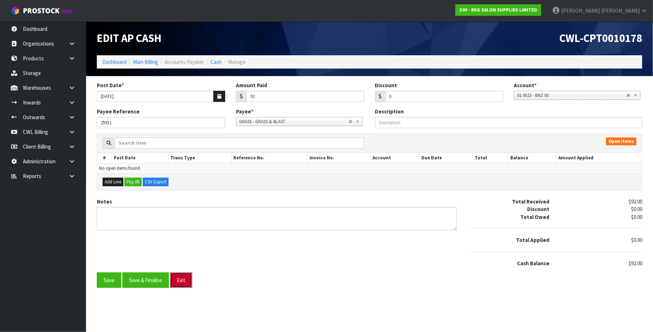
click at [180, 277] on button "Exit" at bounding box center [181, 279] width 22 height 15
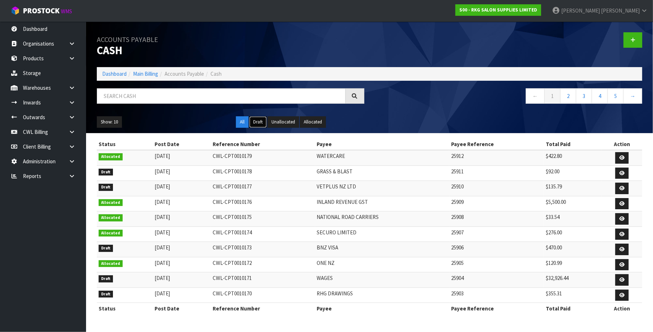
click at [258, 122] on button "Draft" at bounding box center [258, 121] width 18 height 11
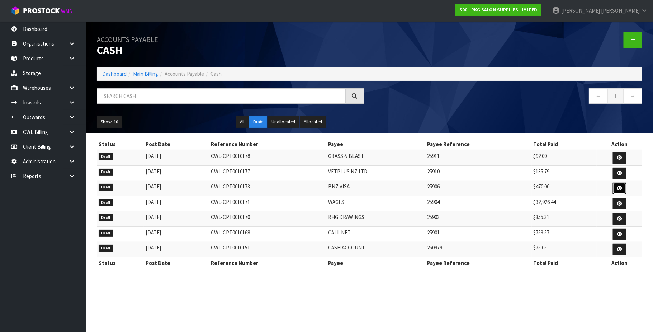
click at [618, 189] on icon at bounding box center [619, 188] width 5 height 5
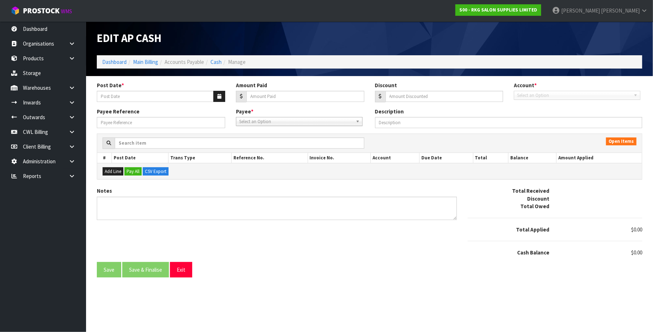
type input "[DATE]"
type input "470"
type input "0"
type input "25906"
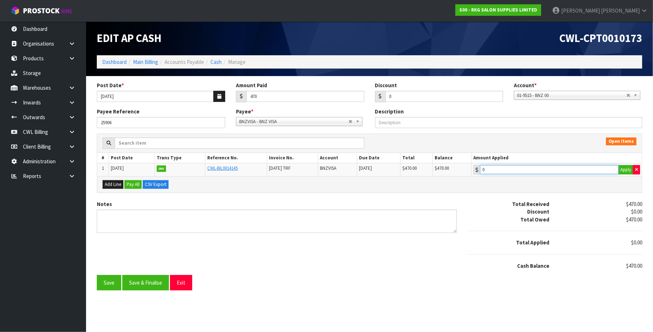
type input "470"
click at [592, 171] on input "470" at bounding box center [549, 169] width 138 height 9
click at [153, 283] on button "Save & Finalise" at bounding box center [145, 282] width 47 height 15
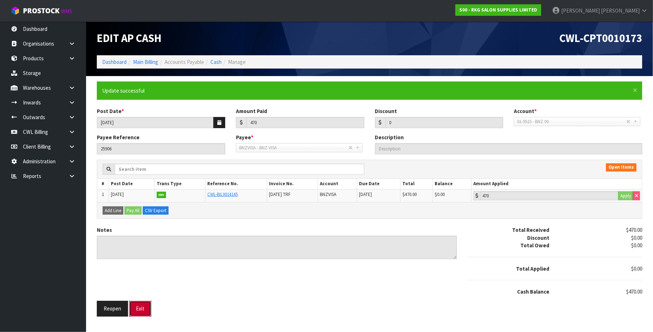
click at [139, 314] on button "Exit" at bounding box center [140, 308] width 22 height 15
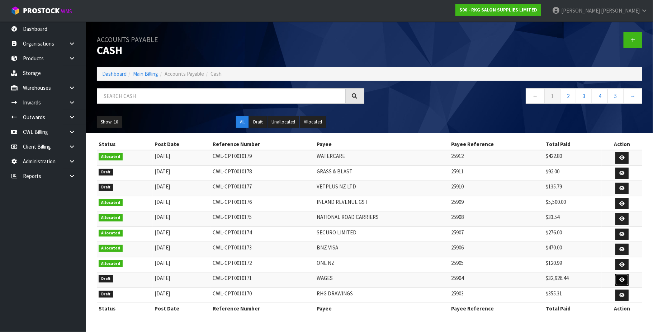
click at [623, 281] on icon at bounding box center [621, 279] width 5 height 5
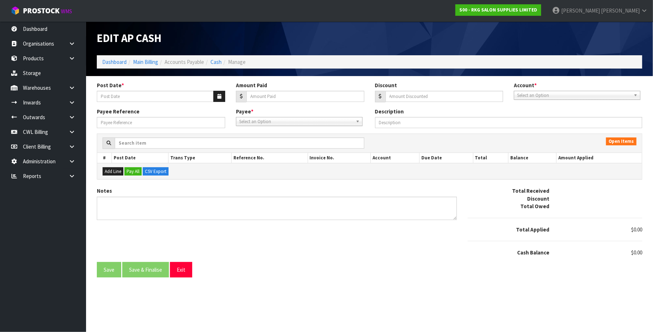
type input "[DATE]"
type input "32926.44"
type input "0"
type input "25904"
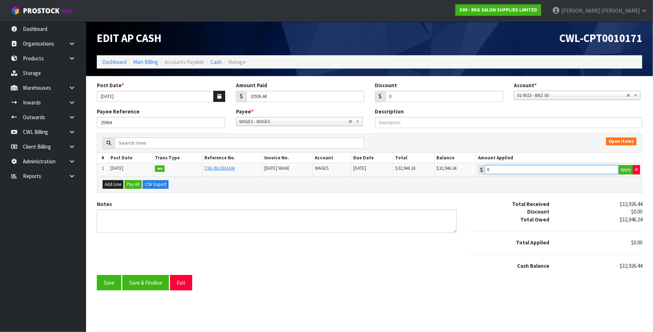
type input "32926.44"
click at [547, 166] on input "32926.44" at bounding box center [552, 169] width 134 height 9
click at [156, 280] on button "Save & Finalise" at bounding box center [145, 282] width 47 height 15
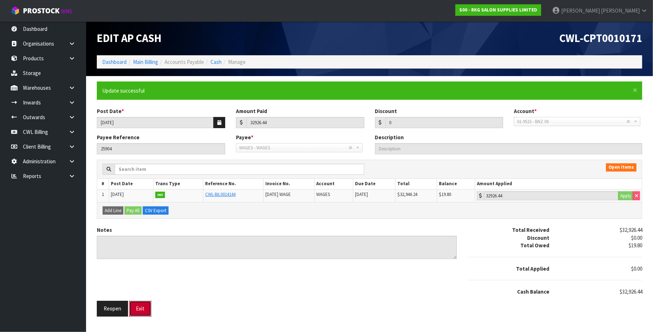
click at [145, 309] on button "Exit" at bounding box center [140, 308] width 22 height 15
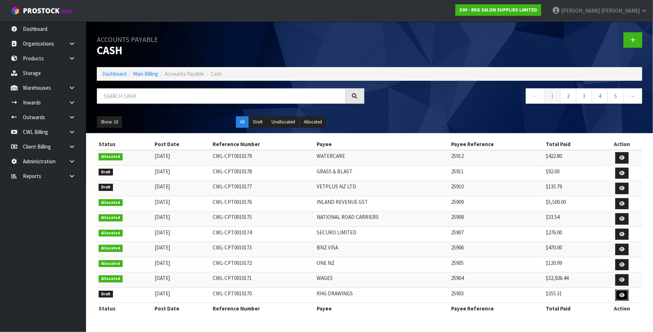
click at [619, 295] on link at bounding box center [621, 294] width 13 height 11
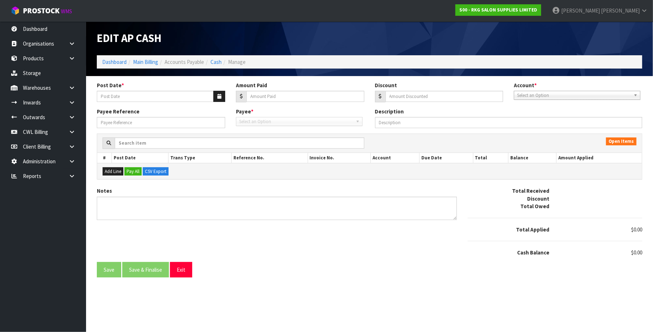
type input "[DATE]"
type input "355.31"
type input "0"
type input "25903"
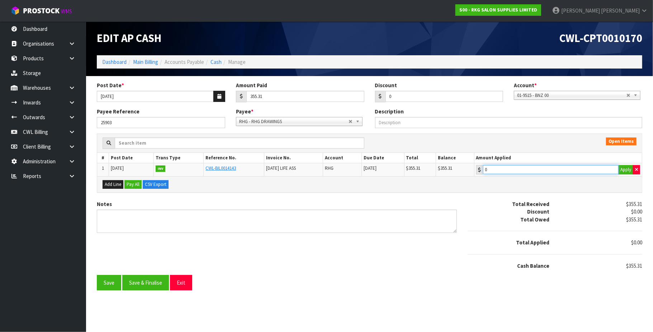
type input "355.31"
click at [531, 168] on input "355.31" at bounding box center [551, 169] width 136 height 9
click at [152, 282] on button "Save & Finalise" at bounding box center [145, 282] width 47 height 15
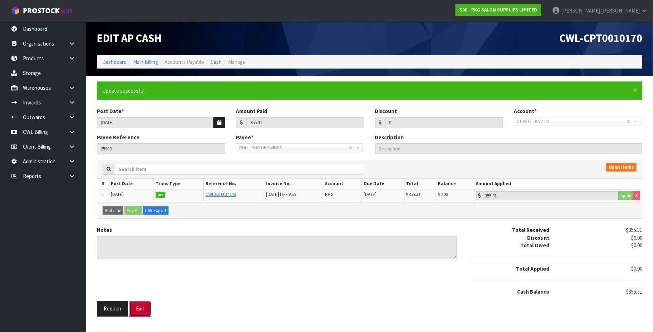
click at [142, 309] on button "Exit" at bounding box center [140, 308] width 22 height 15
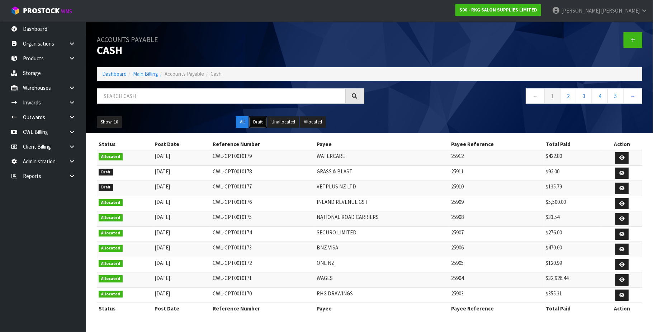
click at [257, 123] on button "Draft" at bounding box center [258, 121] width 18 height 11
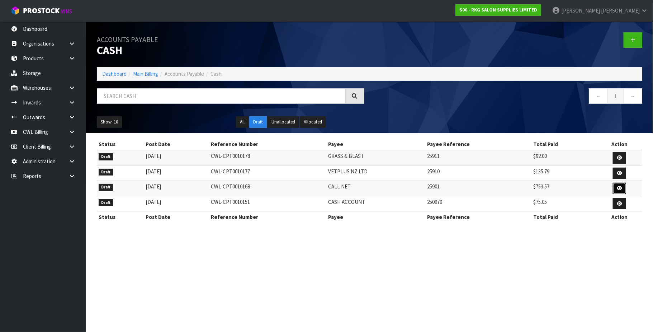
click at [620, 188] on icon at bounding box center [619, 188] width 5 height 5
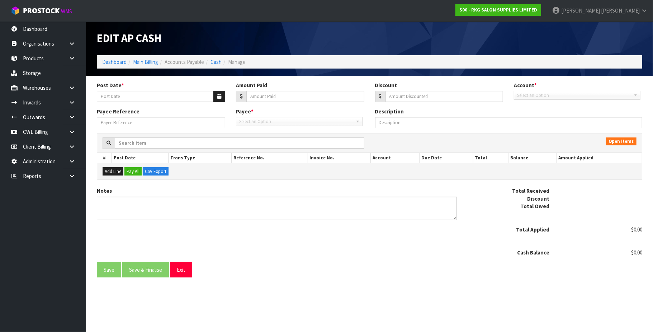
type input "[DATE]"
type input "753.57"
type input "0"
type input "25901"
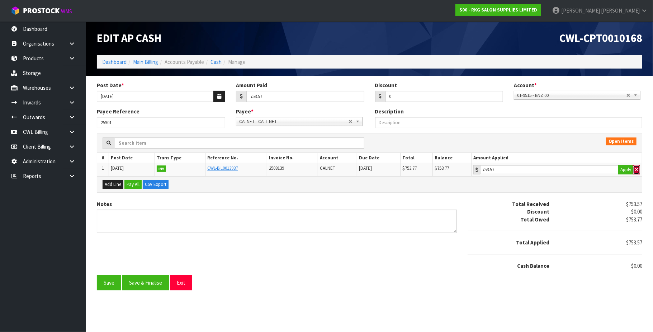
click at [636, 170] on icon "button" at bounding box center [636, 169] width 3 height 5
type input "0"
click at [419, 98] on input "0" at bounding box center [444, 96] width 118 height 11
type input "0.2"
type input "753.77"
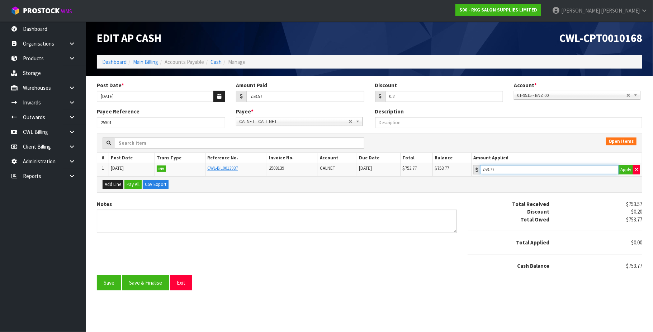
click at [511, 168] on input "753.77" at bounding box center [549, 169] width 138 height 9
click at [154, 282] on button "Save & Finalise" at bounding box center [145, 282] width 47 height 15
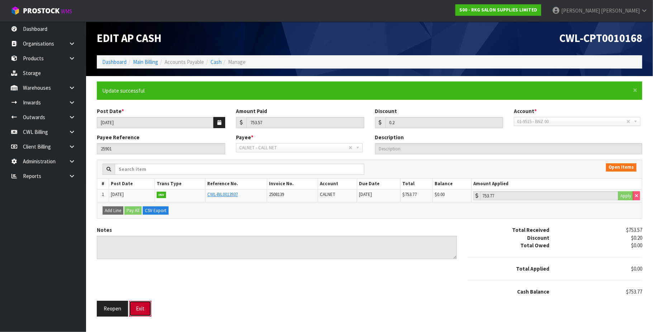
click at [141, 310] on button "Exit" at bounding box center [140, 308] width 22 height 15
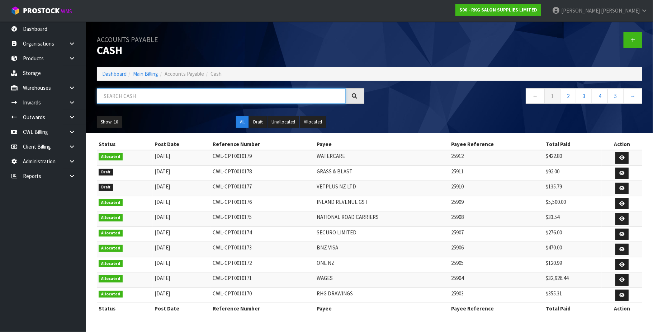
click at [134, 97] on input "text" at bounding box center [221, 95] width 249 height 15
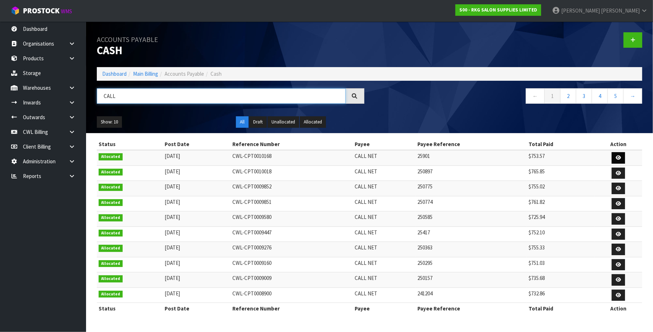
type input "CALL"
click at [617, 157] on icon at bounding box center [618, 157] width 5 height 5
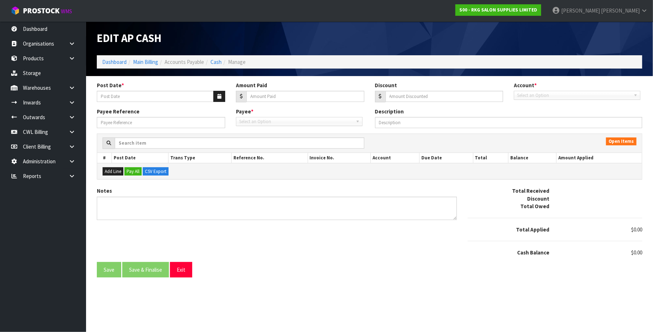
type input "[DATE]"
type input "753.57"
type input "0.2"
type input "25901"
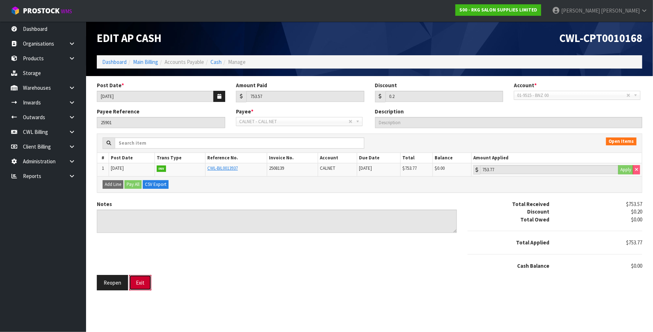
click at [147, 283] on button "Exit" at bounding box center [140, 282] width 22 height 15
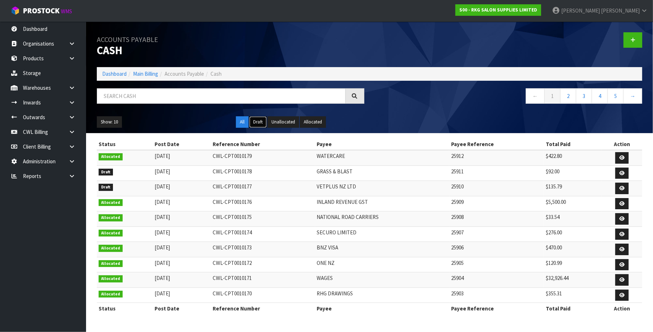
click at [260, 121] on button "Draft" at bounding box center [258, 121] width 18 height 11
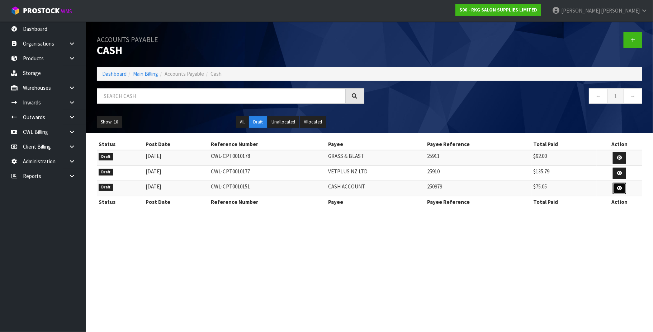
click at [615, 189] on link at bounding box center [619, 188] width 13 height 11
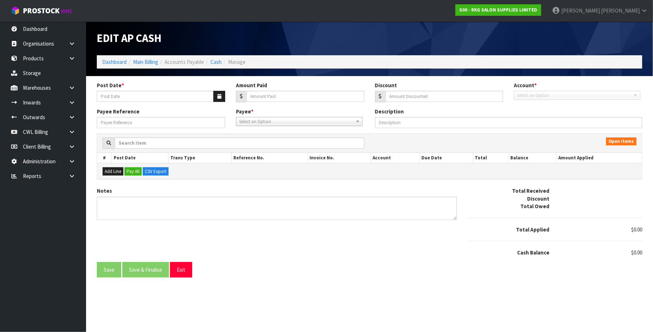
type input "[DATE]"
type input "75.05"
type input "0"
type input "250979"
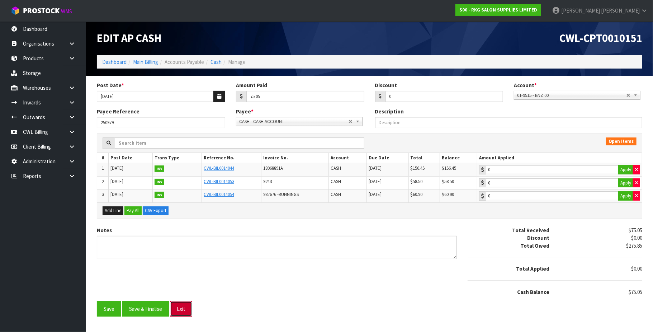
click at [181, 313] on button "Exit" at bounding box center [181, 308] width 22 height 15
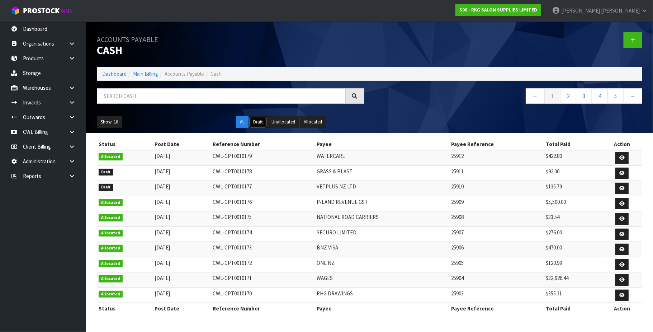
click at [257, 122] on button "Draft" at bounding box center [258, 121] width 18 height 11
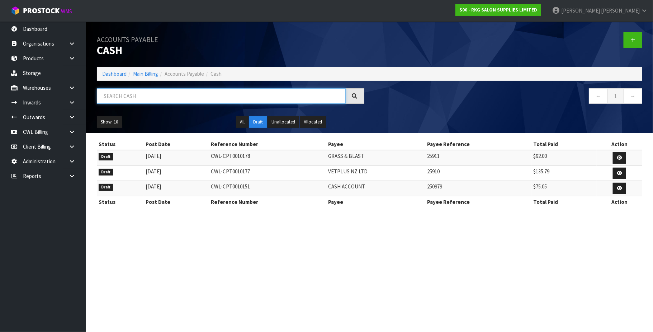
click at [155, 89] on input "text" at bounding box center [221, 95] width 249 height 15
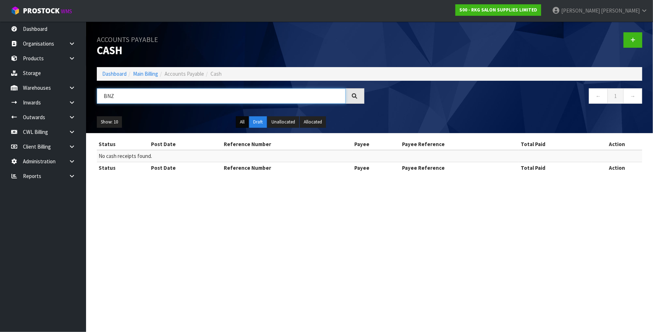
type input "BNZ"
click at [243, 123] on button "All" at bounding box center [242, 121] width 13 height 11
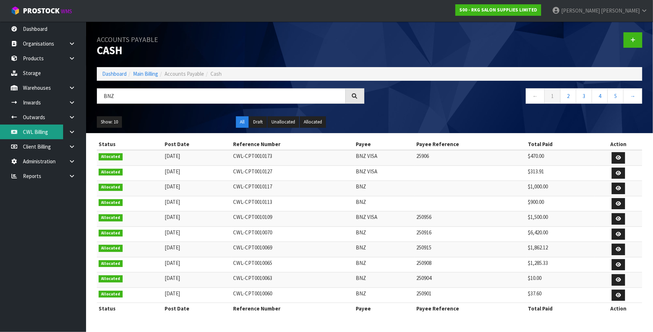
drag, startPoint x: 38, startPoint y: 128, endPoint x: 42, endPoint y: 129, distance: 4.0
click at [38, 128] on link "CWL Billing" at bounding box center [43, 131] width 86 height 15
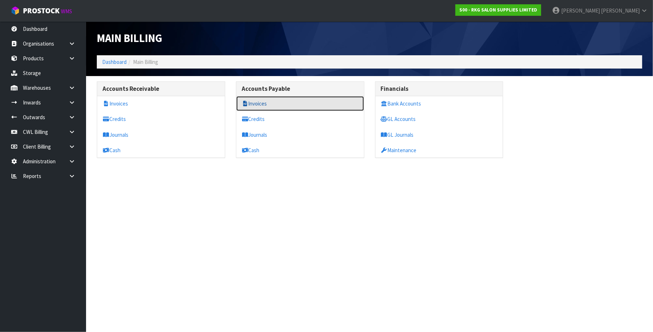
click at [260, 105] on link "Invoices" at bounding box center [300, 103] width 128 height 15
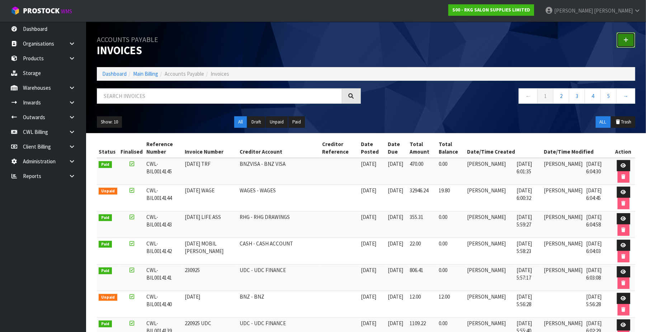
click at [630, 38] on link at bounding box center [625, 39] width 19 height 15
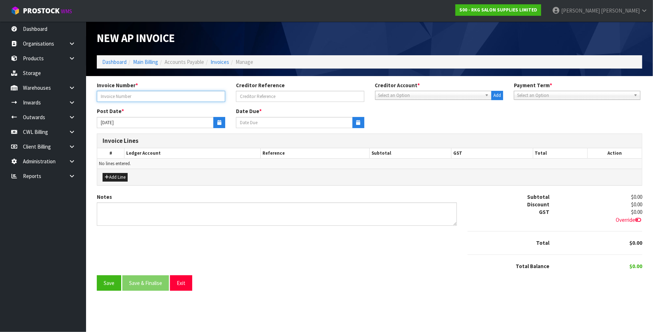
click at [146, 96] on input "text" at bounding box center [161, 96] width 128 height 11
type input "22.9.25 BNZ"
click at [412, 98] on span "Select an Option" at bounding box center [430, 95] width 104 height 9
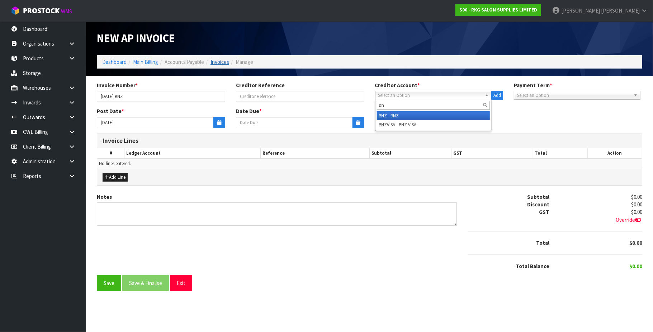
type input "bn"
click at [220, 62] on link "Invoices" at bounding box center [219, 61] width 19 height 7
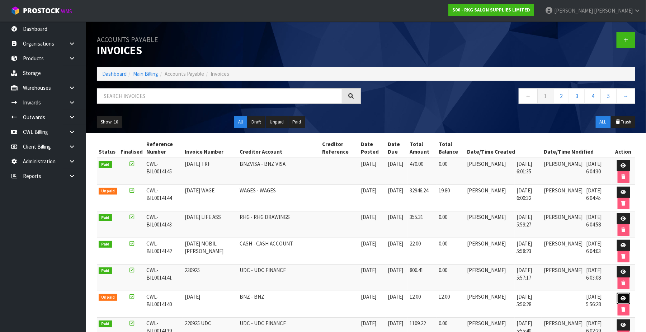
click at [623, 301] on icon at bounding box center [623, 298] width 5 height 5
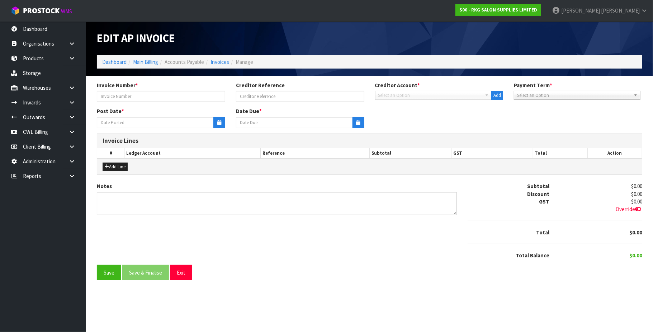
type input "22.9.25"
type input "22/08/2025"
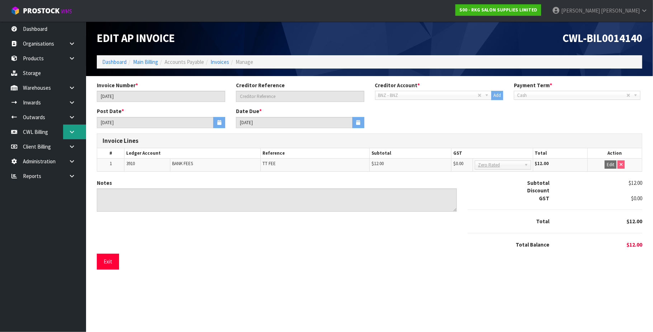
click at [75, 132] on icon at bounding box center [71, 131] width 7 height 5
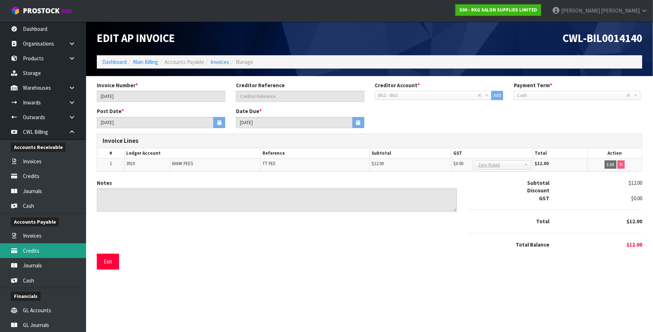
click at [44, 248] on link "Credits" at bounding box center [43, 250] width 86 height 15
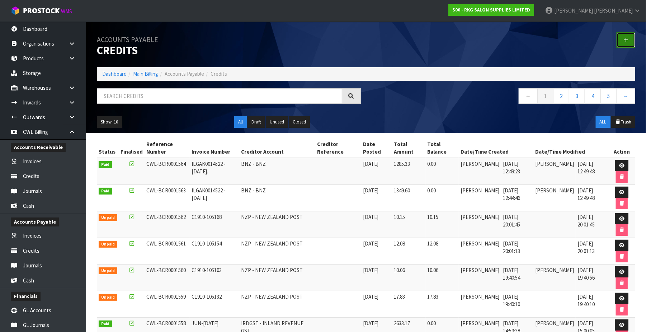
click at [626, 39] on icon at bounding box center [625, 39] width 5 height 5
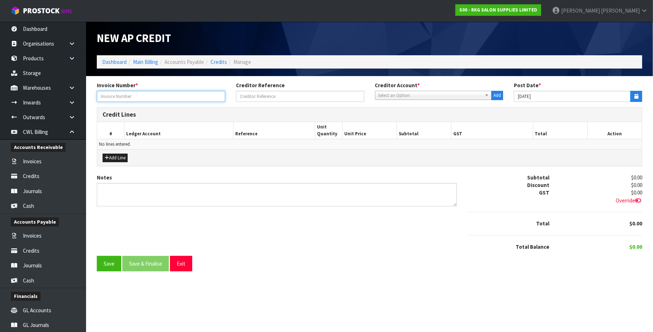
click at [152, 98] on input "text" at bounding box center [161, 96] width 128 height 11
type input "22.9.25"
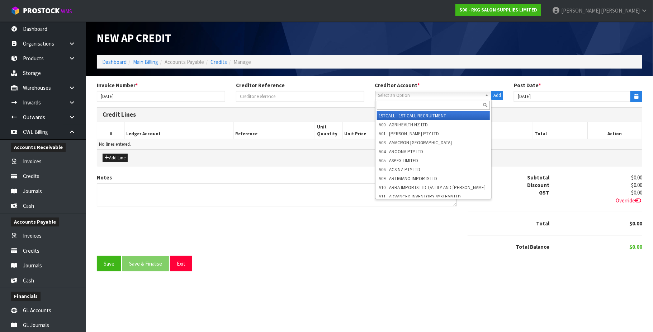
click at [418, 92] on span "Select an Option" at bounding box center [430, 95] width 104 height 9
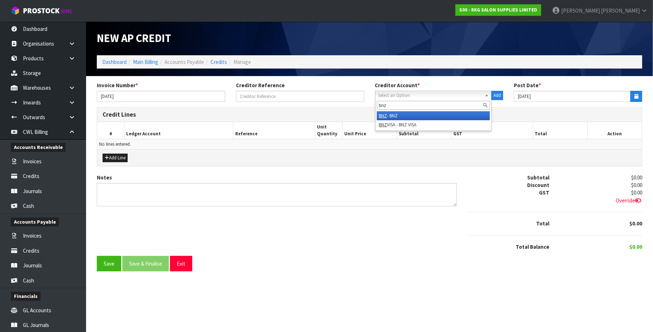
type input "bnz"
click at [409, 115] on li "BNZ - BNZ" at bounding box center [433, 115] width 113 height 9
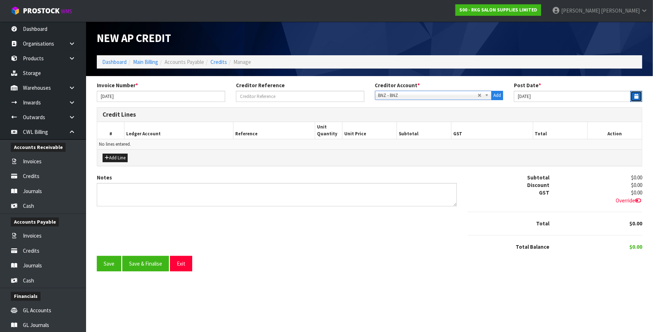
click at [636, 94] on icon "button" at bounding box center [636, 96] width 4 height 5
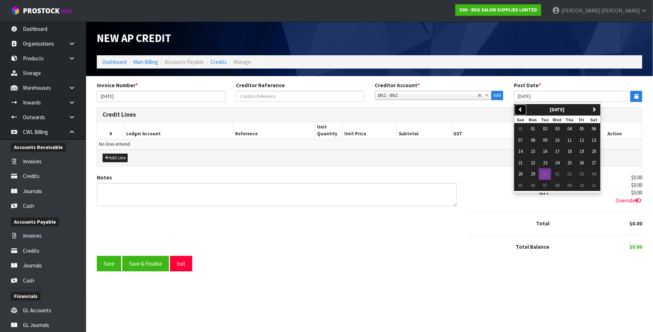
click at [521, 108] on icon "button" at bounding box center [520, 109] width 5 height 5
click at [584, 164] on span "22" at bounding box center [581, 163] width 4 height 6
type input "22/08/2025"
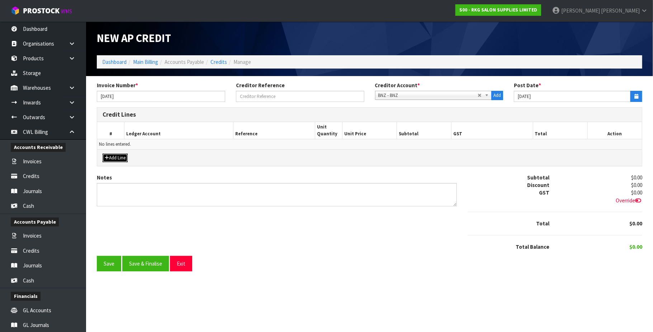
drag, startPoint x: 115, startPoint y: 156, endPoint x: 119, endPoint y: 156, distance: 3.9
click at [117, 156] on button "Add Line" at bounding box center [115, 157] width 25 height 9
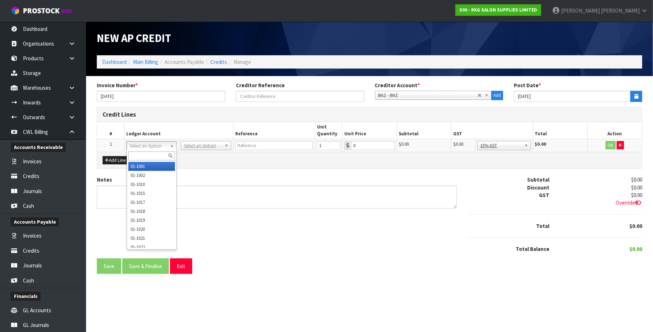
click at [136, 154] on input "text" at bounding box center [151, 155] width 47 height 9
type input "3910"
click at [176, 167] on div "3910 01- 3910" at bounding box center [152, 161] width 51 height 23
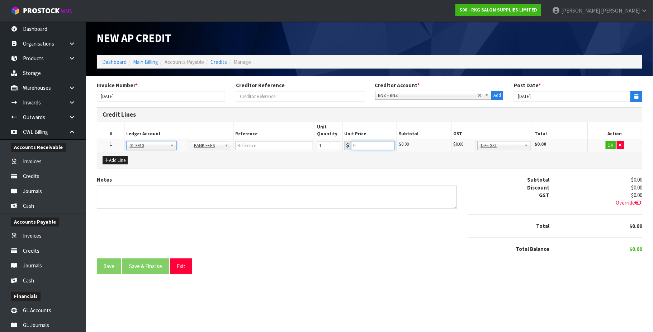
click at [367, 145] on input "0" at bounding box center [373, 145] width 44 height 9
type input "012"
click at [611, 146] on button "OK" at bounding box center [611, 145] width 10 height 9
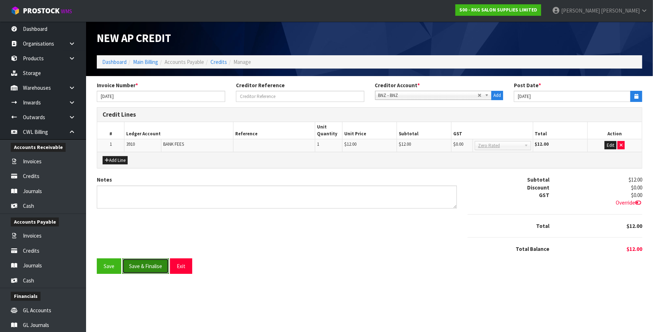
click at [162, 268] on button "Save & Finalise" at bounding box center [145, 265] width 47 height 15
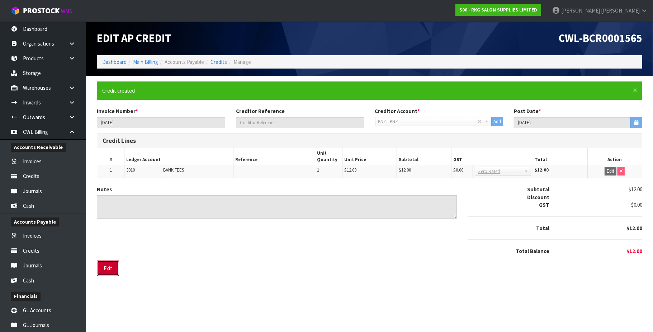
click at [114, 265] on button "Exit" at bounding box center [108, 267] width 22 height 15
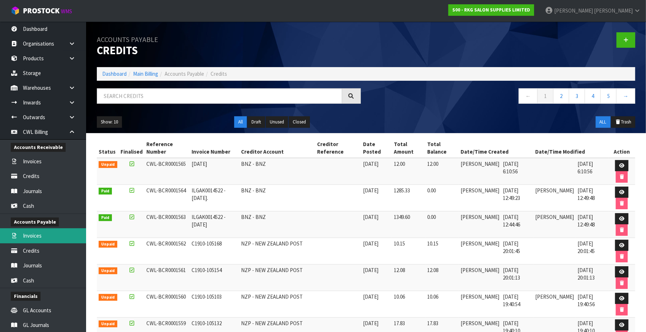
click at [26, 234] on link "Invoices" at bounding box center [43, 235] width 86 height 15
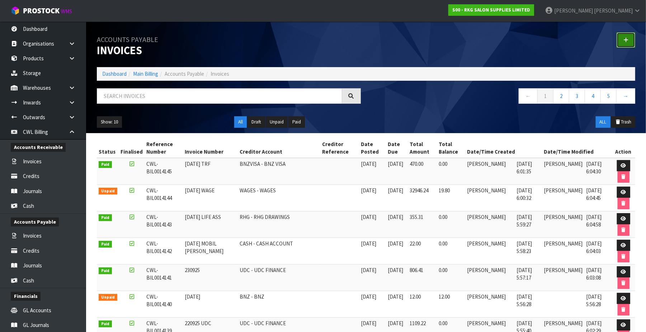
click at [632, 37] on link at bounding box center [625, 39] width 19 height 15
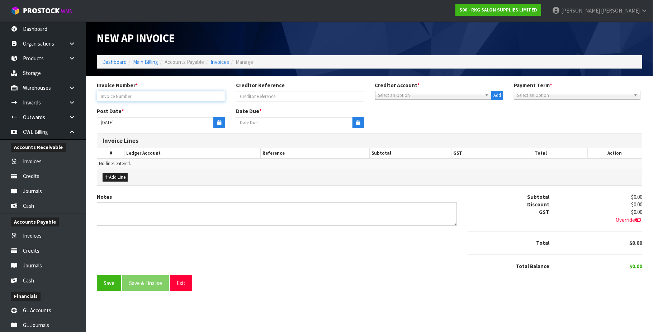
click at [162, 99] on input "text" at bounding box center [161, 96] width 128 height 11
type input "22.9.25"
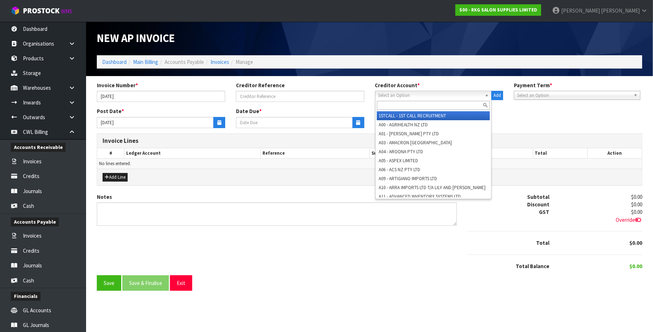
click at [391, 98] on span "Select an Option" at bounding box center [430, 95] width 104 height 9
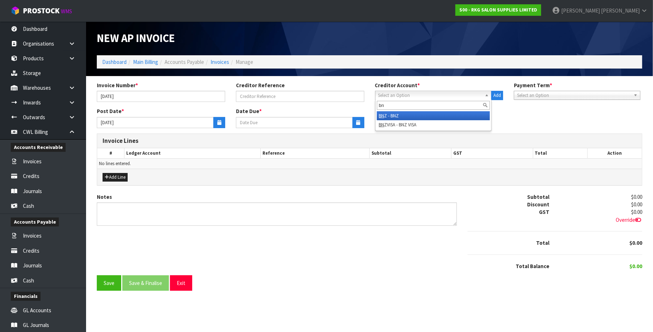
type input "bn"
click at [399, 113] on li "BN Z - BNZ" at bounding box center [433, 115] width 113 height 9
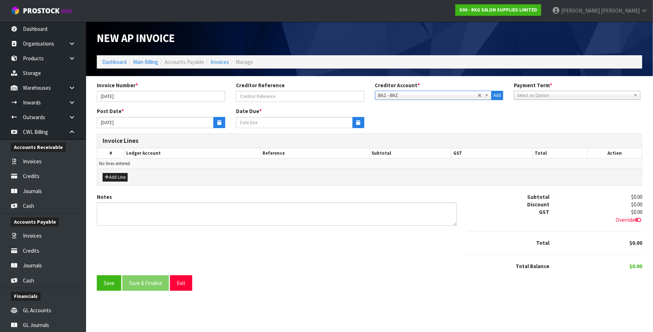
type input "30/09/2025"
drag, startPoint x: 216, startPoint y: 120, endPoint x: 204, endPoint y: 127, distance: 14.1
click at [216, 120] on button "button" at bounding box center [219, 122] width 12 height 11
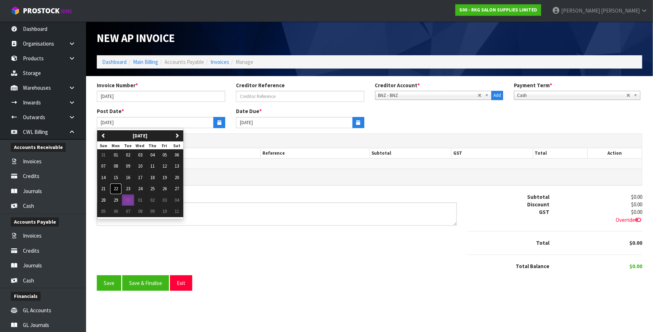
click at [116, 190] on span "22" at bounding box center [116, 188] width 4 height 6
type input "[DATE]"
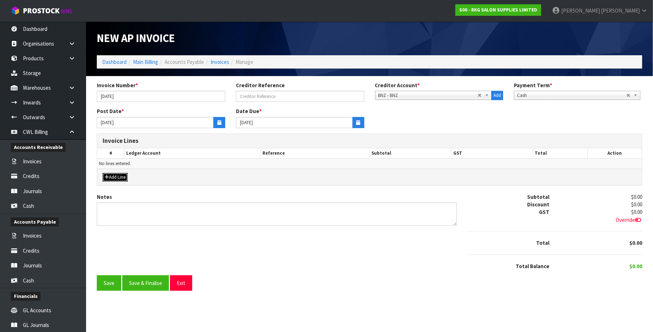
click at [123, 175] on button "Add Line" at bounding box center [115, 177] width 25 height 9
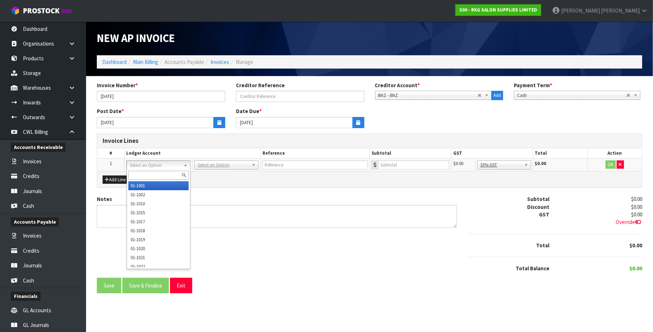
click at [144, 171] on input "text" at bounding box center [158, 175] width 61 height 9
type input "3910"
drag, startPoint x: 153, startPoint y: 190, endPoint x: 159, endPoint y: 188, distance: 6.7
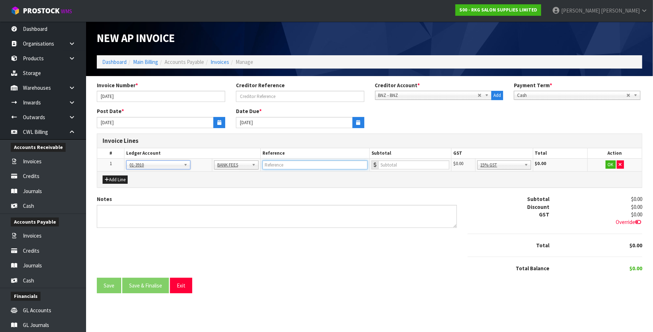
click at [319, 164] on input "text" at bounding box center [314, 164] width 105 height 9
type input "TT FEE"
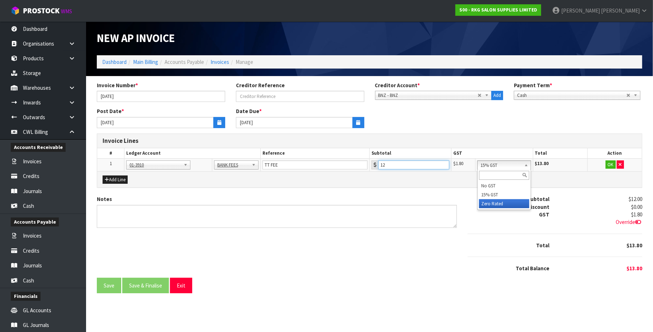
type input "12"
click at [610, 164] on button "OK" at bounding box center [611, 164] width 10 height 9
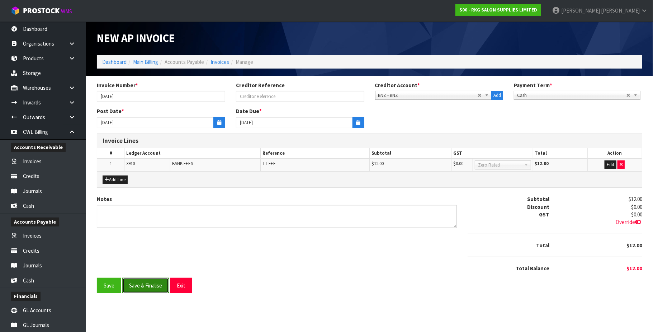
click at [148, 285] on button "Save & Finalise" at bounding box center [145, 285] width 47 height 15
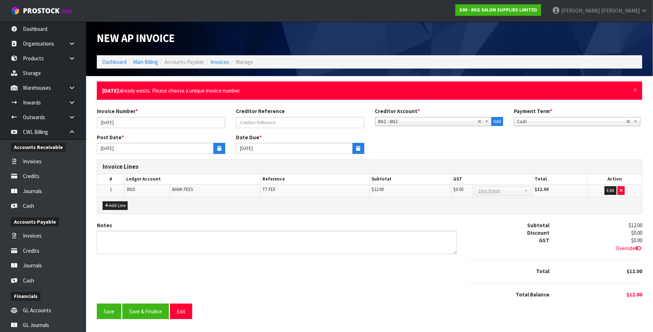
drag, startPoint x: 638, startPoint y: 87, endPoint x: 627, endPoint y: 91, distance: 12.0
click at [636, 89] on div "× Close 22.9.25 already exists. Please choose a unique invoice number." at bounding box center [369, 90] width 545 height 18
click at [634, 91] on span "×" at bounding box center [635, 90] width 4 height 10
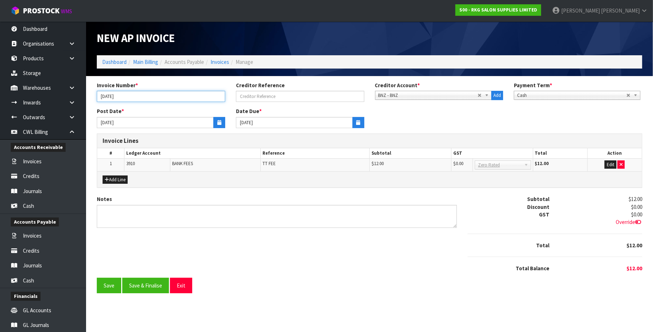
click at [162, 97] on input "22.9.25" at bounding box center [161, 96] width 128 height 11
type input "22.9.25-BNZ"
click at [150, 288] on button "Save & Finalise" at bounding box center [145, 285] width 47 height 15
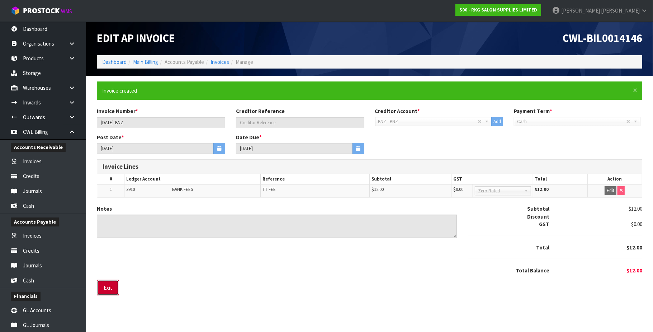
click at [100, 287] on button "Exit" at bounding box center [108, 287] width 22 height 15
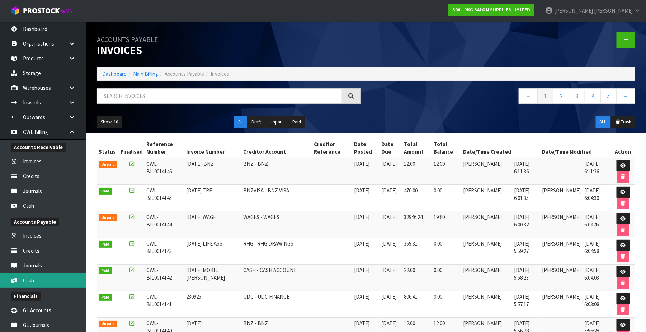
click at [43, 278] on link "Cash" at bounding box center [43, 280] width 86 height 15
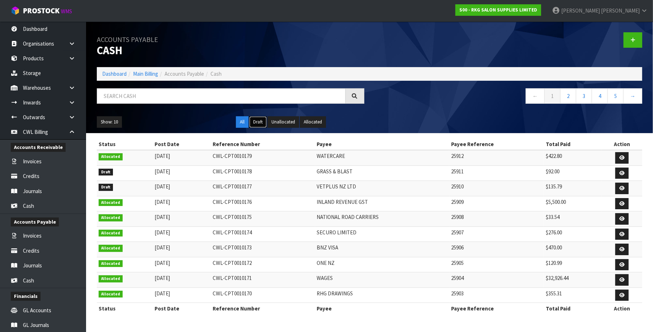
click at [256, 121] on button "Draft" at bounding box center [258, 121] width 18 height 11
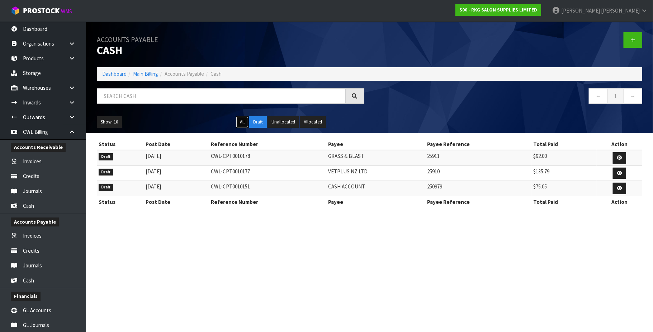
click at [246, 122] on button "All" at bounding box center [242, 121] width 13 height 11
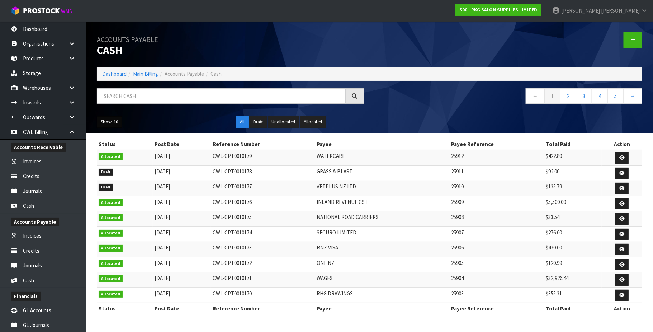
click at [113, 123] on button "Show: 10" at bounding box center [109, 121] width 25 height 11
click at [113, 165] on link "50" at bounding box center [125, 165] width 57 height 10
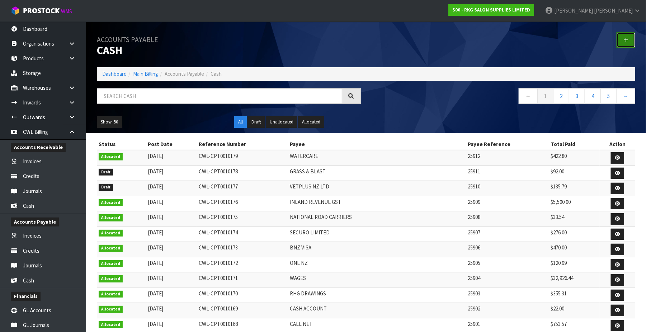
click at [623, 36] on link at bounding box center [625, 39] width 19 height 15
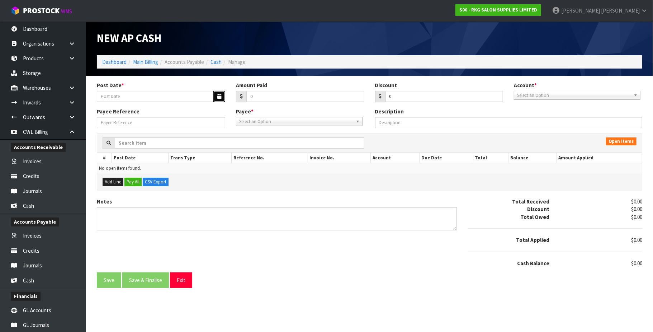
click at [219, 94] on icon "button" at bounding box center [219, 96] width 4 height 5
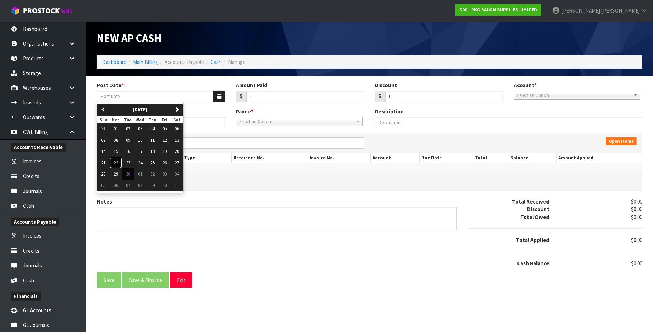
drag, startPoint x: 117, startPoint y: 164, endPoint x: 204, endPoint y: 131, distance: 93.5
click at [118, 164] on span "22" at bounding box center [116, 163] width 4 height 6
type input "[DATE]"
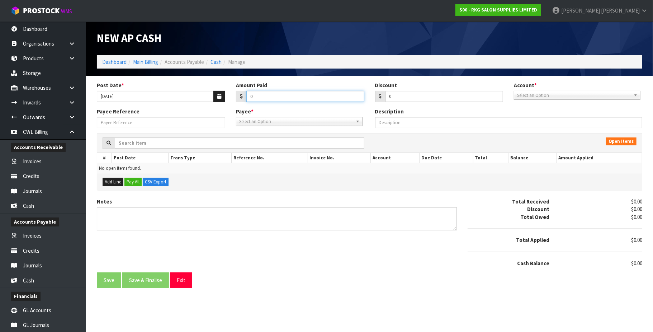
click at [258, 97] on input "0" at bounding box center [305, 96] width 118 height 11
type input "12"
click at [559, 96] on span "Select an Option" at bounding box center [574, 95] width 114 height 9
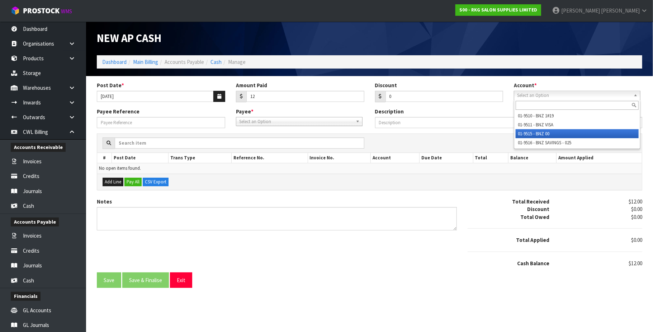
click at [549, 133] on li "01-9515 - BNZ 00" at bounding box center [577, 133] width 123 height 9
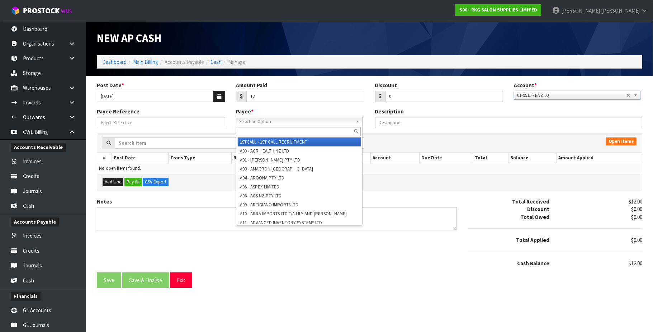
click at [250, 122] on span "Select an Option" at bounding box center [296, 121] width 114 height 9
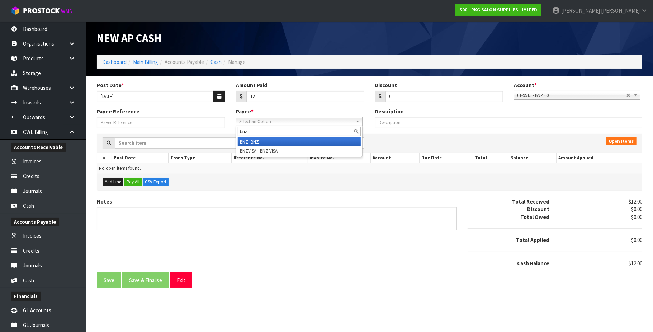
type input "bnz"
click at [260, 143] on li "BNZ - BNZ" at bounding box center [299, 141] width 123 height 9
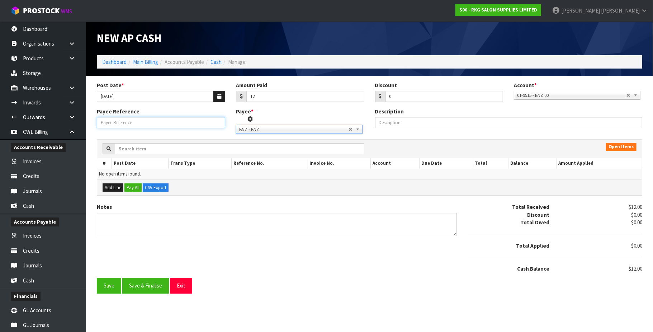
click at [142, 124] on input "Payee Reference" at bounding box center [161, 122] width 128 height 11
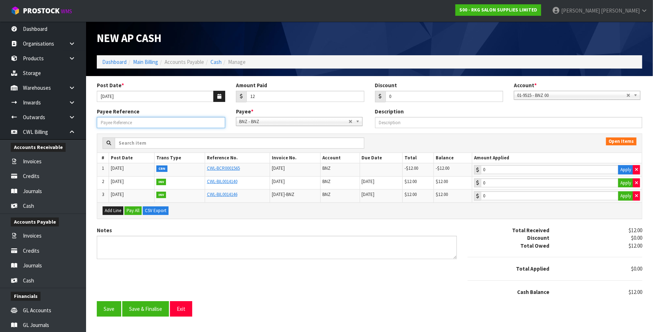
paste input "250986"
type input "250986"
drag, startPoint x: 626, startPoint y: 171, endPoint x: 627, endPoint y: 179, distance: 7.3
click at [626, 172] on button "Apply" at bounding box center [625, 169] width 15 height 9
type input "-12"
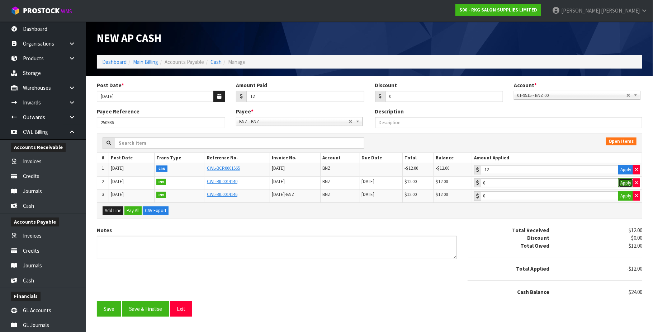
click at [623, 183] on button "Apply" at bounding box center [625, 182] width 15 height 9
type input "12"
click at [625, 197] on button "Apply" at bounding box center [625, 195] width 15 height 9
type input "12"
click at [143, 310] on button "Save & Finalise" at bounding box center [145, 308] width 47 height 15
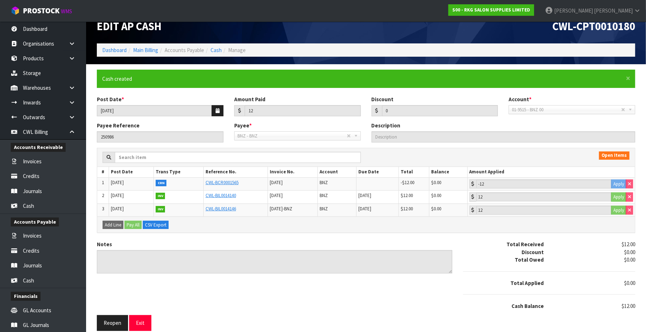
scroll to position [19, 0]
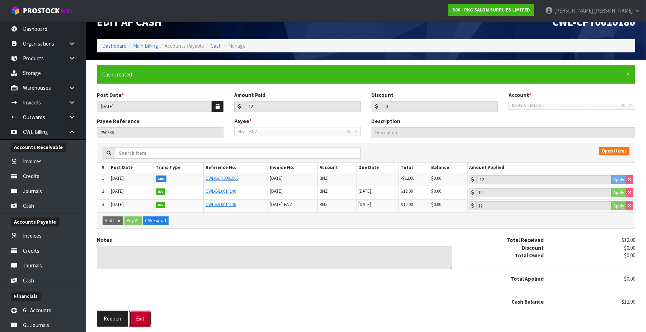
click at [147, 319] on button "Exit" at bounding box center [140, 318] width 22 height 15
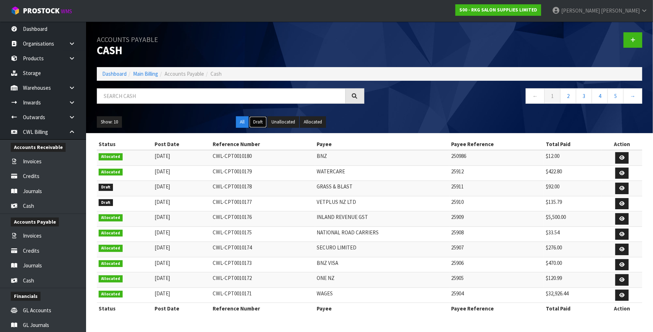
click at [259, 123] on button "Draft" at bounding box center [258, 121] width 18 height 11
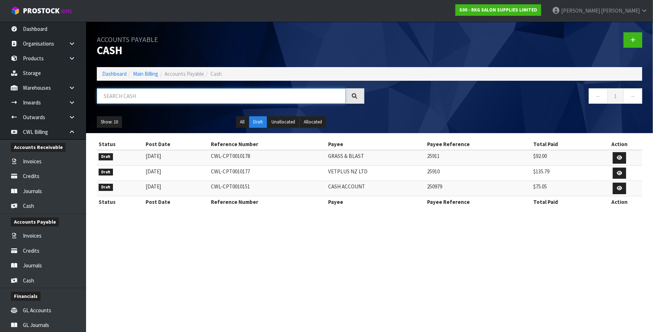
click at [133, 93] on input "text" at bounding box center [221, 95] width 249 height 15
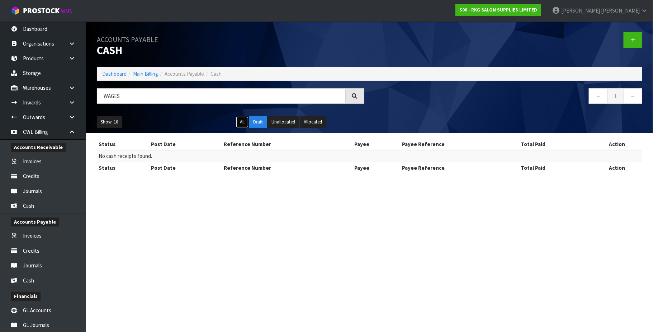
click at [246, 122] on button "All" at bounding box center [242, 121] width 13 height 11
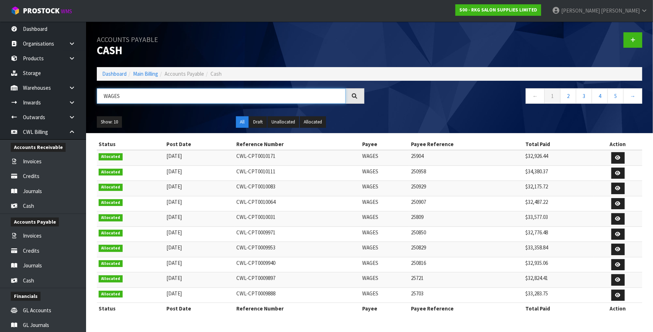
click at [144, 95] on input "WAGES" at bounding box center [221, 95] width 249 height 15
type input "W"
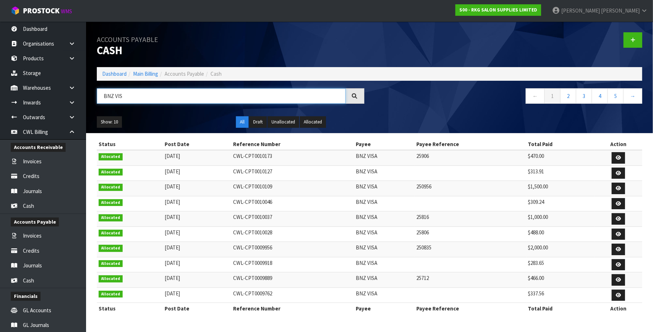
type input "BNZ VIS"
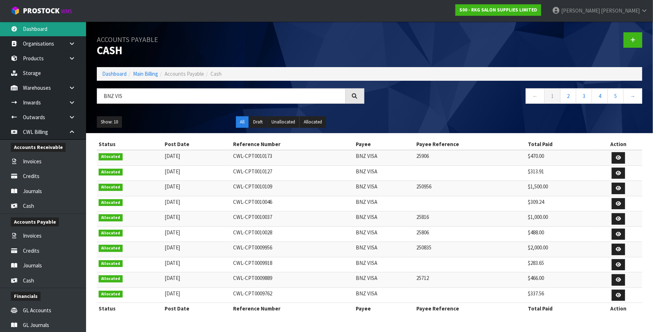
click at [43, 29] on link "Dashboard" at bounding box center [43, 29] width 86 height 15
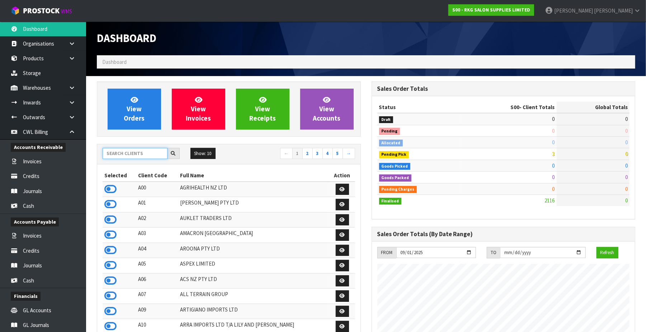
click at [114, 154] on input "text" at bounding box center [135, 153] width 65 height 11
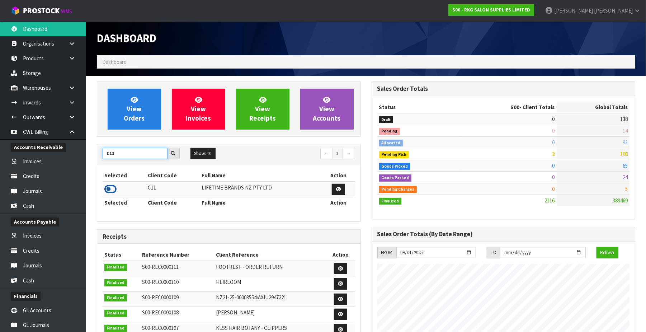
type input "C11"
click at [109, 188] on icon at bounding box center [110, 189] width 12 height 11
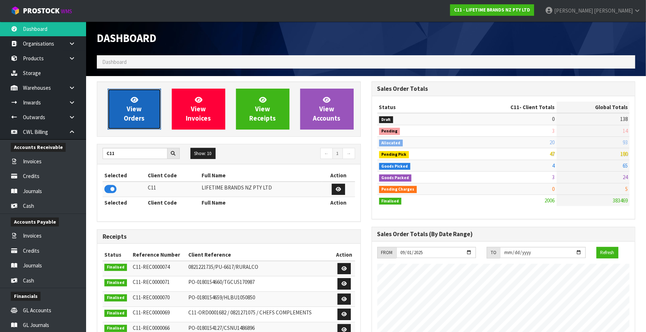
click at [136, 115] on span "View Orders" at bounding box center [134, 108] width 21 height 27
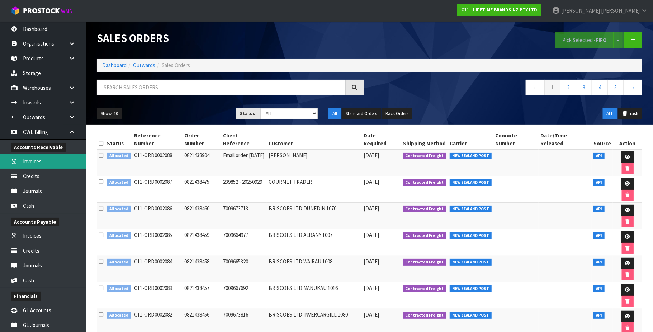
click at [34, 160] on link "Invoices" at bounding box center [43, 161] width 86 height 15
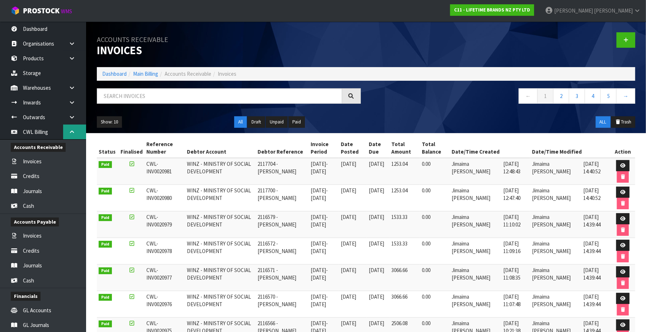
click at [71, 131] on icon at bounding box center [71, 131] width 7 height 5
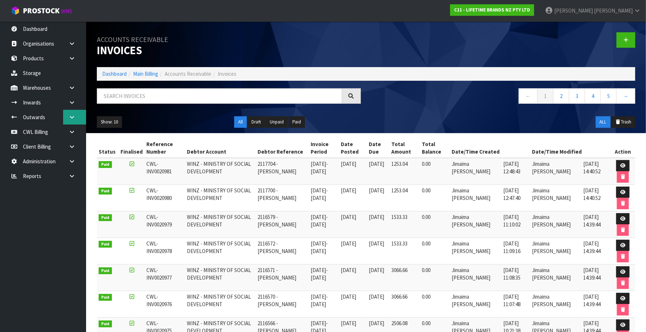
click at [72, 116] on icon at bounding box center [71, 116] width 7 height 5
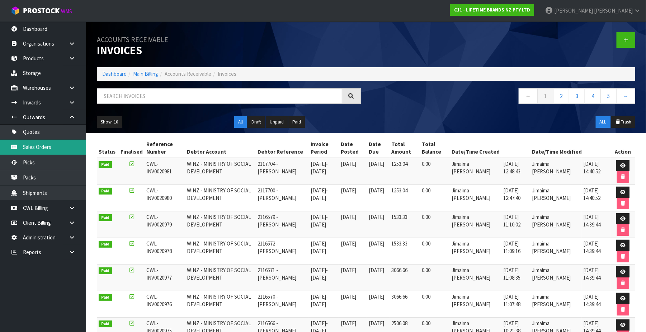
click at [57, 143] on link "Sales Orders" at bounding box center [43, 146] width 86 height 15
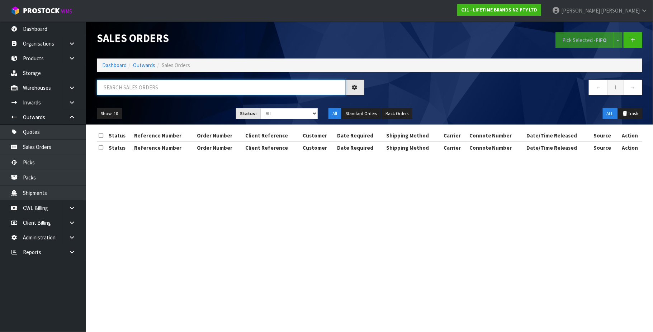
click at [121, 86] on input "text" at bounding box center [221, 87] width 249 height 15
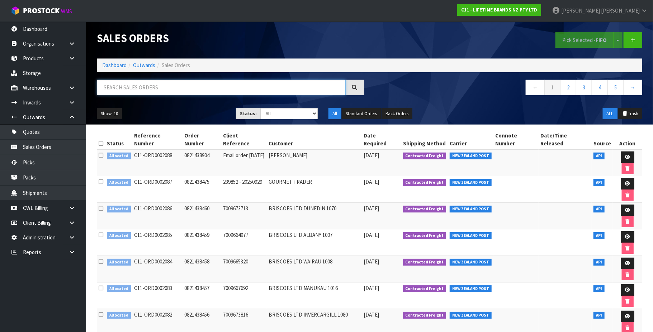
paste input "00894210392604305897"
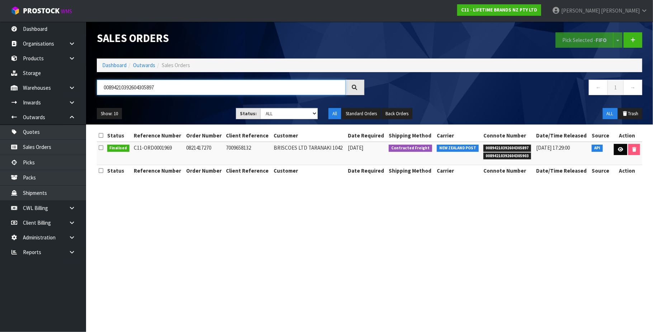
type input "00894210392604305897"
click at [618, 148] on icon at bounding box center [620, 149] width 5 height 5
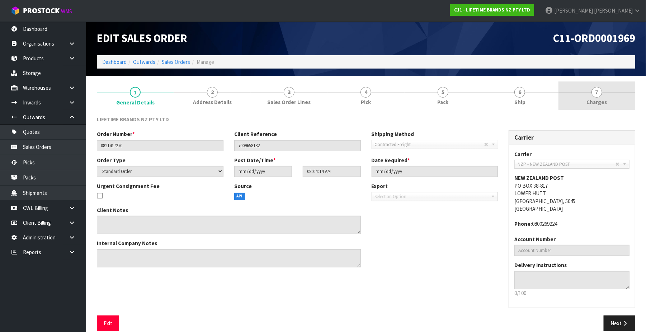
click at [599, 92] on span "7" at bounding box center [596, 92] width 11 height 11
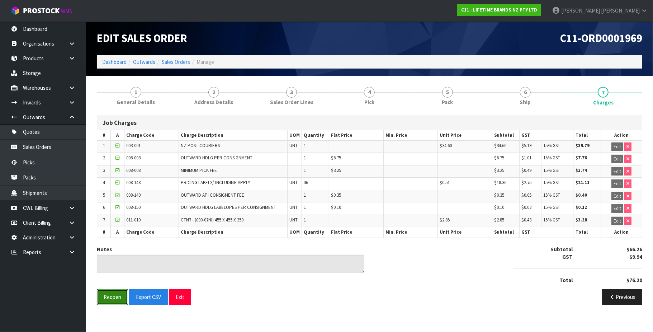
click at [112, 299] on button "Reopen" at bounding box center [112, 296] width 31 height 15
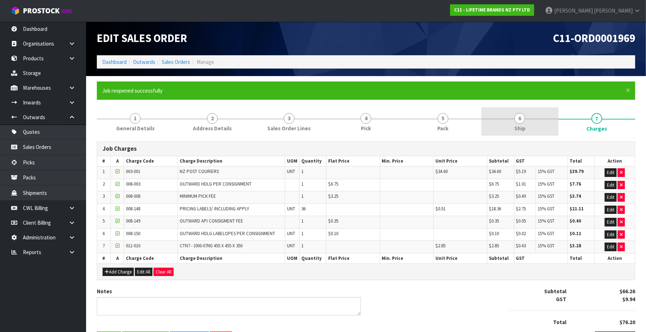
click at [519, 120] on span "6" at bounding box center [519, 118] width 11 height 11
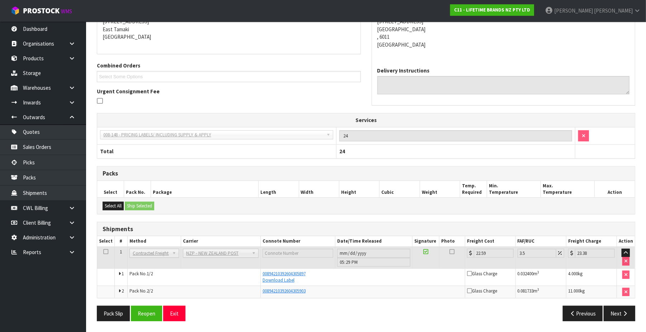
scroll to position [154, 0]
click at [147, 313] on button "Reopen" at bounding box center [146, 313] width 31 height 15
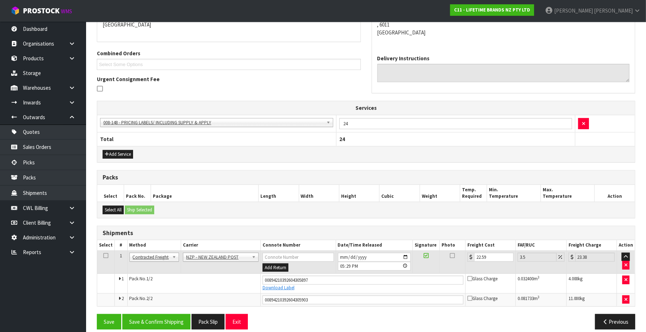
scroll to position [174, 0]
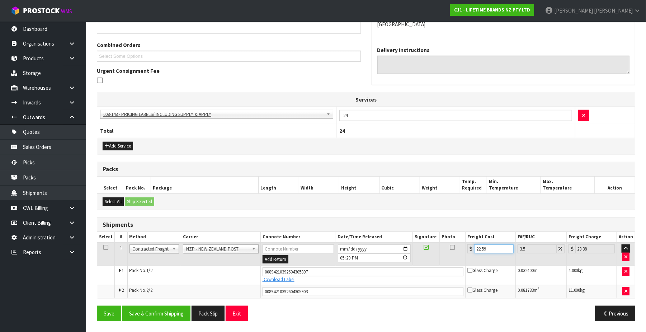
click at [492, 249] on input "22.59" at bounding box center [493, 248] width 39 height 9
type input "22.5"
type input "23.29"
type input "22"
type input "22.77"
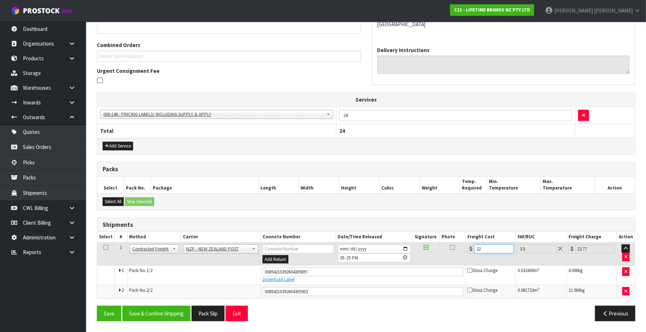
type input "2"
type input "2.07"
type input "0"
type input "3"
type input "3.1"
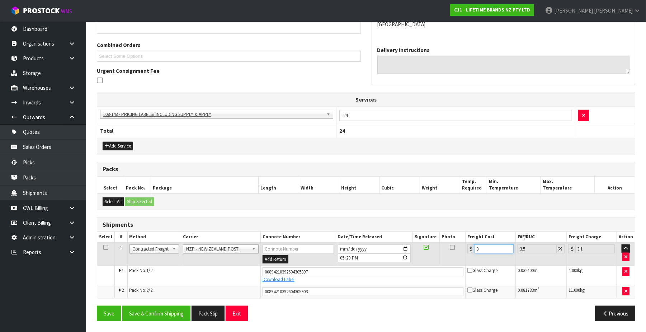
type input "32"
type input "33.12"
type input "32.9"
type input "34.05"
type input "32.96"
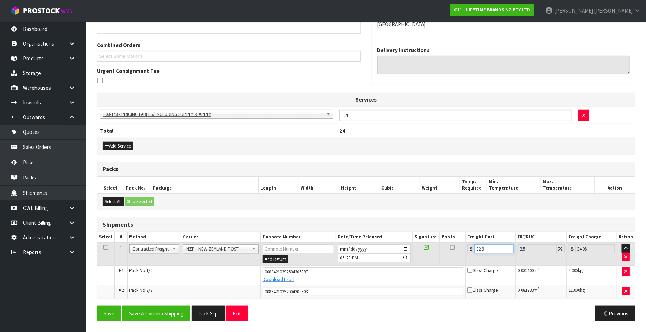
type input "34.11"
type input "32.96"
click at [165, 316] on button "Save & Confirm Shipping" at bounding box center [156, 313] width 68 height 15
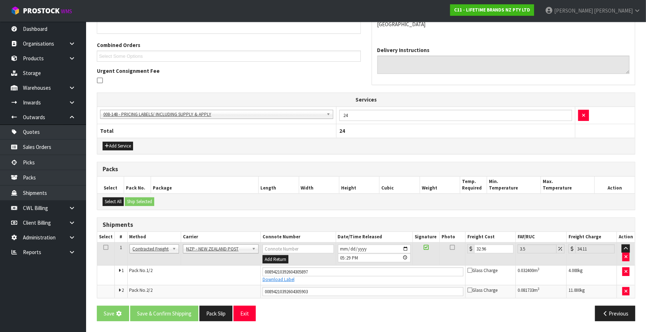
scroll to position [0, 0]
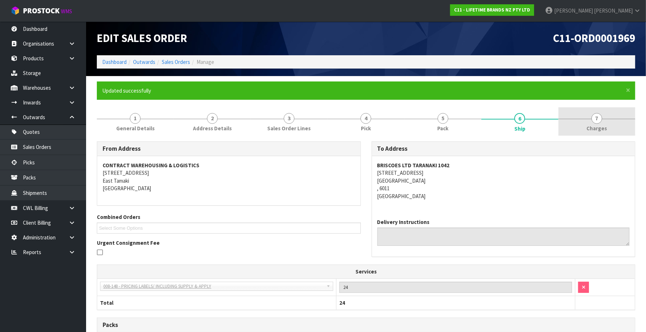
click at [600, 118] on span "7" at bounding box center [596, 118] width 11 height 11
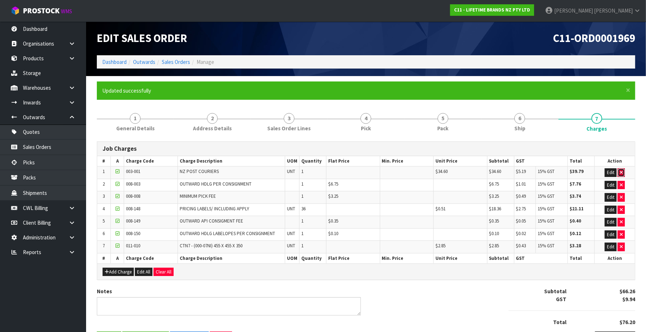
click at [621, 171] on icon "button" at bounding box center [621, 172] width 3 height 5
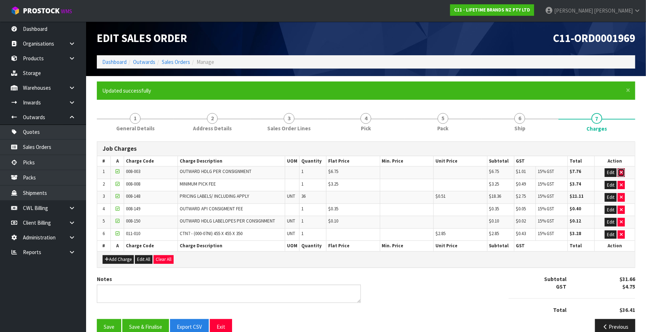
click at [621, 171] on icon "button" at bounding box center [621, 172] width 3 height 5
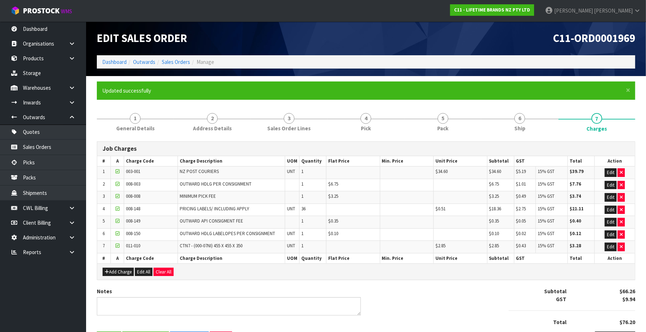
click at [621, 171] on icon "button" at bounding box center [621, 172] width 3 height 5
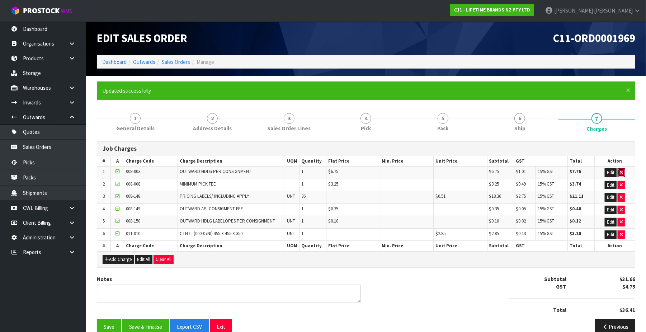
click at [621, 171] on icon "button" at bounding box center [621, 172] width 3 height 5
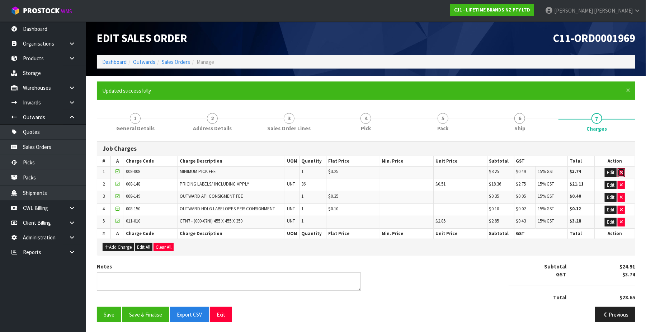
click at [621, 171] on icon "button" at bounding box center [621, 172] width 3 height 5
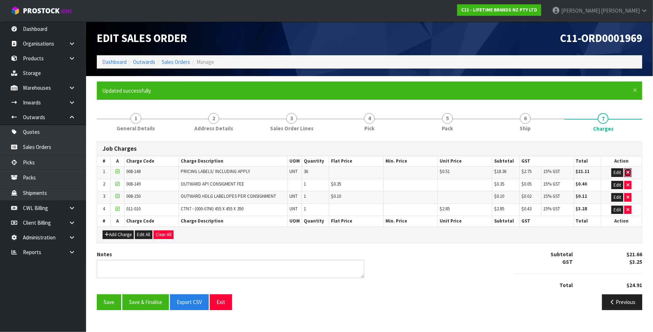
click at [630, 171] on button "button" at bounding box center [627, 172] width 7 height 9
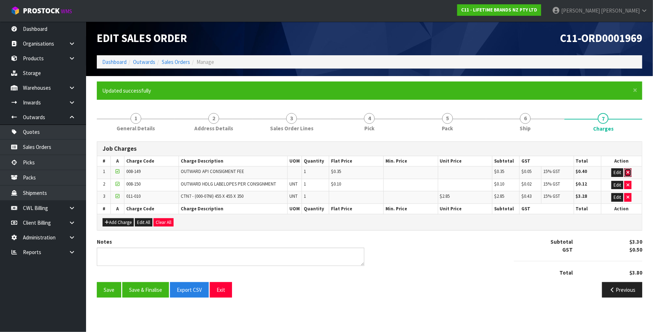
click at [630, 171] on button "button" at bounding box center [627, 172] width 7 height 9
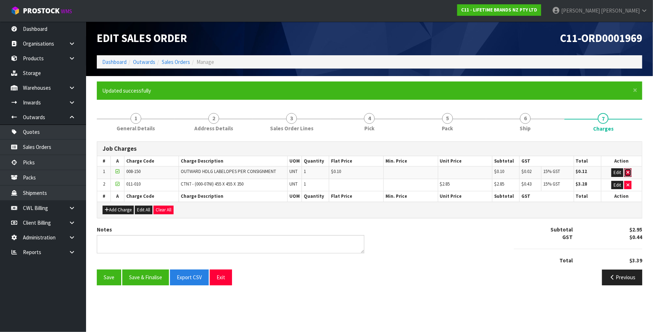
click at [630, 171] on button "button" at bounding box center [627, 172] width 7 height 9
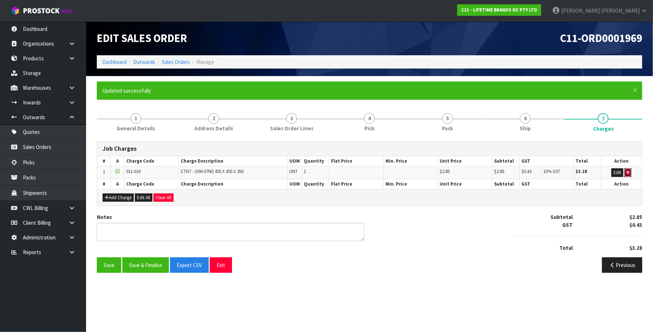
click at [630, 171] on button "button" at bounding box center [627, 172] width 7 height 9
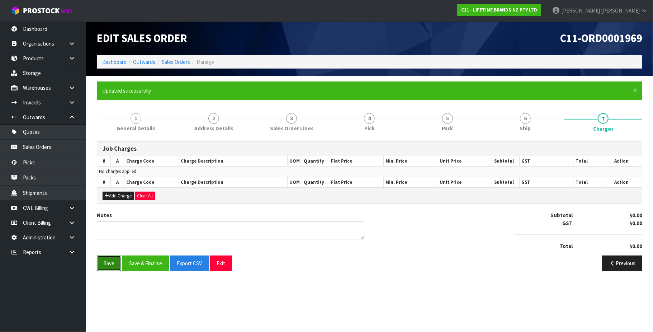
click at [109, 265] on button "Save" at bounding box center [109, 262] width 24 height 15
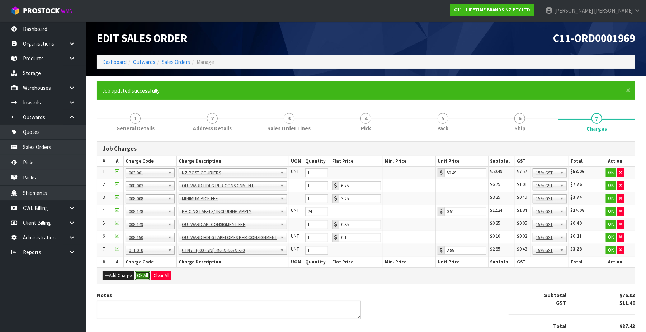
click at [144, 276] on button "Ok All" at bounding box center [142, 275] width 15 height 9
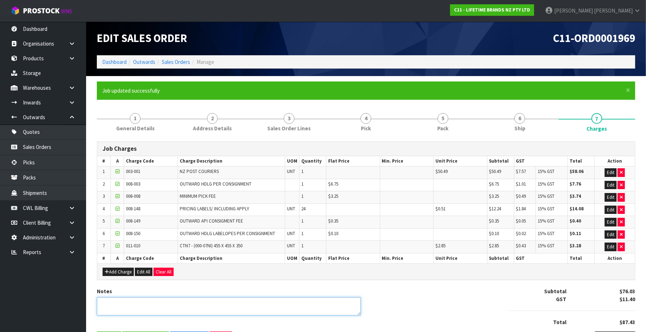
click at [133, 303] on textarea at bounding box center [229, 306] width 264 height 18
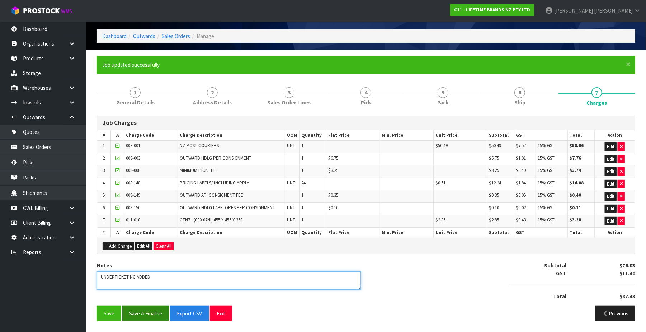
scroll to position [29, 0]
type textarea "UNDERTICKETING ADDED"
click at [153, 310] on button "Save & Finalise" at bounding box center [145, 313] width 47 height 15
click at [152, 313] on button "Save & Finalise" at bounding box center [145, 313] width 47 height 15
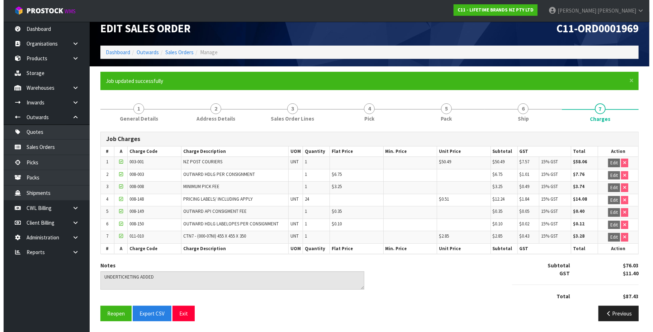
scroll to position [0, 0]
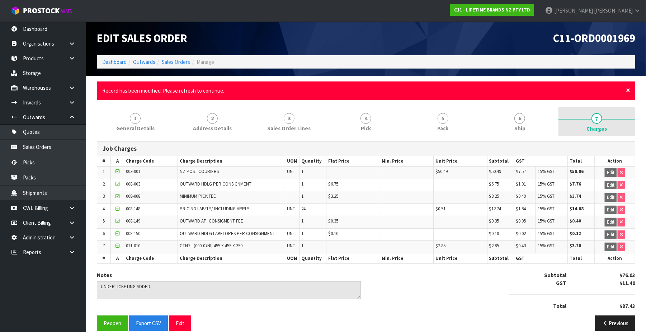
click at [628, 88] on span "×" at bounding box center [628, 90] width 4 height 10
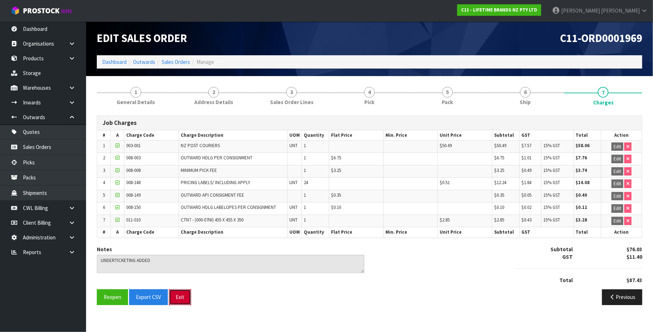
click at [180, 299] on button "Exit" at bounding box center [180, 296] width 22 height 15
